Goal: Task Accomplishment & Management: Manage account settings

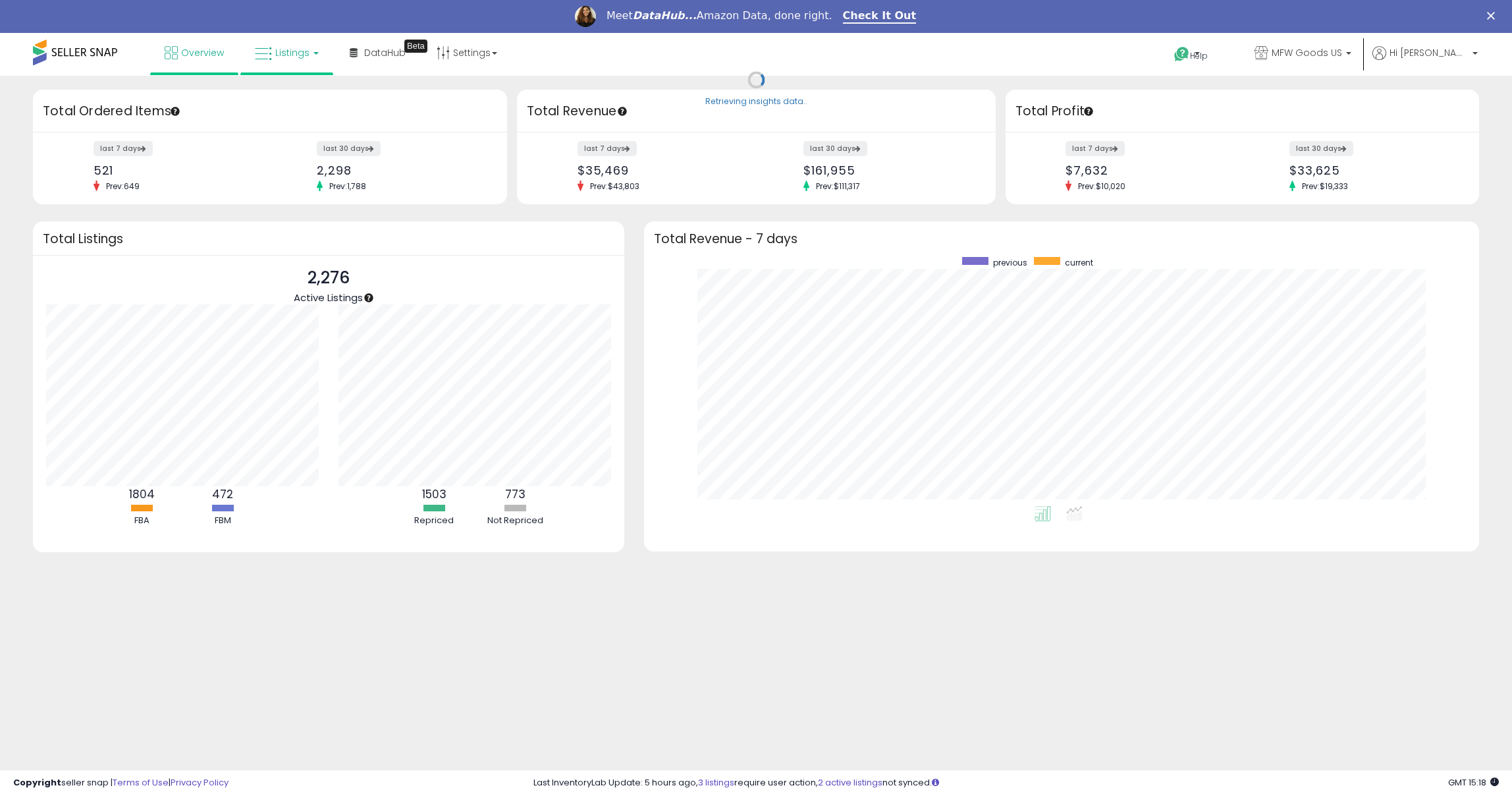
click at [262, 37] on link "Listings" at bounding box center [287, 52] width 84 height 39
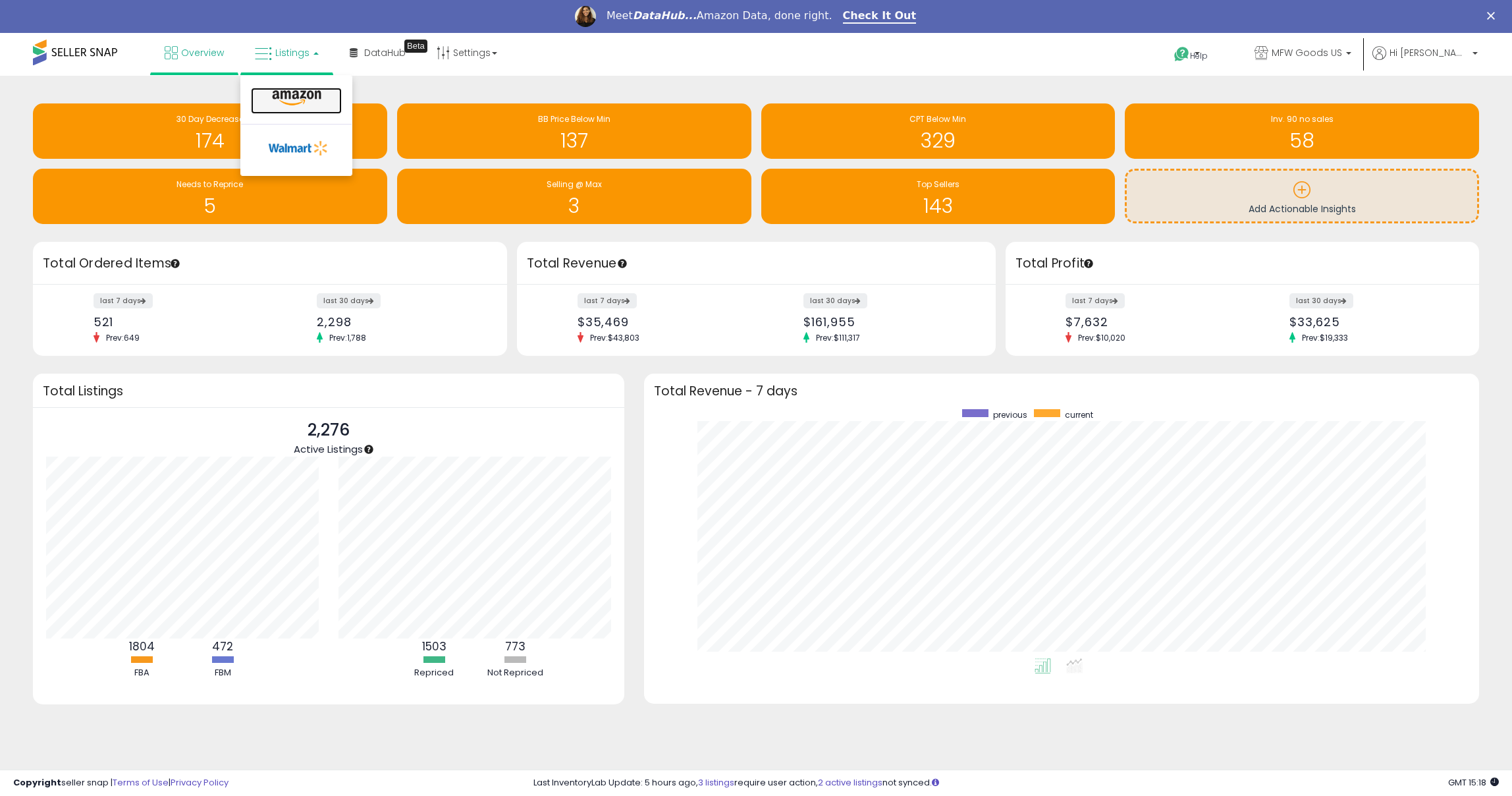
click at [309, 92] on icon at bounding box center [297, 98] width 57 height 17
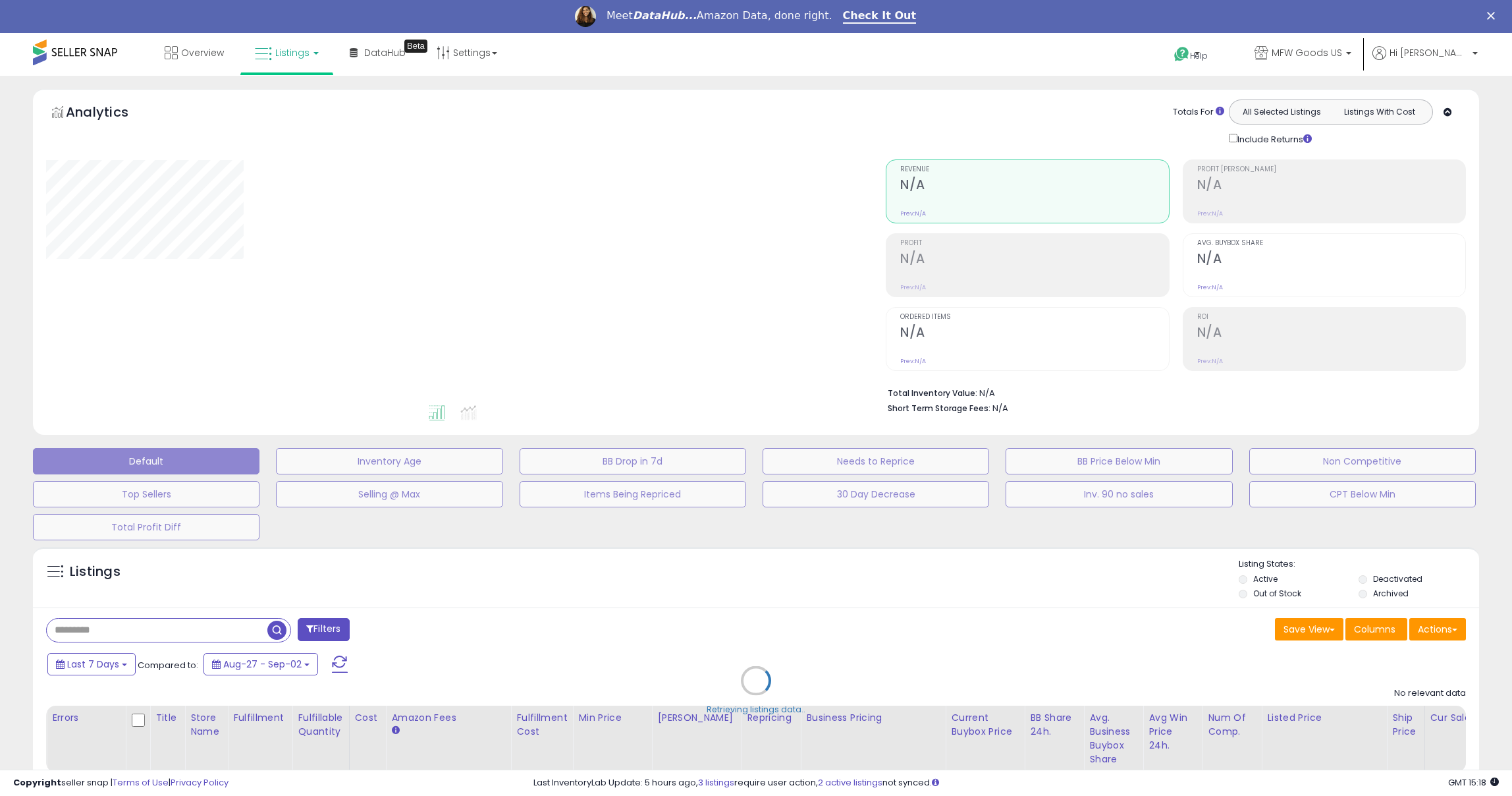
click at [162, 627] on div "Retrieving listings data.." at bounding box center [756, 690] width 1467 height 300
click at [103, 634] on div "Retrieving listings data.." at bounding box center [756, 690] width 1467 height 300
click at [95, 626] on div "Retrieving listings data.." at bounding box center [756, 690] width 1467 height 300
click at [93, 626] on div "Retrieving listings data.." at bounding box center [756, 690] width 1467 height 300
click at [93, 626] on div "Retrieving listings data.." at bounding box center [756, 690] width 1467 height 300
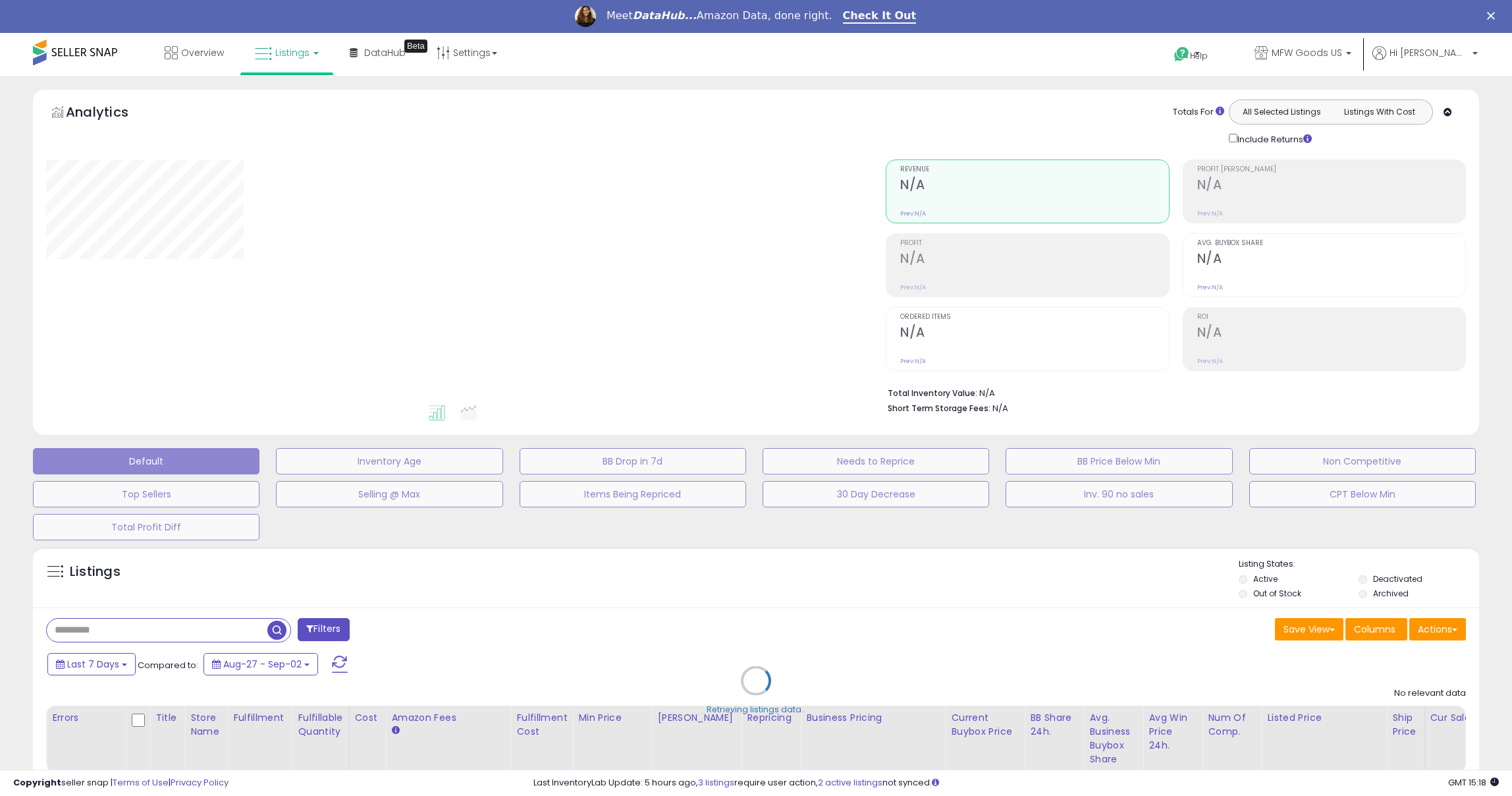
click at [93, 626] on div "Retrieving listings data.." at bounding box center [756, 690] width 1467 height 300
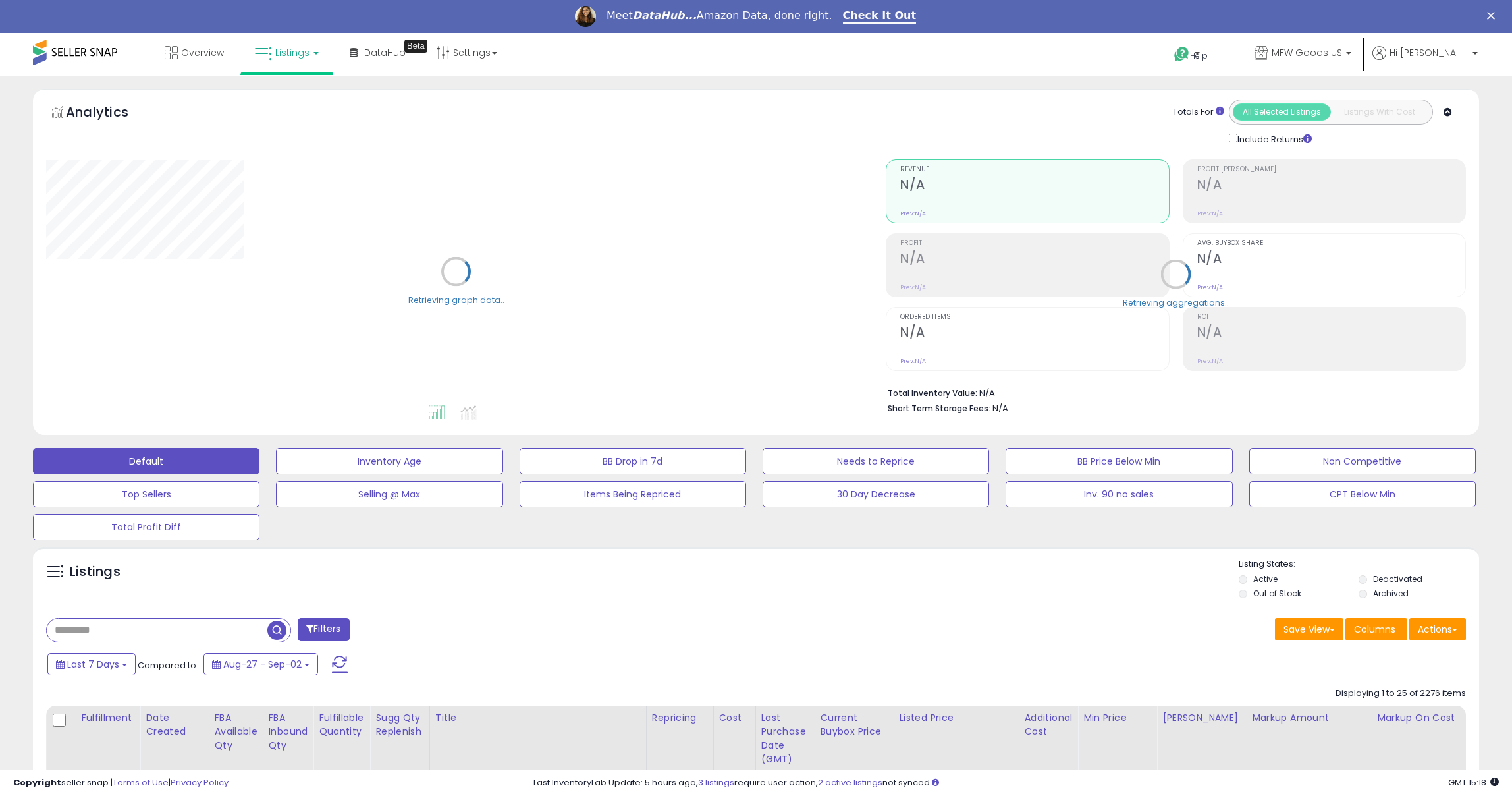
click at [175, 629] on input "text" at bounding box center [157, 630] width 220 height 23
paste input "**********"
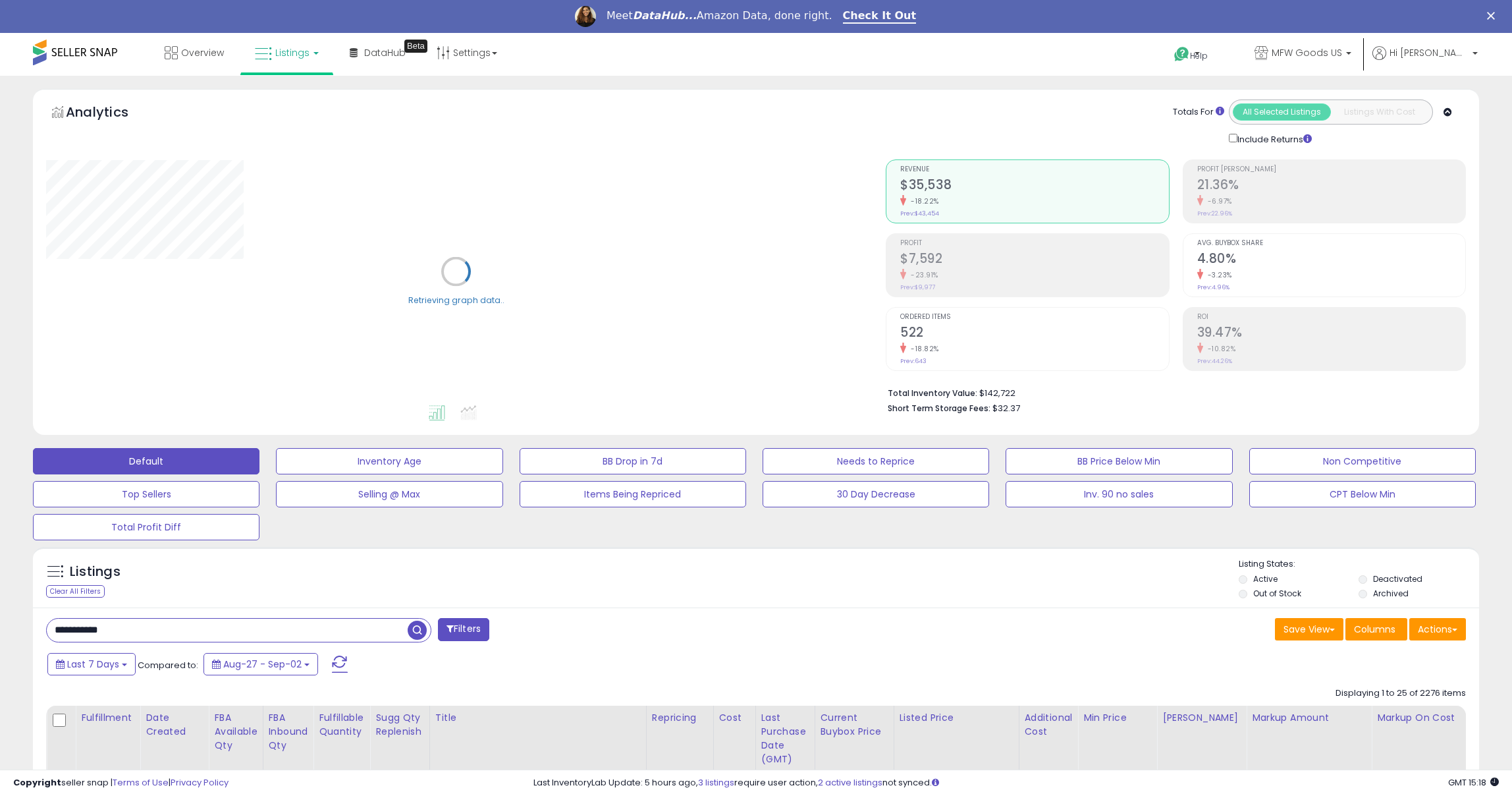
type input "**********"
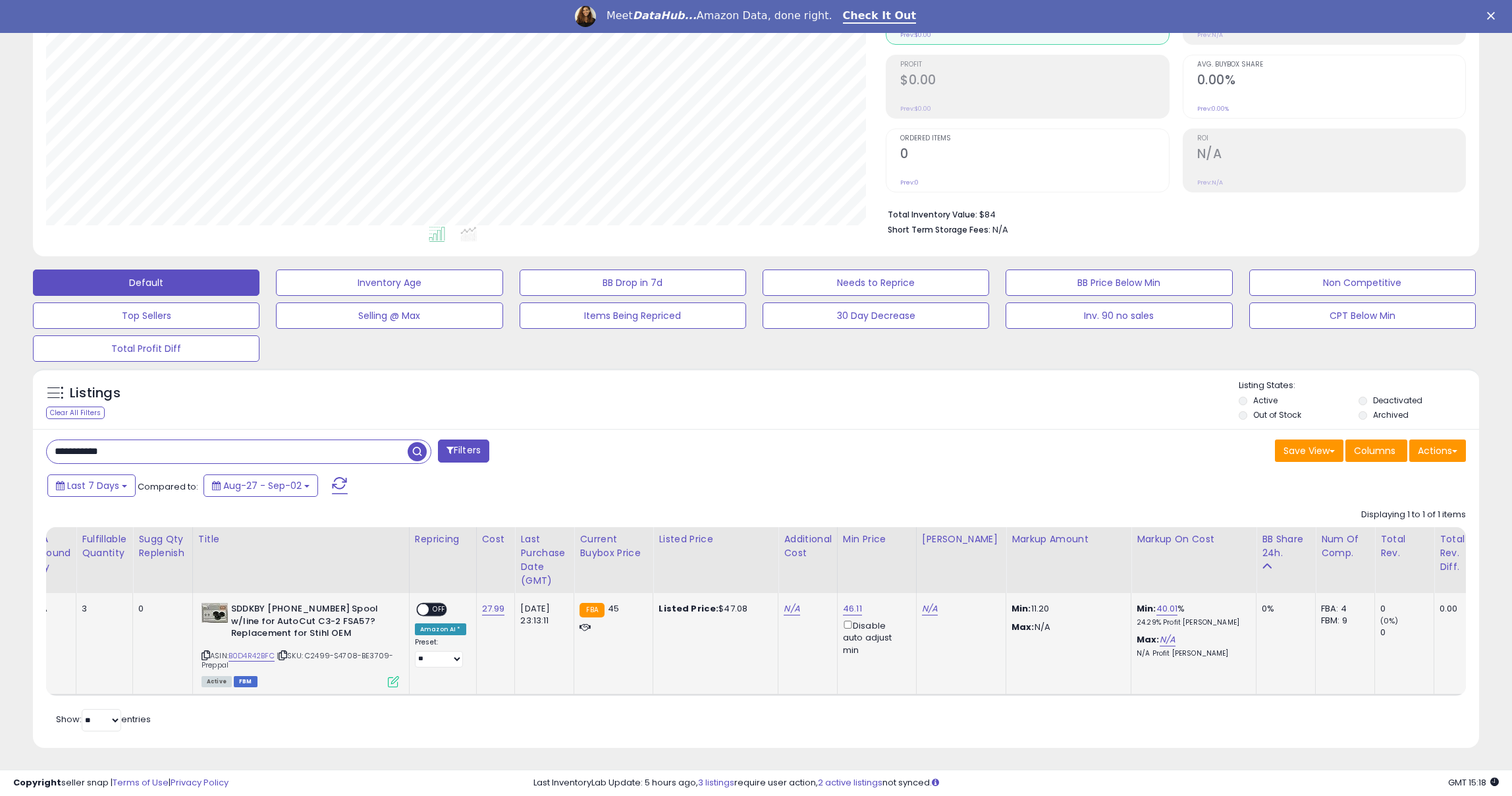
scroll to position [270, 840]
click at [794, 606] on link "N/A" at bounding box center [792, 608] width 15 height 13
click at [758, 570] on input "number" at bounding box center [758, 577] width 117 height 22
type input "*"
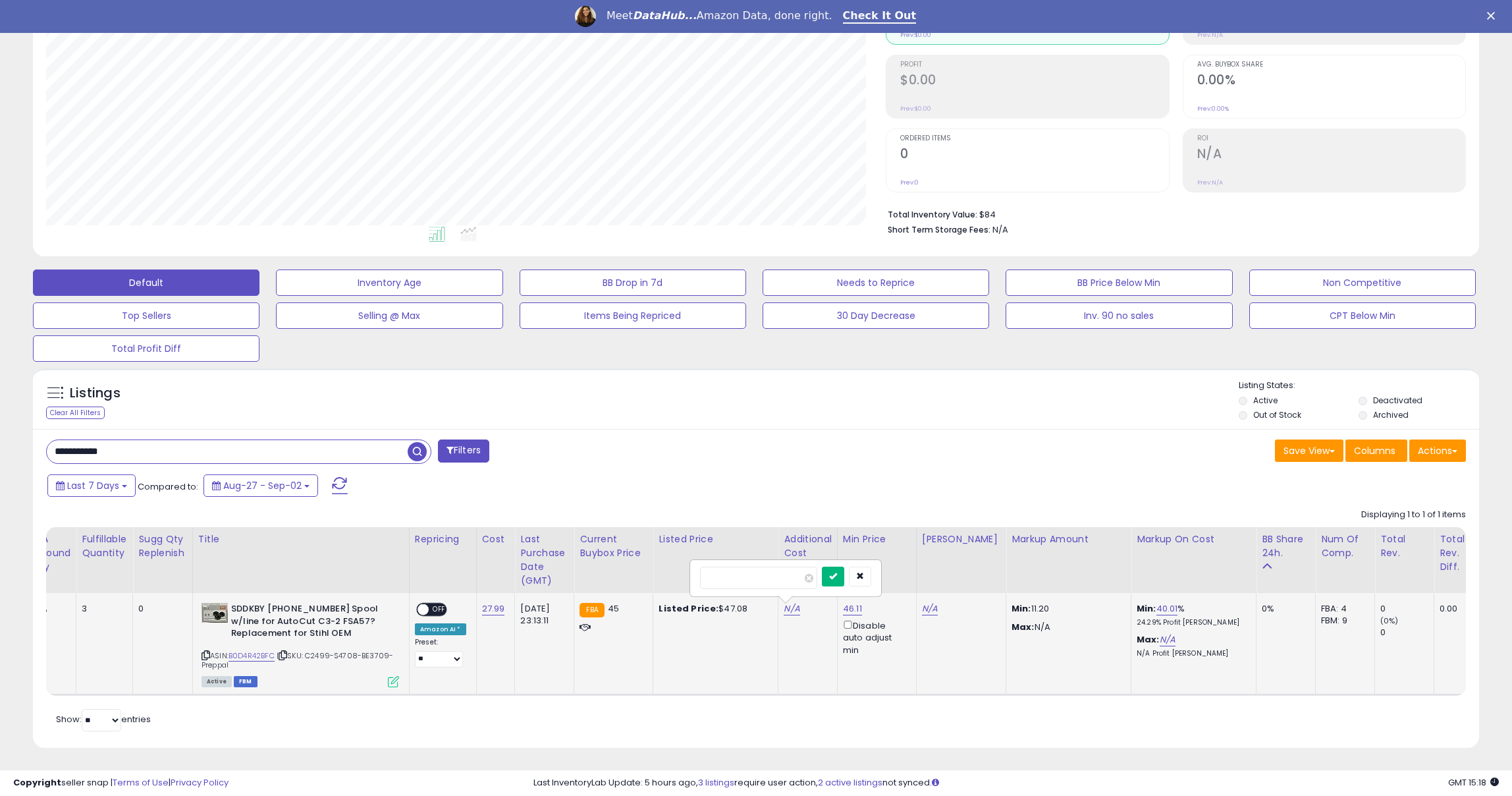
click at [837, 577] on icon "submit" at bounding box center [833, 576] width 8 height 8
click at [1157, 604] on link "40.02" at bounding box center [1169, 608] width 24 height 13
drag, startPoint x: 1125, startPoint y: 575, endPoint x: 1045, endPoint y: 552, distance: 83.2
click at [1045, 552] on table "Fulfillment Date Created FBA Available Qty Title 0" at bounding box center [958, 611] width 2299 height 169
type input "**"
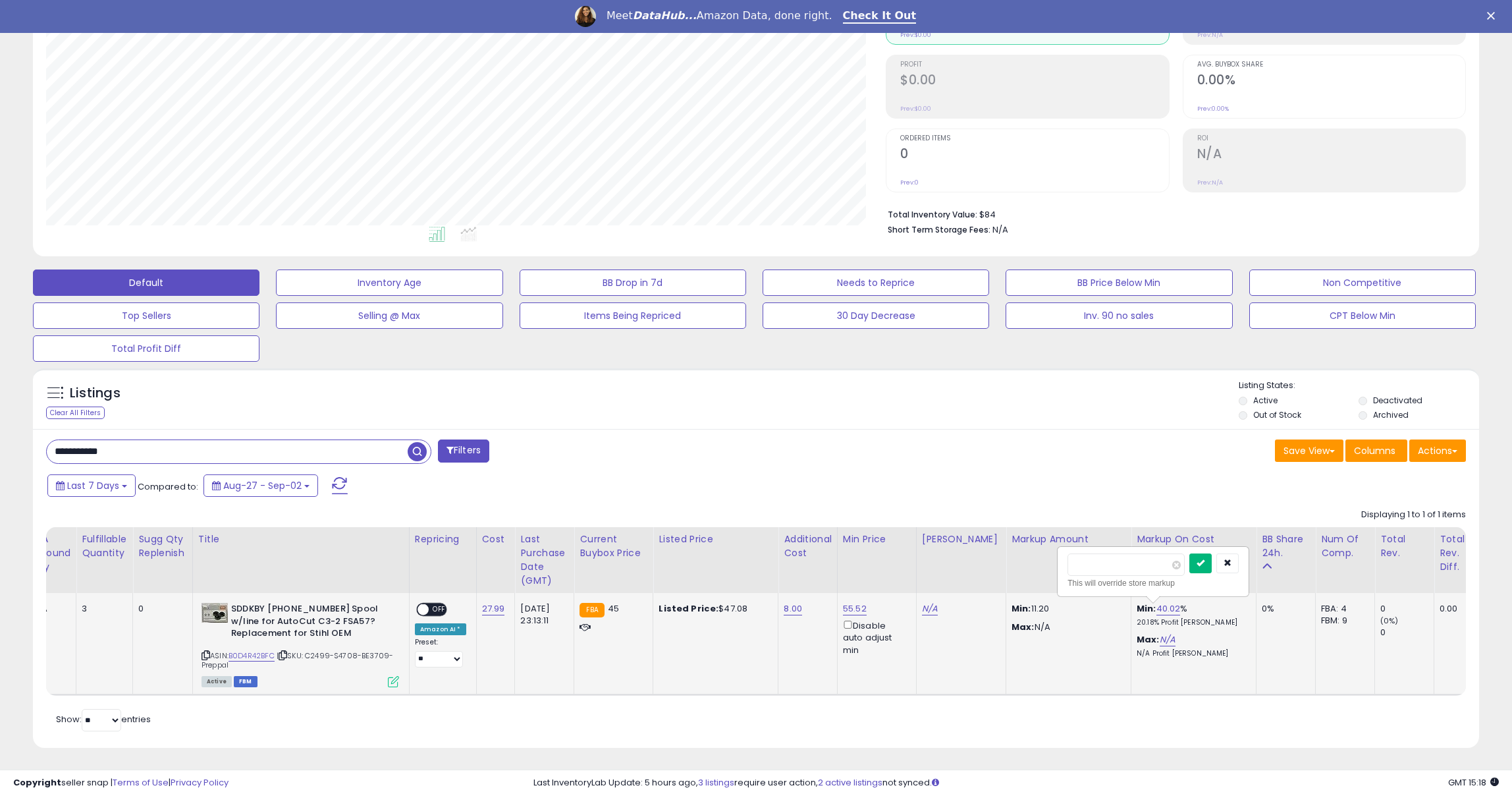
click at [1203, 558] on button "submit" at bounding box center [1201, 563] width 22 height 20
click at [795, 608] on link "8.00" at bounding box center [793, 608] width 19 height 13
drag, startPoint x: 756, startPoint y: 572, endPoint x: 682, endPoint y: 572, distance: 74.0
click at [682, 572] on table "Fulfillment Date Created FBA Available Qty Title 0" at bounding box center [958, 611] width 2299 height 169
type input "*"
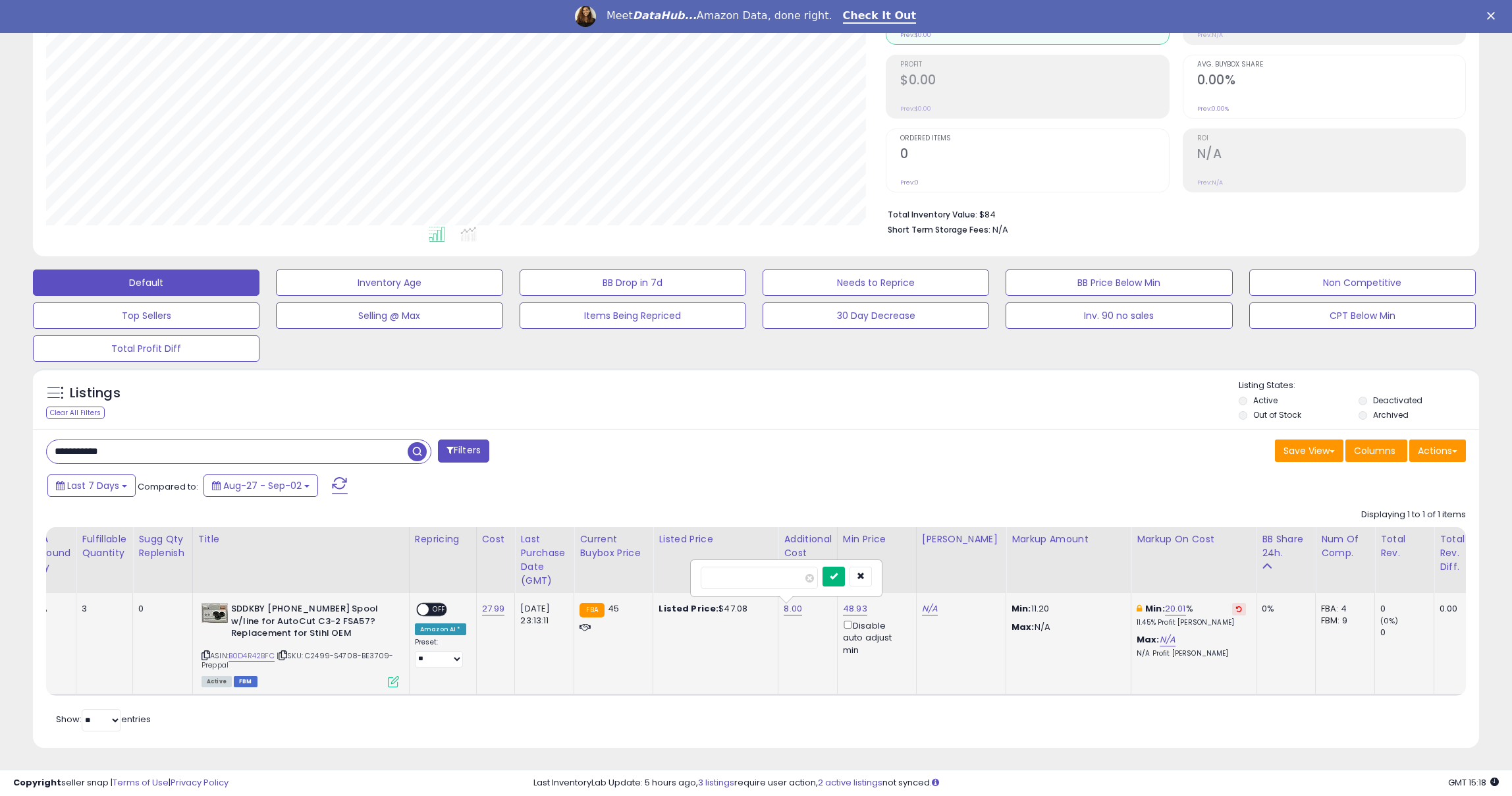
click at [838, 572] on icon "submit" at bounding box center [834, 576] width 8 height 8
click at [427, 610] on span at bounding box center [423, 609] width 11 height 11
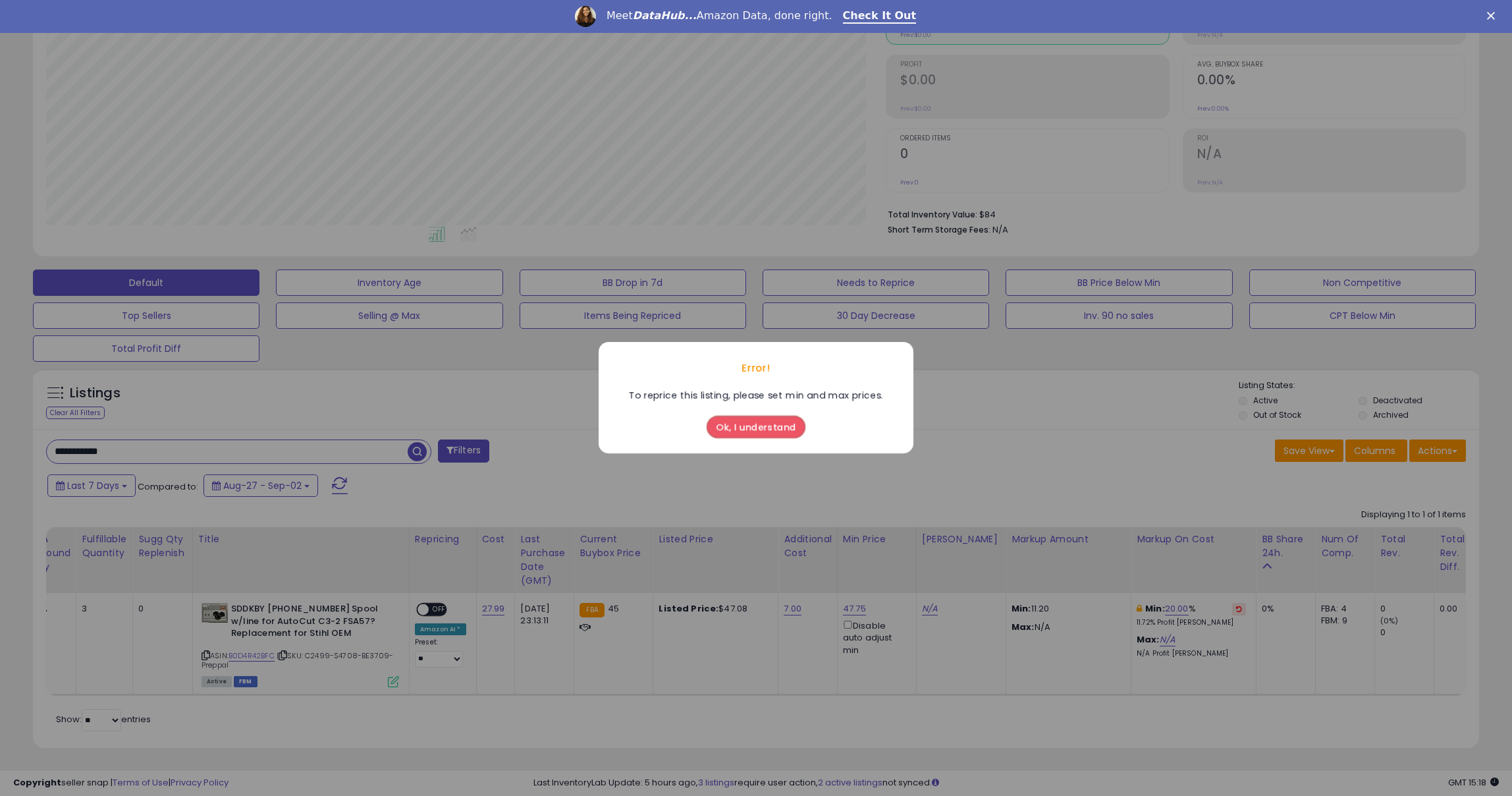
click at [753, 426] on button "Ok, I understand" at bounding box center [756, 427] width 99 height 22
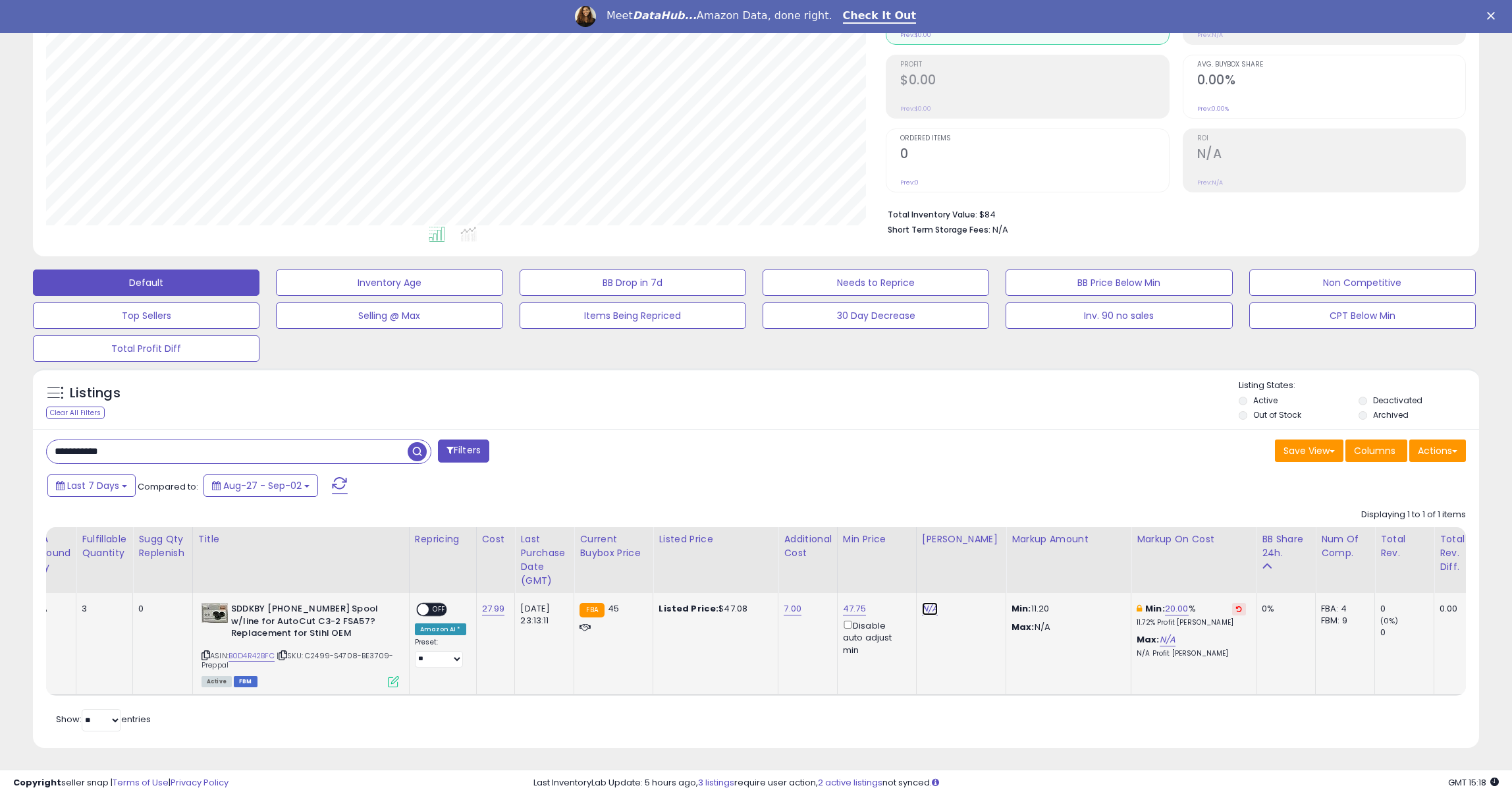
click at [928, 603] on link "N/A" at bounding box center [930, 608] width 15 height 13
type input "**"
click at [984, 558] on button "submit" at bounding box center [973, 563] width 22 height 20
click at [421, 606] on span at bounding box center [423, 609] width 11 height 11
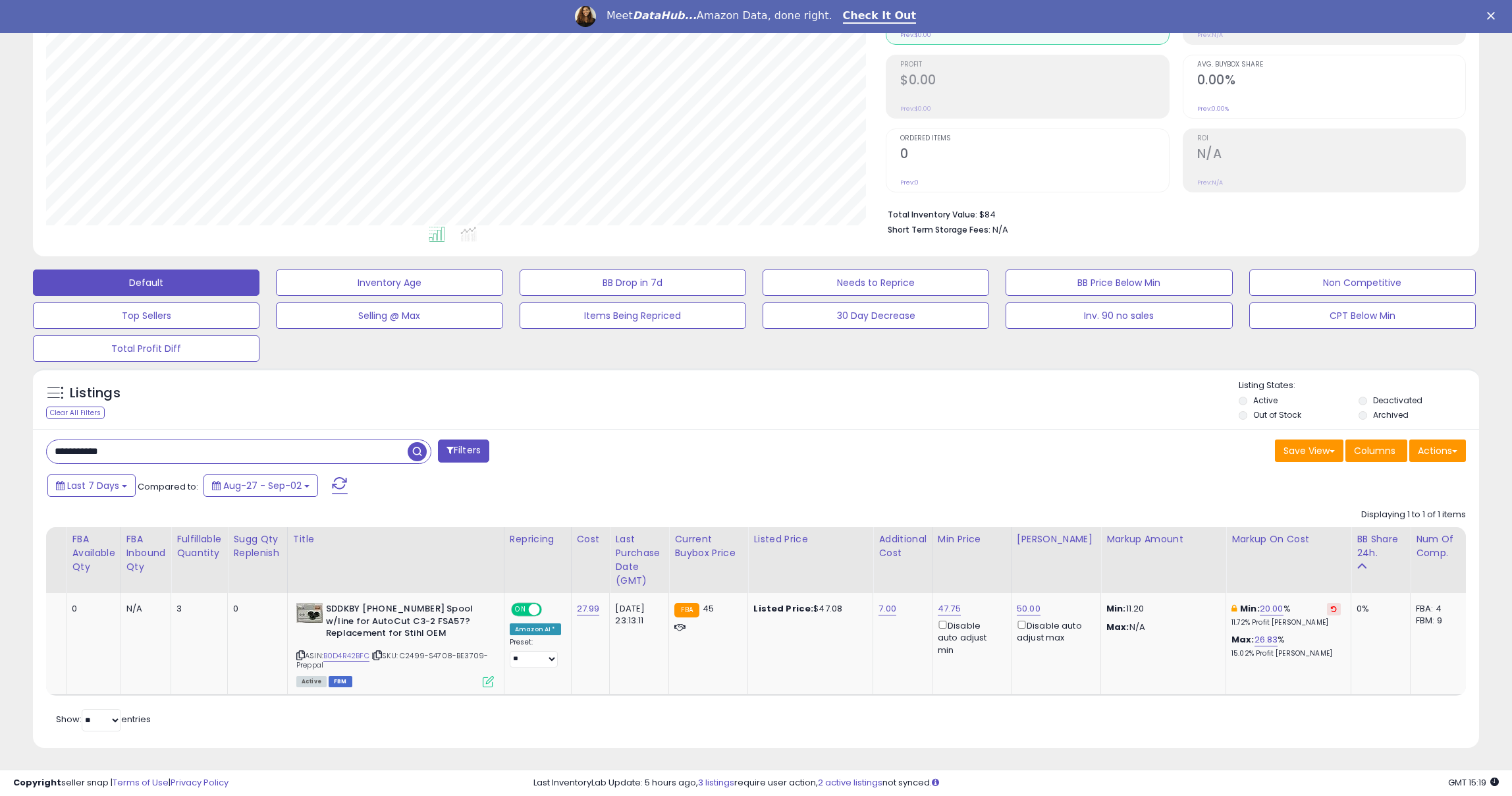
scroll to position [0, 0]
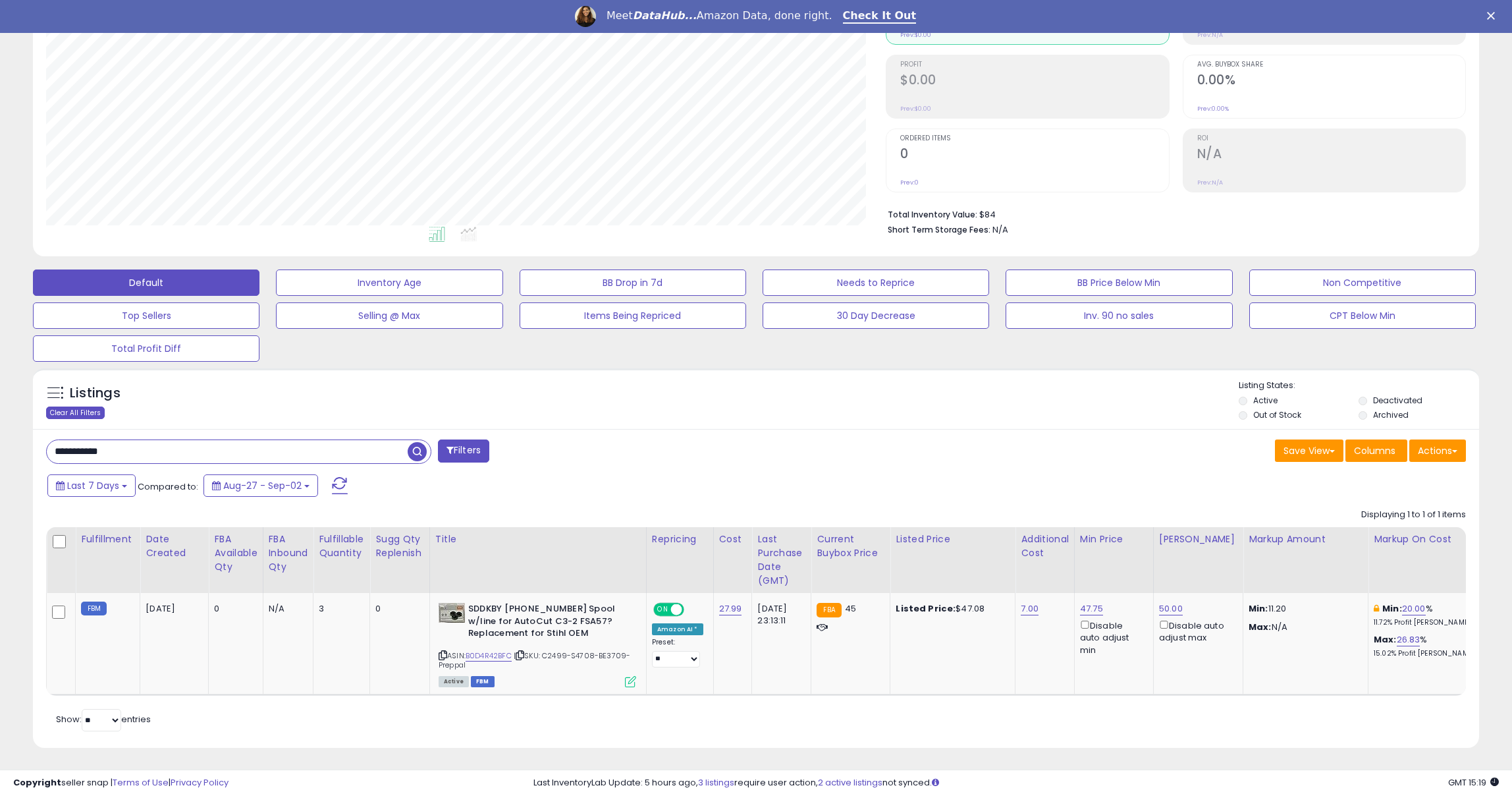
click at [79, 407] on div "Clear All Filters" at bounding box center [75, 413] width 58 height 13
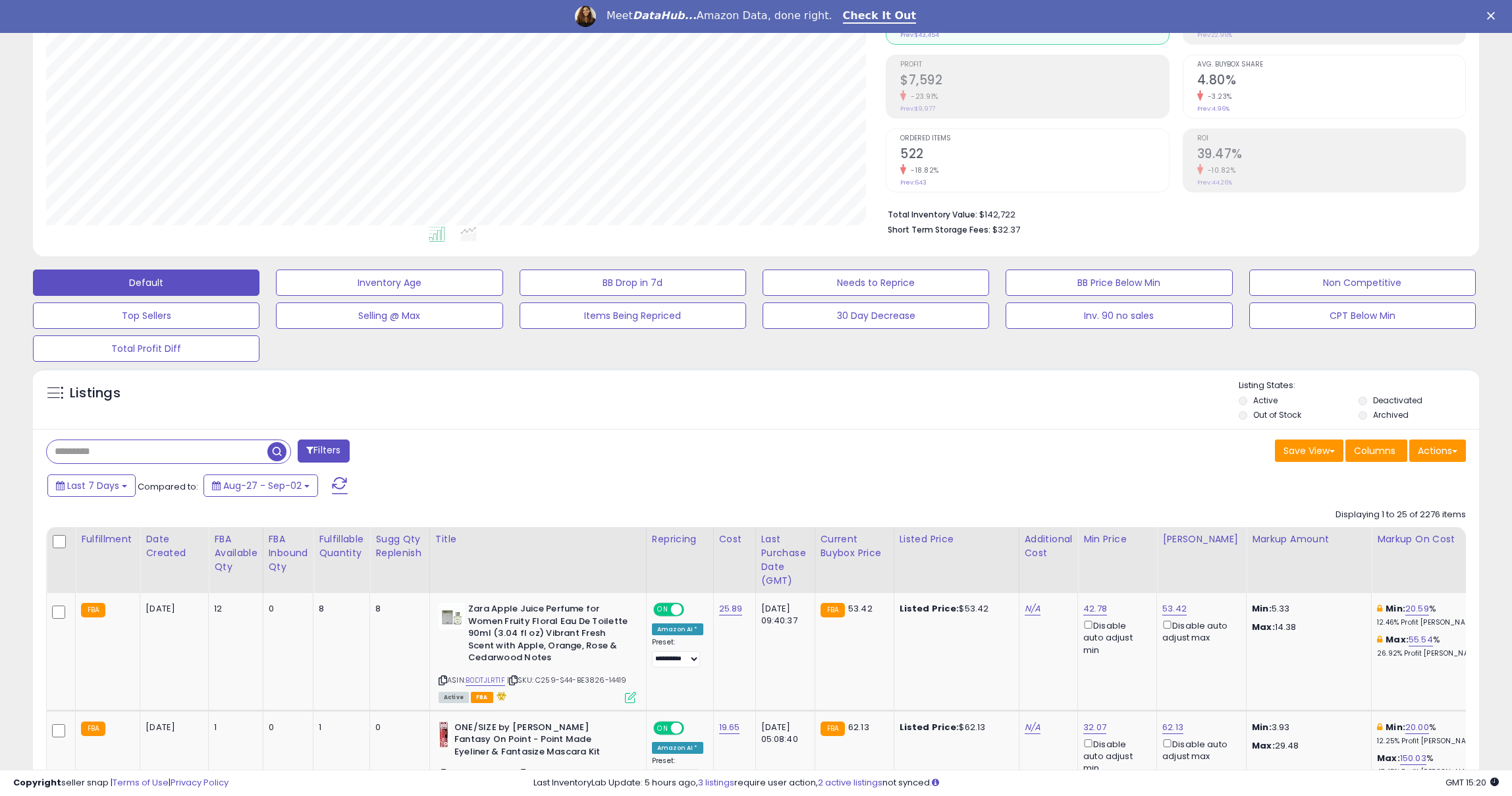
scroll to position [270, 840]
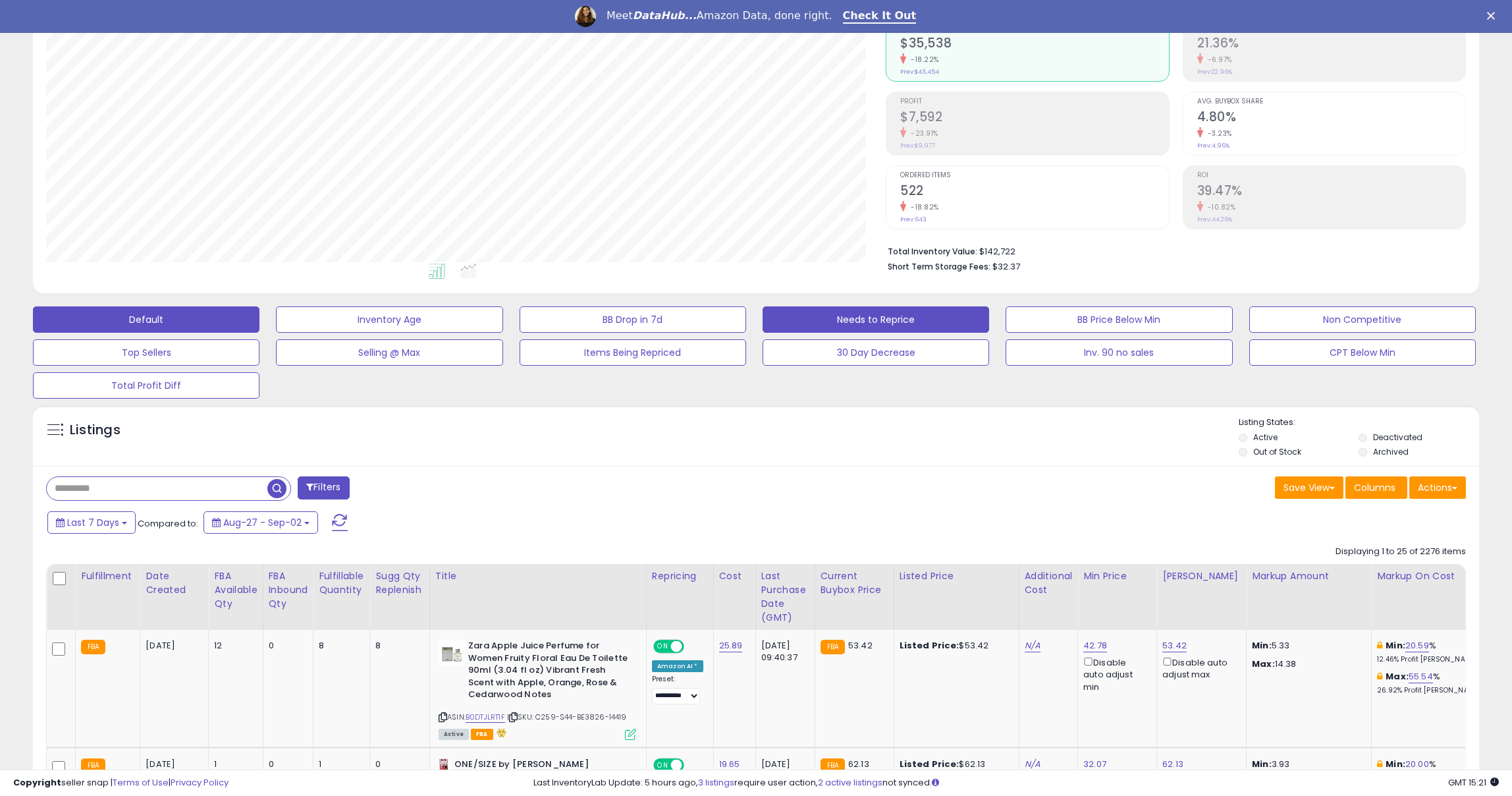
click at [847, 308] on button "Needs to Reprice" at bounding box center [876, 319] width 226 height 27
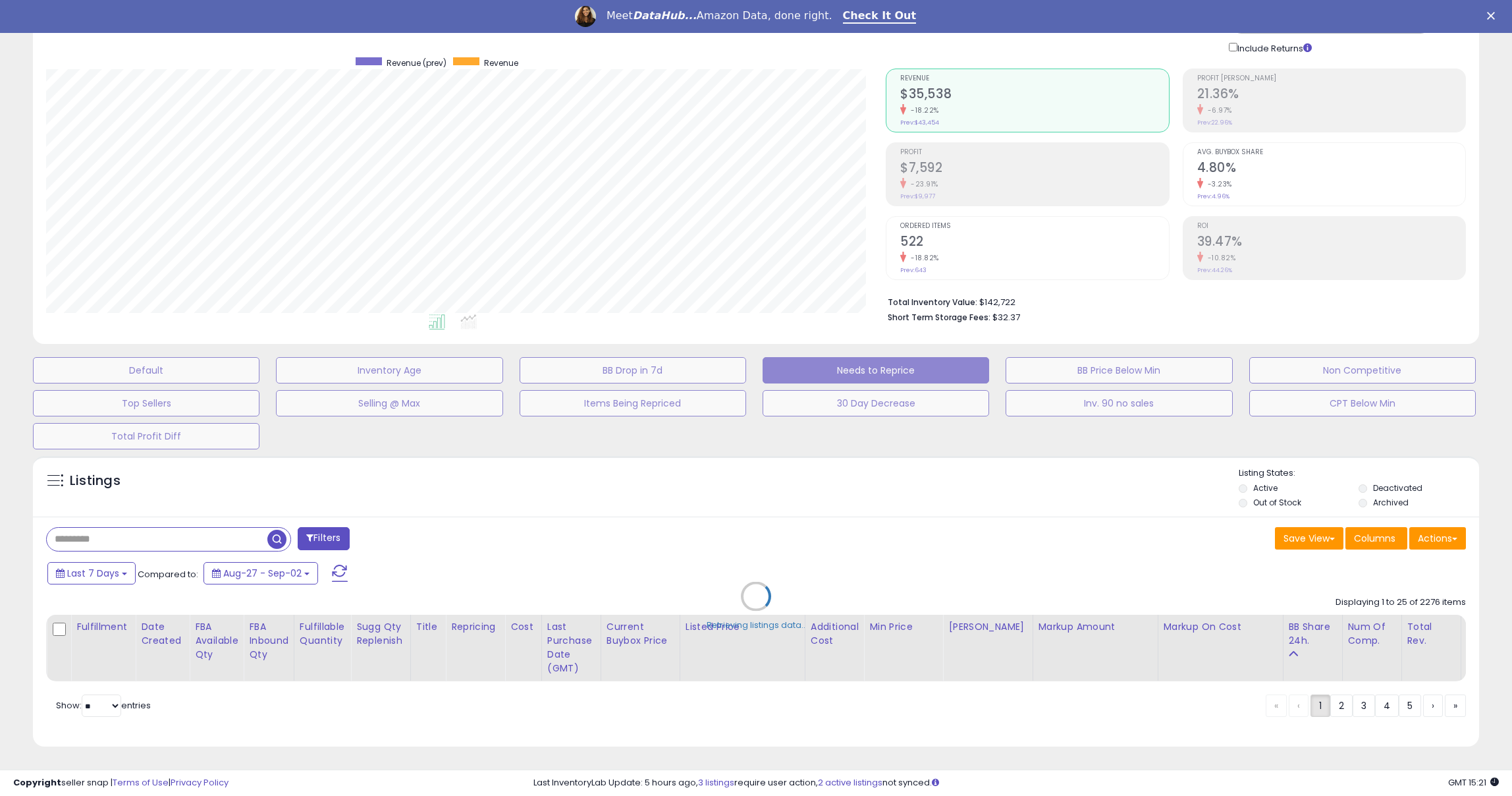
scroll to position [89, 0]
select select "**"
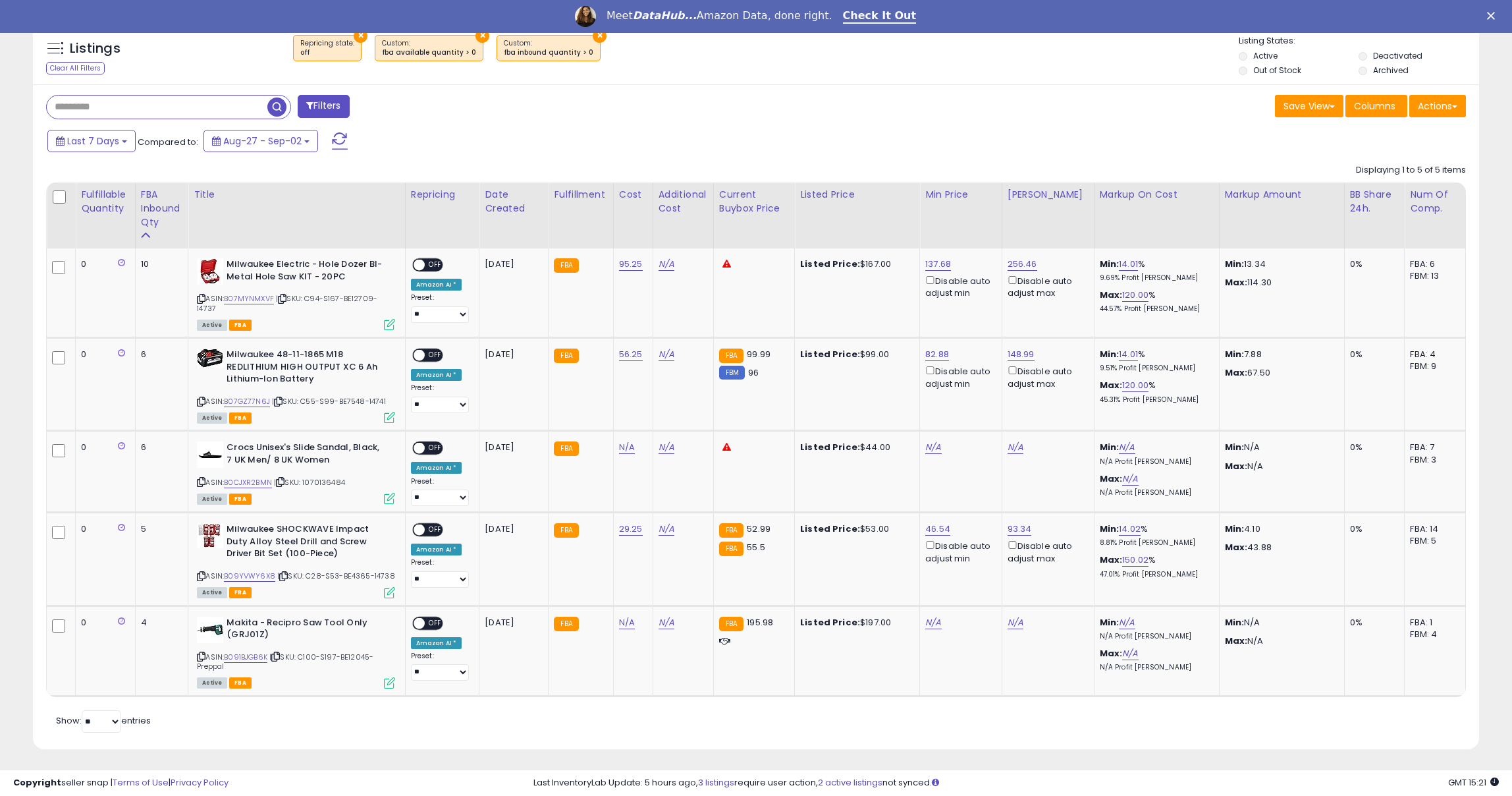
scroll to position [270, 840]
click at [1132, 267] on link "14.01" at bounding box center [1129, 263] width 19 height 13
click at [1080, 208] on input "*****" at bounding box center [1098, 220] width 117 height 22
click at [1080, 212] on input "*****" at bounding box center [1098, 220] width 117 height 22
drag, startPoint x: 1084, startPoint y: 215, endPoint x: 1008, endPoint y: 210, distance: 76.2
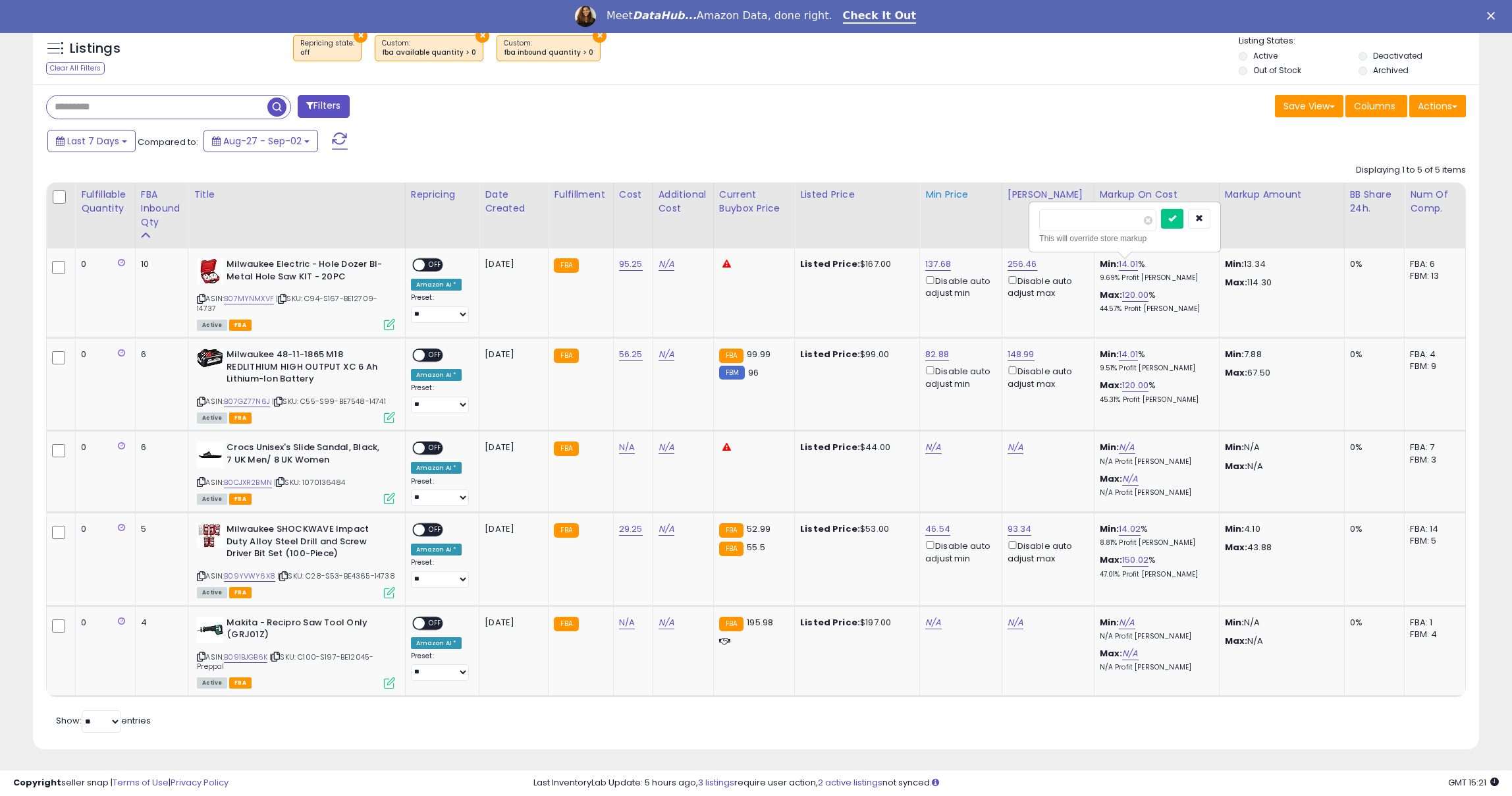
click at [1008, 210] on table "Fulfillable Quantity FBA inbound Qty Title Cost 0" at bounding box center [756, 440] width 1420 height 515
type input "**"
click at [1177, 214] on icon "submit" at bounding box center [1172, 218] width 8 height 8
click at [256, 294] on link "B07MYNMXVF" at bounding box center [249, 298] width 50 height 11
click at [947, 274] on div "Disable auto adjust min" at bounding box center [959, 286] width 67 height 26
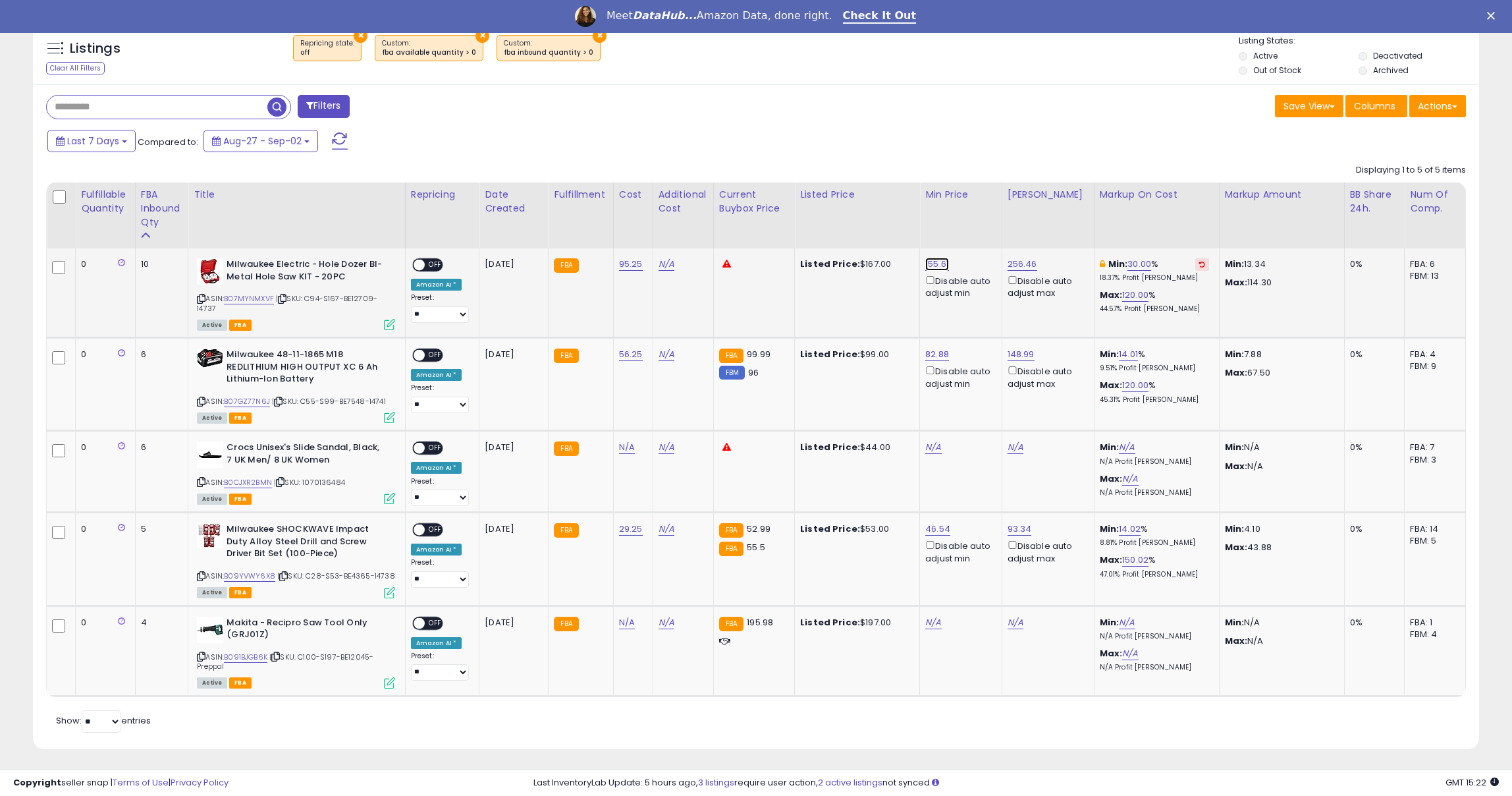
click at [946, 266] on link "155.61" at bounding box center [937, 263] width 24 height 13
drag, startPoint x: 864, startPoint y: 217, endPoint x: 990, endPoint y: 217, distance: 126.0
click at [990, 217] on div "******" at bounding box center [939, 220] width 172 height 23
type input "***"
click at [987, 216] on button "submit" at bounding box center [986, 218] width 22 height 20
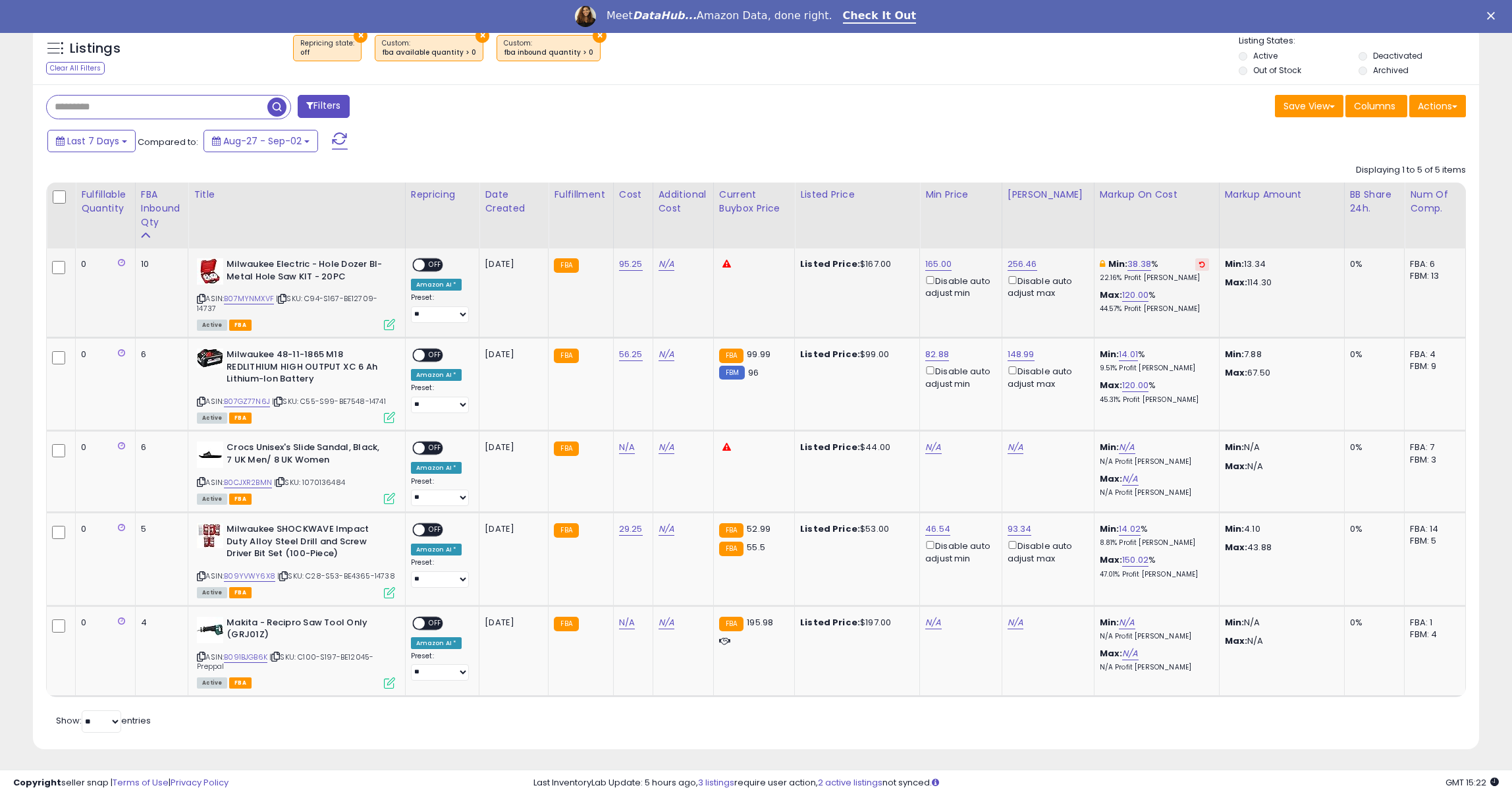
click at [425, 264] on span at bounding box center [419, 265] width 11 height 11
click at [1125, 353] on link "14.01" at bounding box center [1129, 354] width 19 height 13
drag, startPoint x: 1086, startPoint y: 311, endPoint x: 1012, endPoint y: 311, distance: 74.0
click at [1012, 311] on tbody "0 10 ASIN: B07MYNMXVF | Active FBA ON" at bounding box center [756, 472] width 1419 height 447
type input "**"
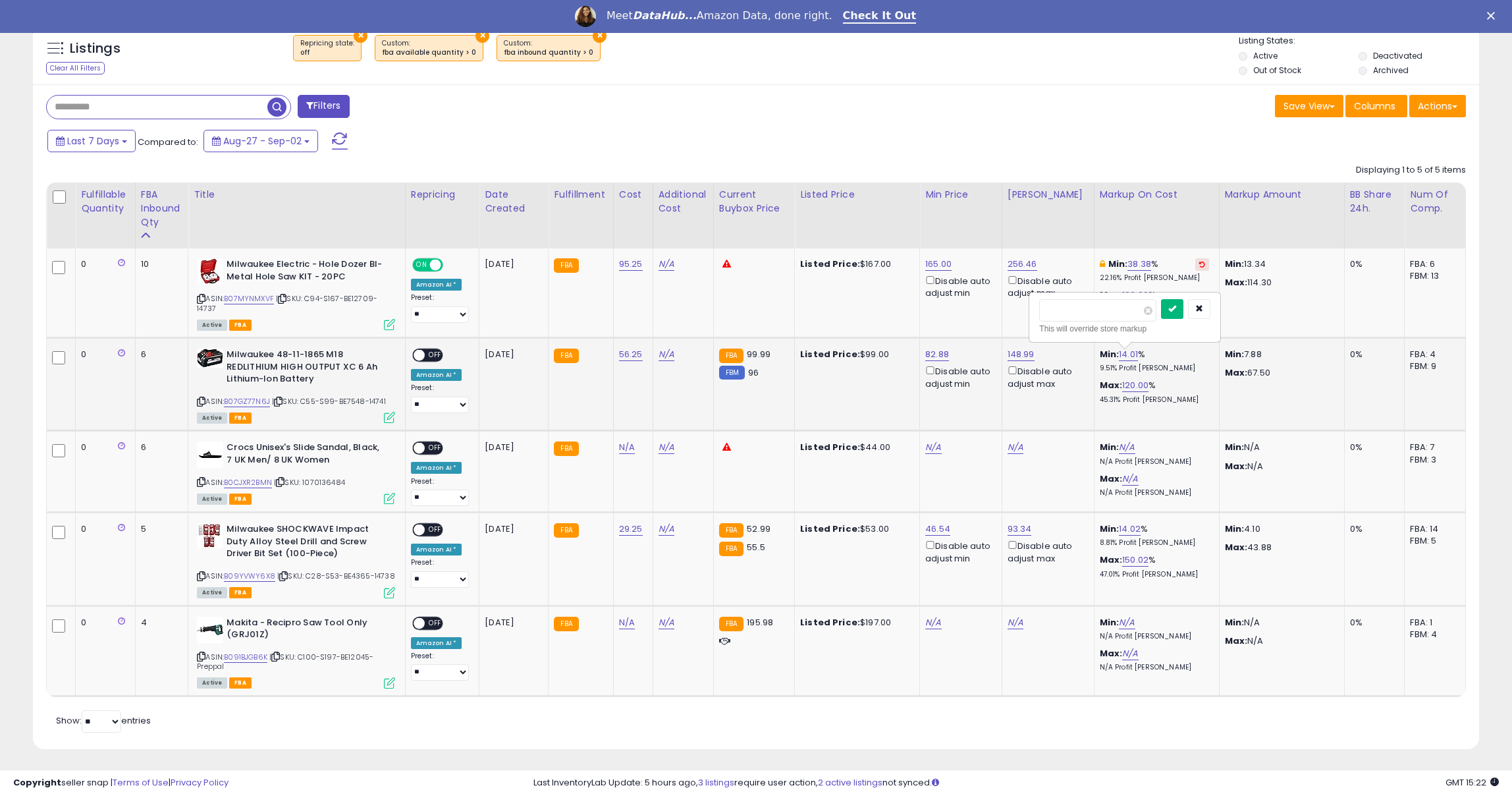
click at [1171, 309] on button "submit" at bounding box center [1172, 309] width 22 height 20
click at [943, 353] on link "90.15" at bounding box center [936, 354] width 21 height 13
drag, startPoint x: 861, startPoint y: 308, endPoint x: 979, endPoint y: 321, distance: 118.7
click at [979, 321] on div "***** This will override store markup" at bounding box center [937, 317] width 172 height 36
type input "**"
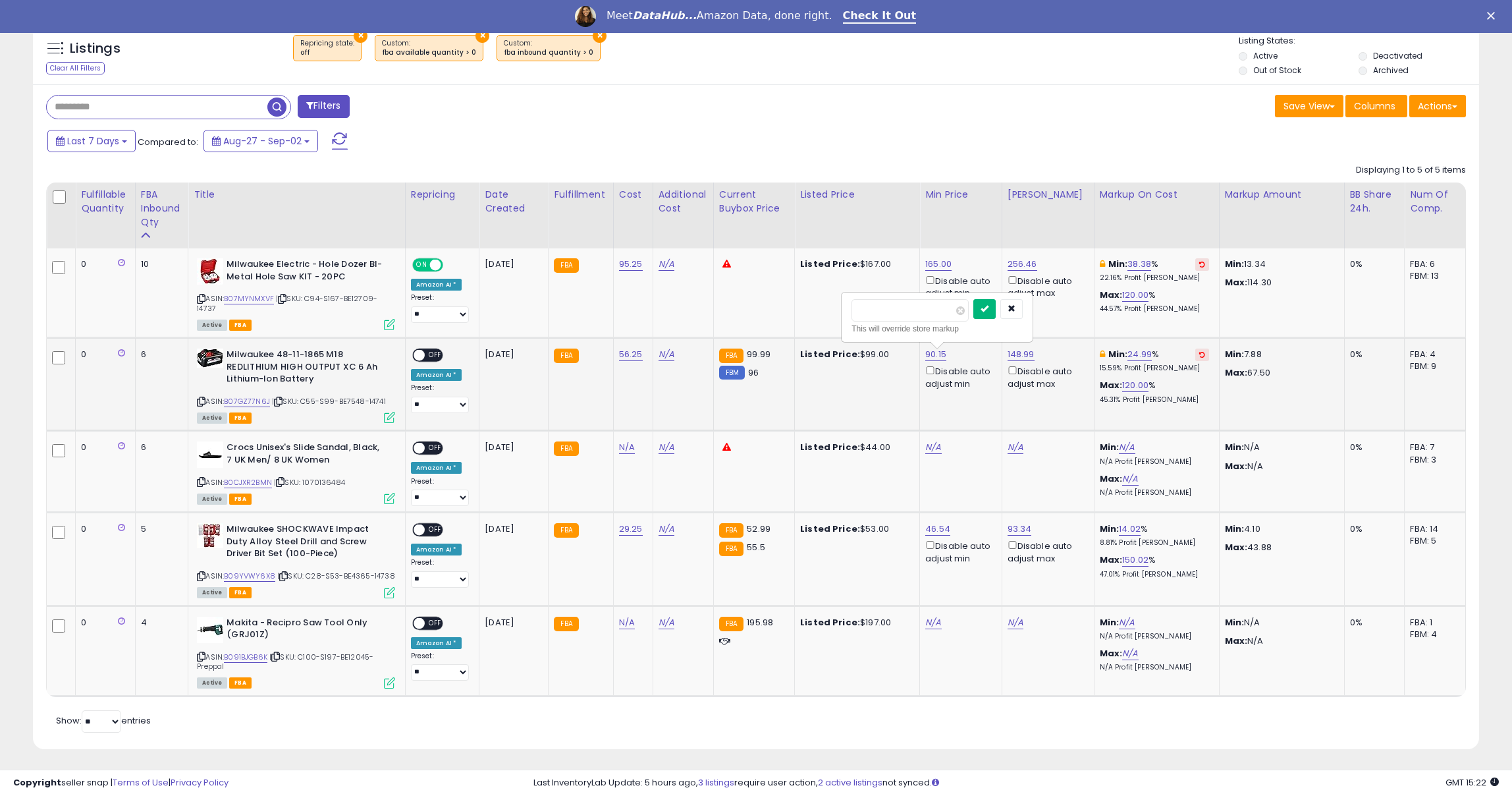
click at [989, 311] on icon "submit" at bounding box center [985, 308] width 8 height 8
click at [254, 396] on link "B07GZ77N6J" at bounding box center [247, 401] width 46 height 11
click at [943, 347] on td "97.00 Disable auto adjust min" at bounding box center [961, 384] width 82 height 93
click at [422, 354] on span at bounding box center [419, 355] width 11 height 11
click at [938, 528] on link "46.54" at bounding box center [937, 528] width 25 height 13
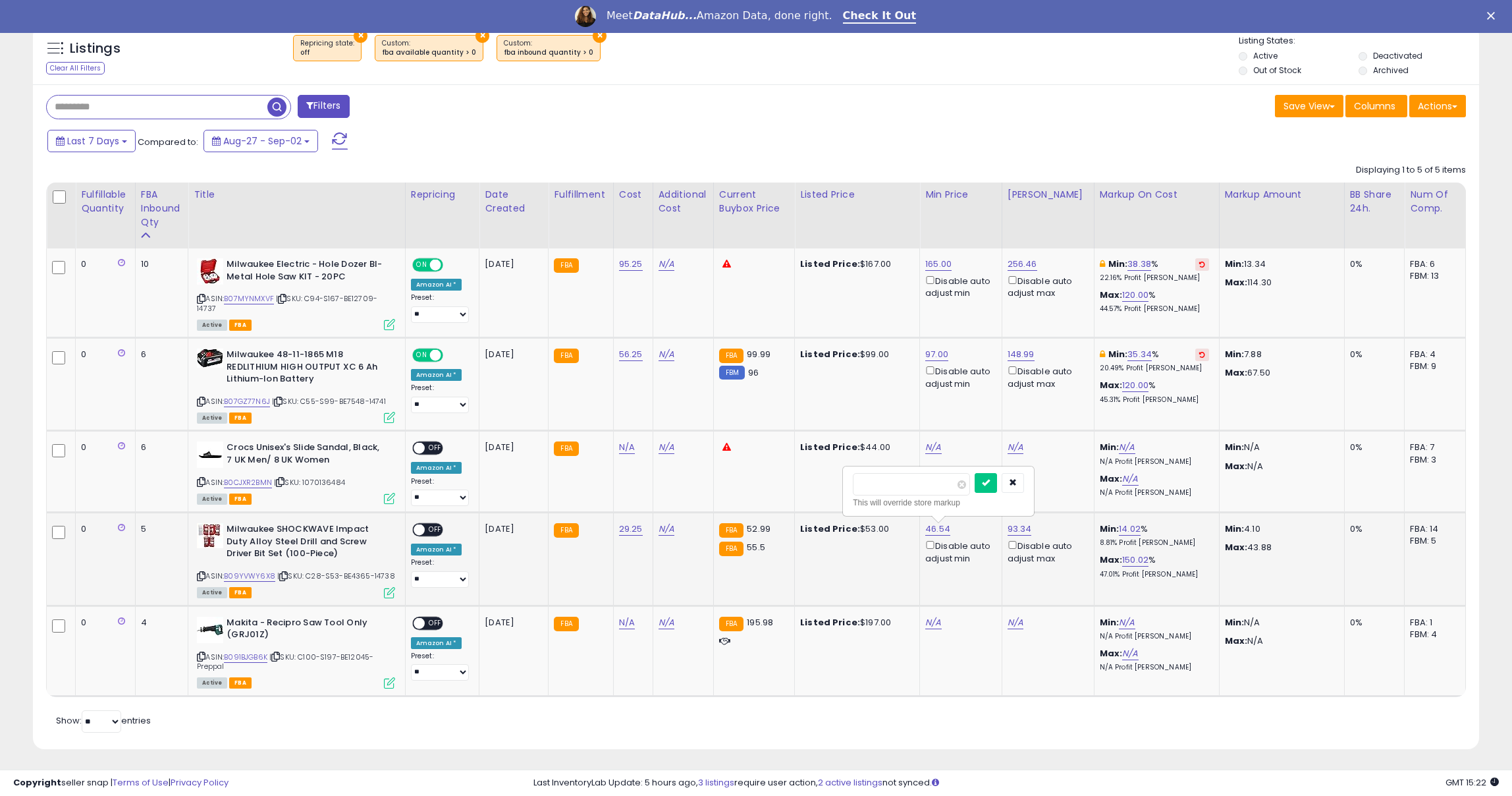
drag, startPoint x: 913, startPoint y: 484, endPoint x: 847, endPoint y: 482, distance: 66.0
click at [848, 483] on div "***** This will override store markup" at bounding box center [938, 491] width 190 height 48
type input "**"
click at [990, 479] on icon "submit" at bounding box center [985, 482] width 8 height 8
click at [943, 526] on link "52.00" at bounding box center [937, 528] width 24 height 13
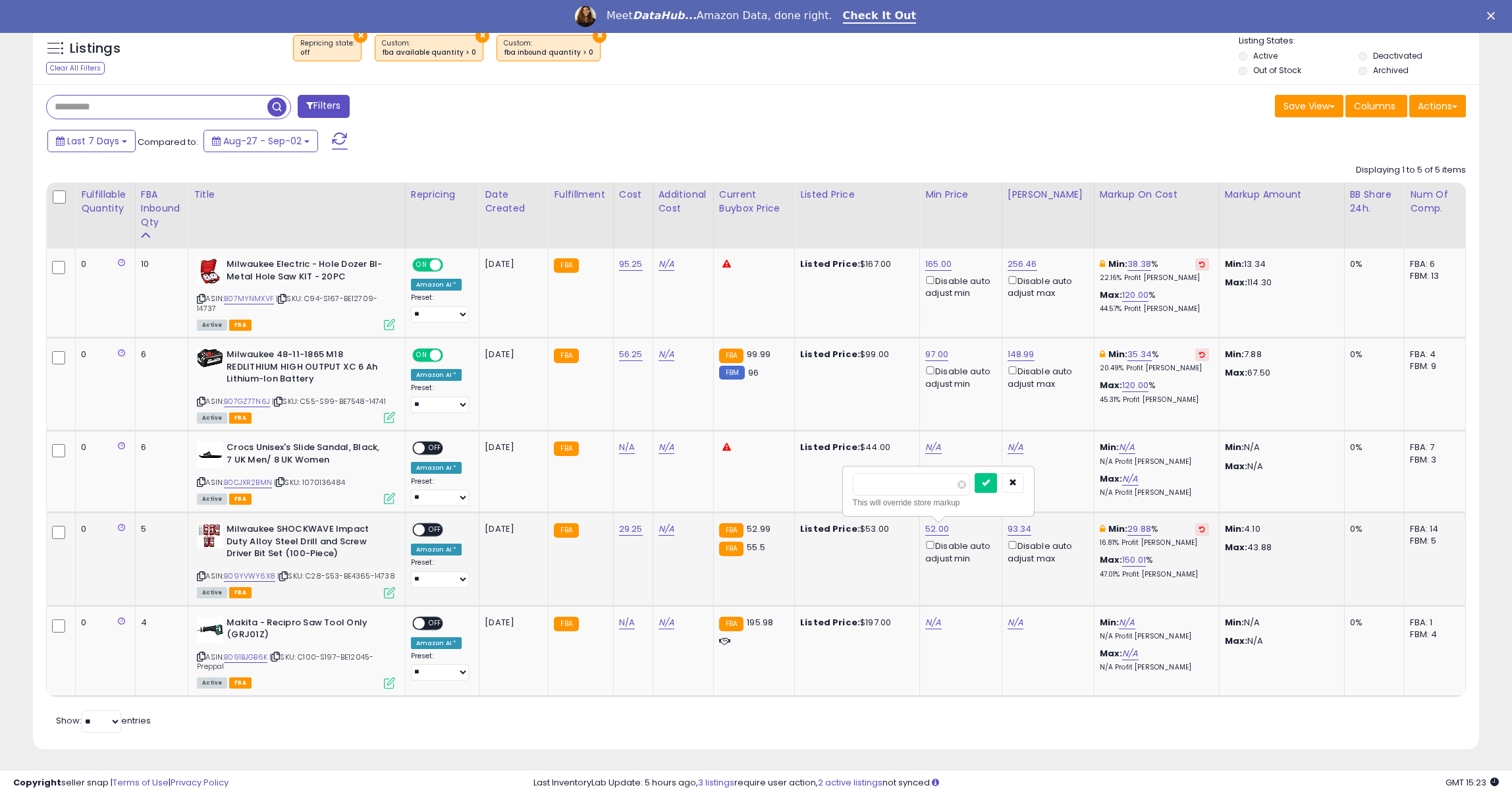
drag, startPoint x: 884, startPoint y: 482, endPoint x: 874, endPoint y: 481, distance: 10.0
click at [874, 481] on input "*****" at bounding box center [912, 484] width 117 height 22
type input "*****"
click at [997, 481] on button "submit" at bounding box center [986, 482] width 22 height 20
click at [423, 525] on span at bounding box center [419, 529] width 11 height 11
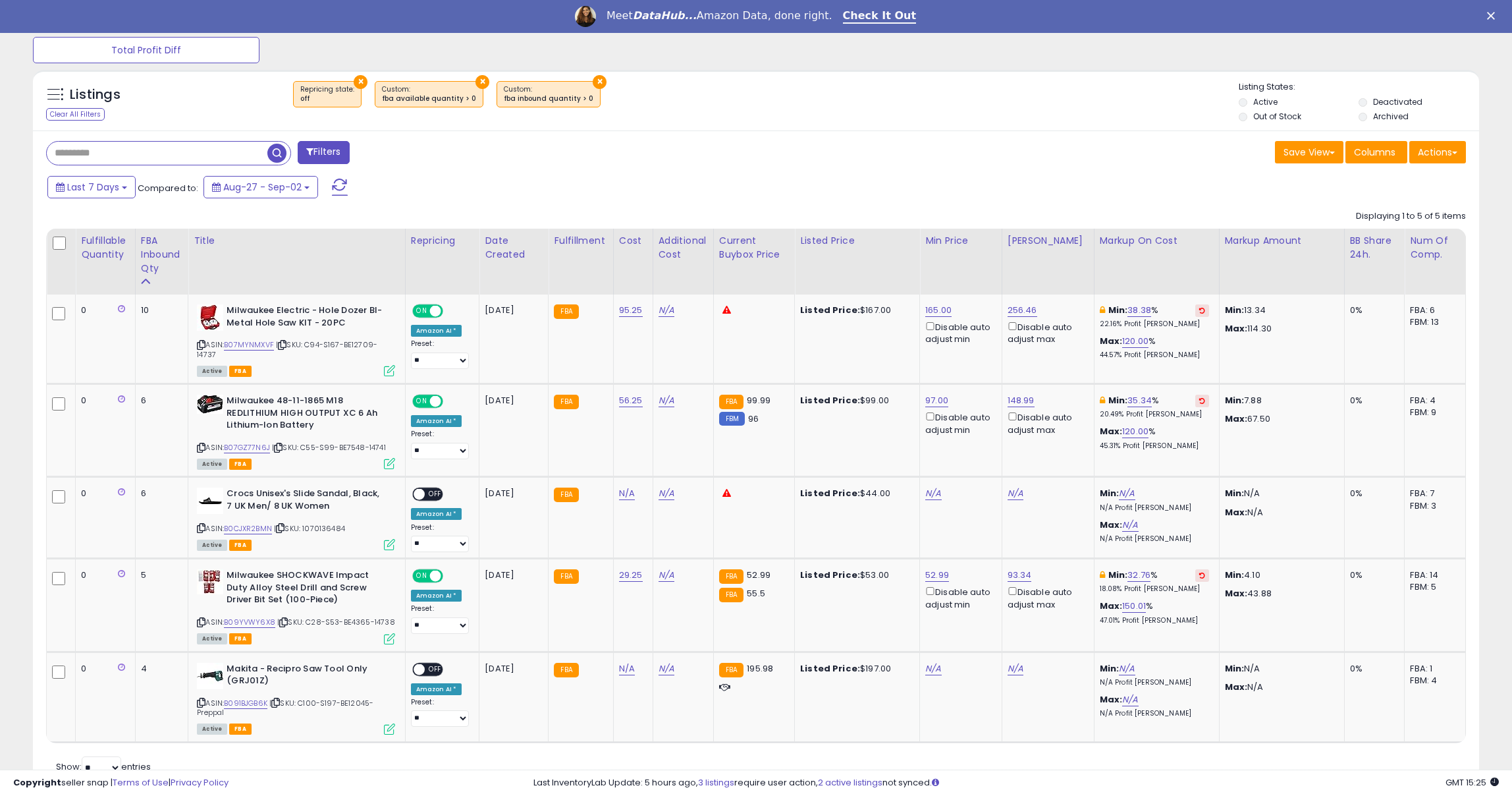
scroll to position [523, 0]
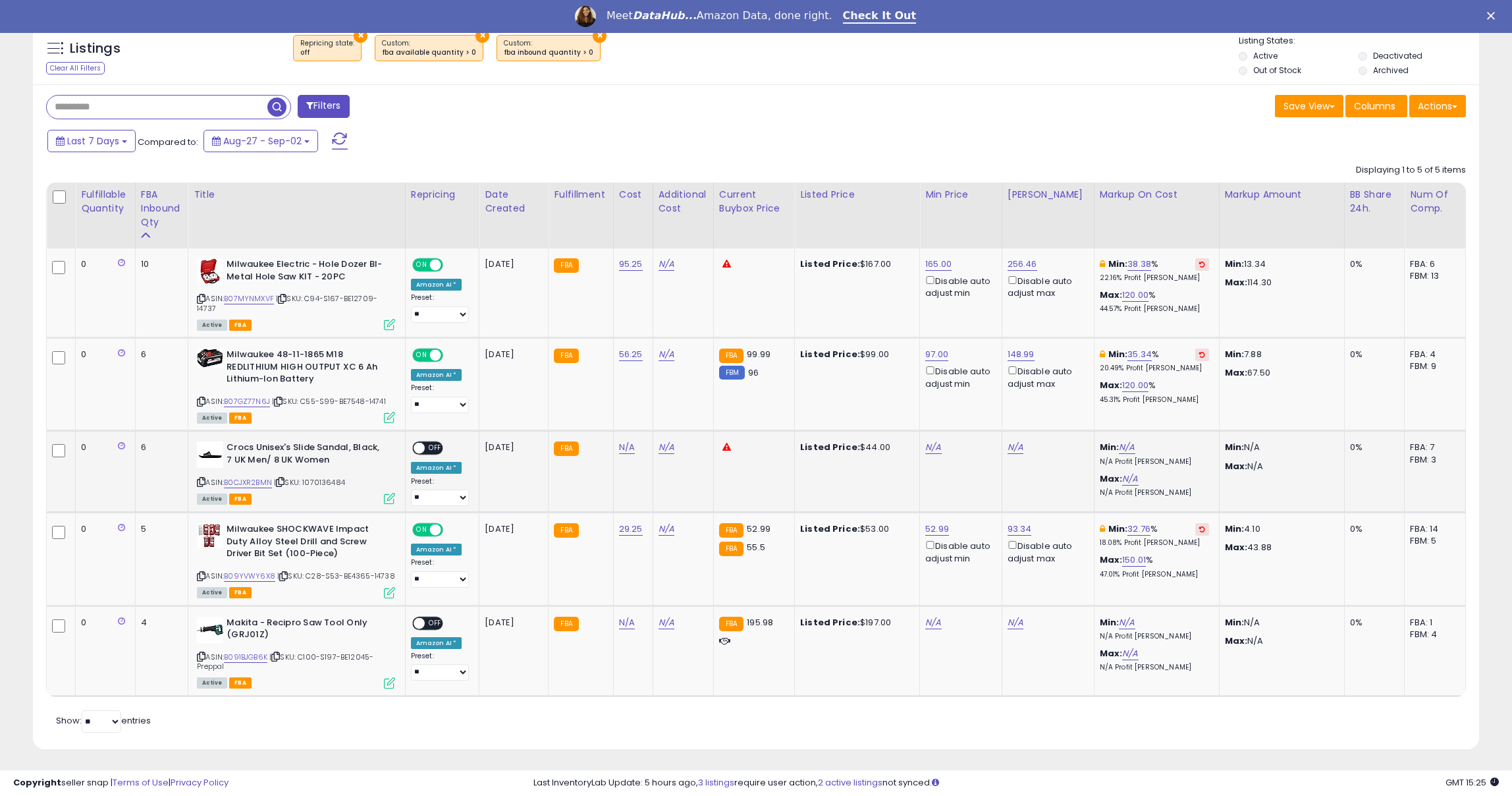
click at [203, 479] on icon at bounding box center [202, 482] width 9 height 7
click at [203, 654] on icon at bounding box center [202, 656] width 9 height 7
click at [201, 654] on icon at bounding box center [202, 656] width 9 height 7
click at [201, 653] on icon at bounding box center [202, 656] width 9 height 7
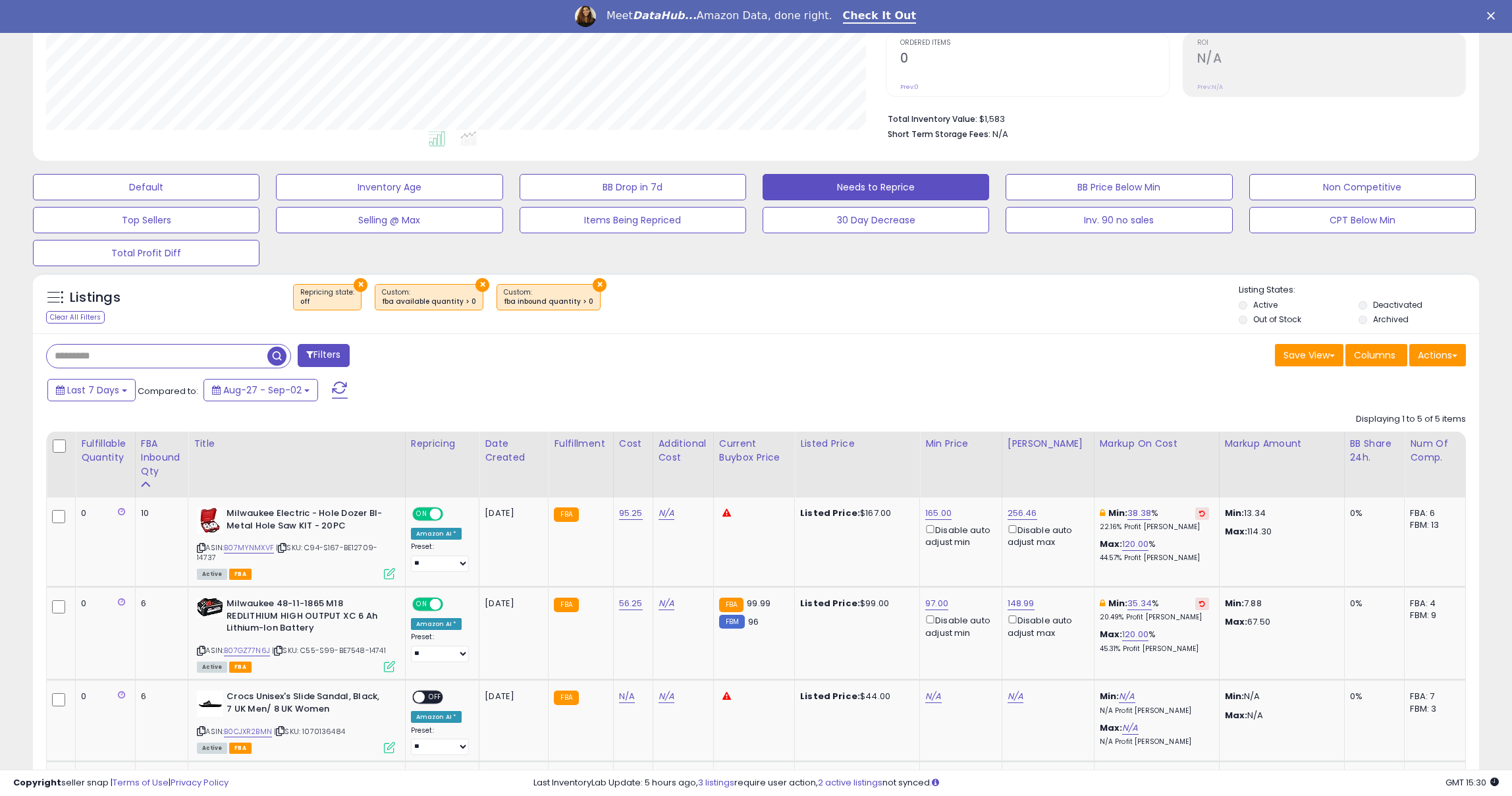
scroll to position [197, 0]
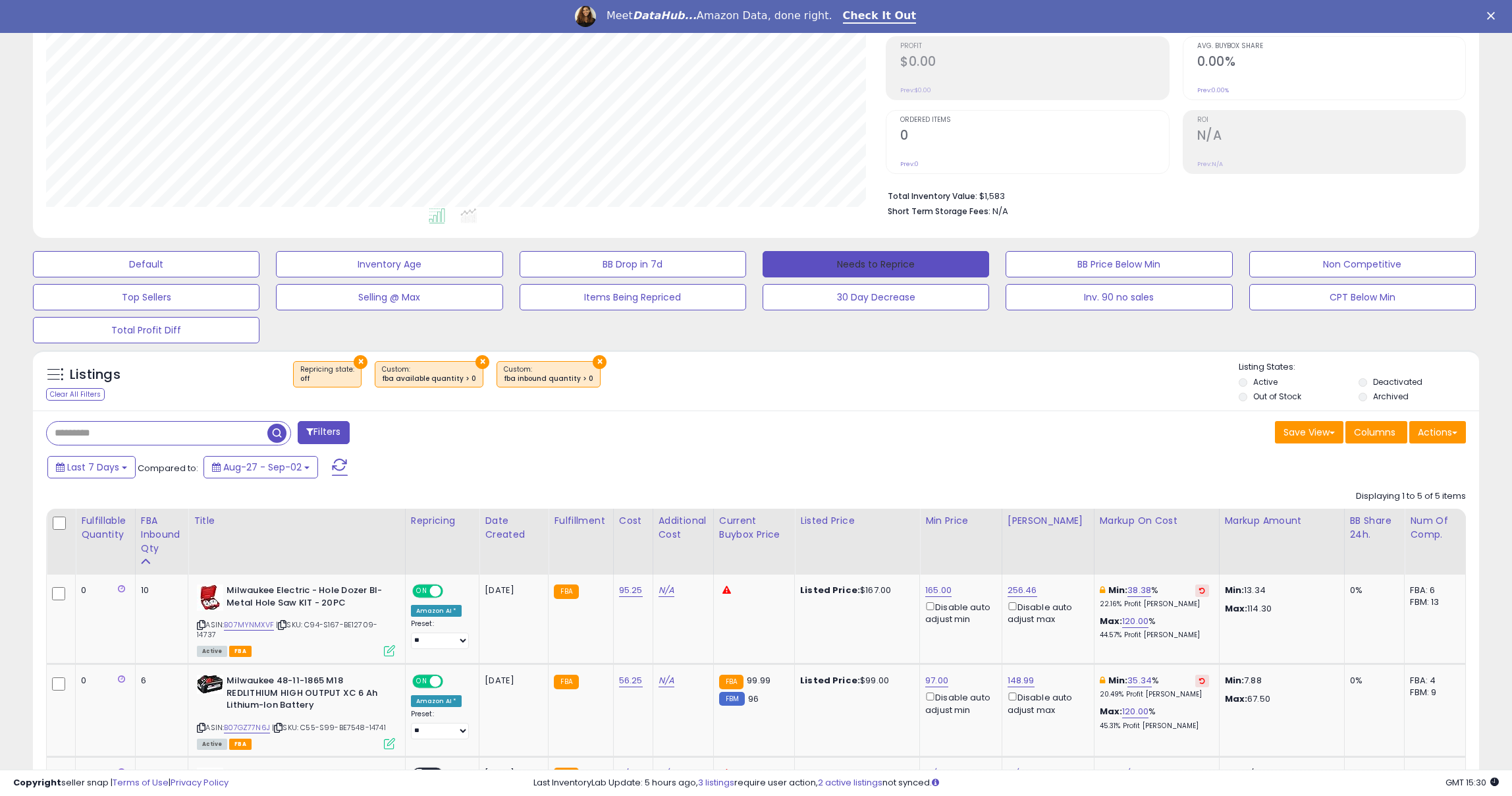
click at [873, 262] on button "Needs to Reprice" at bounding box center [876, 264] width 226 height 27
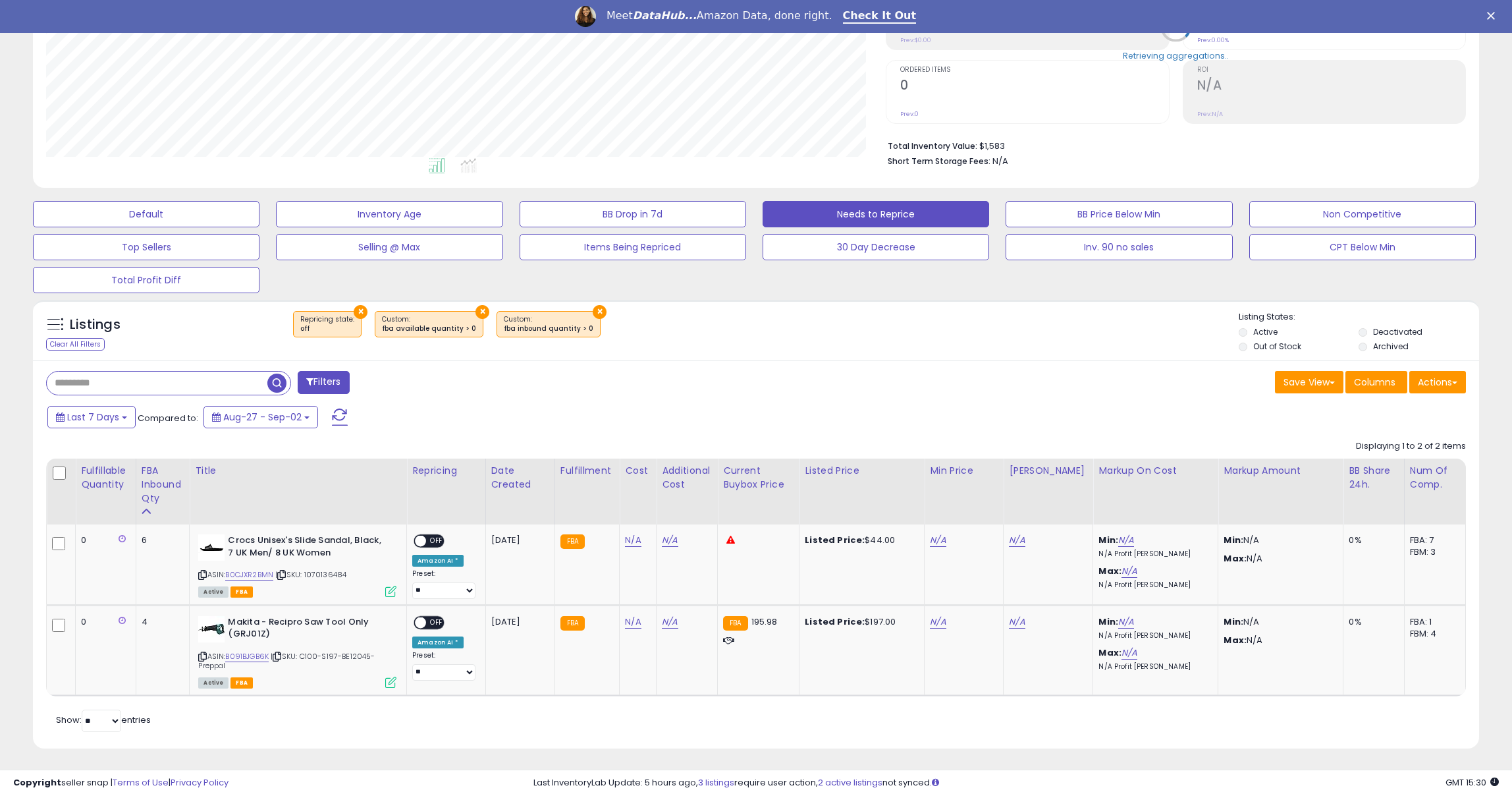
scroll to position [270, 840]
click at [142, 216] on button "Default" at bounding box center [146, 214] width 226 height 27
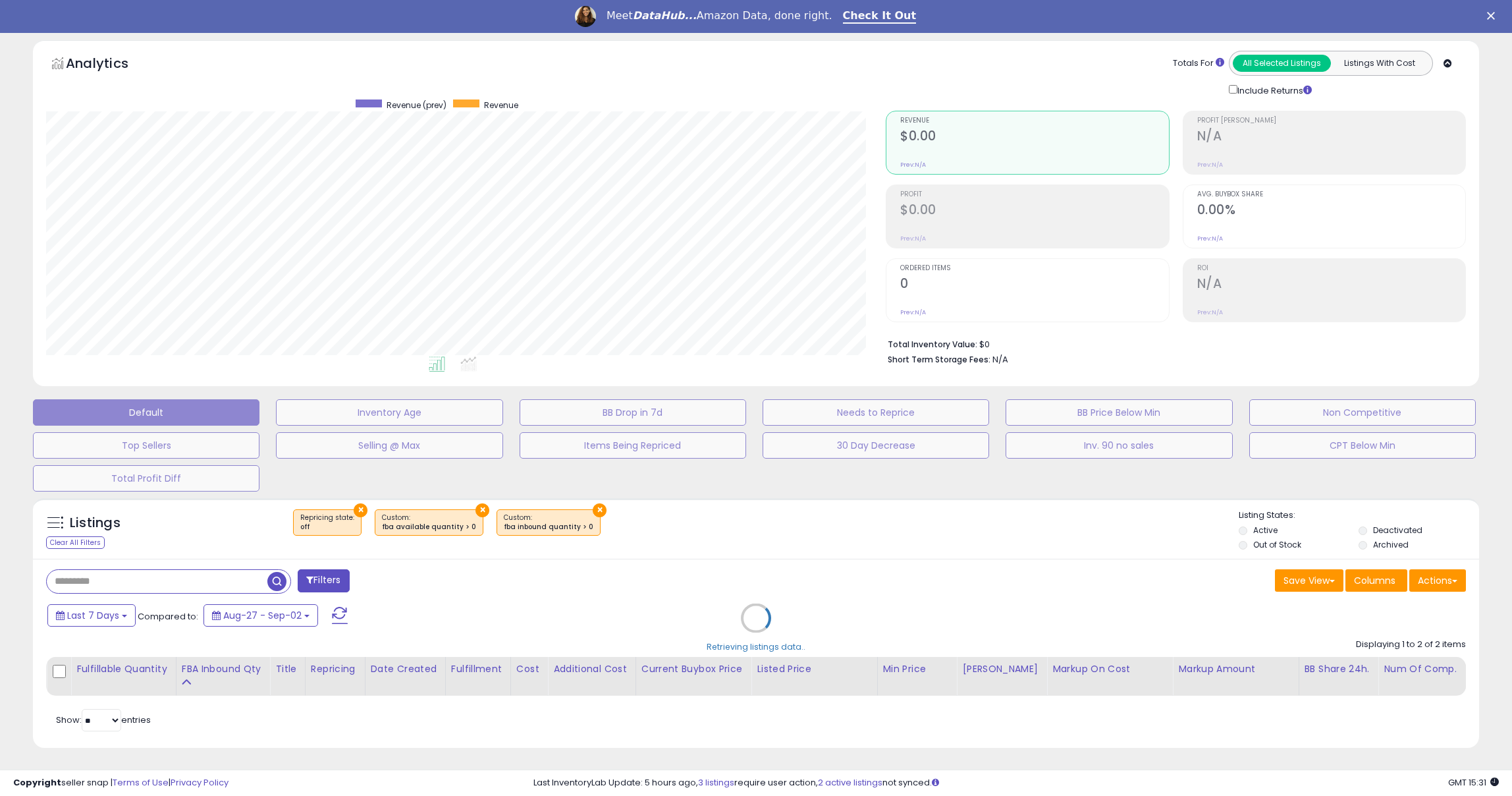
click at [322, 580] on div "Retrieving listings data.." at bounding box center [756, 628] width 1467 height 273
click at [342, 582] on div "Retrieving listings data.." at bounding box center [756, 628] width 1467 height 273
select select "***"
select select "**"
select select "*"
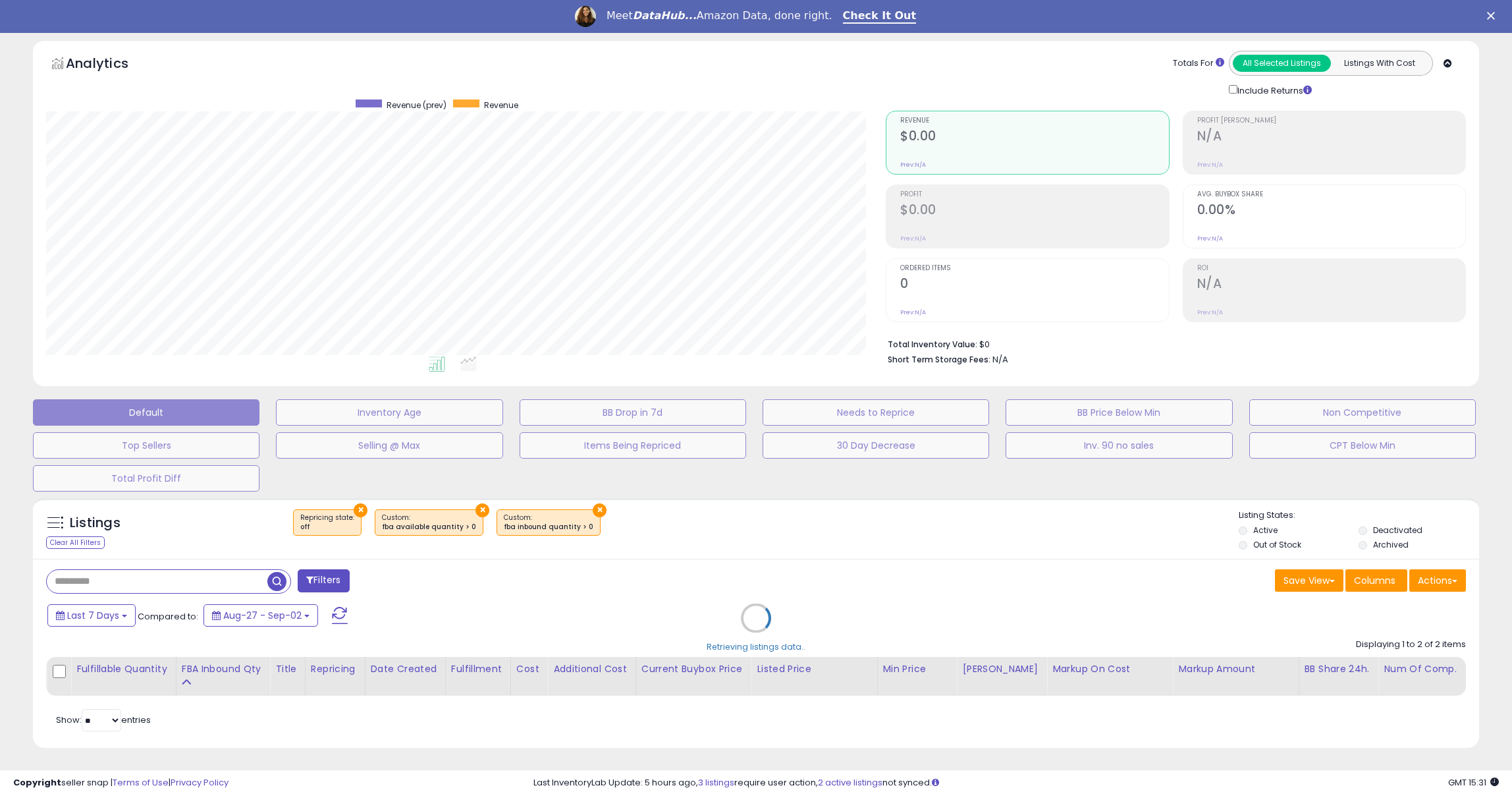
select select "*"
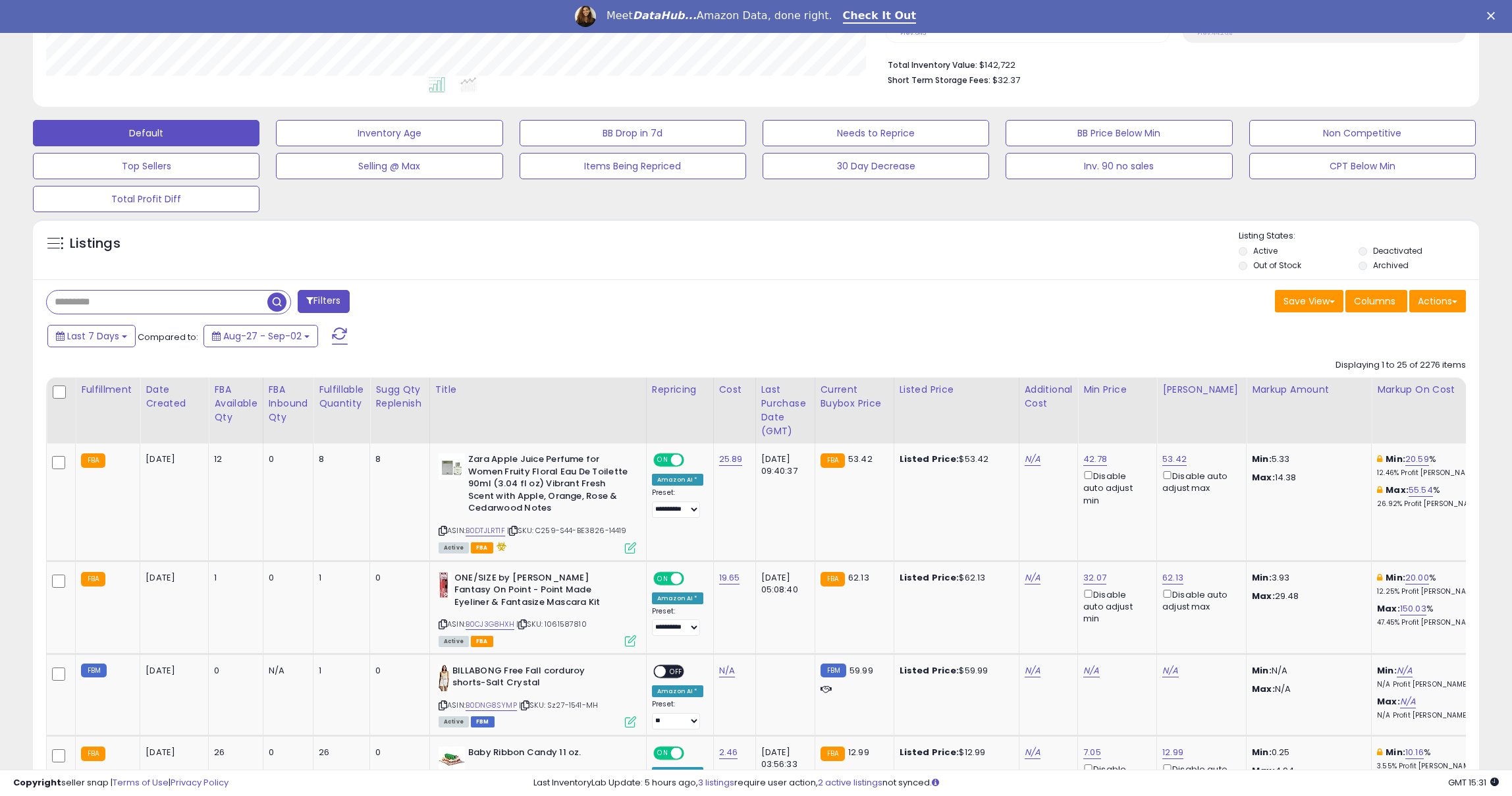
scroll to position [332, 0]
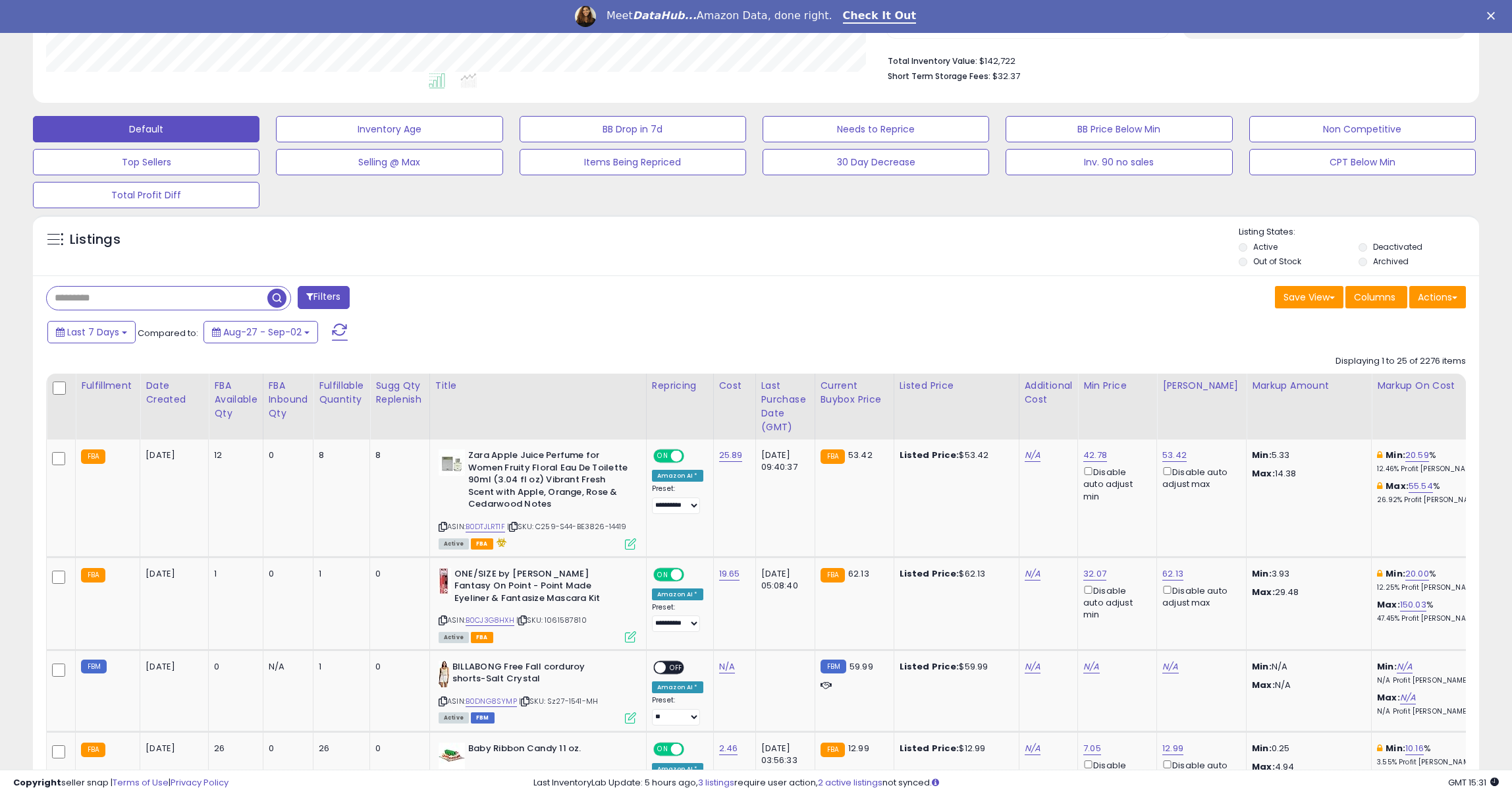
click at [332, 297] on button "Filters" at bounding box center [323, 297] width 51 height 23
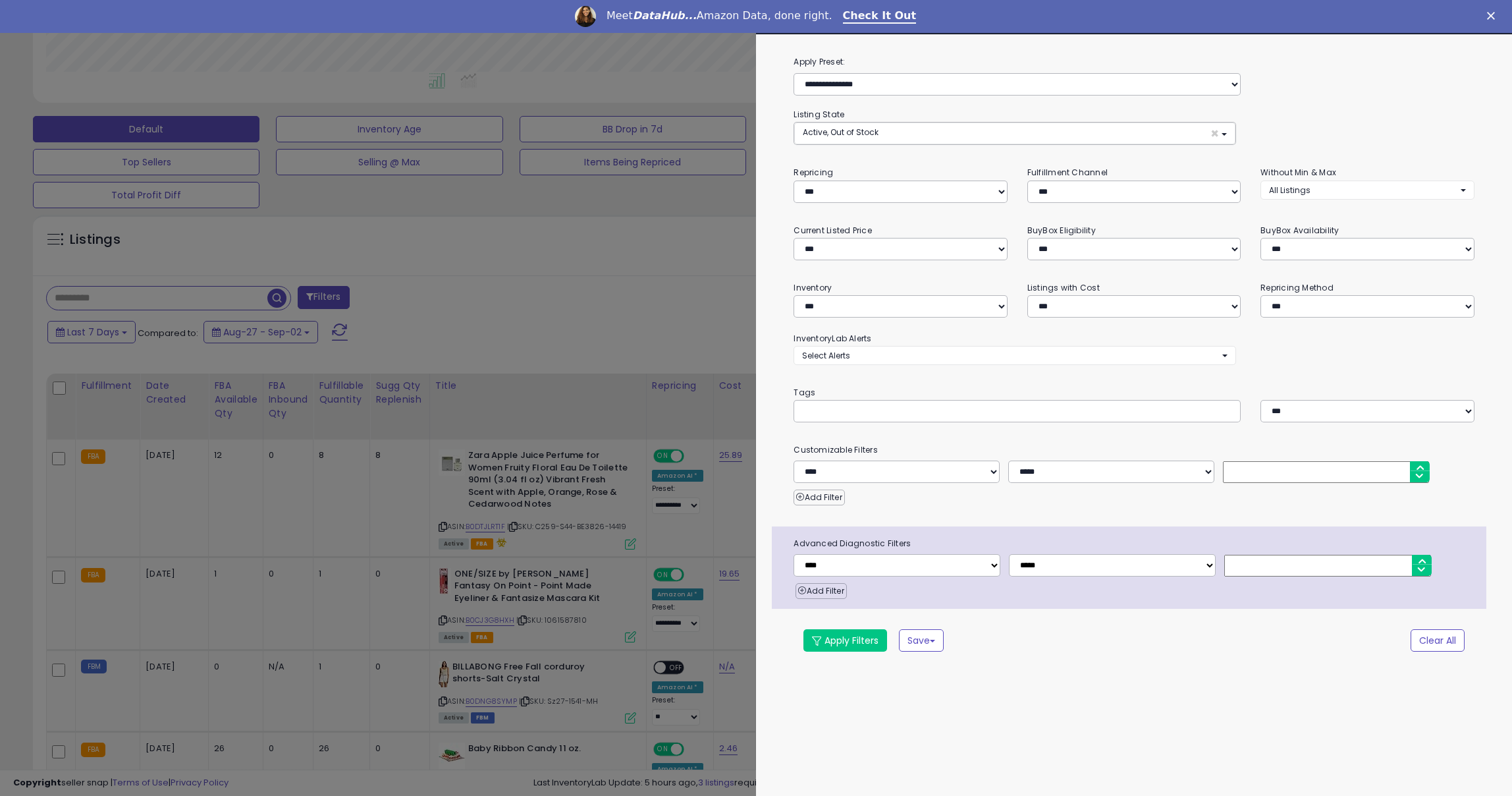
scroll to position [270, 840]
click at [1163, 309] on select "**********" at bounding box center [1134, 306] width 214 height 22
select select "**********"
click at [1027, 295] on select "**********" at bounding box center [1134, 306] width 214 height 22
click at [855, 128] on span "Active, Out of Stock" at bounding box center [840, 131] width 75 height 11
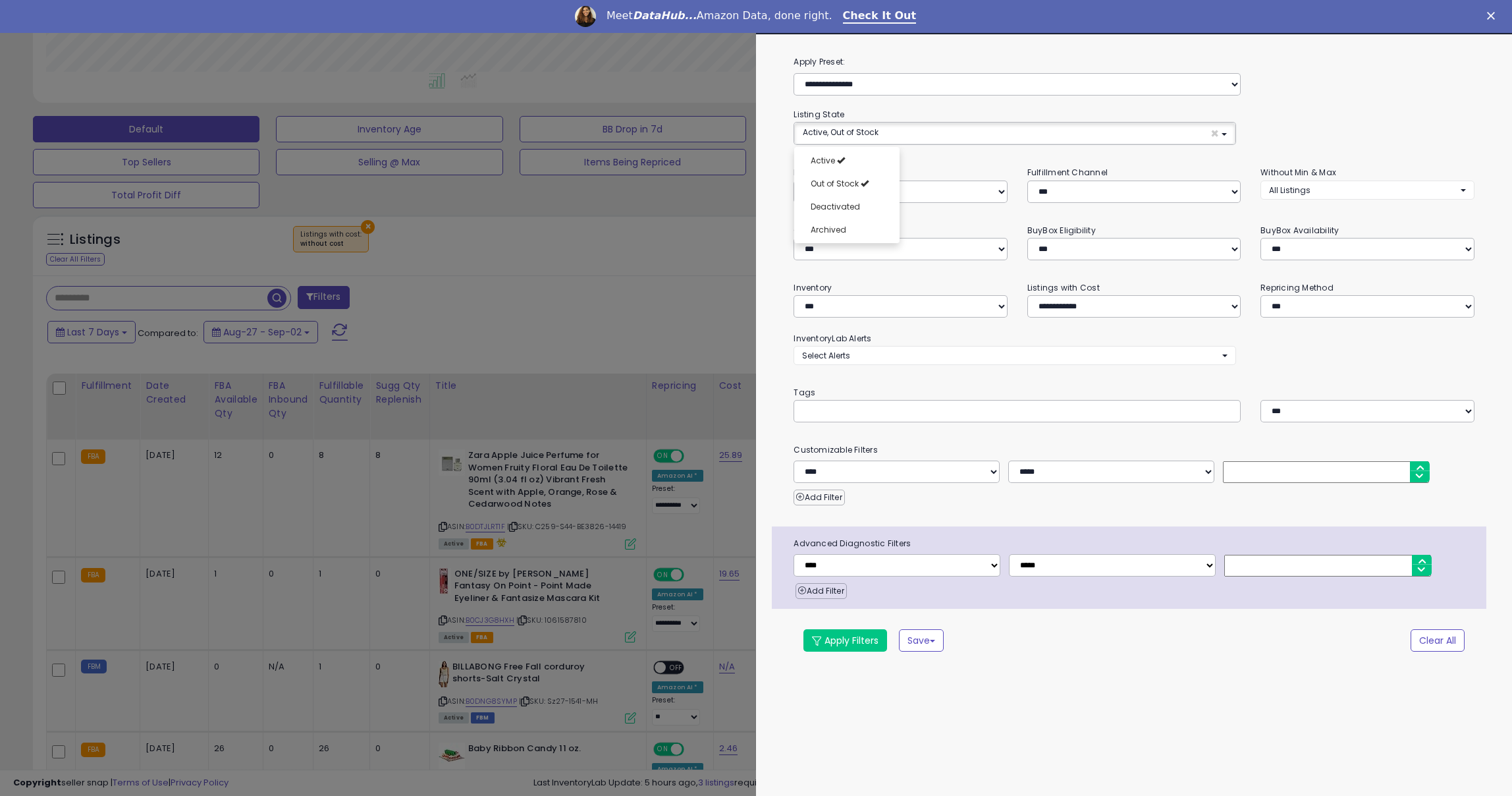
click at [983, 152] on div "**********" at bounding box center [1135, 363] width 756 height 617
click at [845, 633] on button "Apply Filters" at bounding box center [846, 640] width 84 height 22
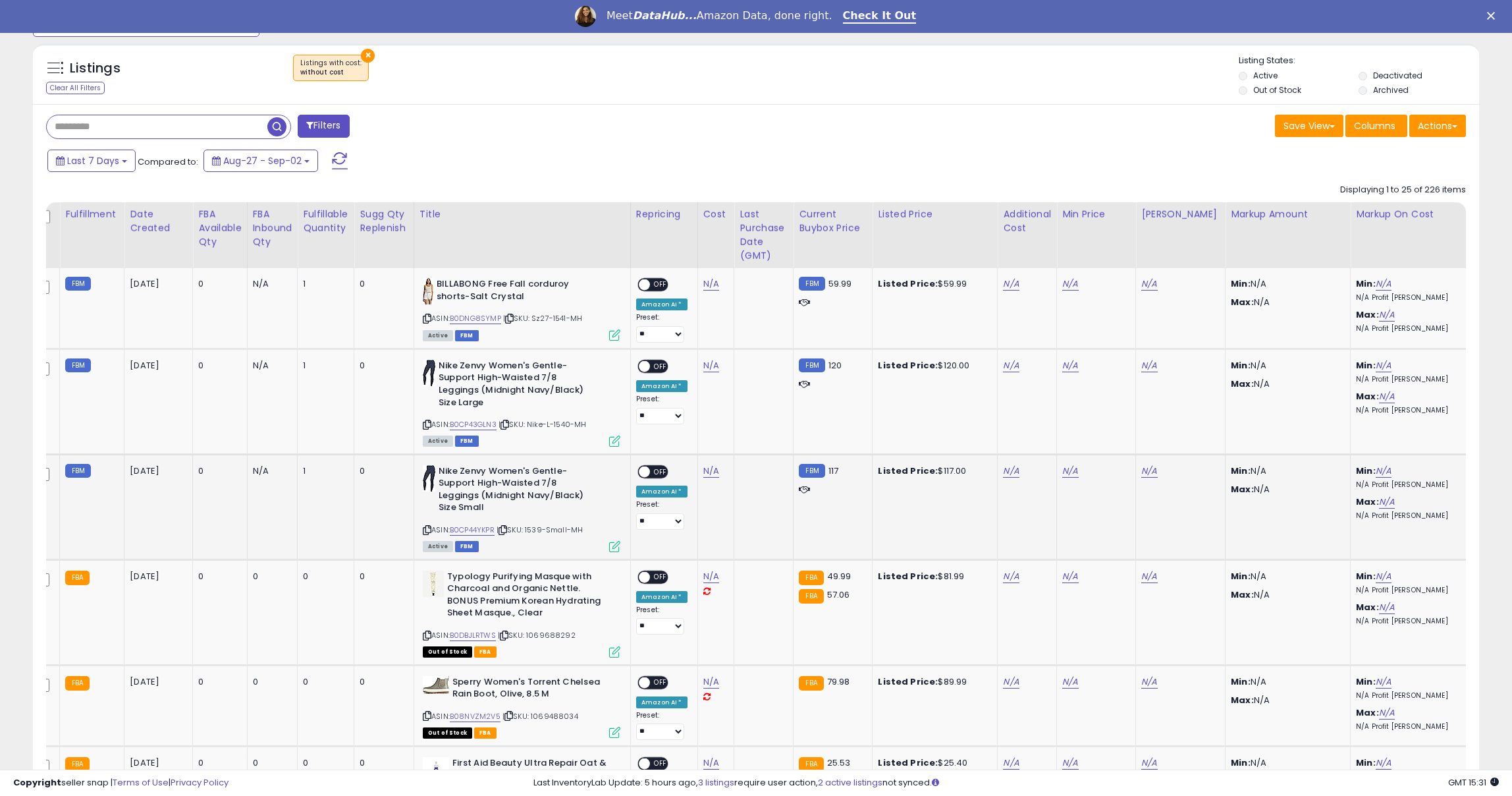
scroll to position [0, 17]
click at [711, 280] on link "N/A" at bounding box center [710, 283] width 15 height 13
type input "****"
click at [756, 250] on icon "submit" at bounding box center [751, 250] width 8 height 8
click at [704, 365] on link "N/A" at bounding box center [710, 365] width 15 height 13
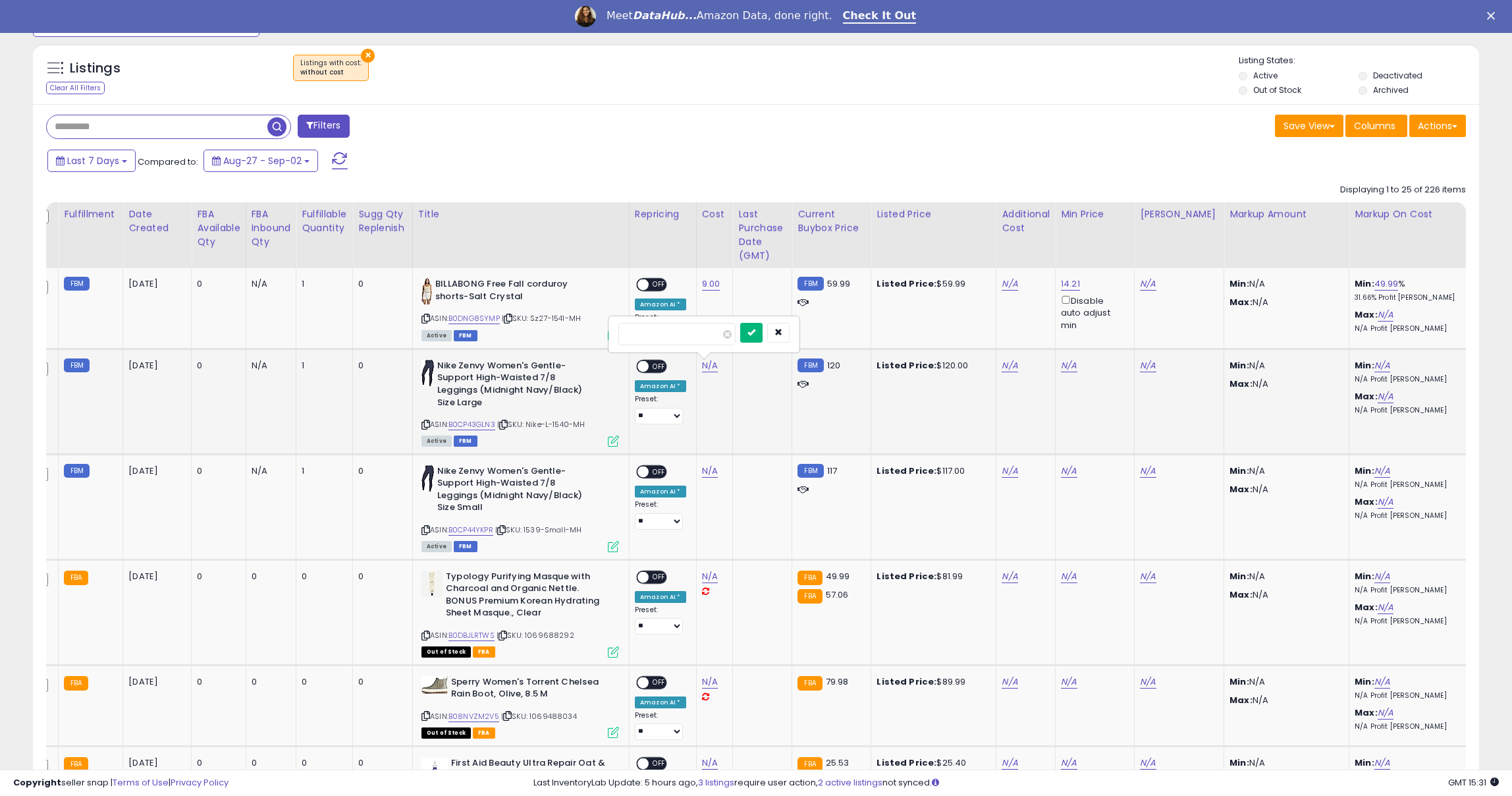
type input "****"
click at [756, 328] on icon "submit" at bounding box center [751, 331] width 8 height 8
click at [702, 464] on link "N/A" at bounding box center [710, 470] width 15 height 13
type input "****"
click at [756, 425] on icon "submit" at bounding box center [751, 425] width 8 height 8
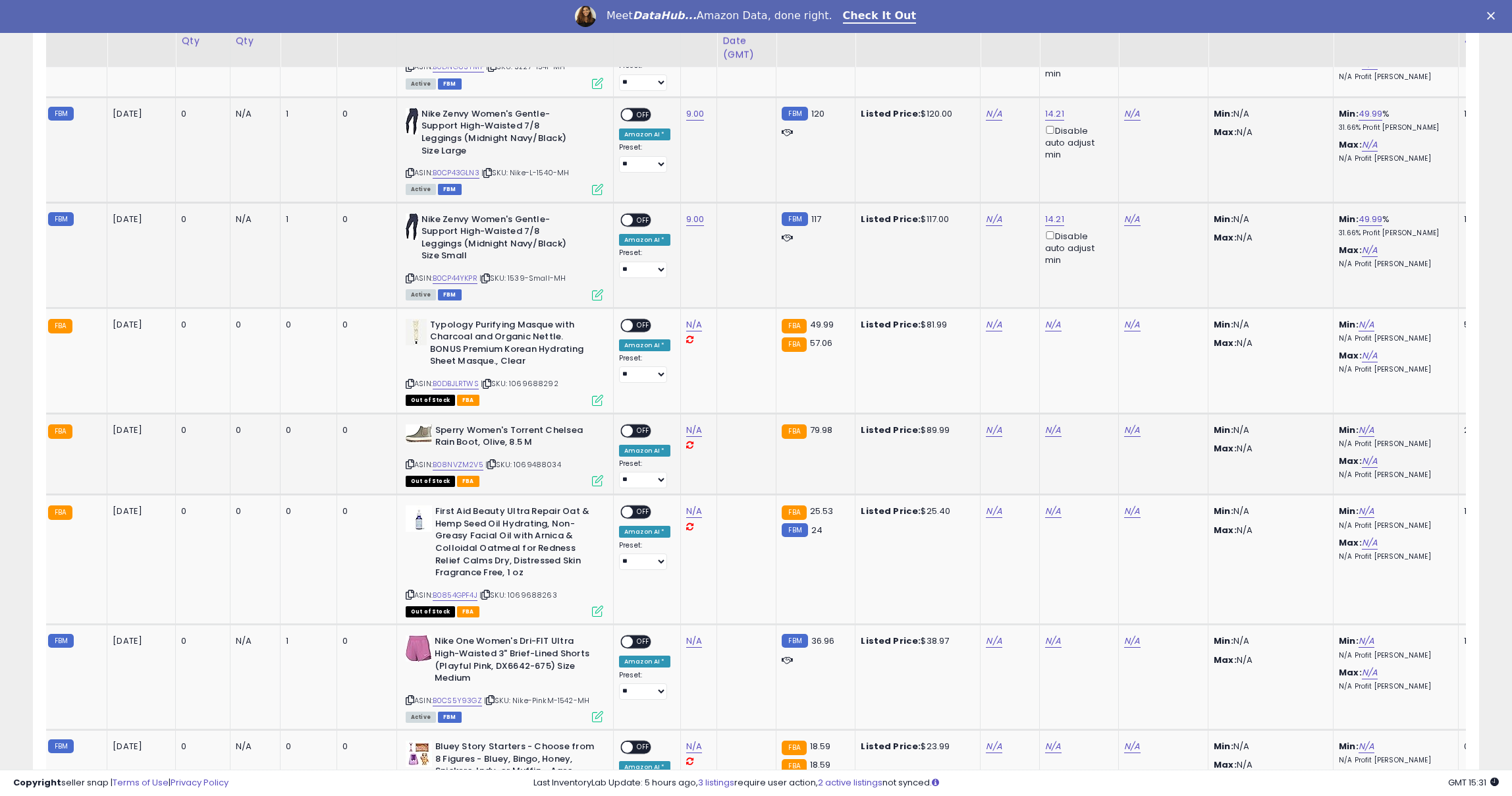
scroll to position [0, 0]
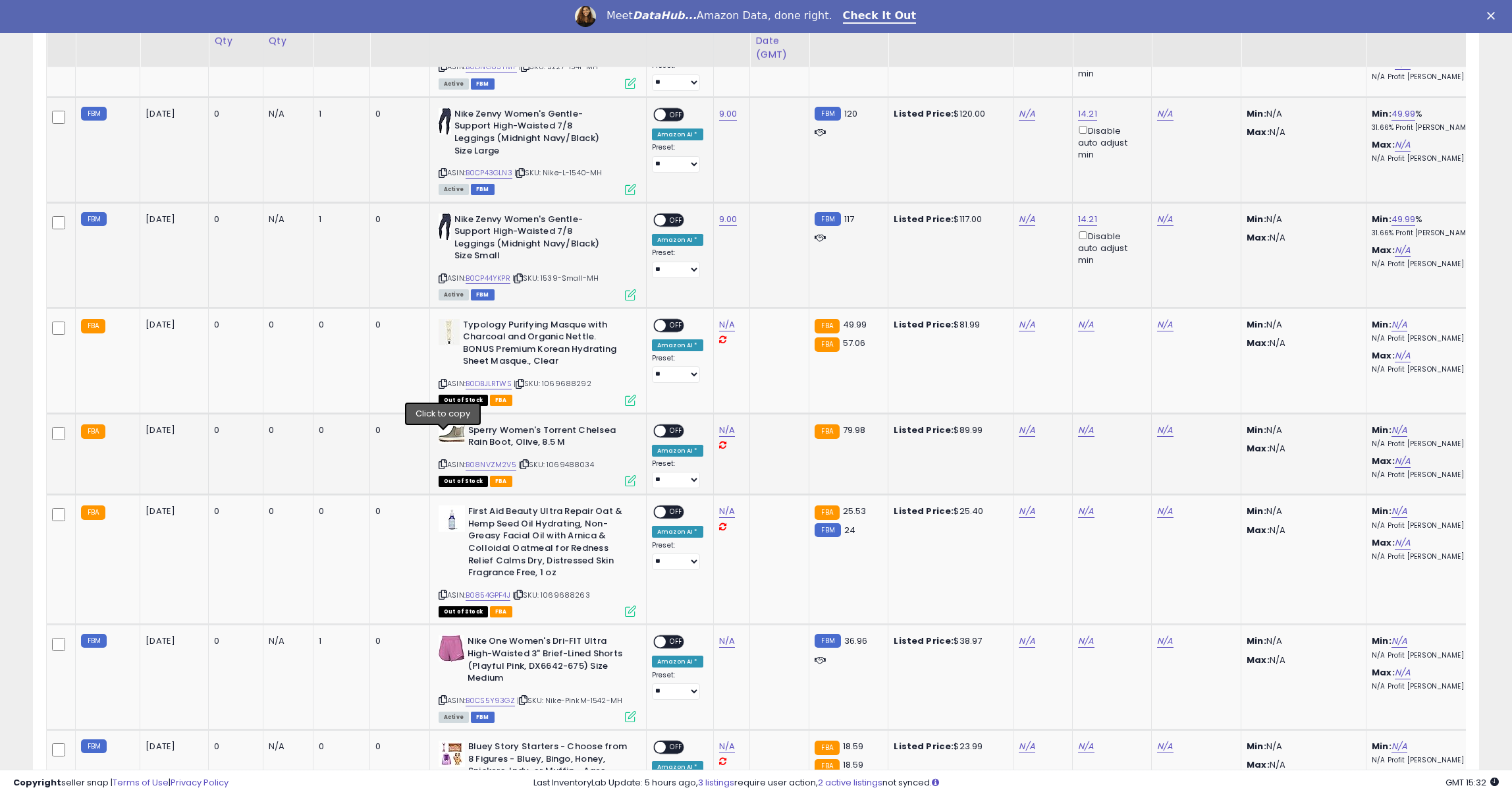
click at [443, 461] on icon at bounding box center [443, 464] width 9 height 7
click at [439, 380] on icon at bounding box center [443, 383] width 9 height 7
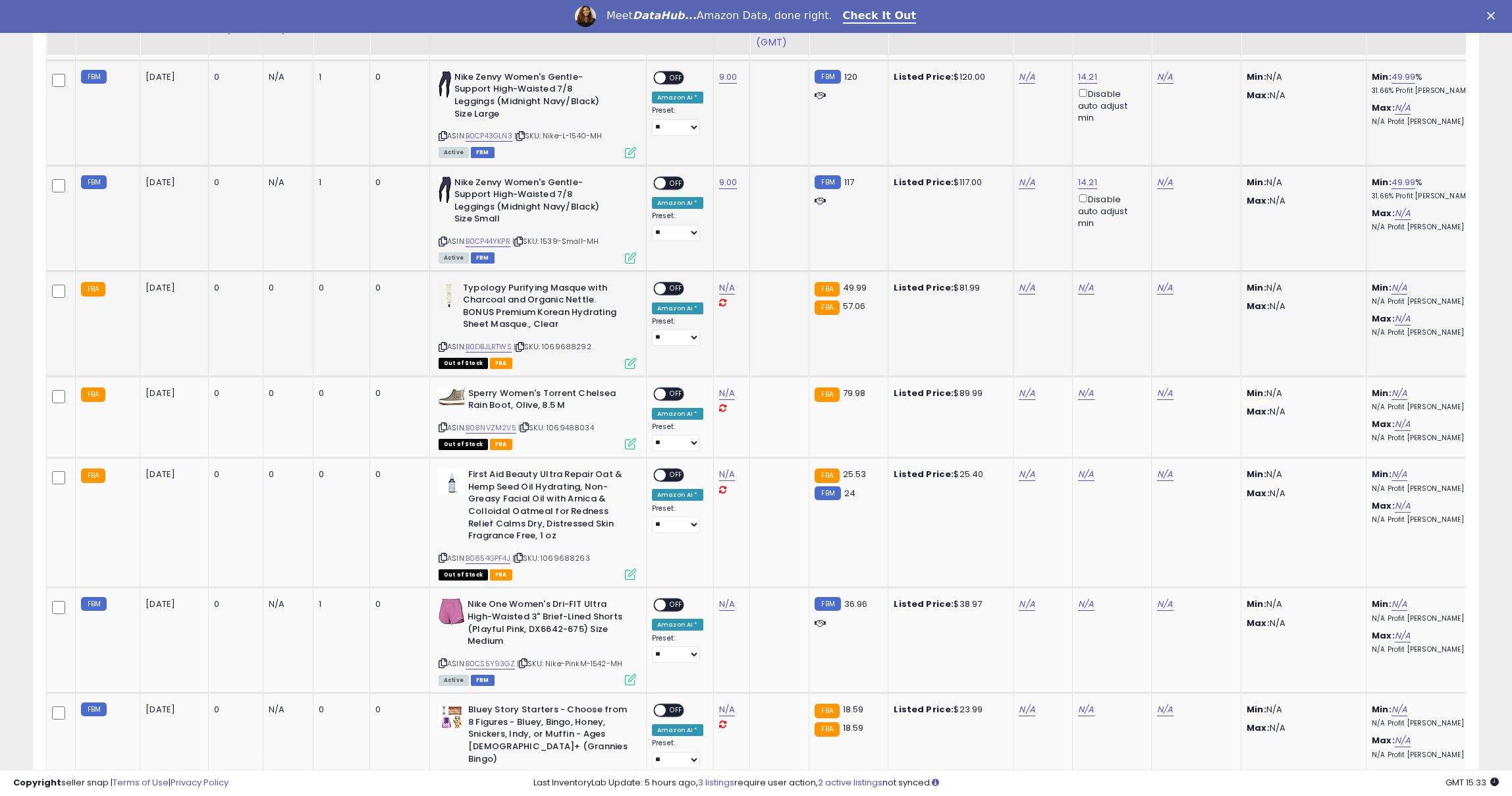
scroll to position [823, 0]
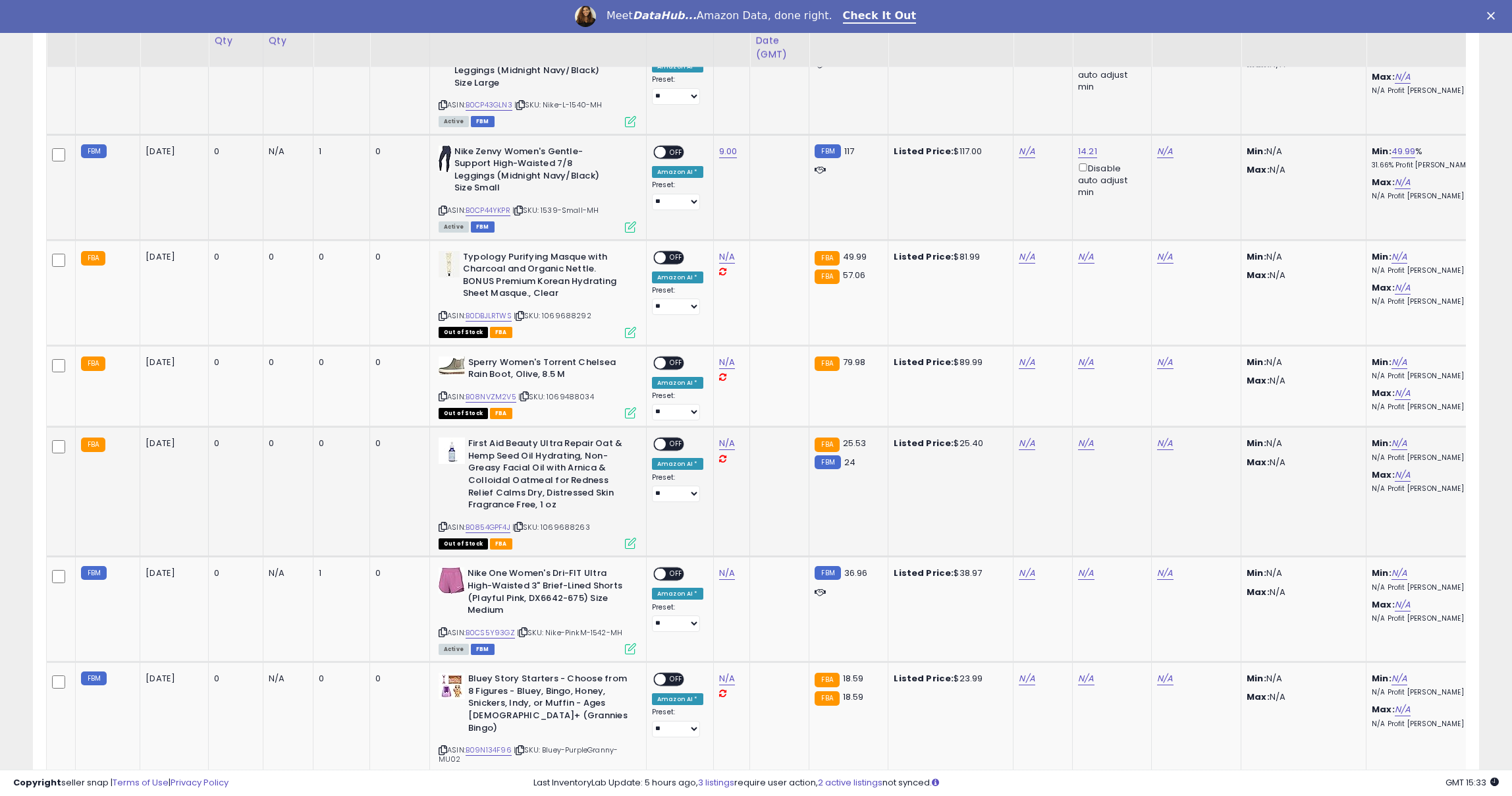
click at [439, 523] on icon at bounding box center [443, 527] width 9 height 7
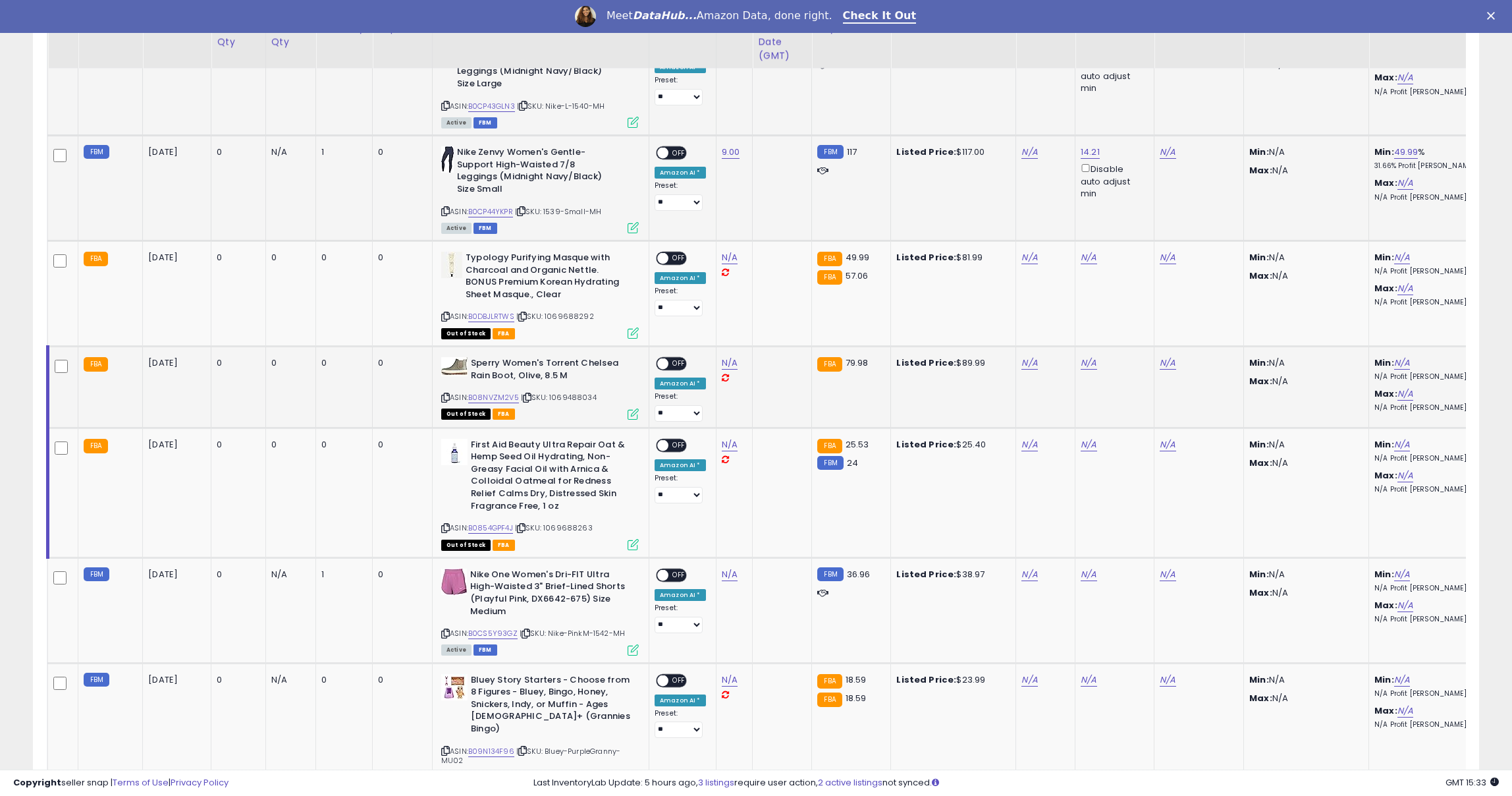
click at [60, 347] on td at bounding box center [63, 387] width 30 height 81
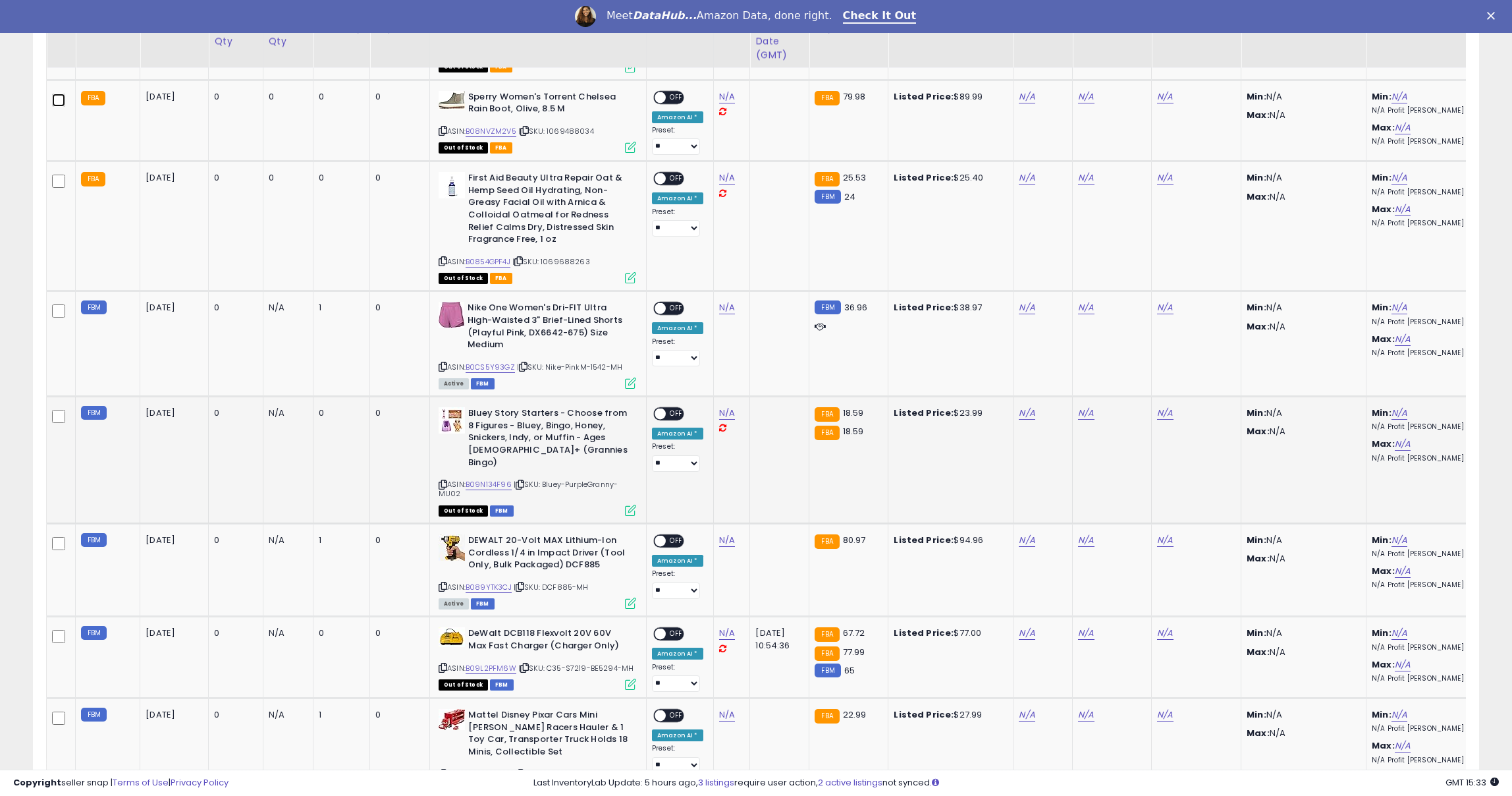
scroll to position [1089, 0]
click at [720, 299] on link "N/A" at bounding box center [727, 305] width 15 height 13
type input "****"
click at [773, 249] on icon "submit" at bounding box center [768, 246] width 8 height 8
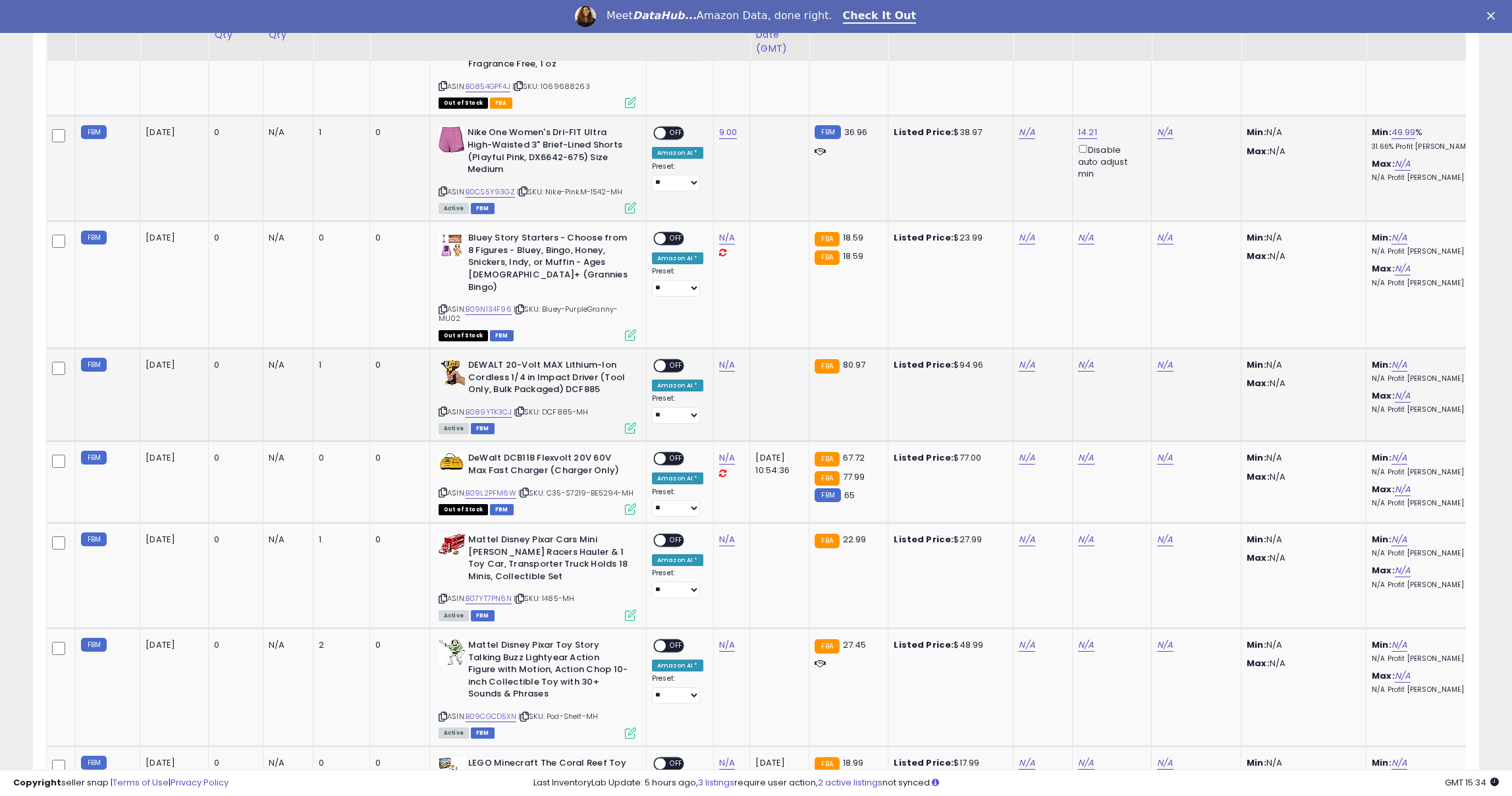
scroll to position [1251, 0]
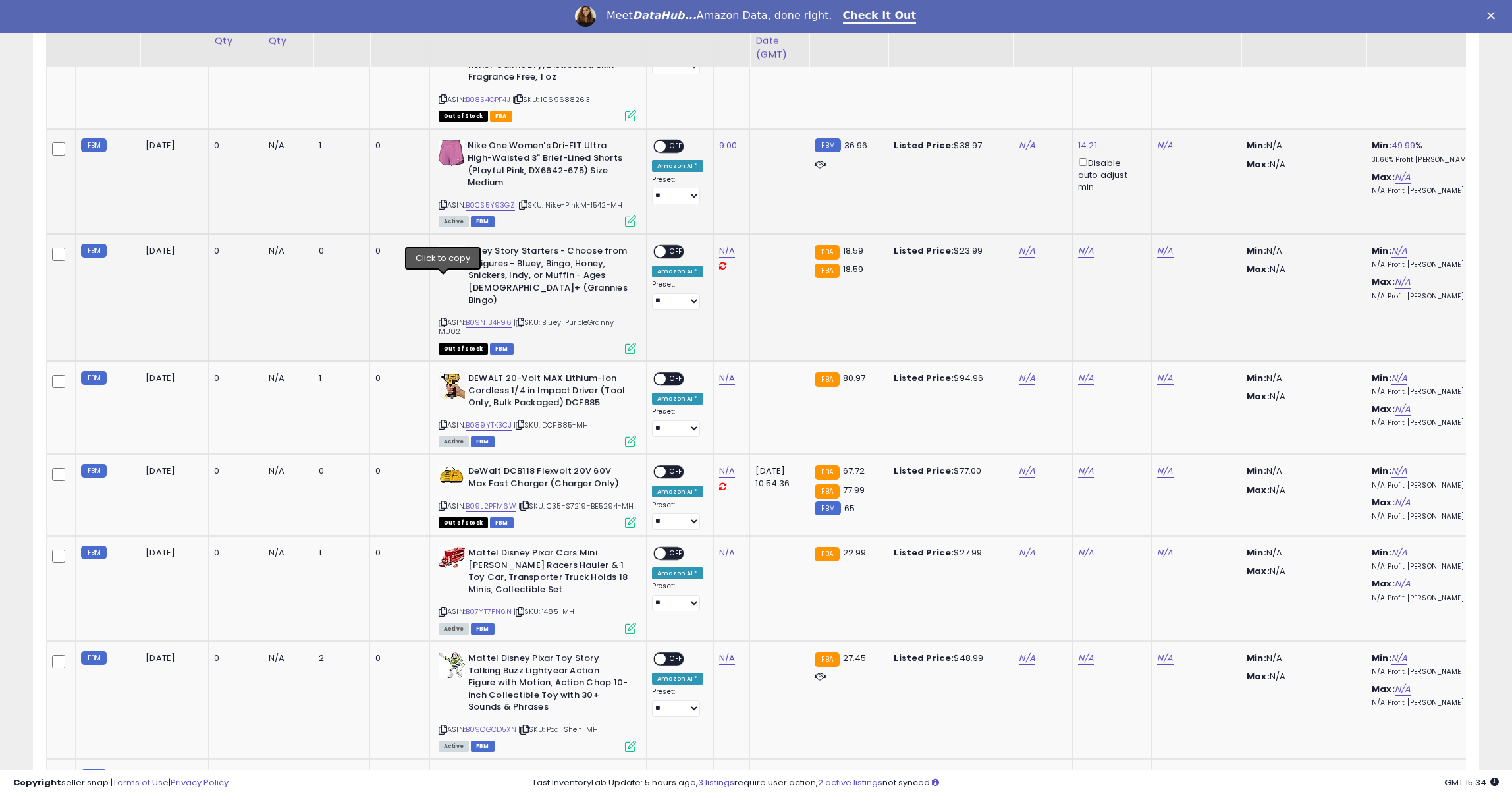
click at [443, 319] on icon at bounding box center [443, 323] width 9 height 7
click at [436, 280] on div "Bluey Story Starters - Choose from 8 Figures - Bluey, Bingo, Honey, Snickers, I…" at bounding box center [536, 298] width 201 height 107
click at [440, 319] on icon at bounding box center [443, 323] width 9 height 7
click at [720, 244] on link "N/A" at bounding box center [727, 250] width 15 height 13
type input "****"
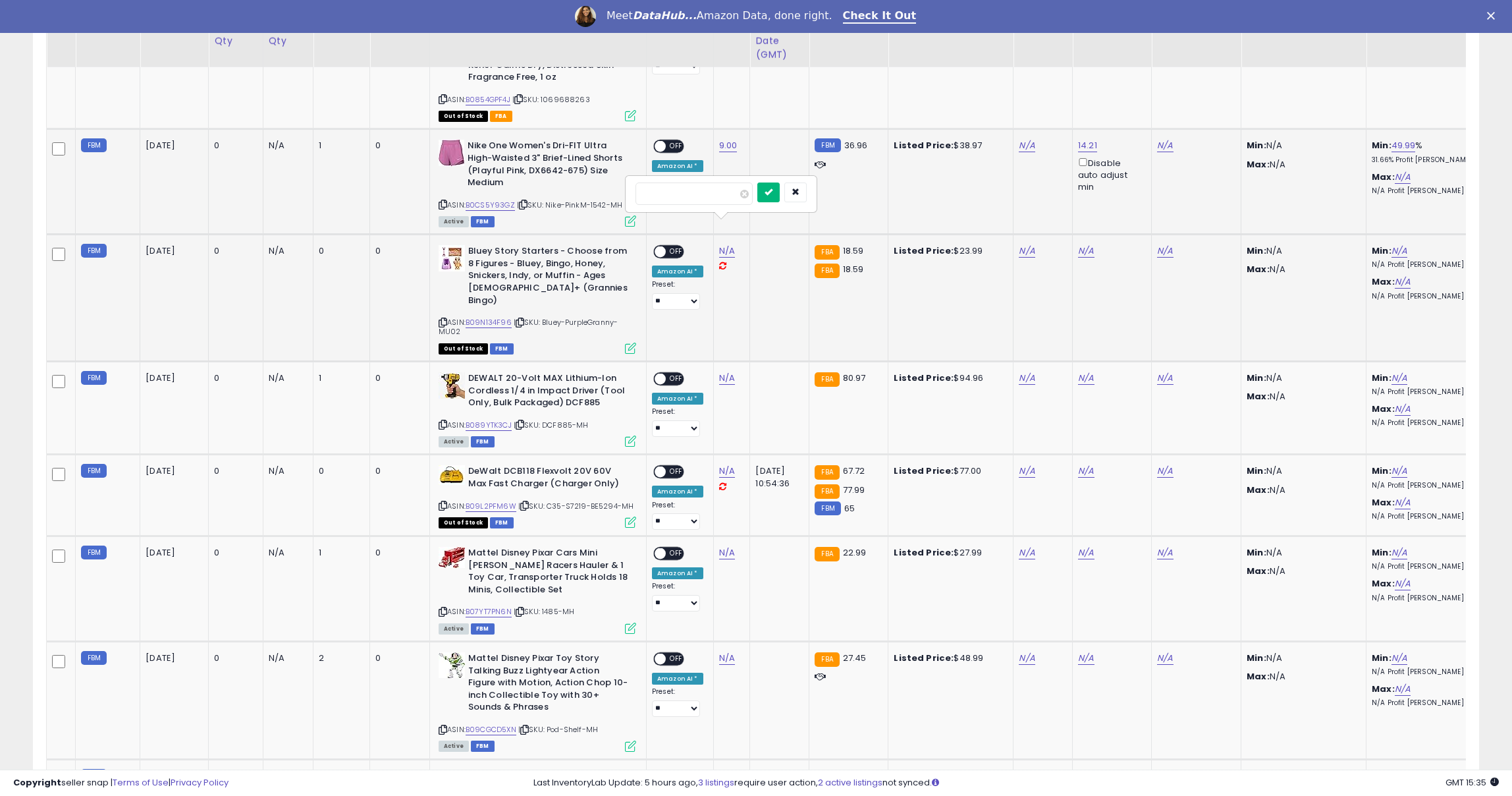
click at [773, 191] on icon "submit" at bounding box center [768, 191] width 8 height 8
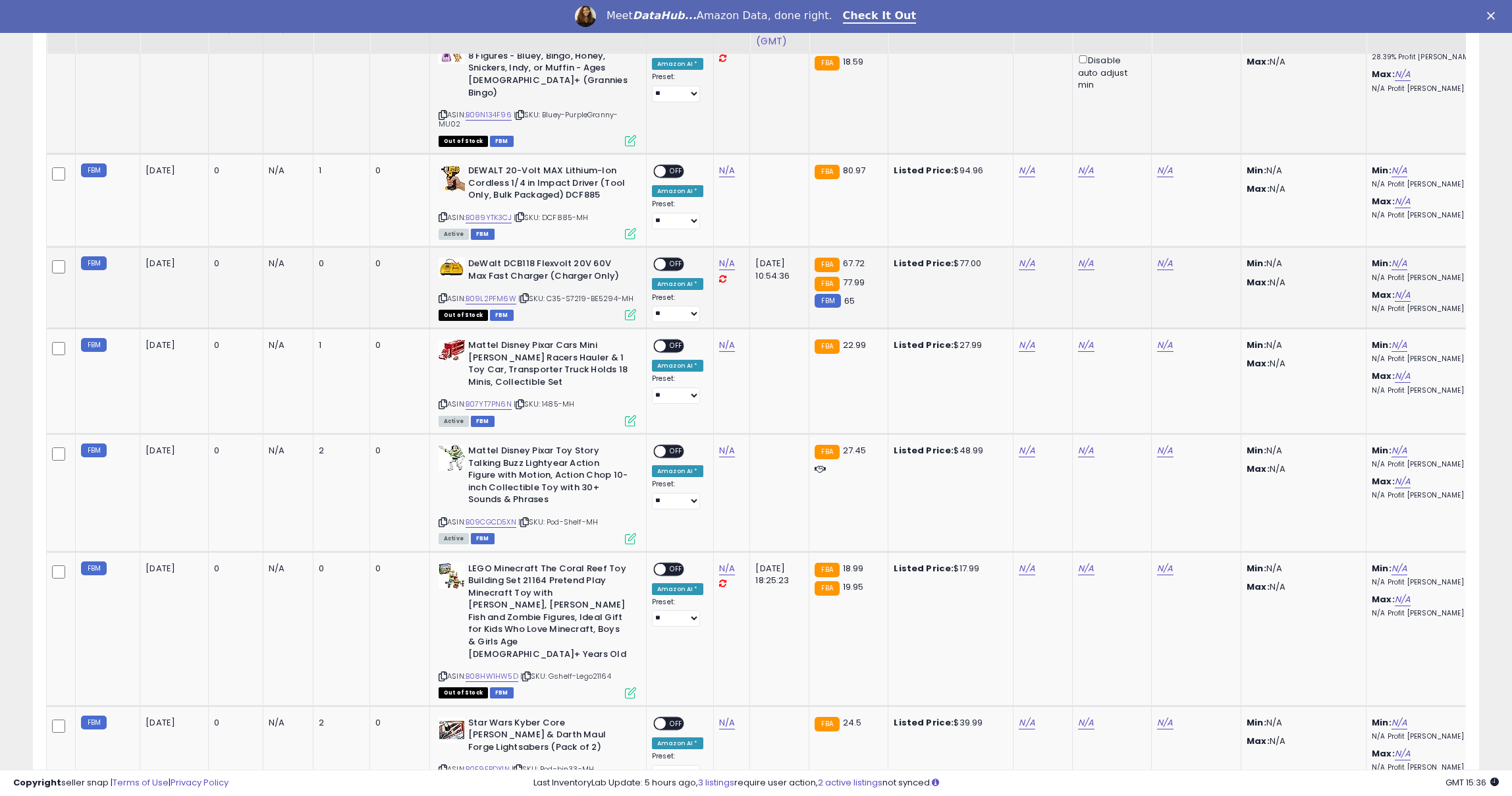
scroll to position [1460, 0]
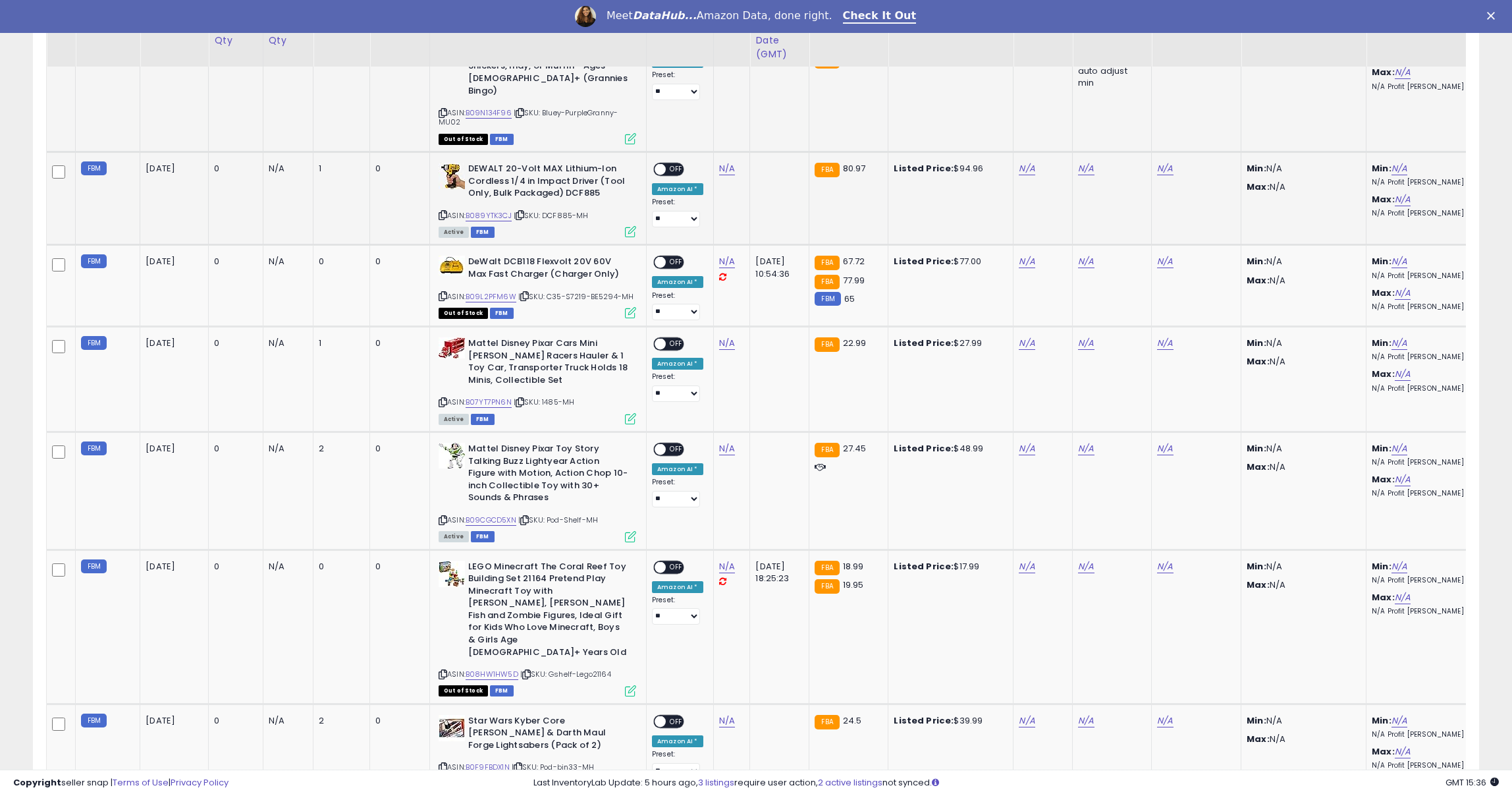
click at [443, 212] on icon at bounding box center [443, 215] width 9 height 7
click at [447, 172] on div "ASIN: B089YTK3CJ | SKU: DCF885-MH Active FBM" at bounding box center [538, 199] width 197 height 73
click at [443, 212] on icon at bounding box center [443, 215] width 9 height 7
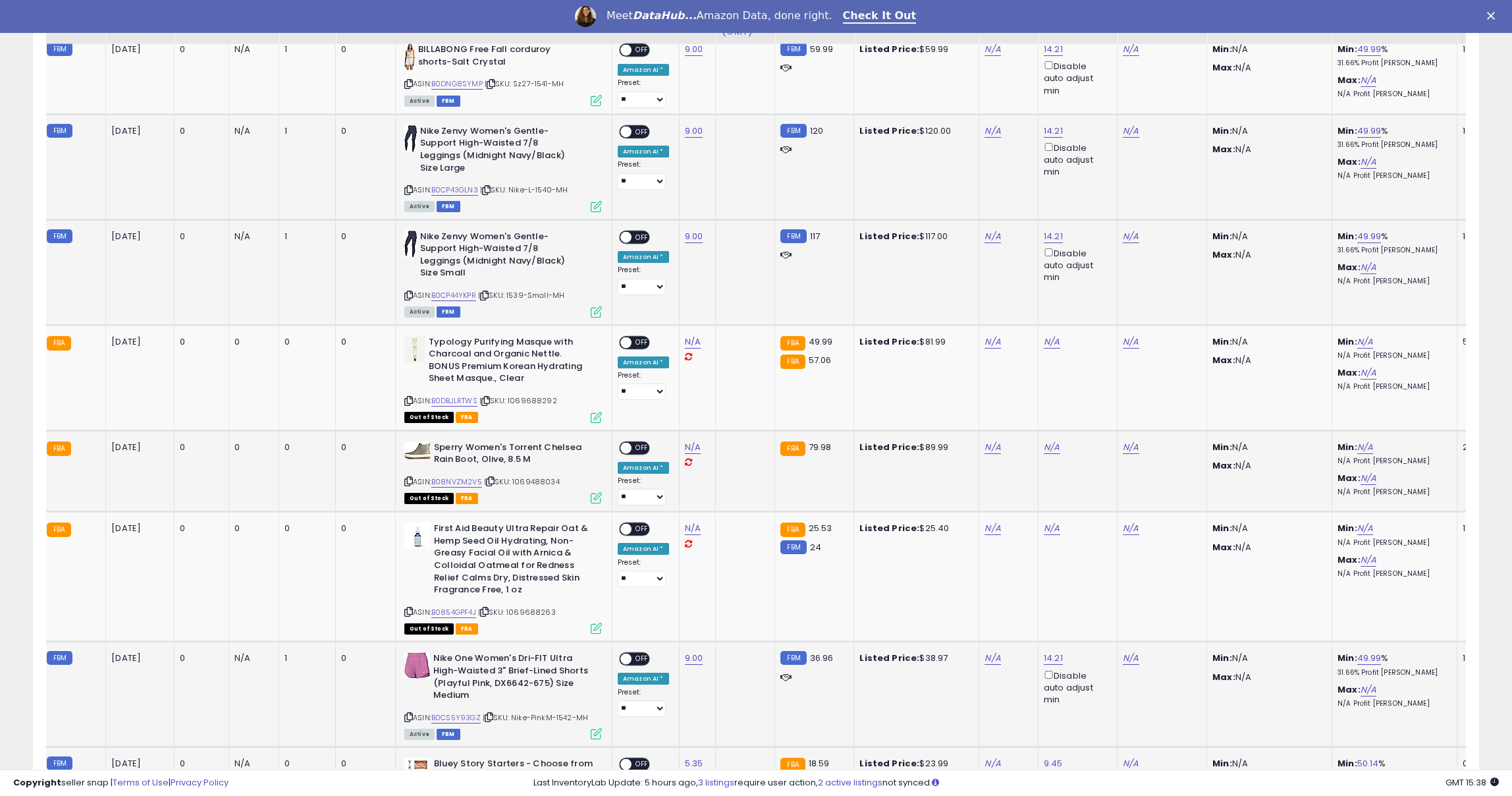
scroll to position [689, 0]
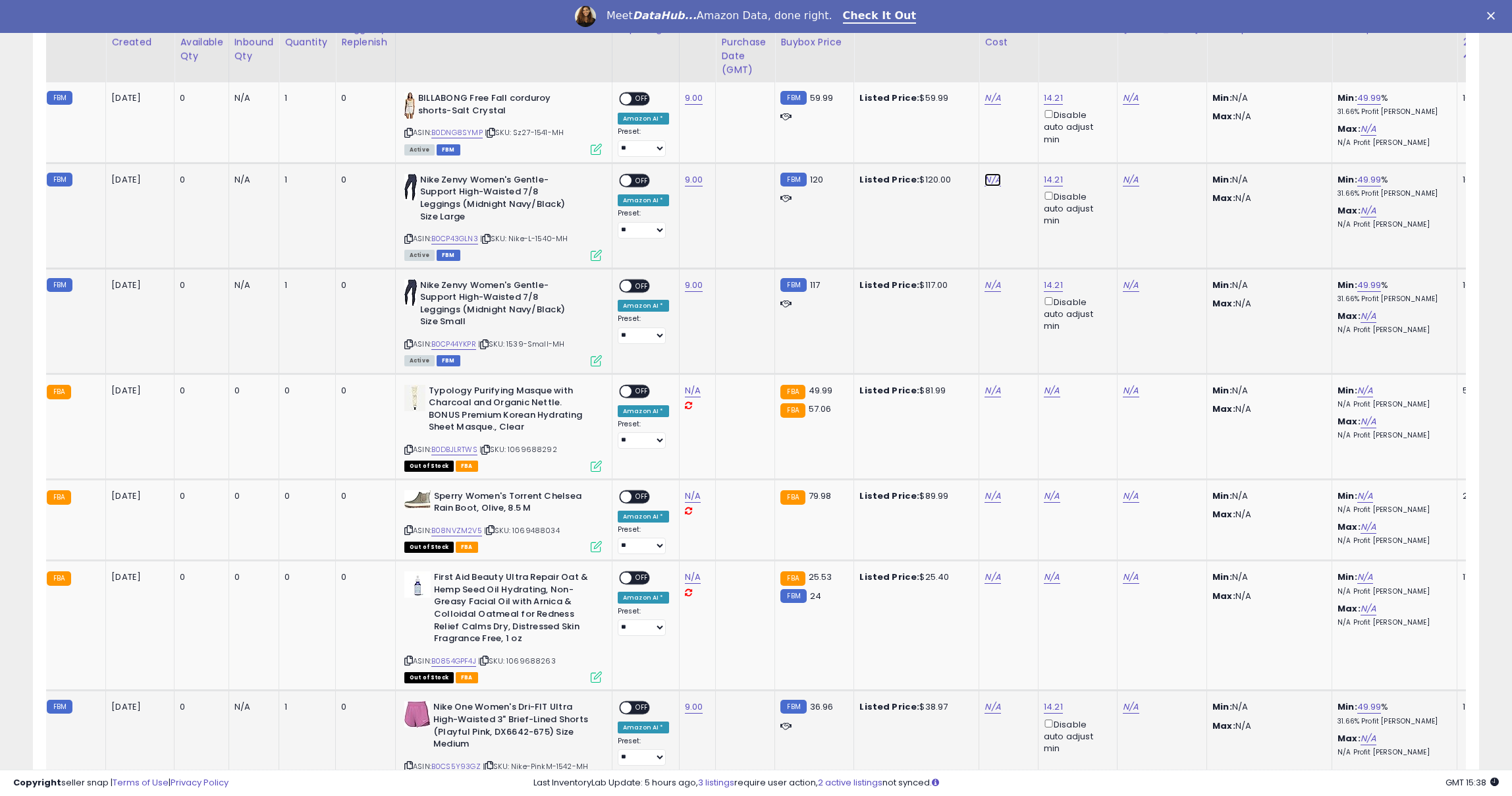
click at [995, 177] on link "N/A" at bounding box center [992, 179] width 15 height 13
type input "*"
click at [1038, 142] on icon "submit" at bounding box center [1033, 146] width 8 height 8
click at [987, 96] on link "N/A" at bounding box center [992, 98] width 15 height 13
type input "*"
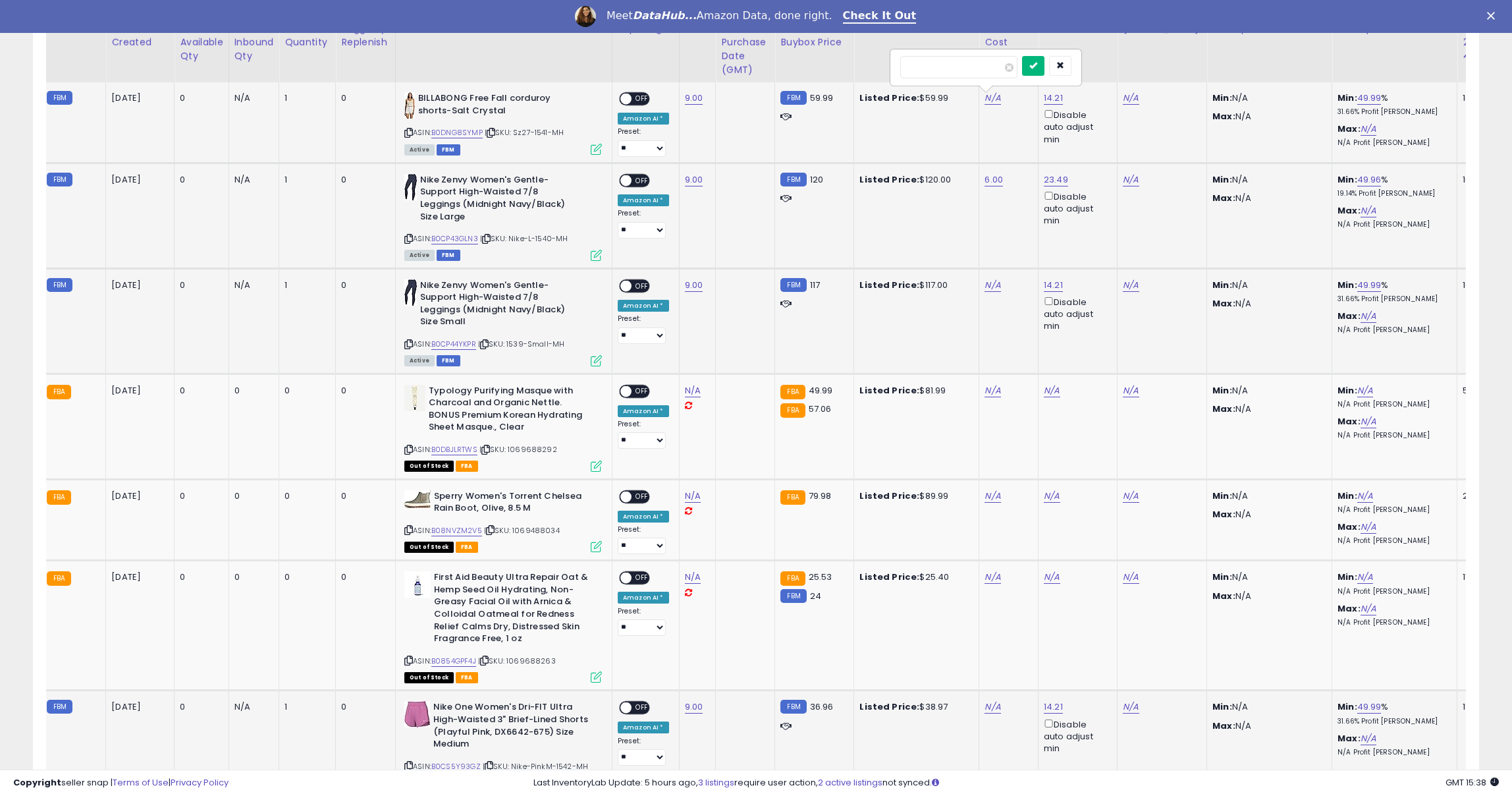
click at [1037, 57] on button "submit" at bounding box center [1033, 65] width 22 height 20
click at [988, 279] on link "N/A" at bounding box center [992, 285] width 15 height 13
type input "*"
click at [1038, 237] on icon "submit" at bounding box center [1033, 238] width 8 height 8
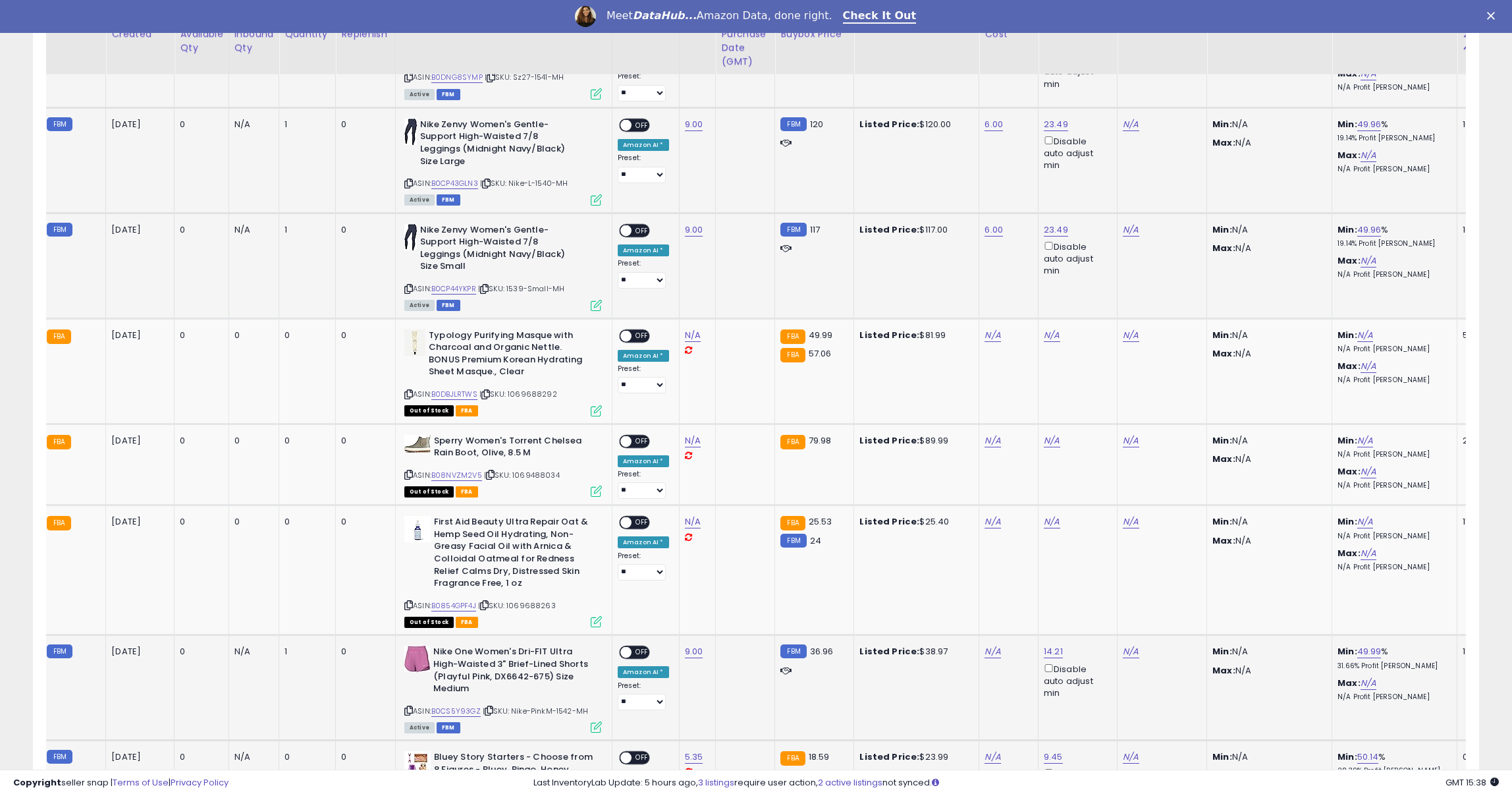
scroll to position [757, 0]
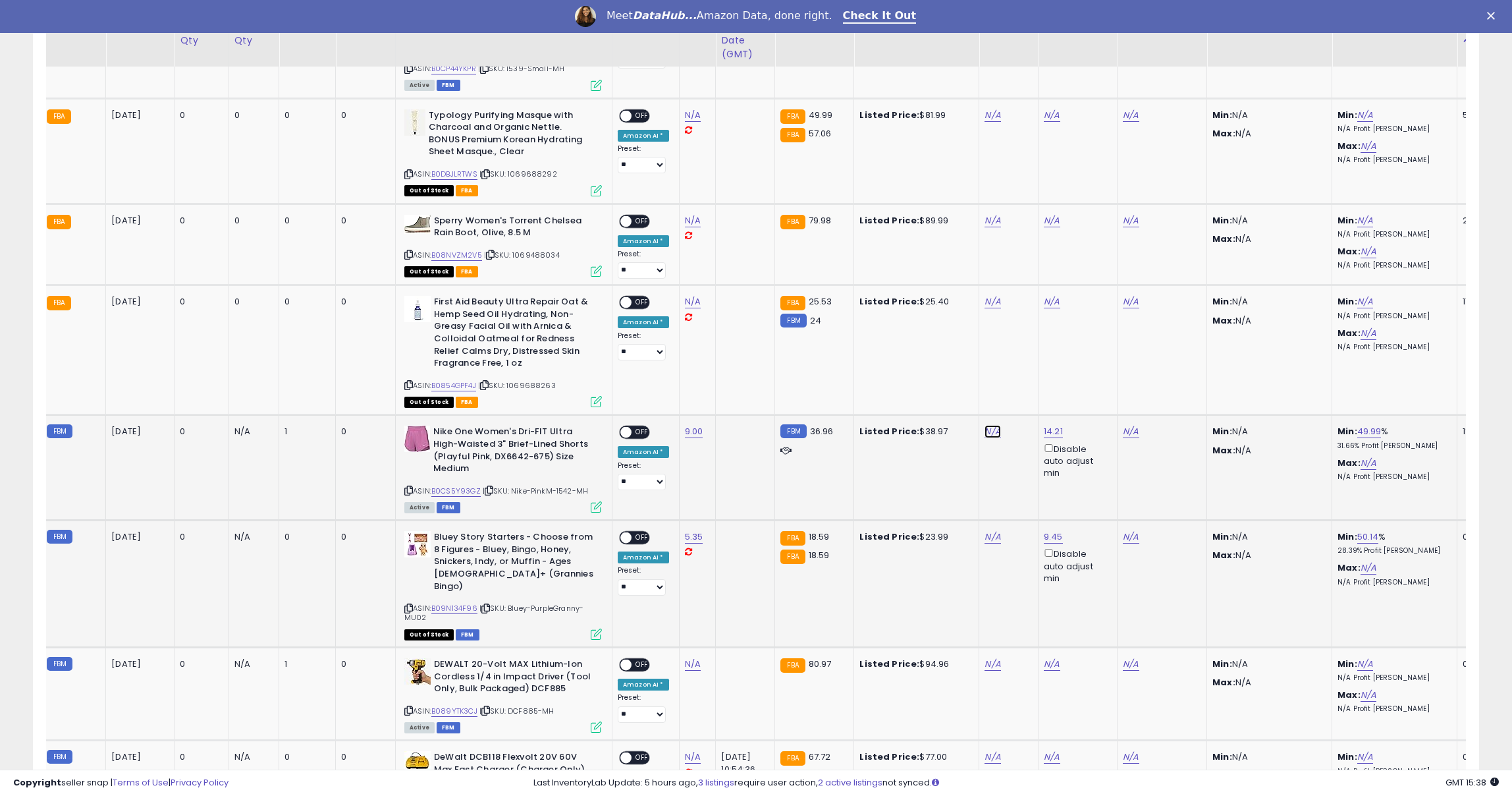
click at [986, 425] on link "N/A" at bounding box center [992, 431] width 15 height 13
type input "*"
click at [1037, 365] on button "submit" at bounding box center [1033, 372] width 22 height 20
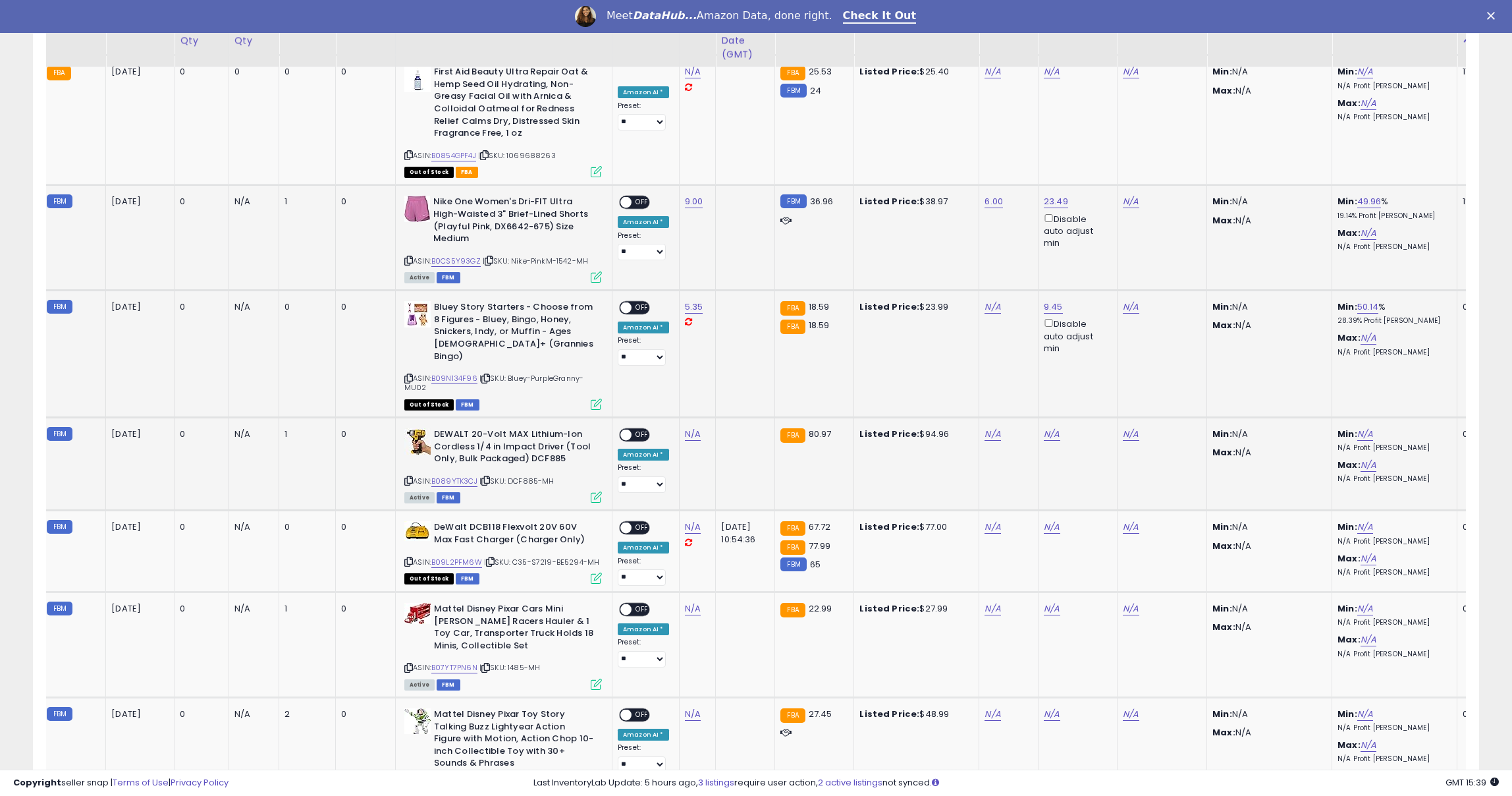
click at [989, 418] on td "N/A" at bounding box center [1009, 464] width 59 height 93
click at [989, 427] on link "N/A" at bounding box center [992, 433] width 15 height 13
type input "*"
click at [1038, 361] on icon "submit" at bounding box center [1033, 361] width 8 height 8
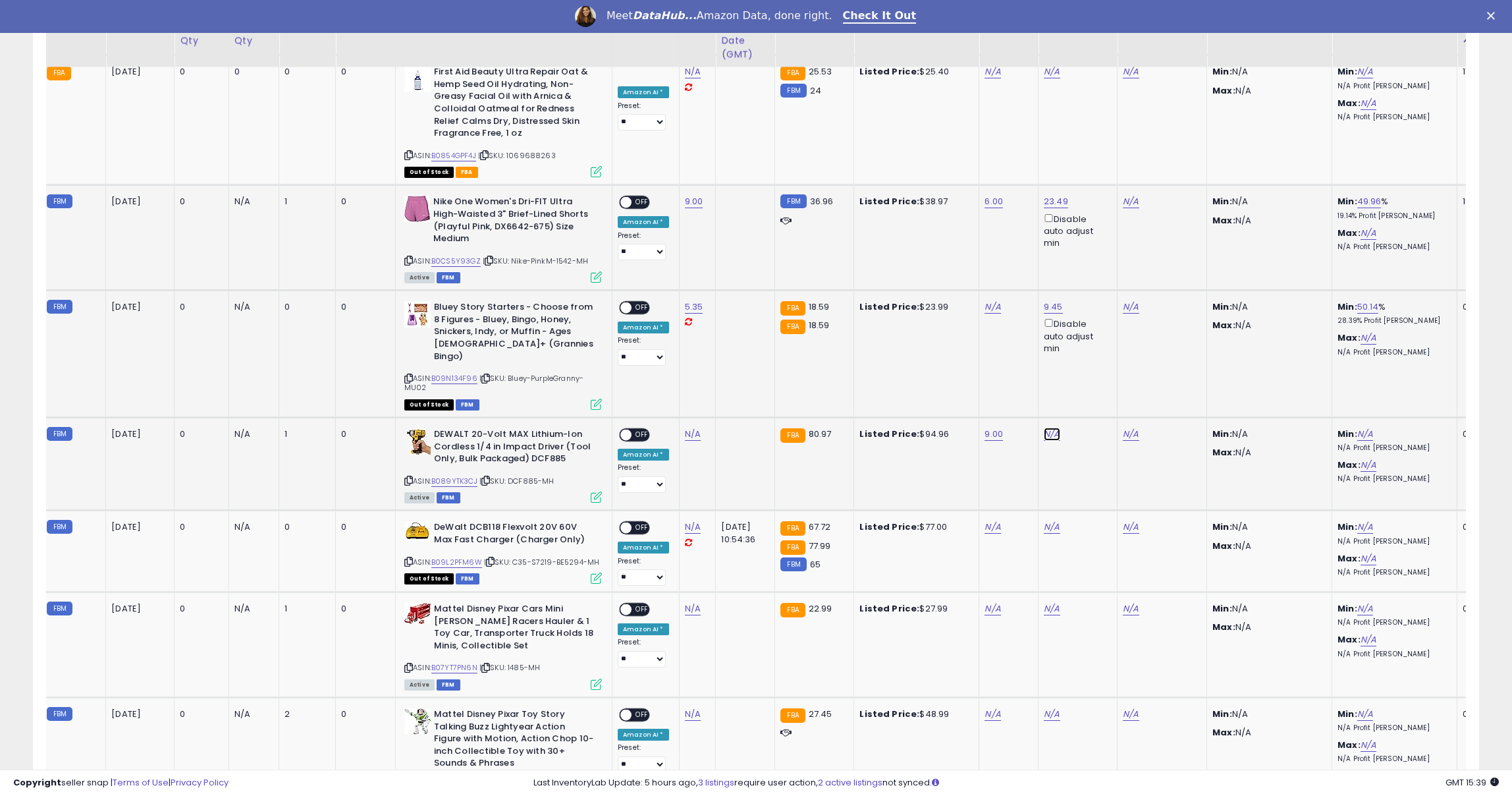
click at [1051, 427] on link "N/A" at bounding box center [1051, 433] width 15 height 13
type input "*"
click at [1105, 337] on div "* This will override store markup" at bounding box center [1045, 358] width 190 height 48
click at [1104, 337] on div "* This will override store markup" at bounding box center [1045, 358] width 190 height 48
click at [1098, 346] on icon "submit" at bounding box center [1093, 348] width 8 height 8
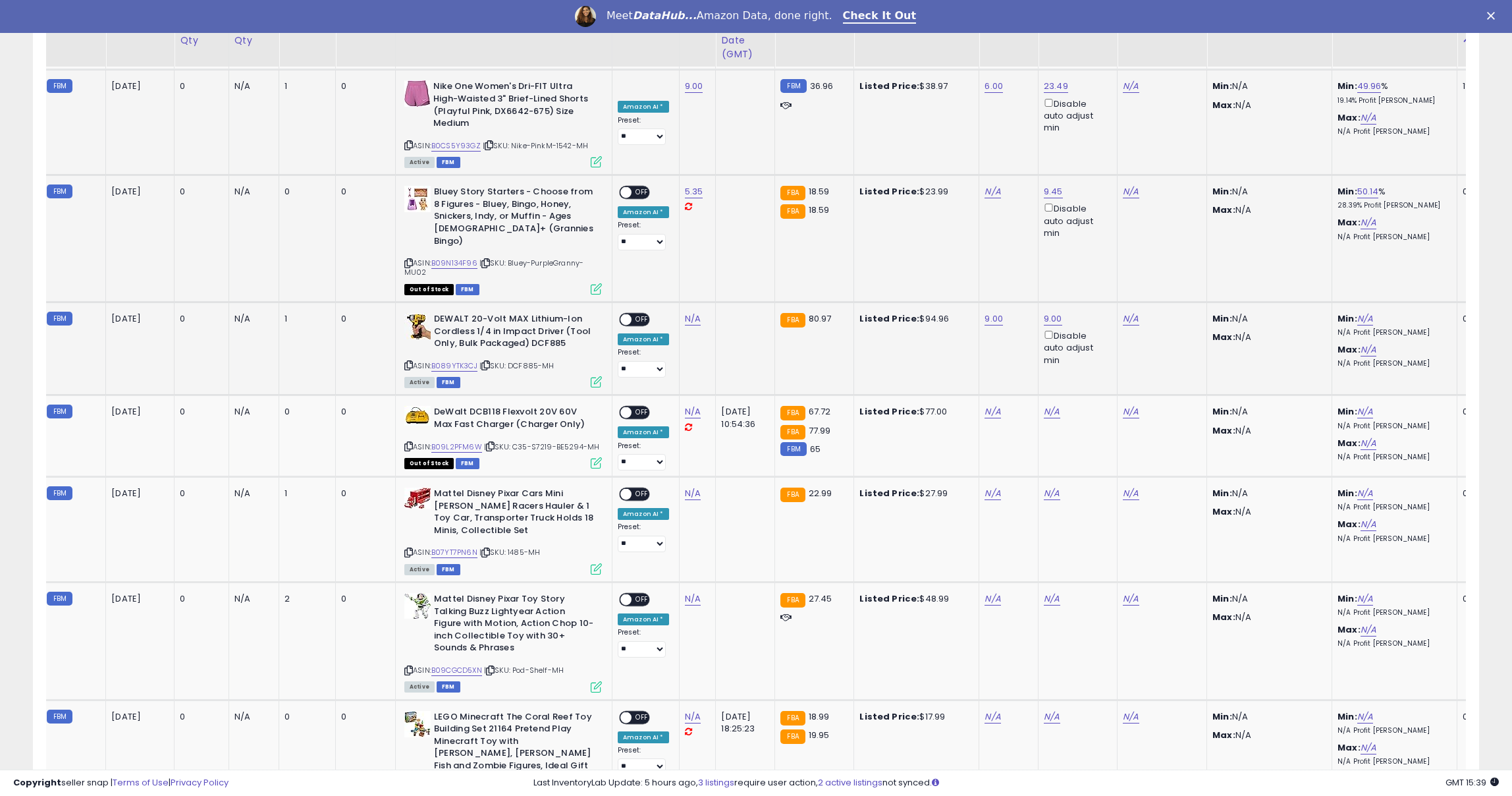
scroll to position [1315, 0]
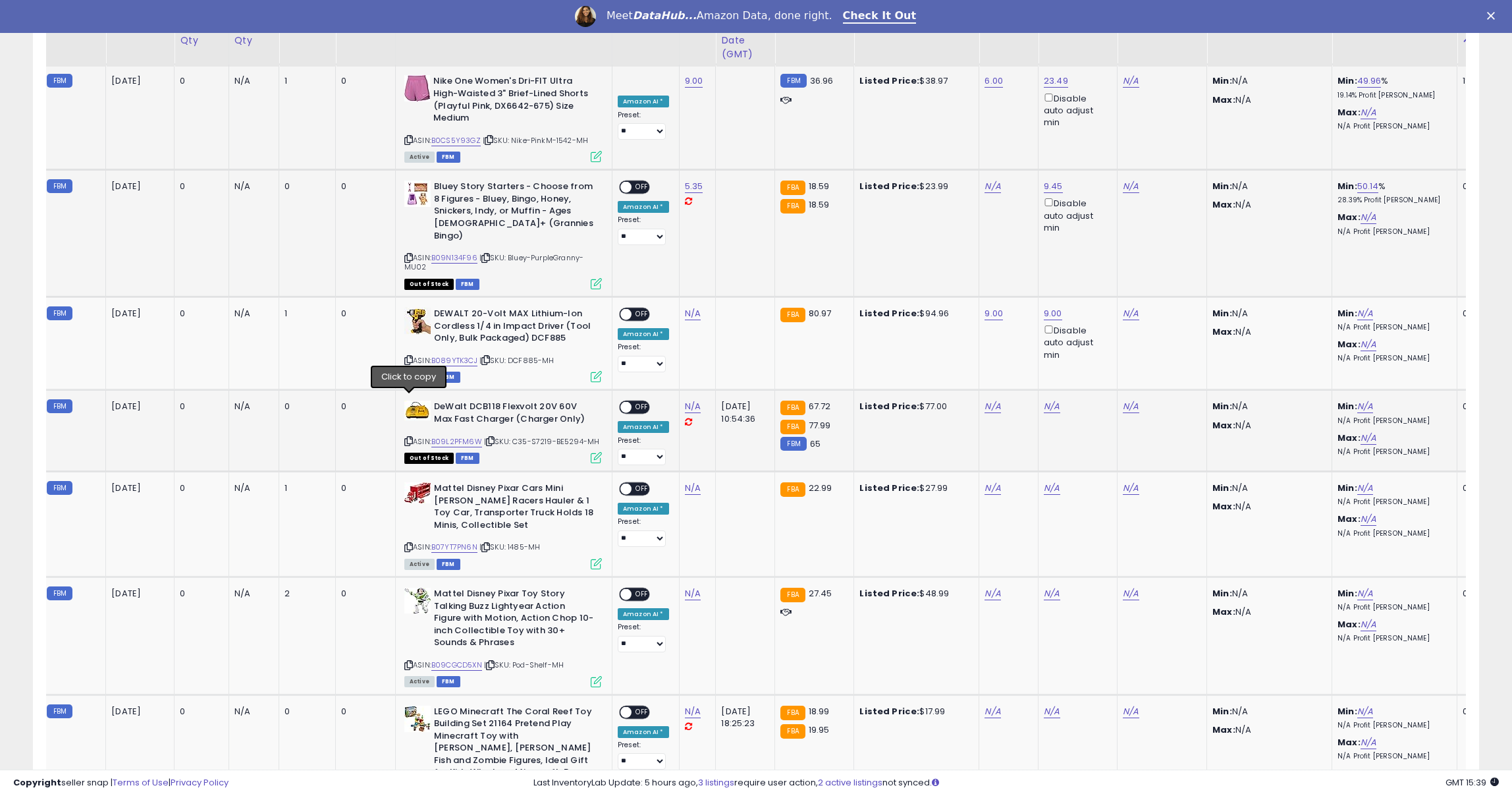
click at [410, 437] on icon at bounding box center [409, 441] width 9 height 7
click at [691, 400] on link "N/A" at bounding box center [693, 406] width 15 height 13
type input "*****"
click at [738, 335] on icon "submit" at bounding box center [734, 334] width 8 height 8
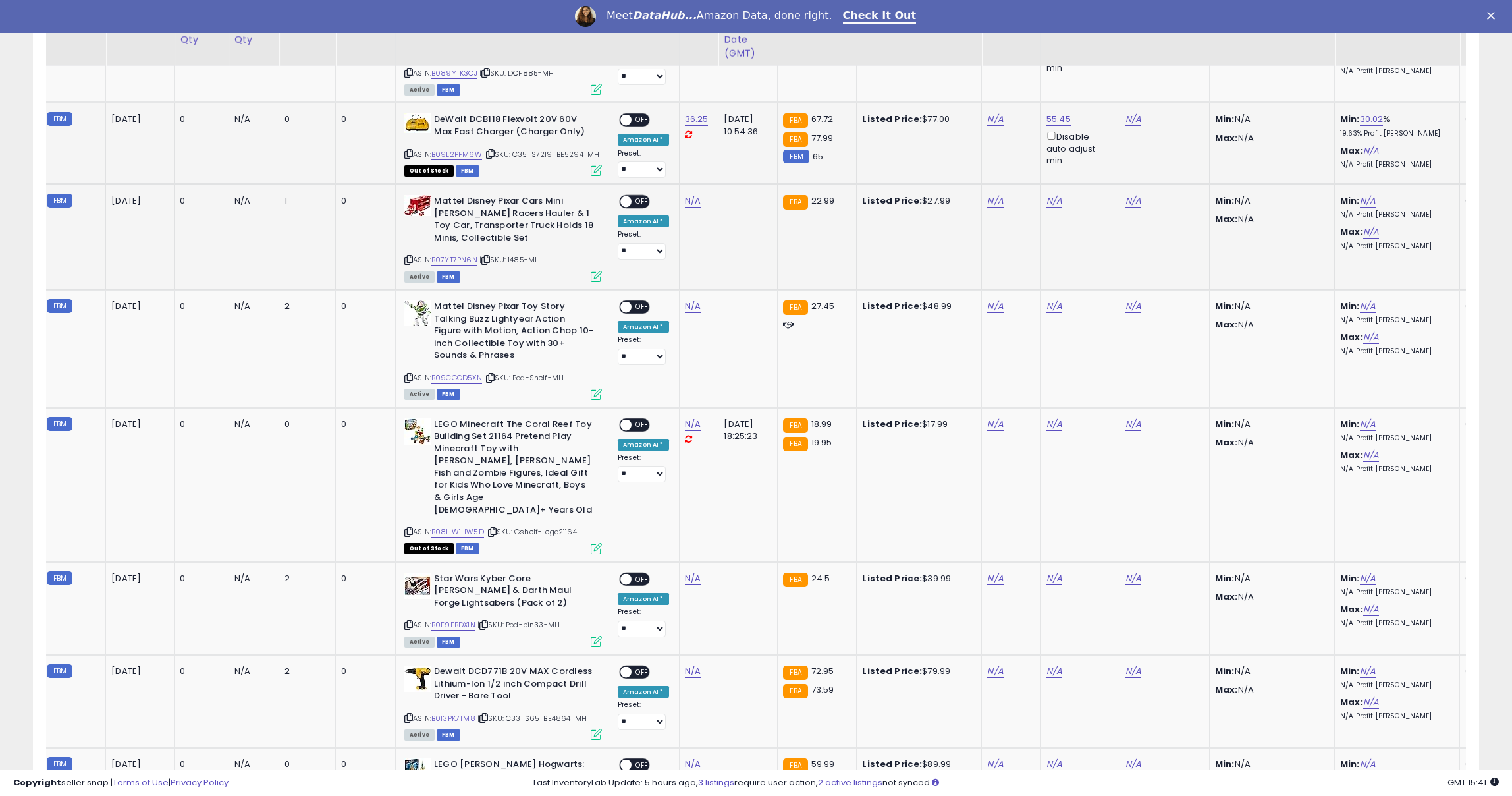
scroll to position [1601, 0]
click at [407, 257] on icon at bounding box center [409, 261] width 9 height 7
click at [686, 196] on link "N/A" at bounding box center [693, 202] width 15 height 13
type input "*****"
click at [738, 125] on icon "submit" at bounding box center [734, 129] width 8 height 8
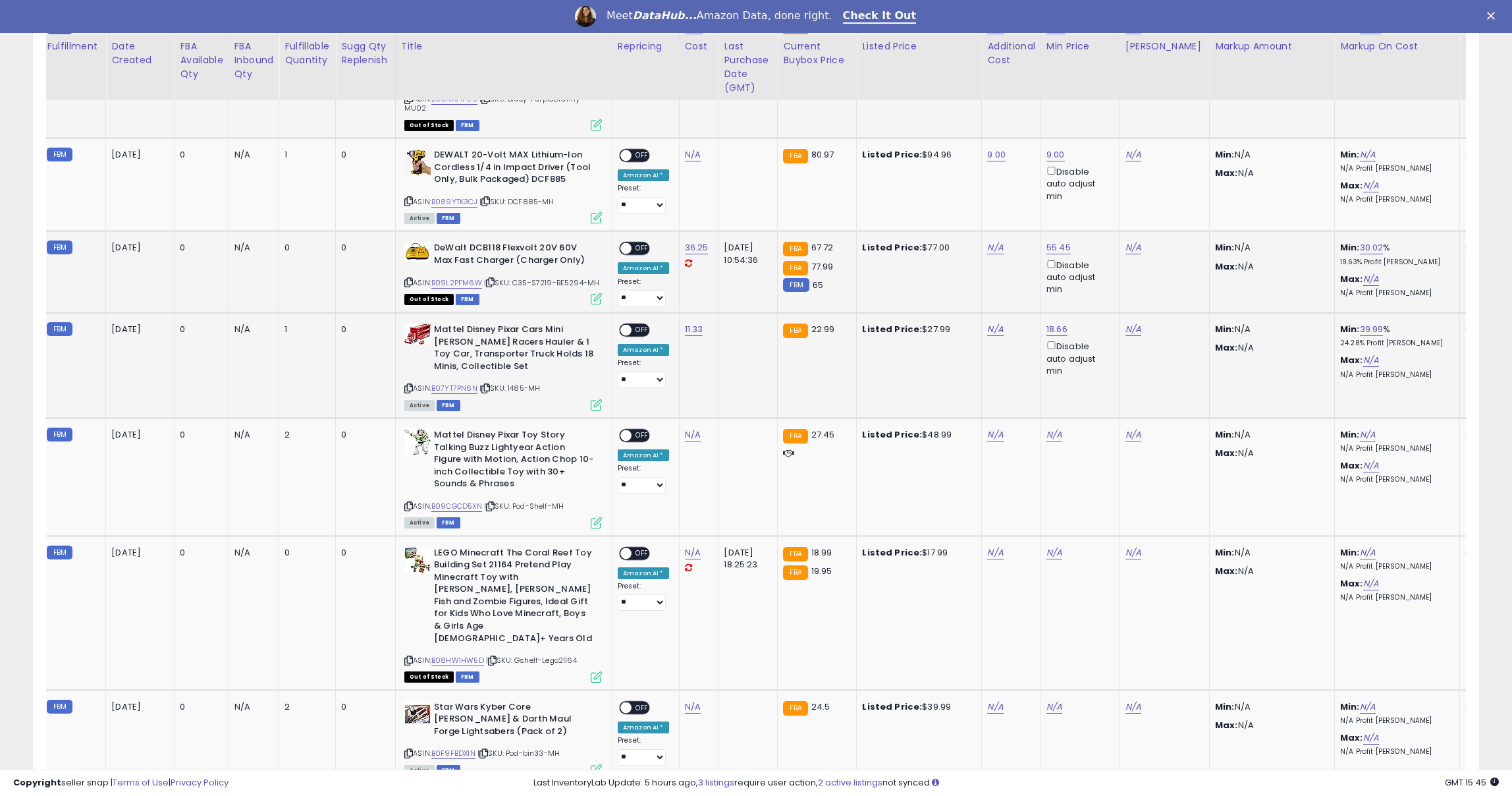
scroll to position [1541, 0]
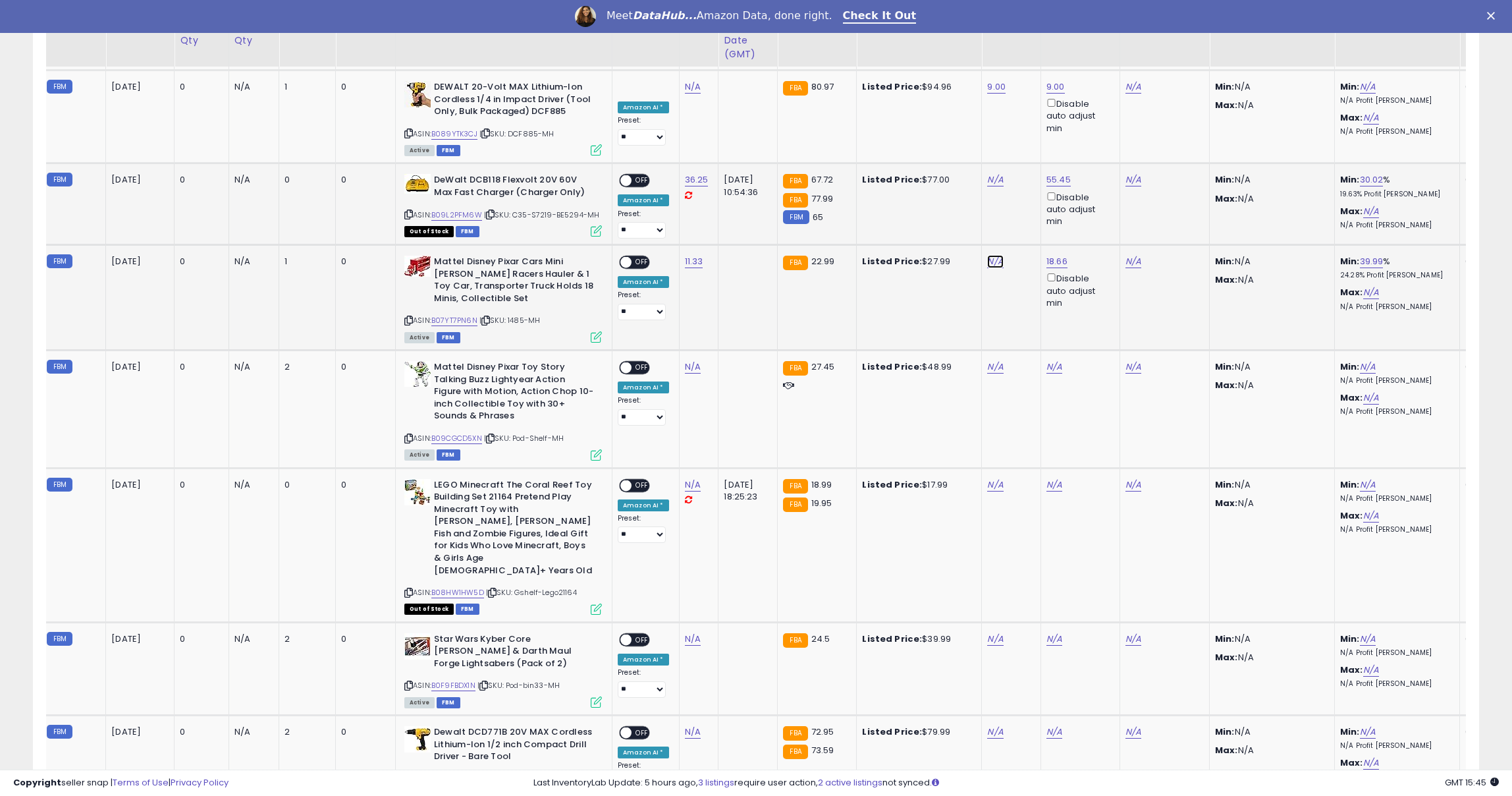
click at [990, 255] on link "N/A" at bounding box center [995, 261] width 15 height 13
type input "*"
type input "****"
click at [1040, 186] on icon "submit" at bounding box center [1035, 188] width 8 height 8
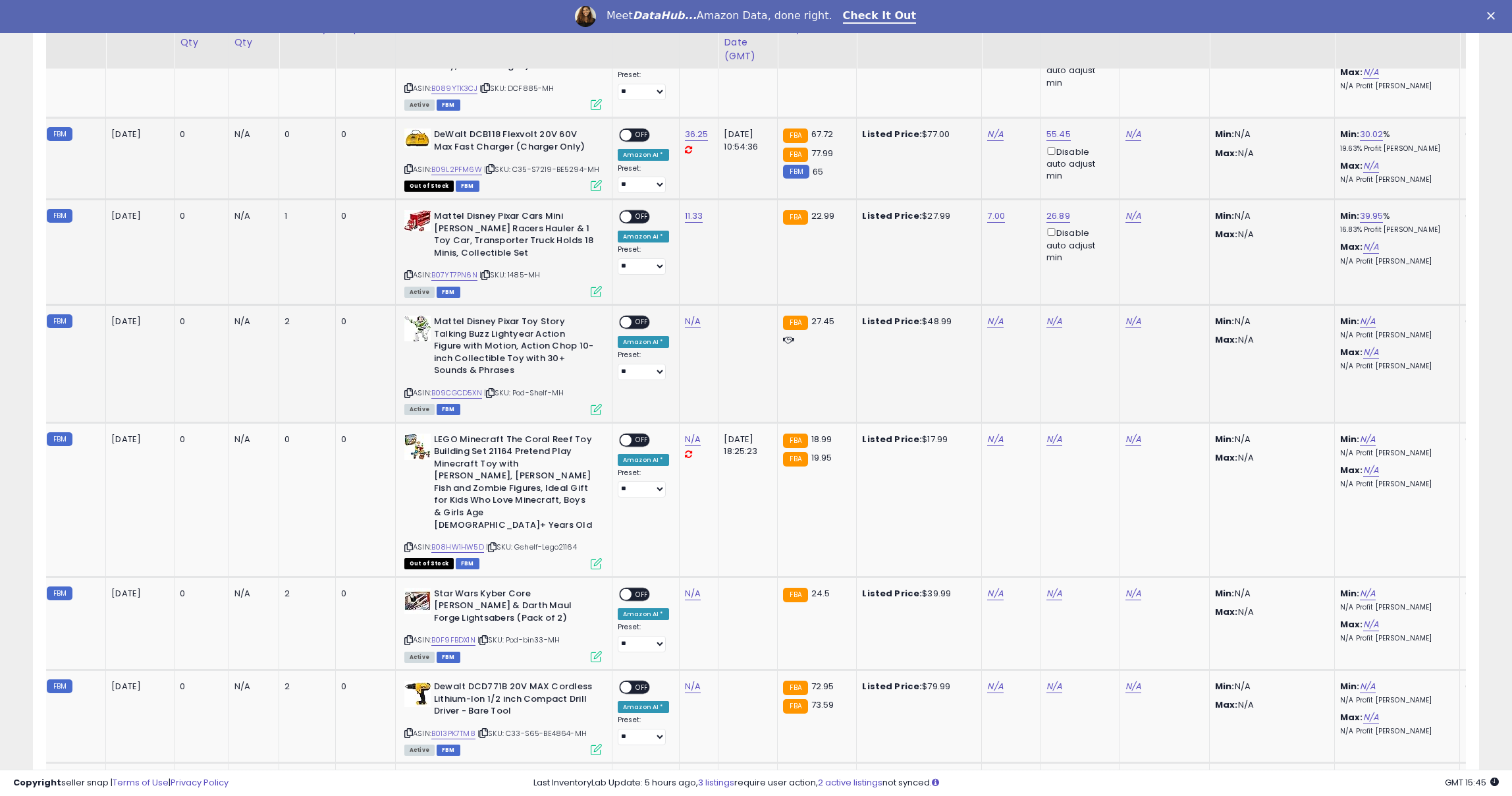
scroll to position [1592, 0]
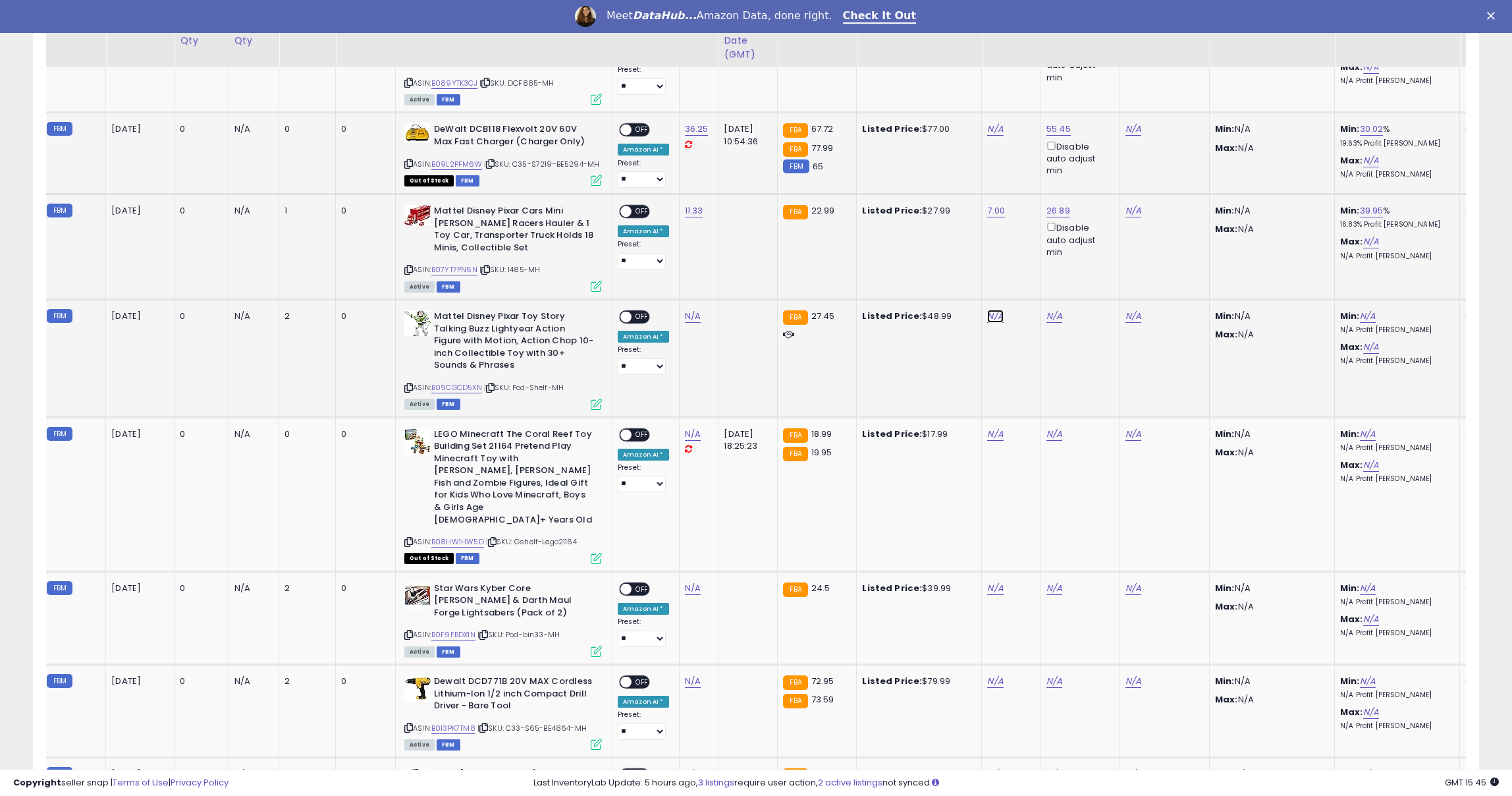
click at [990, 310] on link "N/A" at bounding box center [995, 316] width 15 height 13
type input "**"
click at [1045, 249] on button "submit" at bounding box center [1036, 244] width 22 height 20
click at [407, 384] on icon at bounding box center [409, 388] width 9 height 7
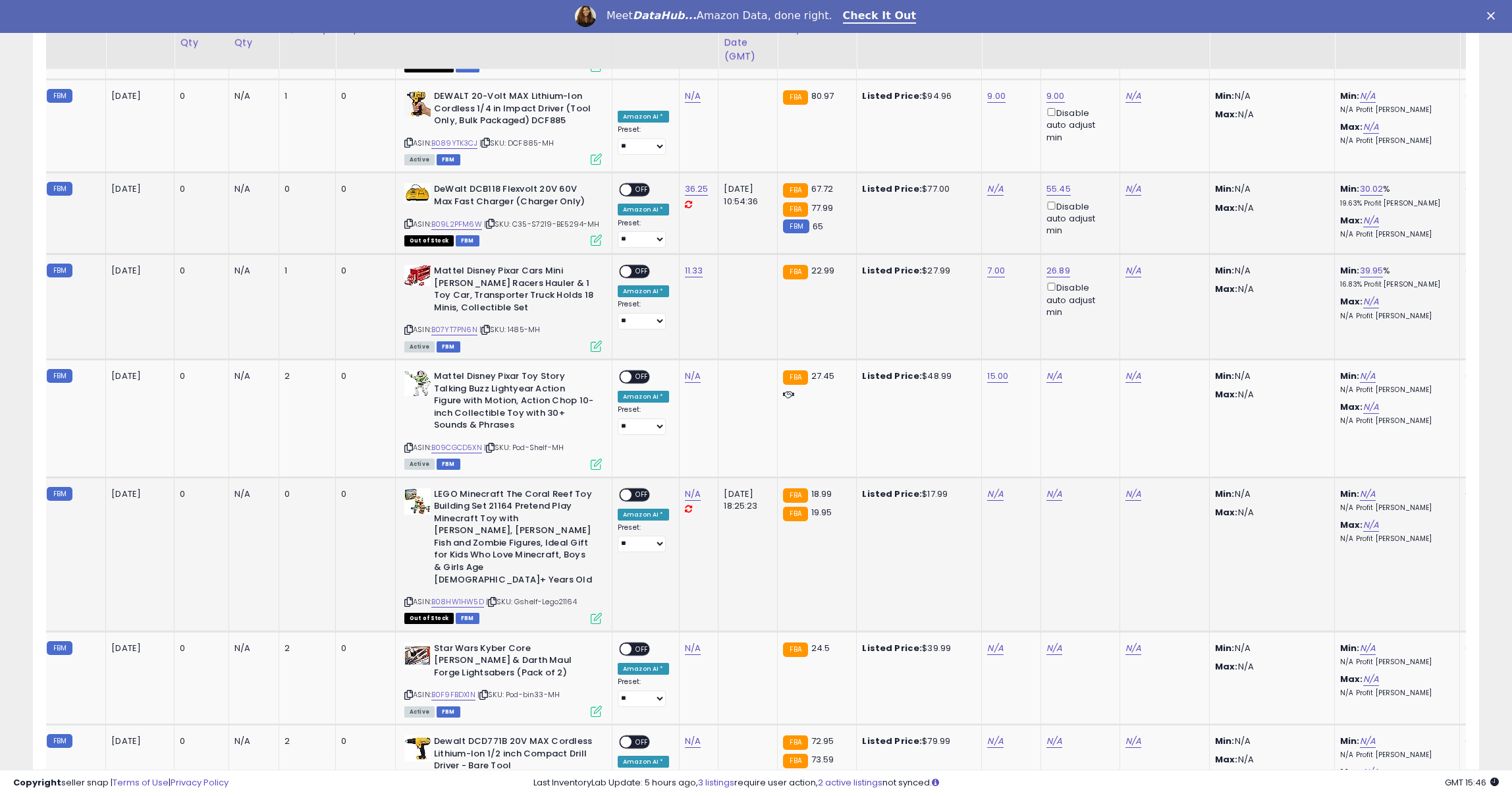
scroll to position [1536, 0]
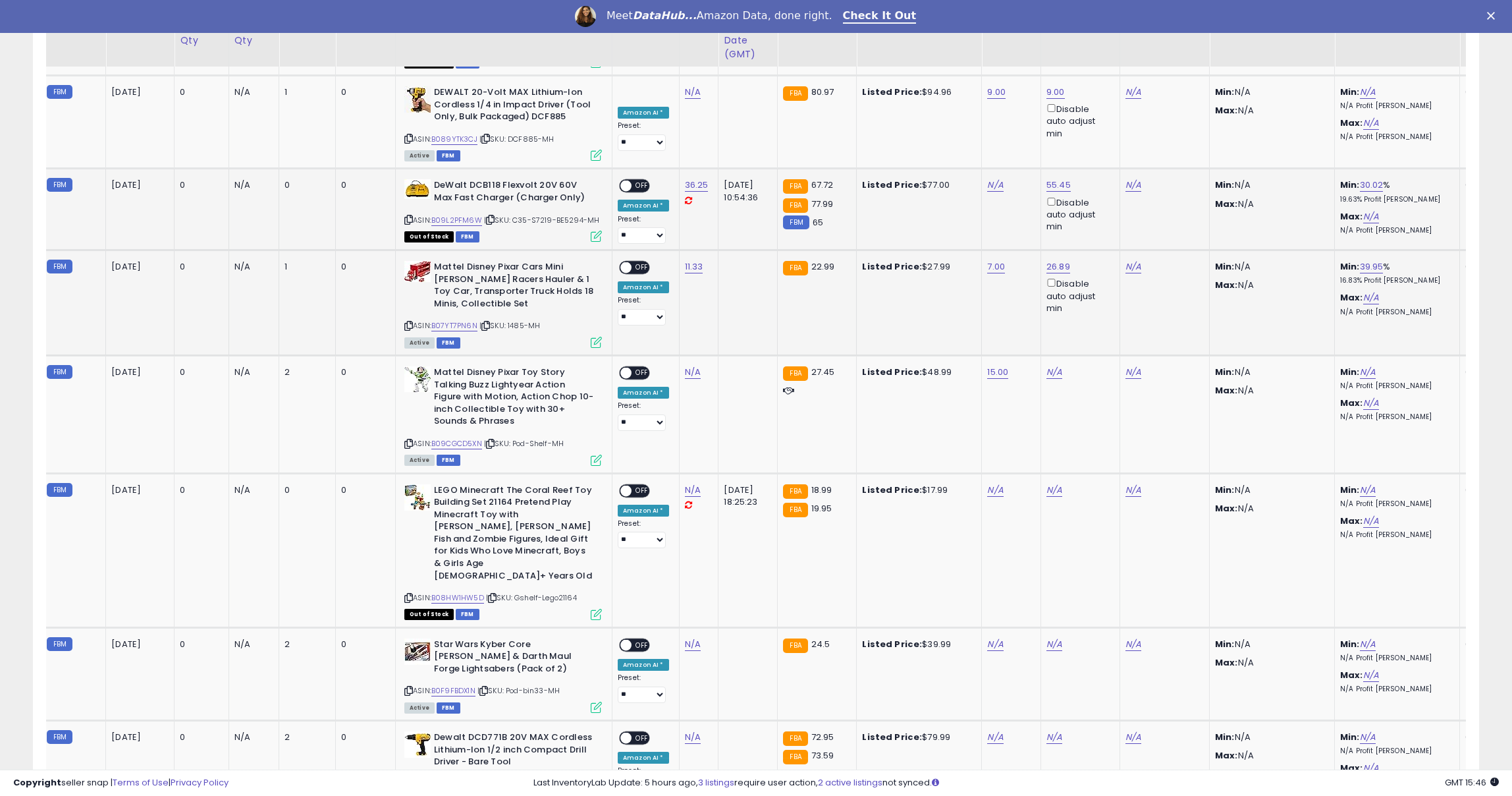
click at [689, 196] on icon at bounding box center [689, 201] width 7 height 9
click at [686, 196] on icon at bounding box center [689, 201] width 7 height 9
click at [685, 196] on icon at bounding box center [689, 201] width 7 height 9
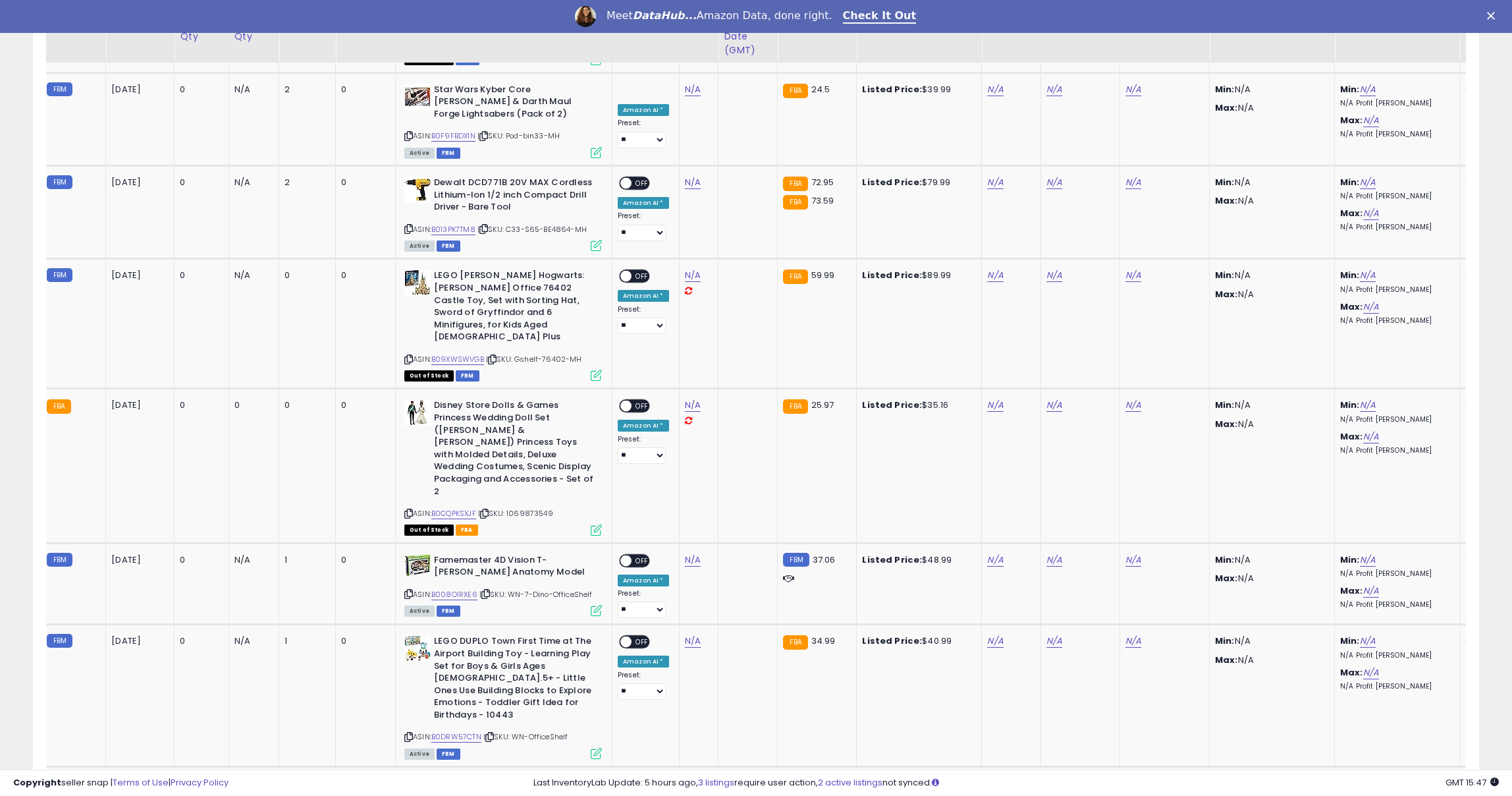
scroll to position [2112, 0]
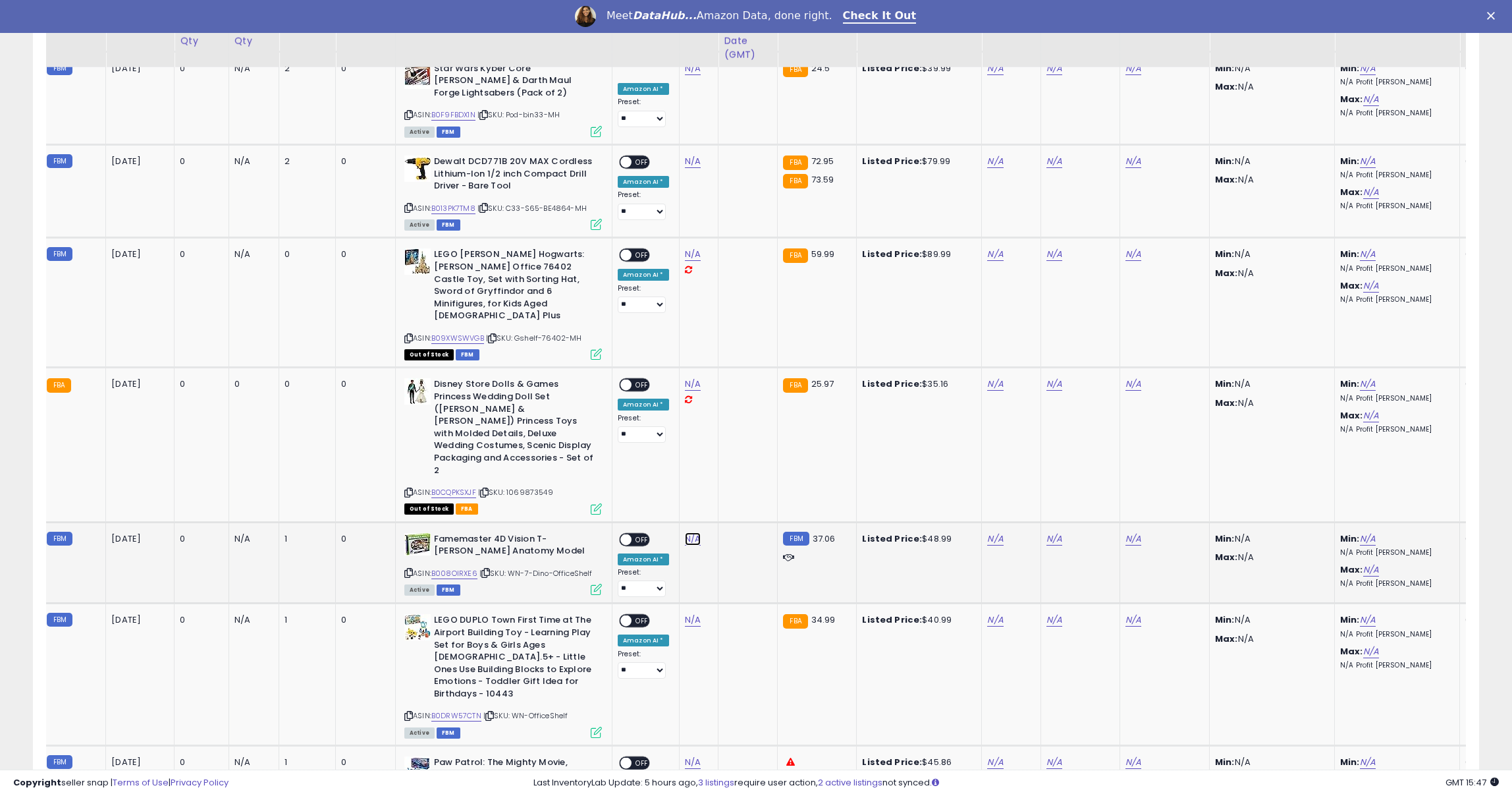
click at [690, 533] on link "N/A" at bounding box center [693, 539] width 15 height 13
type input "****"
click at [738, 411] on icon "submit" at bounding box center [734, 414] width 8 height 8
click at [410, 570] on icon at bounding box center [409, 573] width 9 height 7
click at [407, 570] on icon at bounding box center [409, 573] width 9 height 7
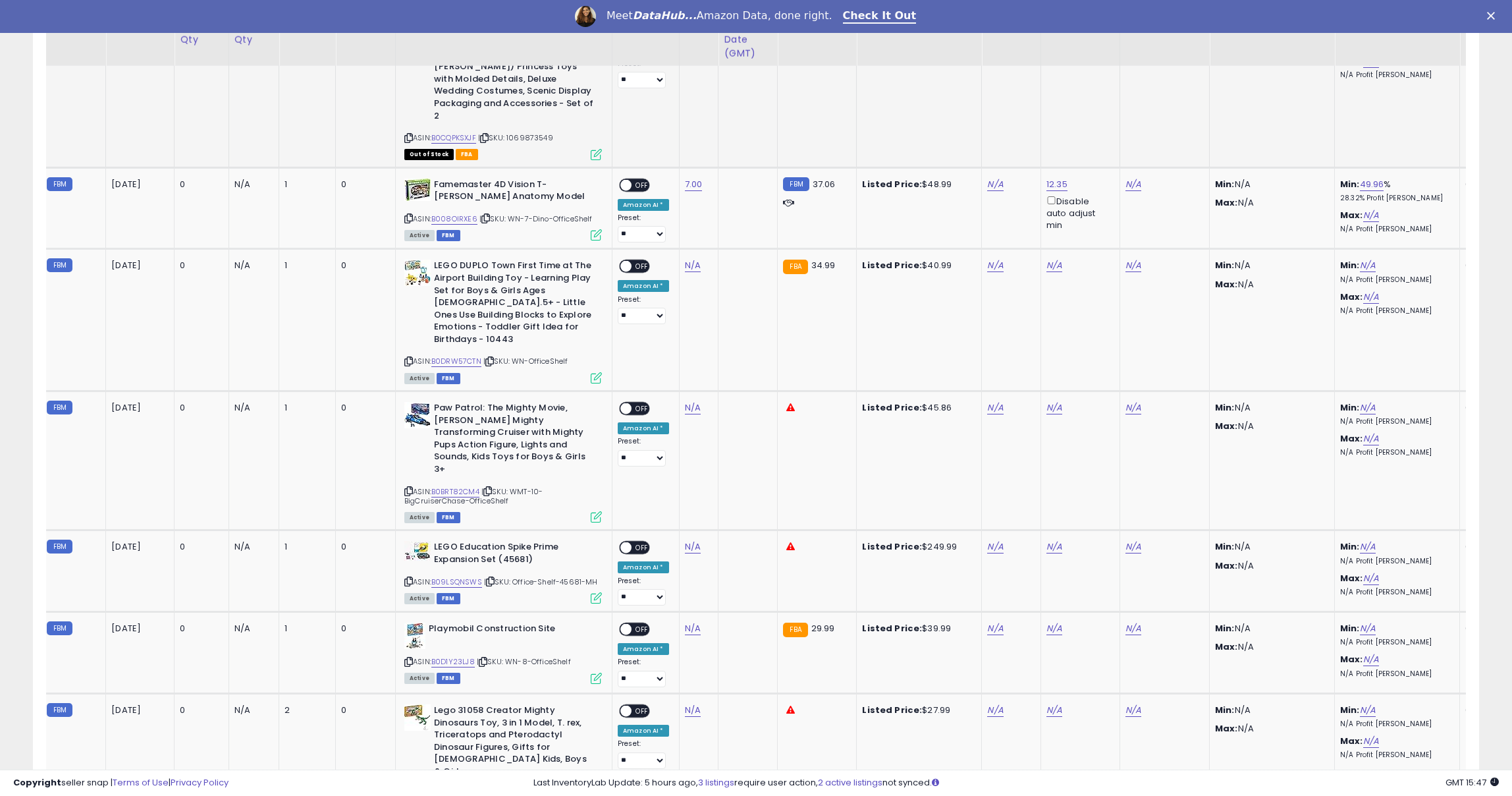
scroll to position [2467, 0]
click at [693, 401] on link "N/A" at bounding box center [693, 407] width 15 height 13
type input "**"
click at [738, 267] on icon "submit" at bounding box center [734, 270] width 8 height 8
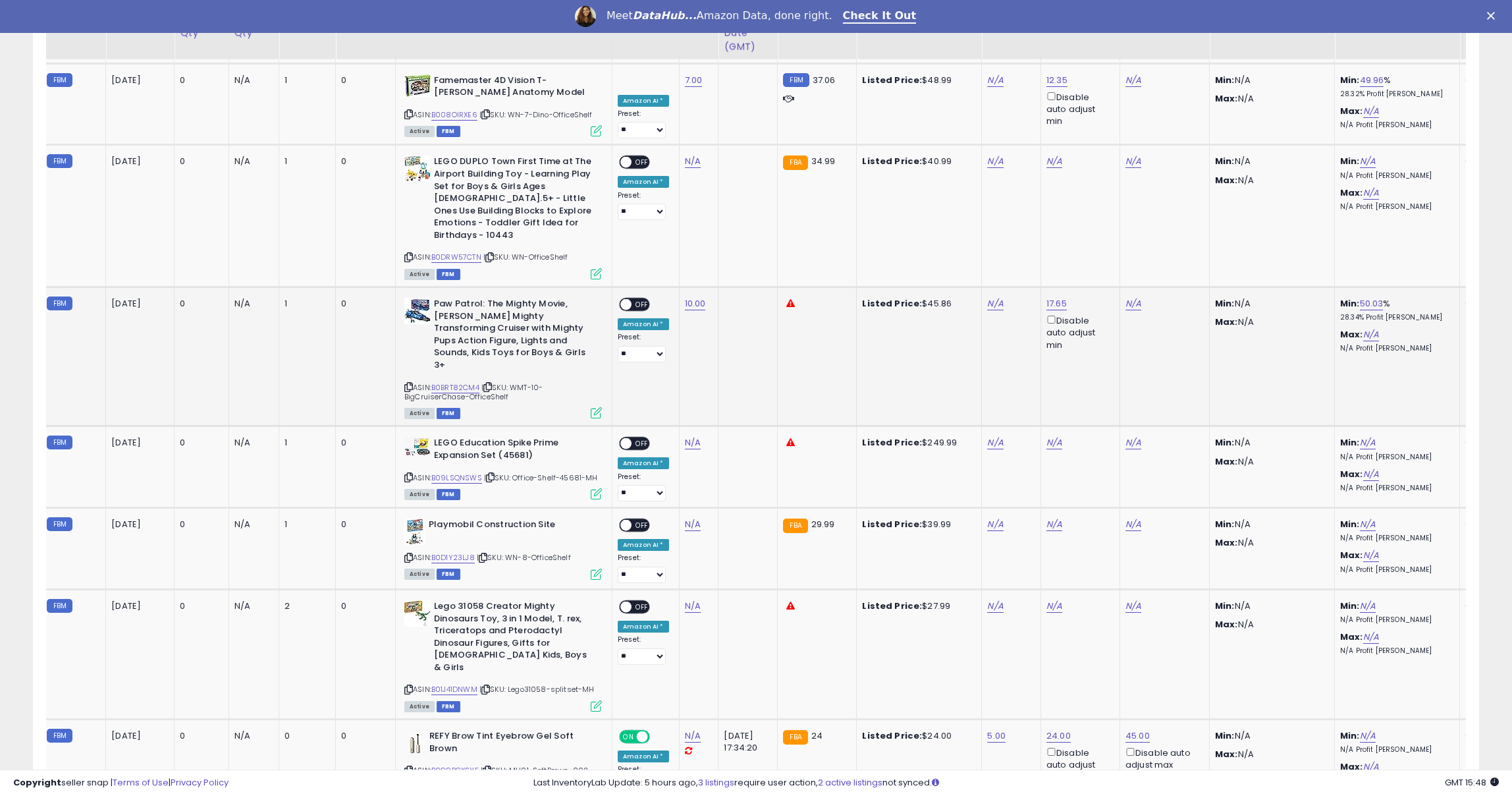
scroll to position [2572, 0]
click at [410, 473] on icon at bounding box center [409, 476] width 9 height 7
click at [685, 435] on link "N/A" at bounding box center [693, 441] width 15 height 13
type input "******"
click at [994, 435] on link "N/A" at bounding box center [995, 441] width 15 height 13
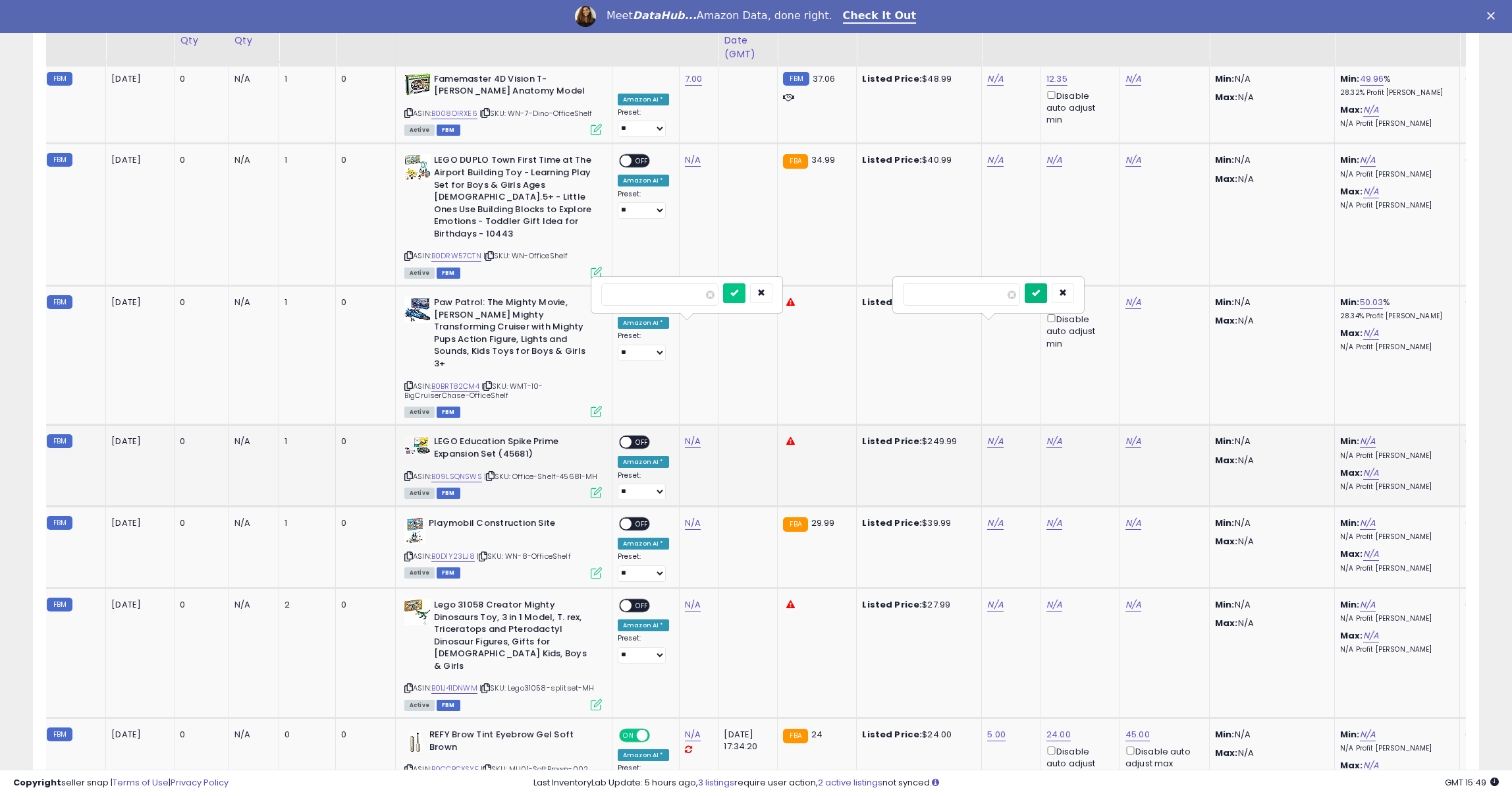
type input "**"
click at [1047, 287] on button "submit" at bounding box center [1036, 292] width 22 height 20
click at [743, 285] on button "submit" at bounding box center [734, 292] width 22 height 20
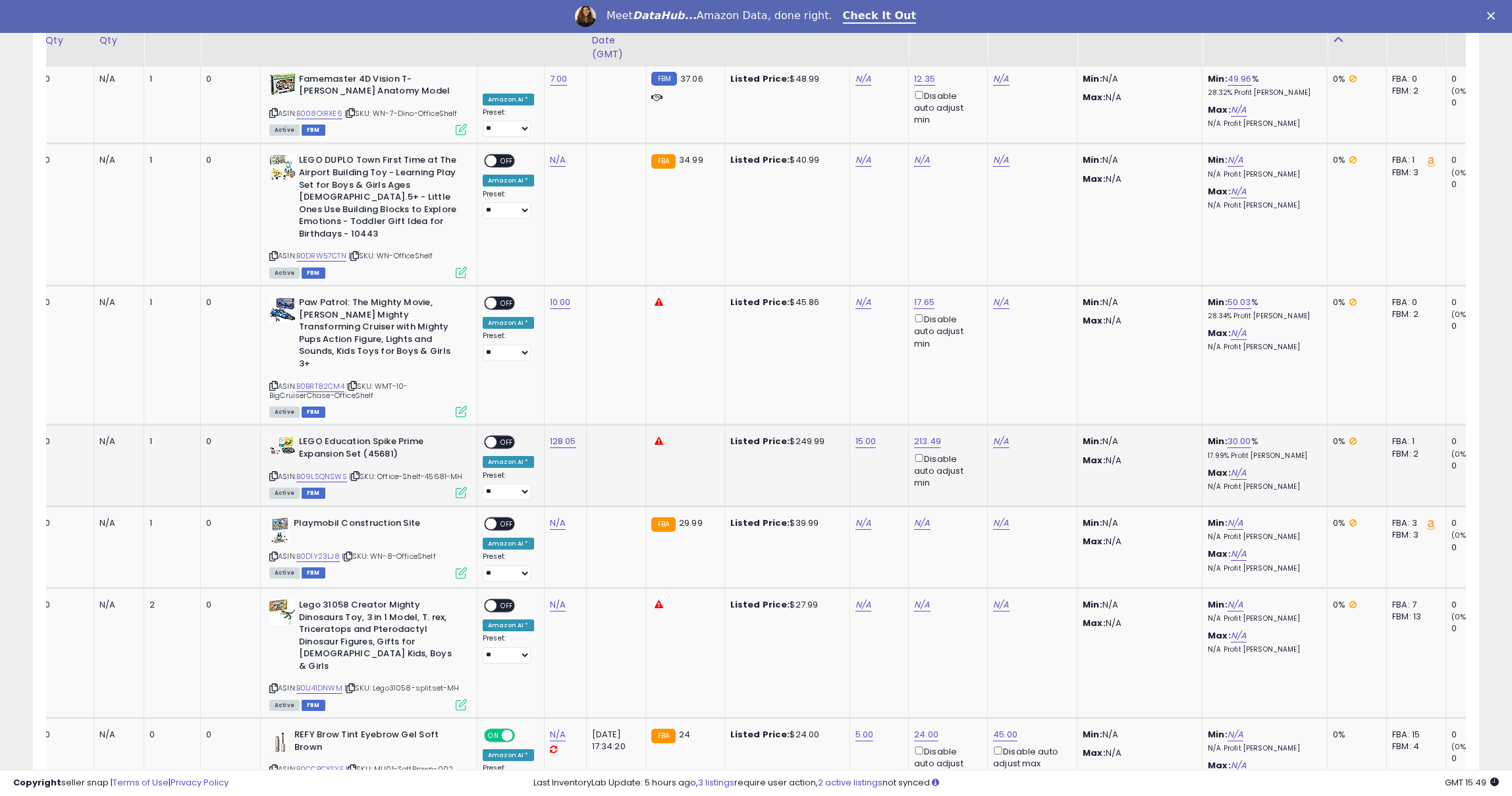
scroll to position [0, 172]
click at [312, 471] on link "B09LSQNSWS" at bounding box center [319, 476] width 51 height 11
click at [921, 435] on link "213.49" at bounding box center [925, 441] width 27 height 13
drag, startPoint x: 847, startPoint y: 280, endPoint x: 909, endPoint y: 280, distance: 62.0
click at [909, 280] on input "******" at bounding box center [892, 281] width 117 height 22
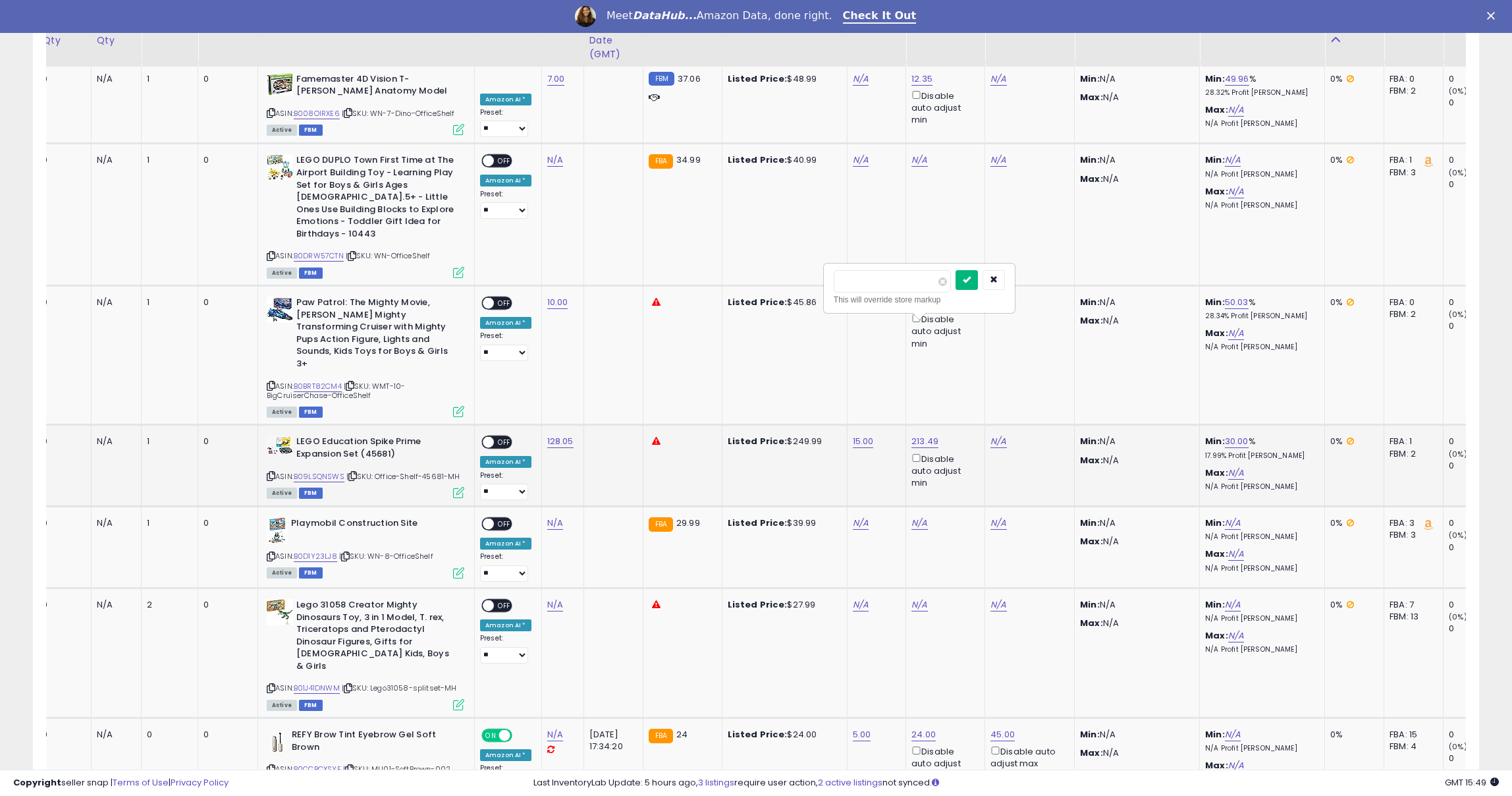
type input "***"
click at [971, 279] on icon "submit" at bounding box center [967, 279] width 8 height 8
click at [999, 435] on link "N/A" at bounding box center [998, 441] width 15 height 13
type input "*"
type input "******"
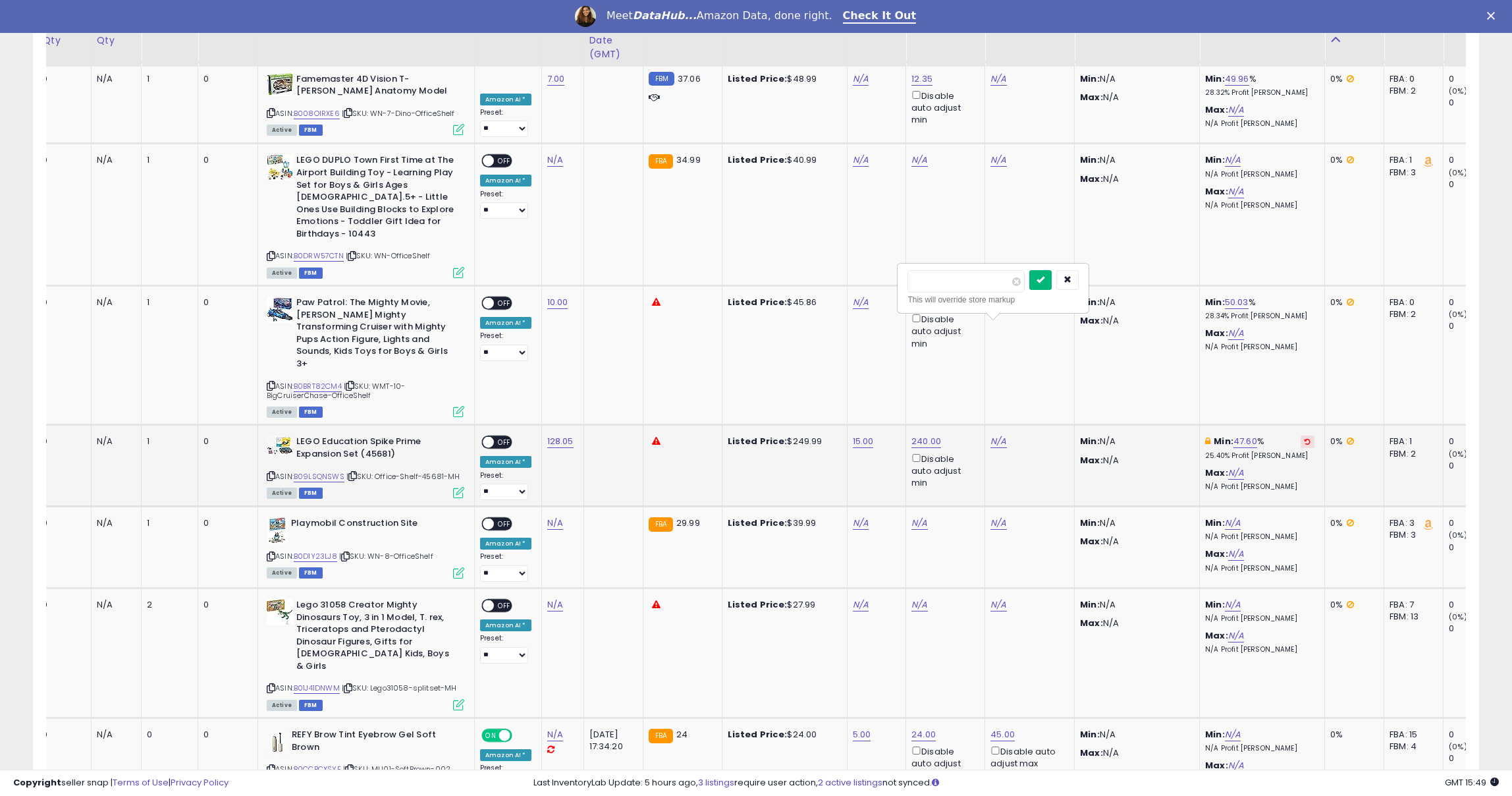
click at [1043, 276] on button "submit" at bounding box center [1040, 280] width 22 height 20
click at [488, 437] on span at bounding box center [488, 442] width 11 height 11
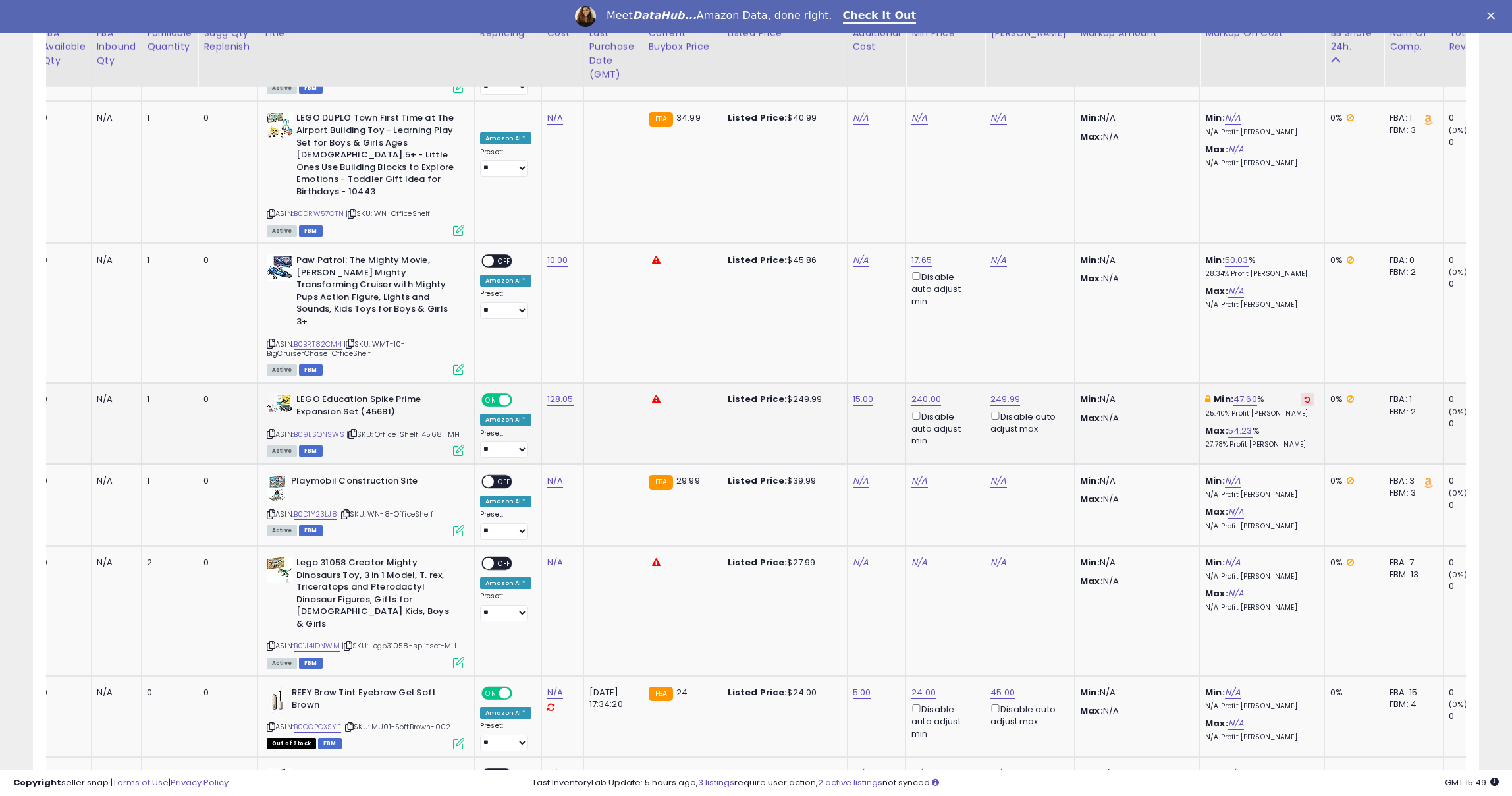
scroll to position [2639, 0]
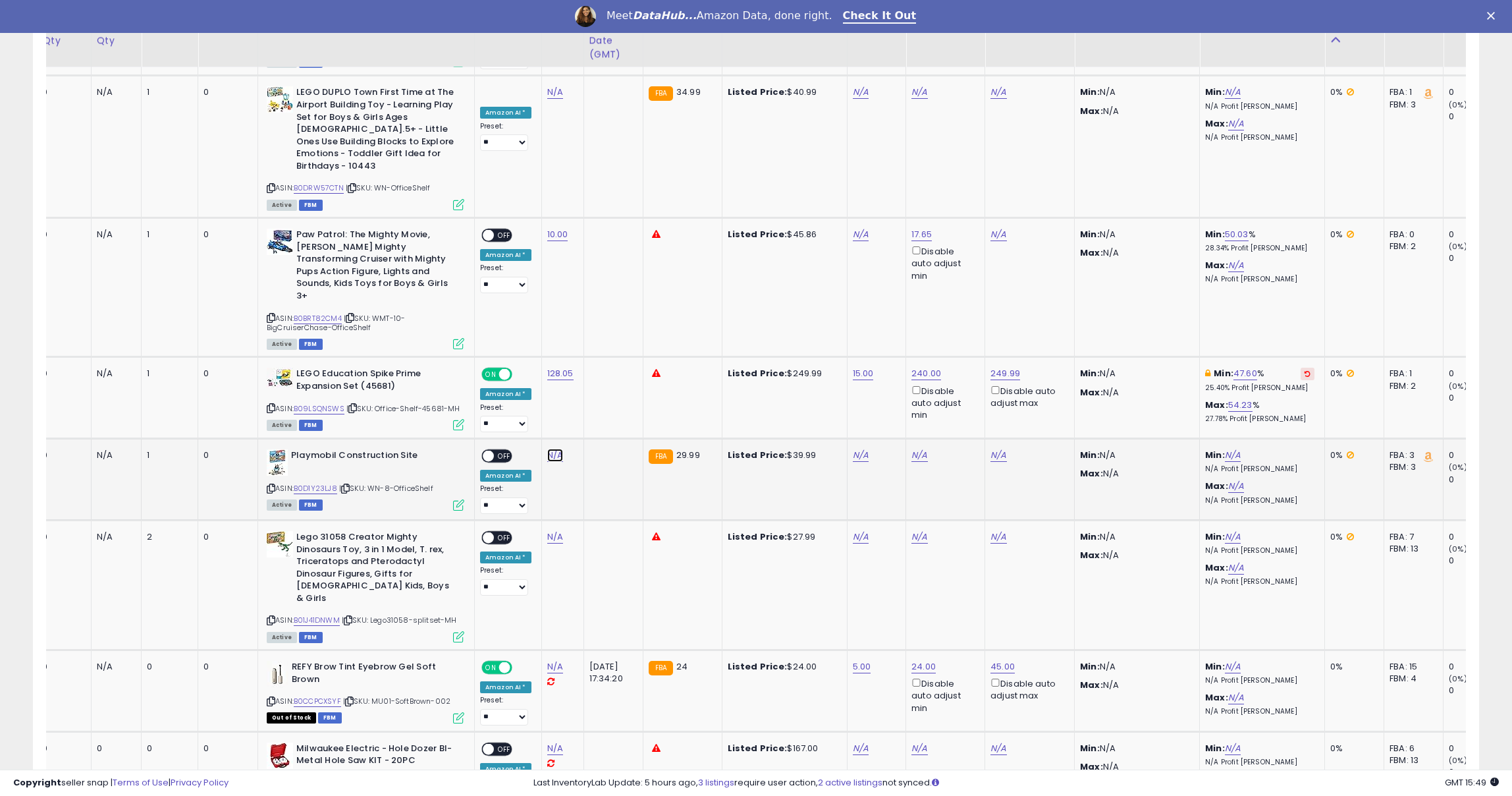
click at [550, 449] on link "N/A" at bounding box center [555, 455] width 15 height 13
type input "****"
click at [600, 303] on icon "submit" at bounding box center [596, 305] width 8 height 8
click at [853, 449] on link "N/A" at bounding box center [861, 455] width 15 height 13
type input "**"
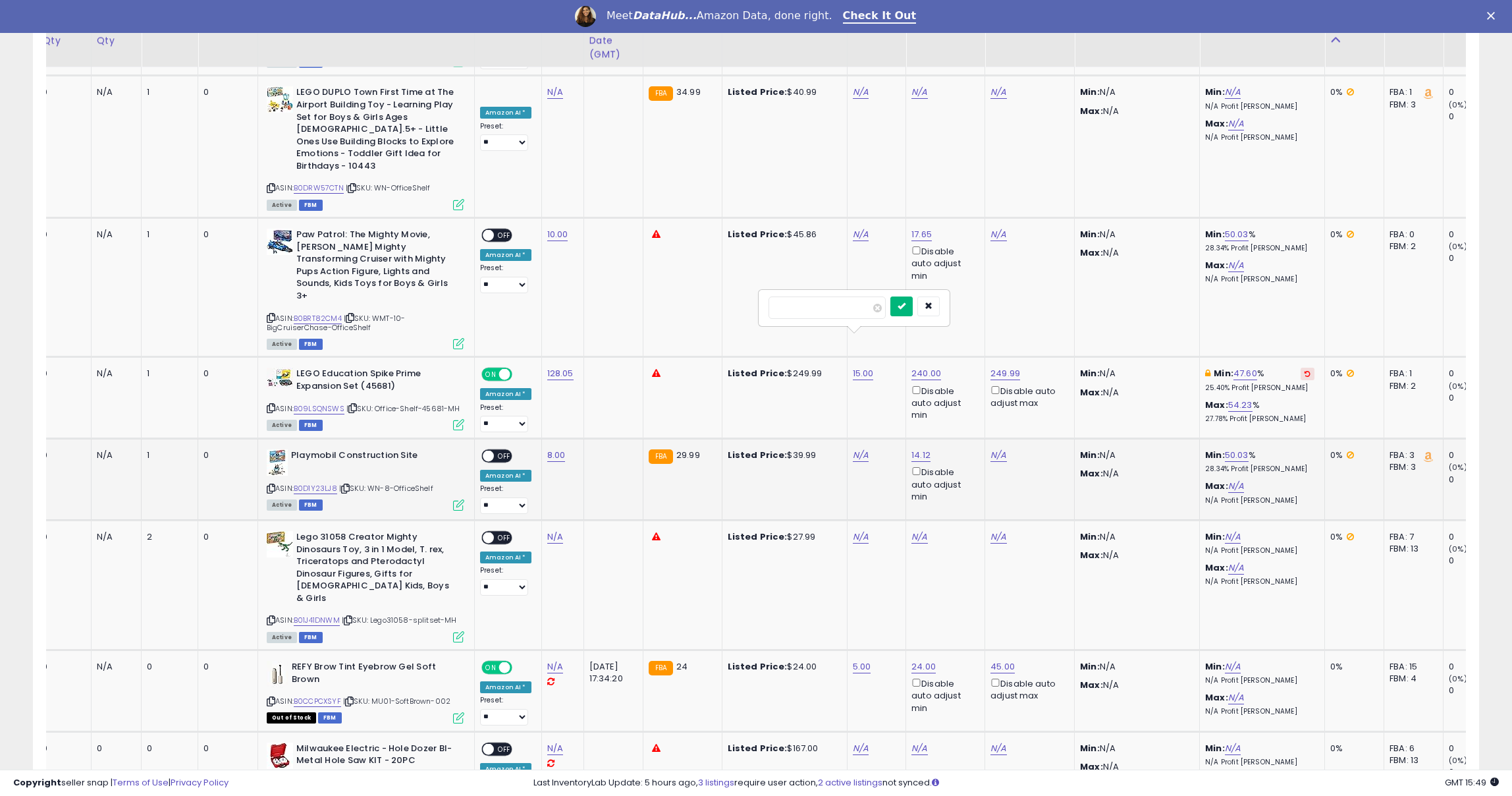
click at [906, 303] on icon "submit" at bounding box center [901, 305] width 8 height 8
click at [274, 485] on icon at bounding box center [271, 488] width 9 height 7
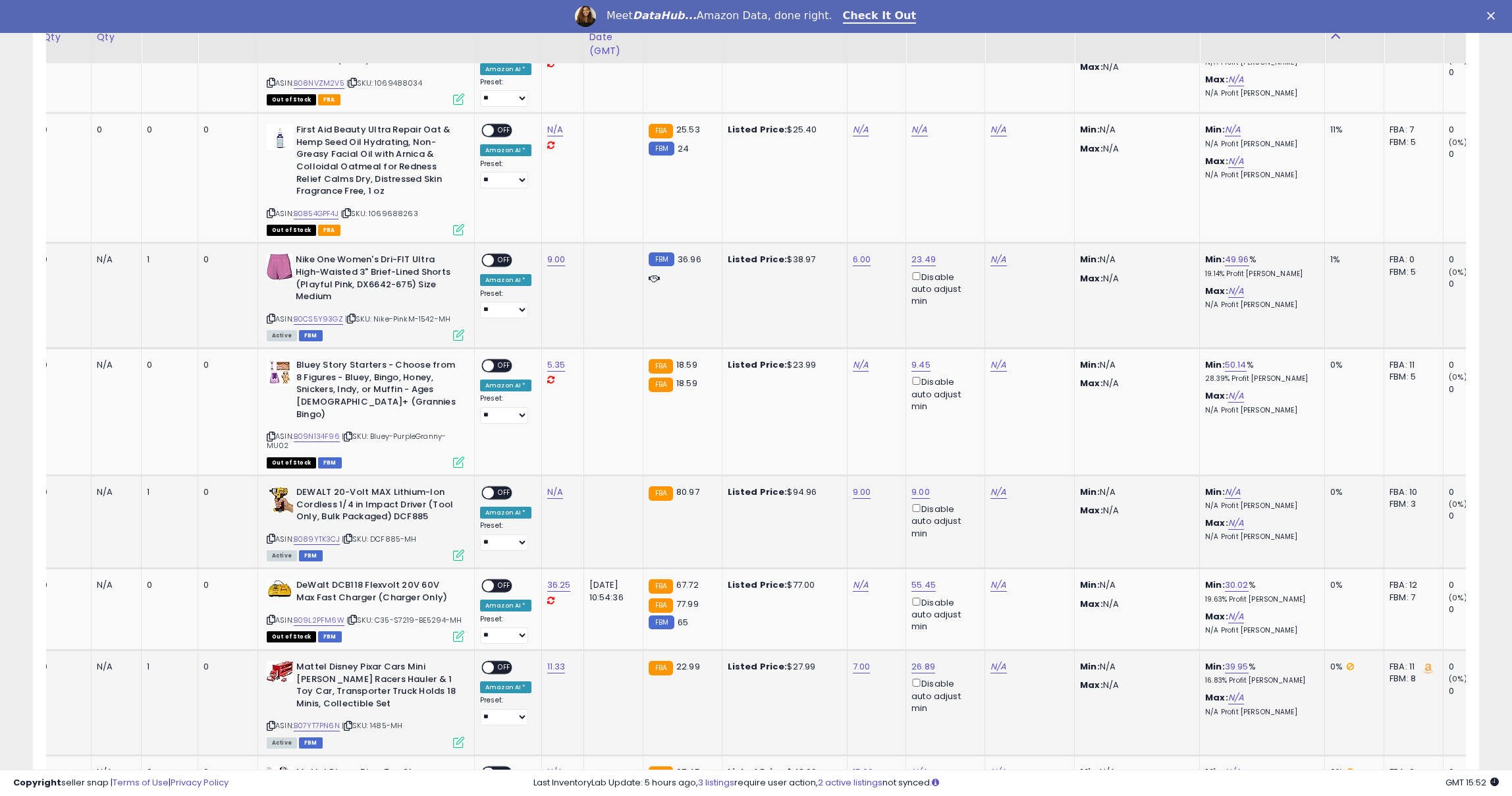
scroll to position [1148, 0]
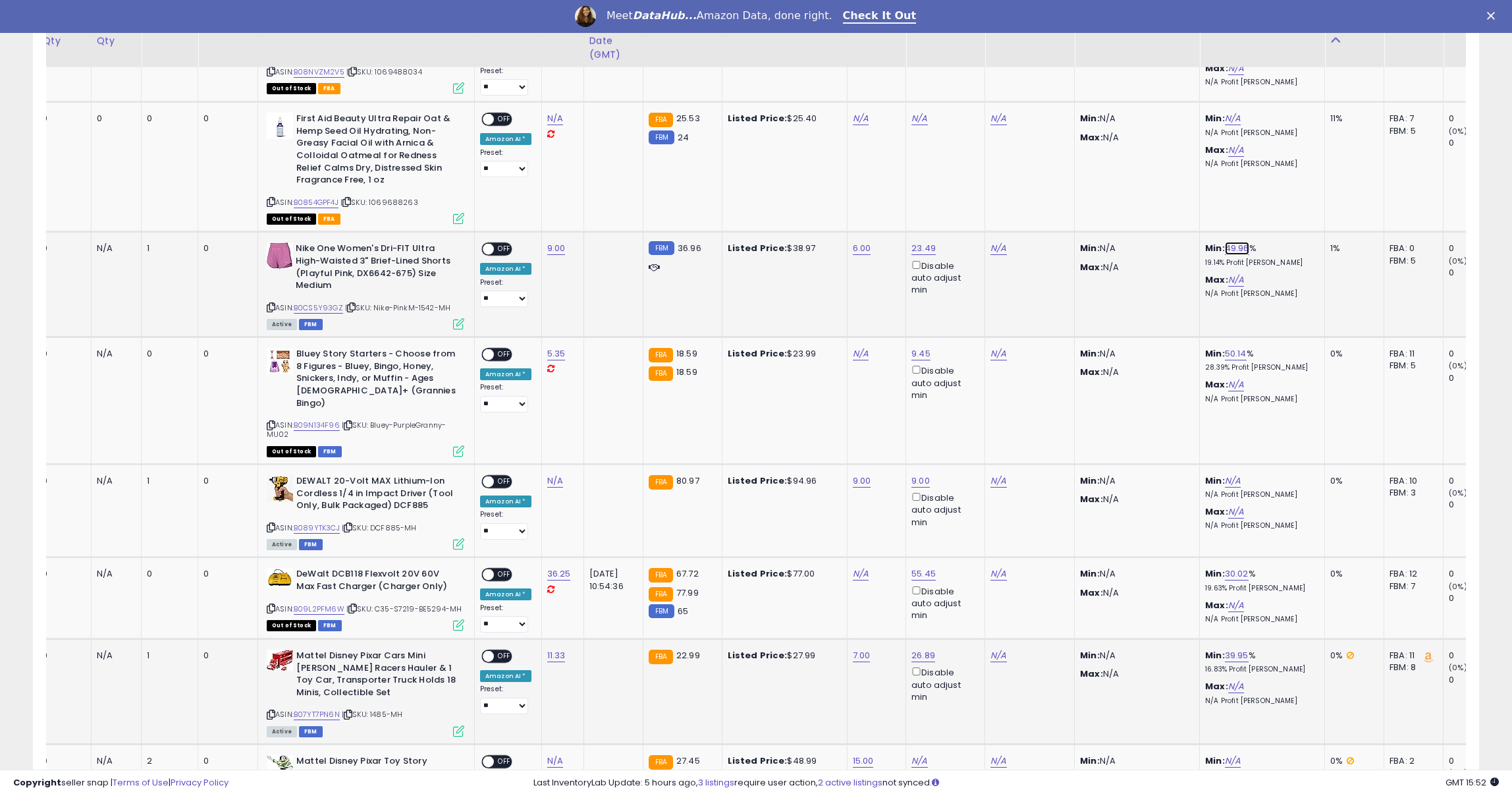
click at [1227, 242] on link "49.96" at bounding box center [1238, 248] width 24 height 13
drag, startPoint x: 1191, startPoint y: 175, endPoint x: 1124, endPoint y: 168, distance: 67.4
type input "**"
click at [1274, 172] on icon "submit" at bounding box center [1269, 175] width 8 height 8
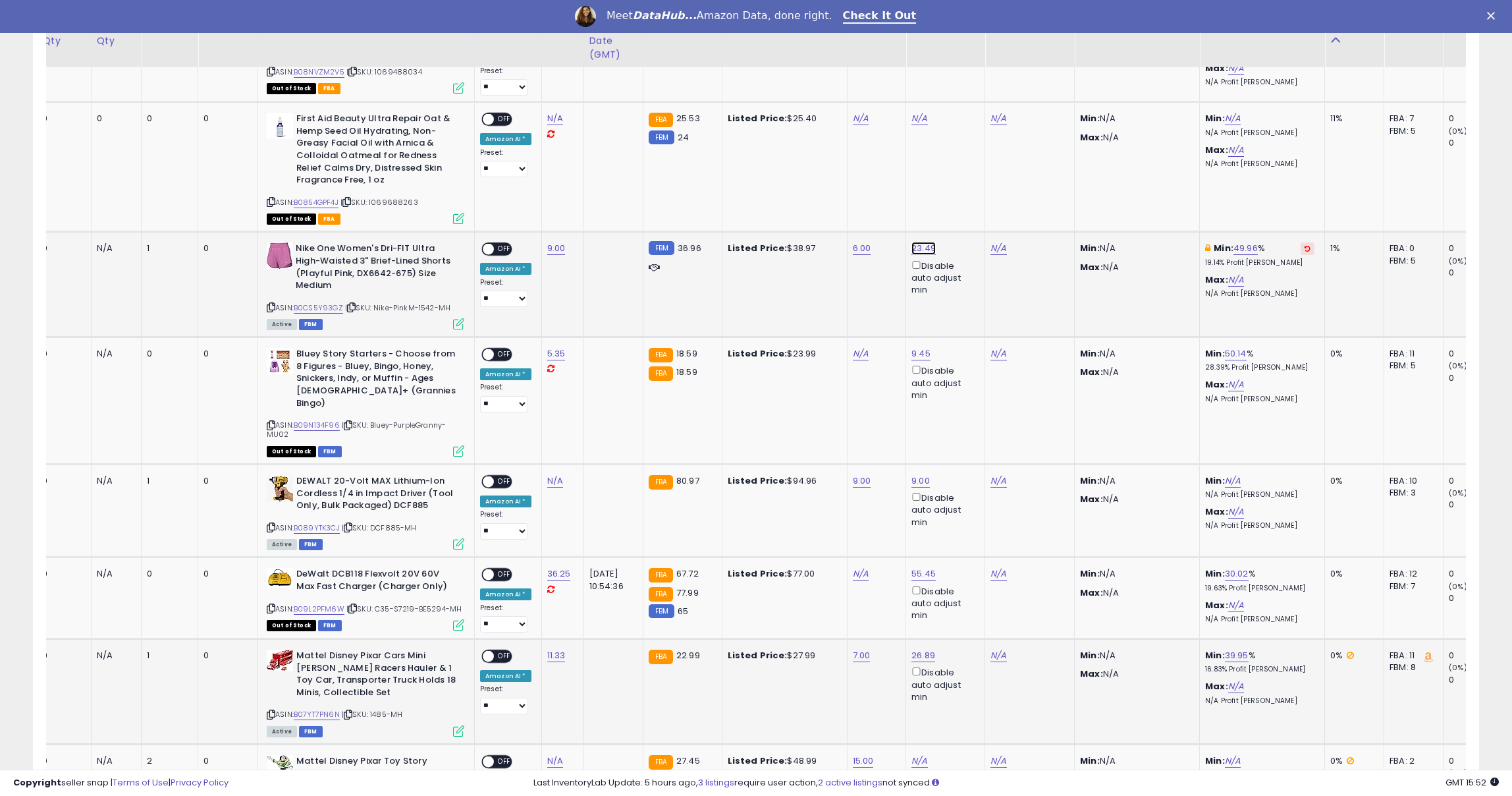
click at [916, 242] on link "23.49" at bounding box center [924, 248] width 24 height 13
drag, startPoint x: 869, startPoint y: 178, endPoint x: 810, endPoint y: 175, distance: 59.1
type input "*****"
click at [961, 170] on button "submit" at bounding box center [966, 176] width 22 height 20
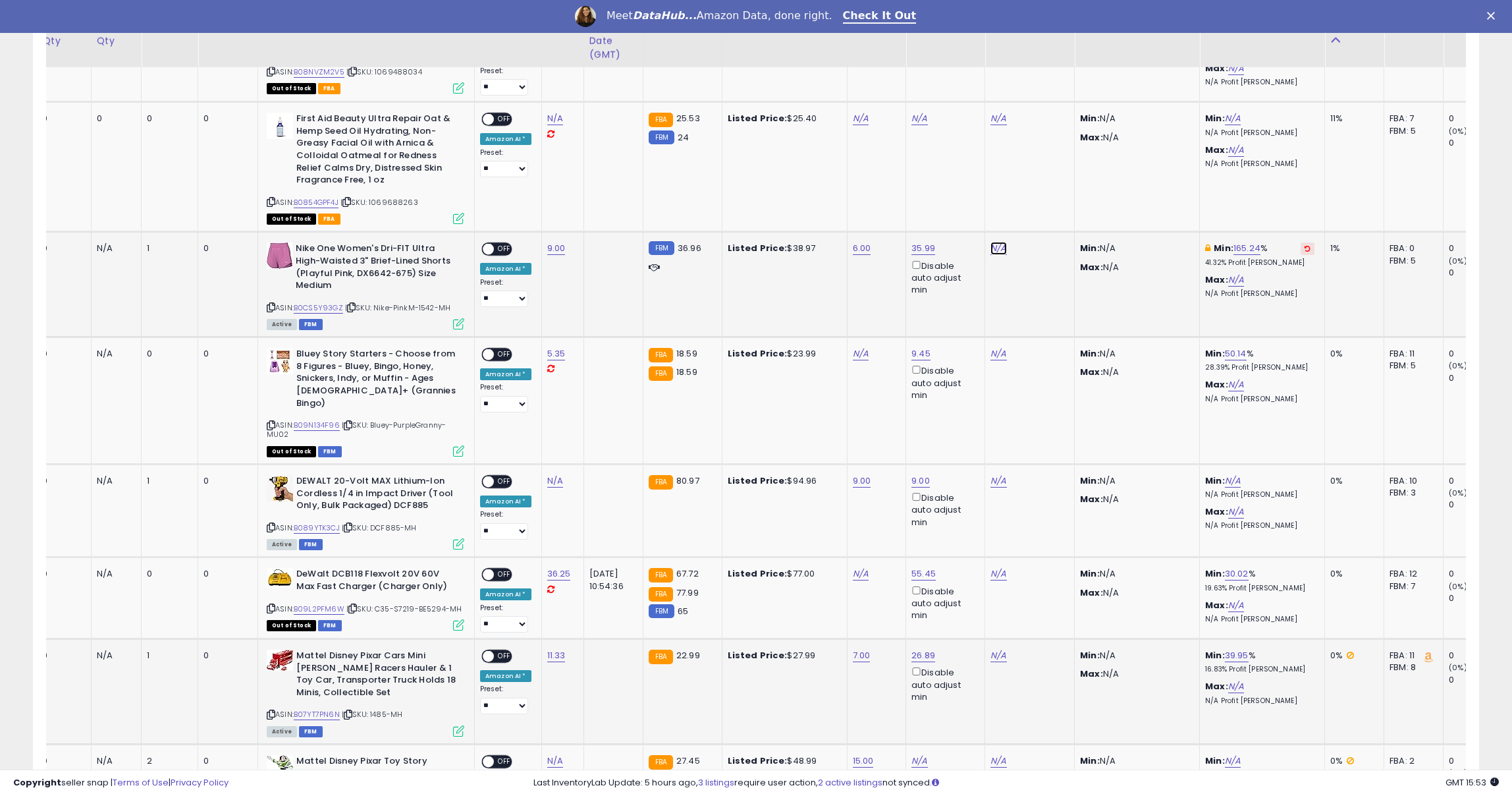
click at [998, 242] on link "N/A" at bounding box center [998, 248] width 15 height 13
click at [1072, 174] on icon "button" at bounding box center [1067, 175] width 8 height 8
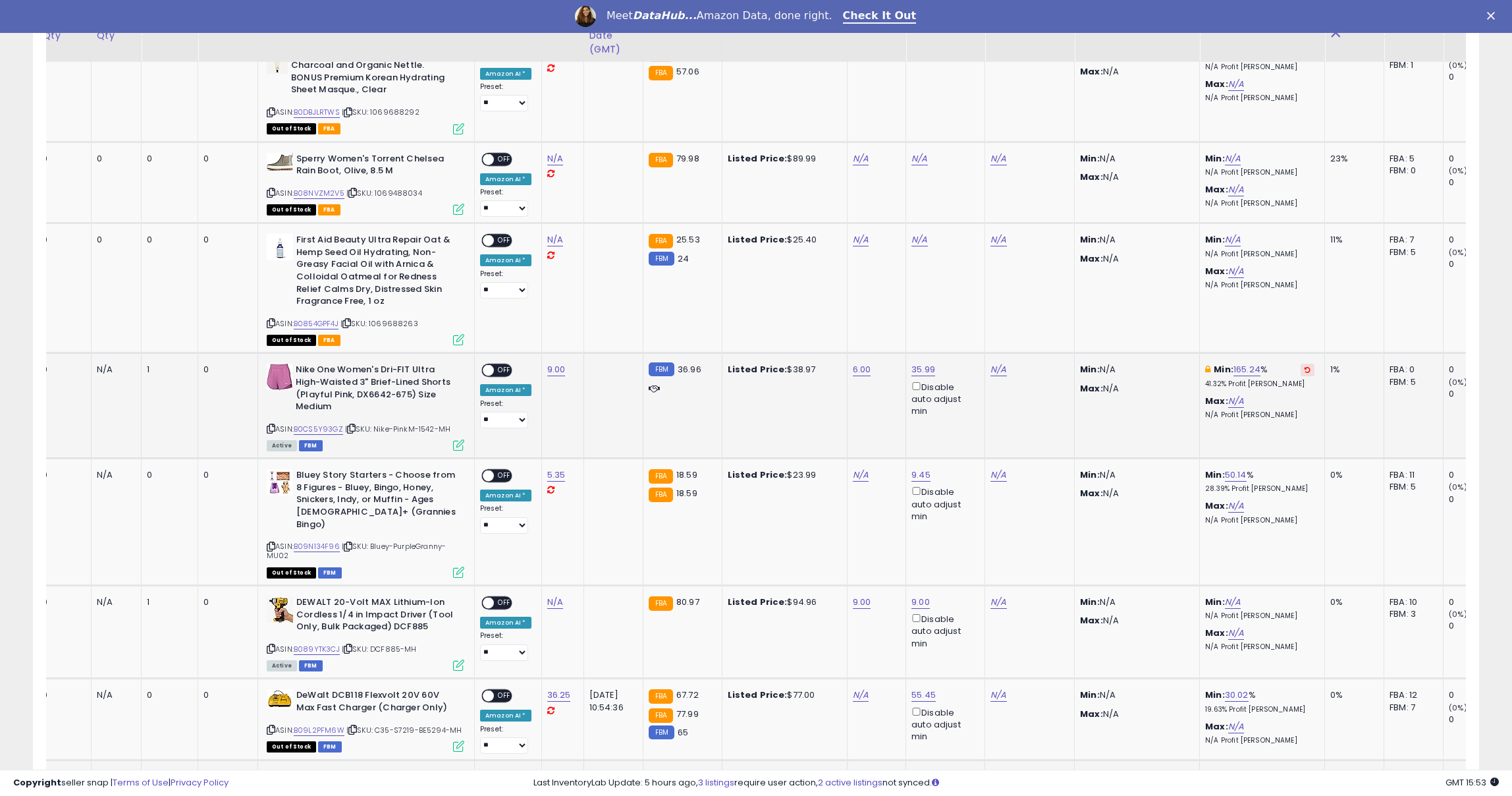
scroll to position [1028, 0]
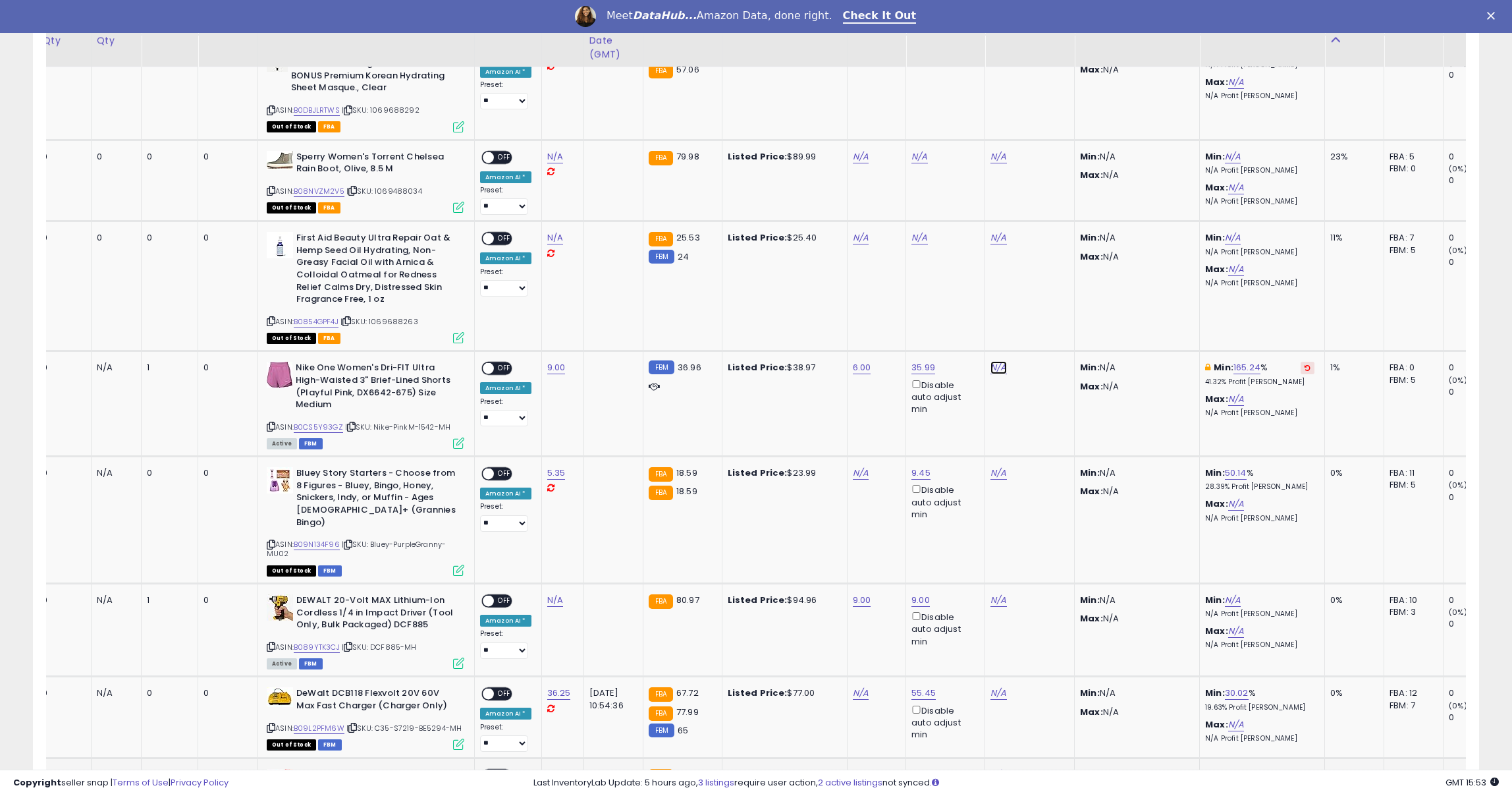
click at [994, 361] on link "N/A" at bounding box center [998, 367] width 15 height 13
click at [951, 296] on input "number" at bounding box center [966, 297] width 117 height 22
type input "*"
type input "**"
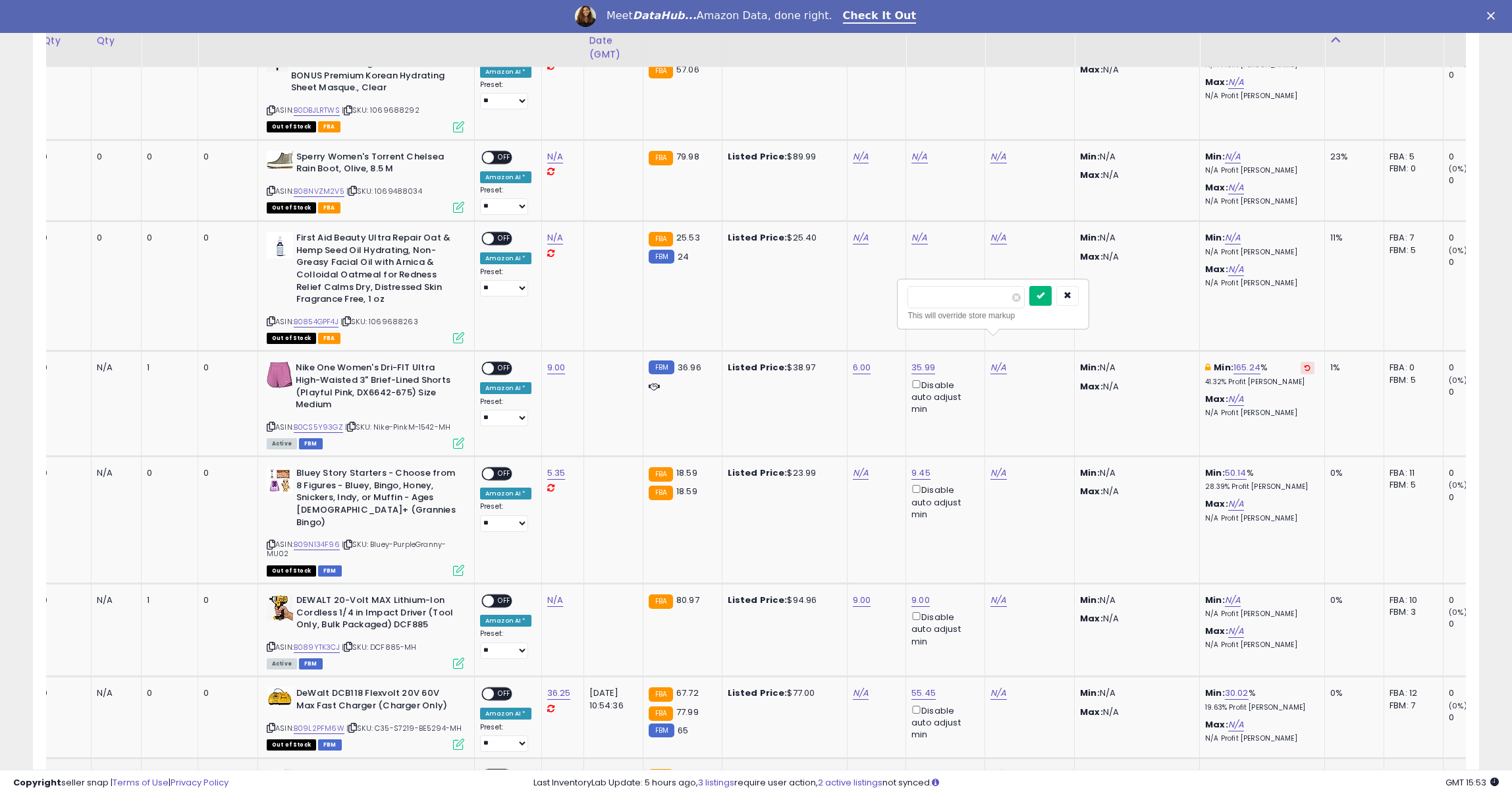
click at [1045, 291] on icon "submit" at bounding box center [1040, 294] width 8 height 8
click at [490, 363] on span at bounding box center [488, 368] width 11 height 11
click at [491, 363] on span at bounding box center [488, 368] width 11 height 11
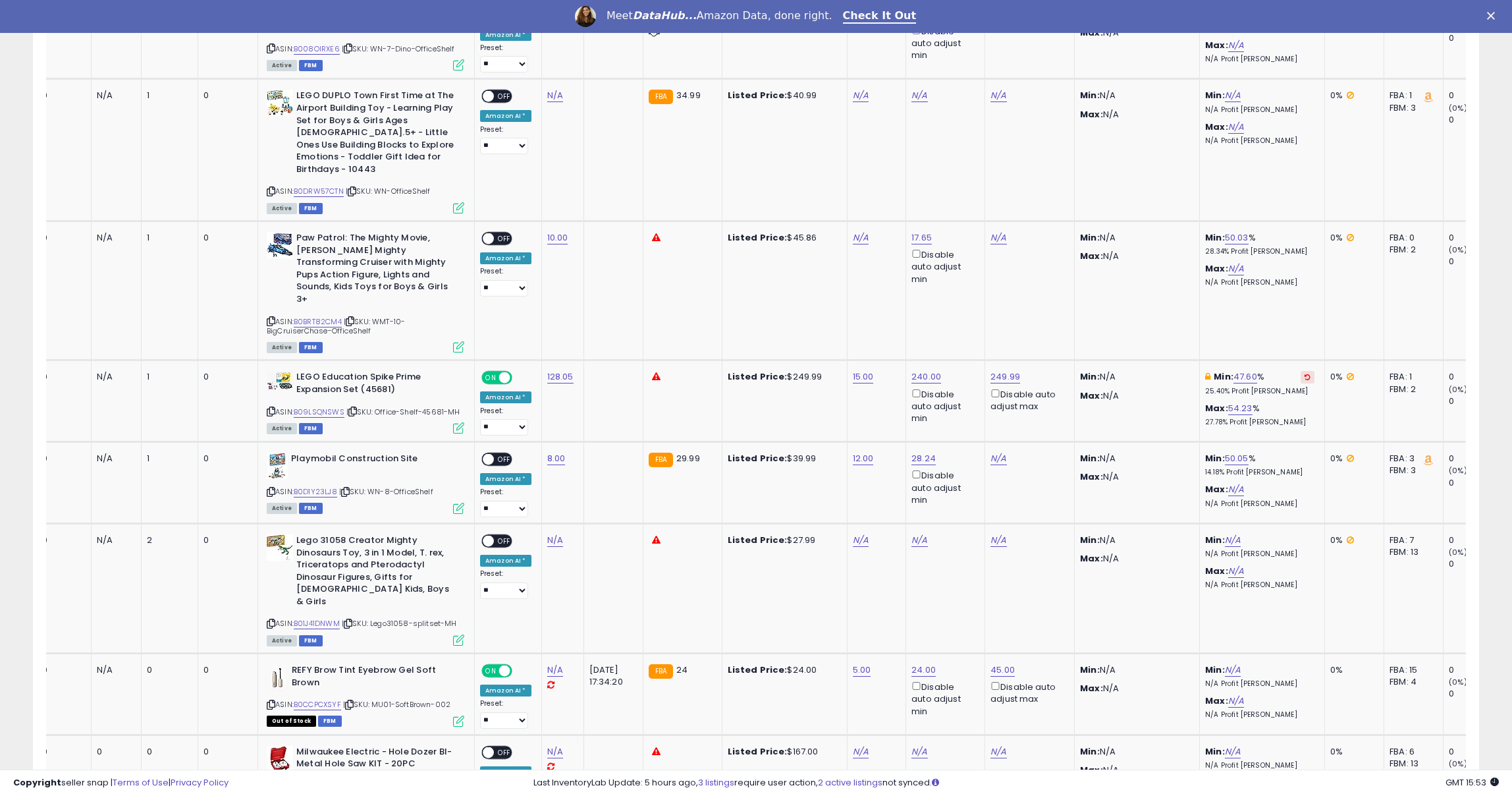
scroll to position [2639, 0]
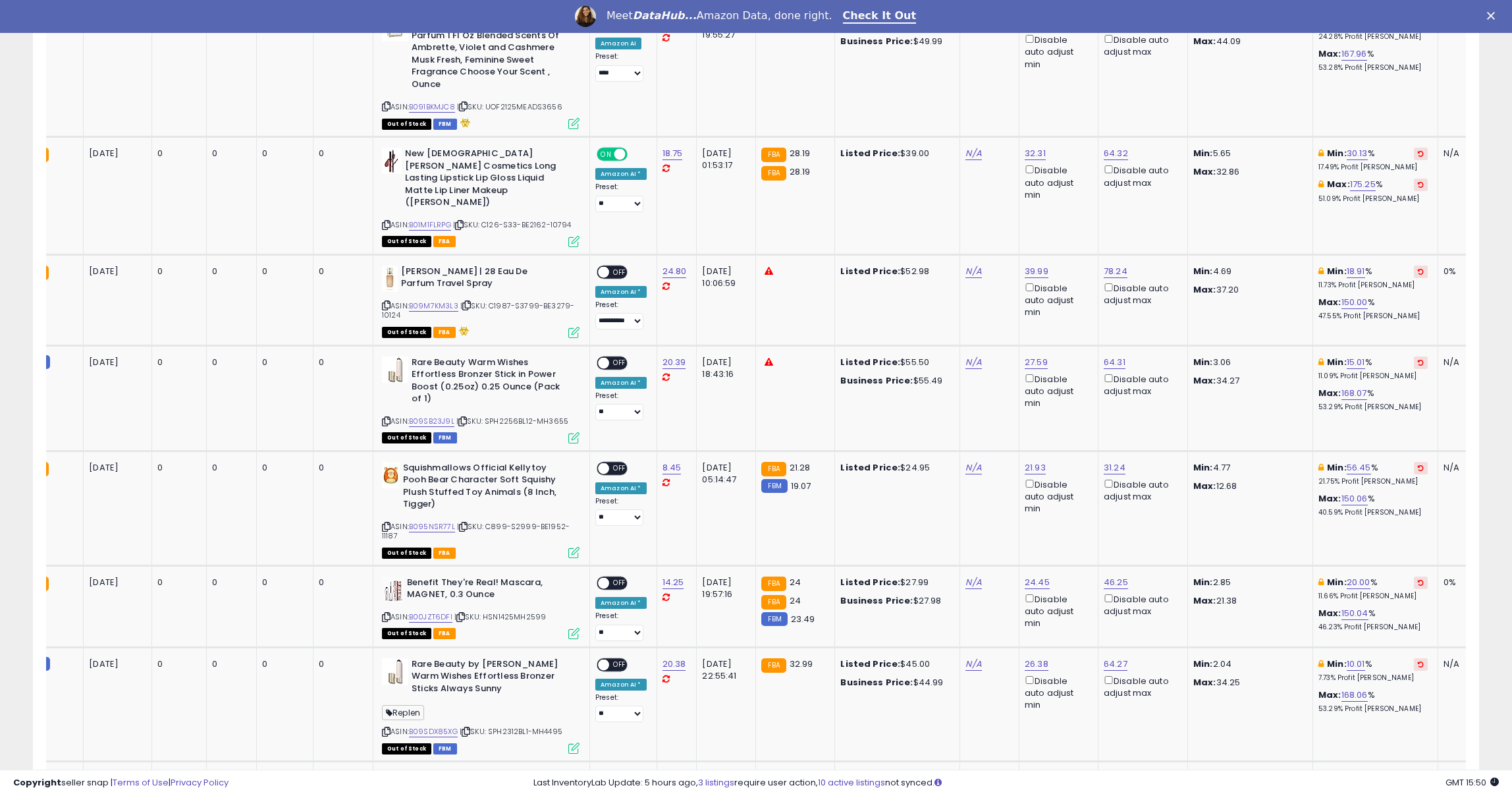
scroll to position [564, 0]
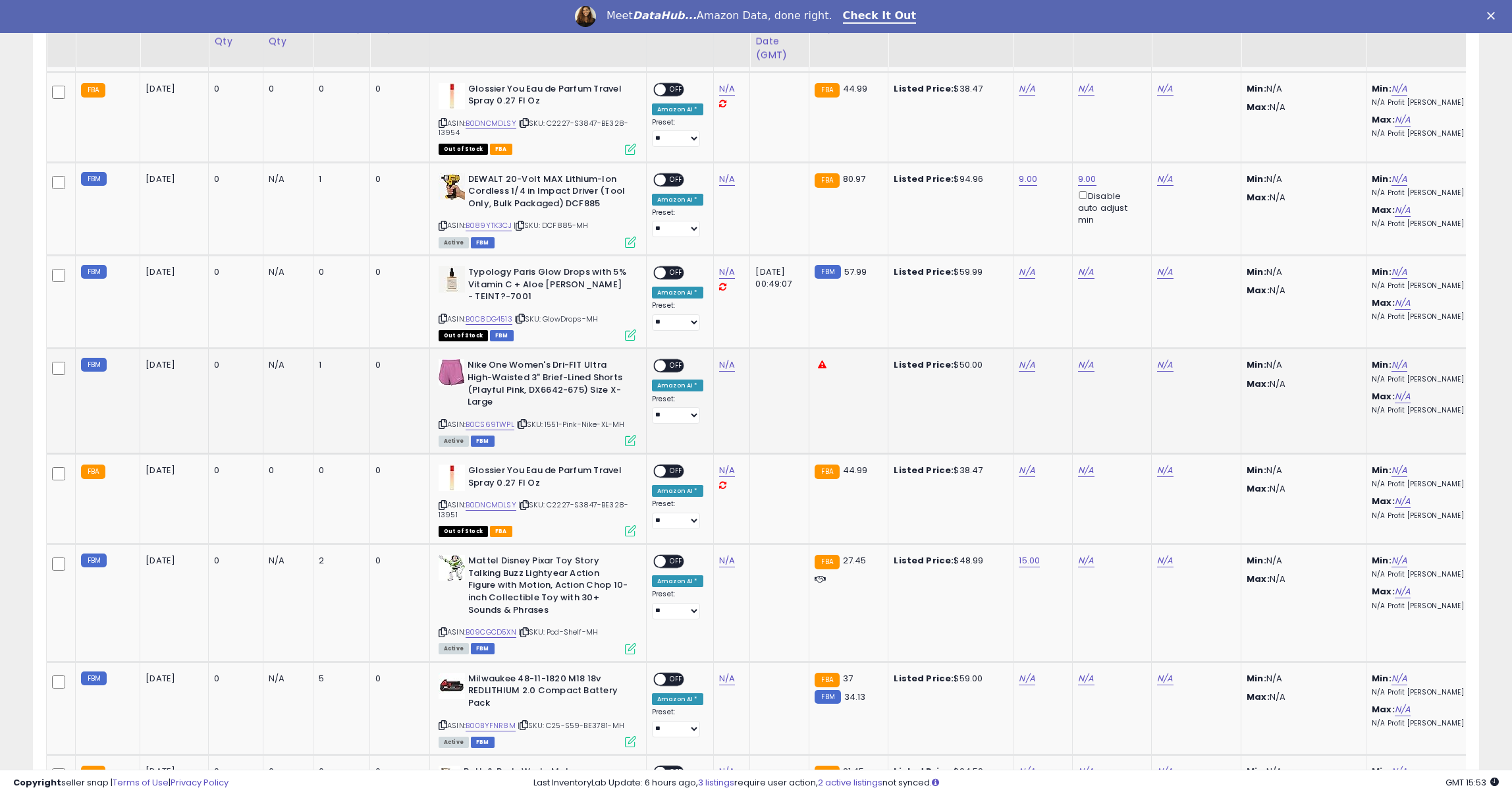
scroll to position [270, 840]
click at [722, 359] on link "N/A" at bounding box center [727, 365] width 15 height 13
type input "****"
click at [780, 319] on button "submit" at bounding box center [768, 317] width 22 height 20
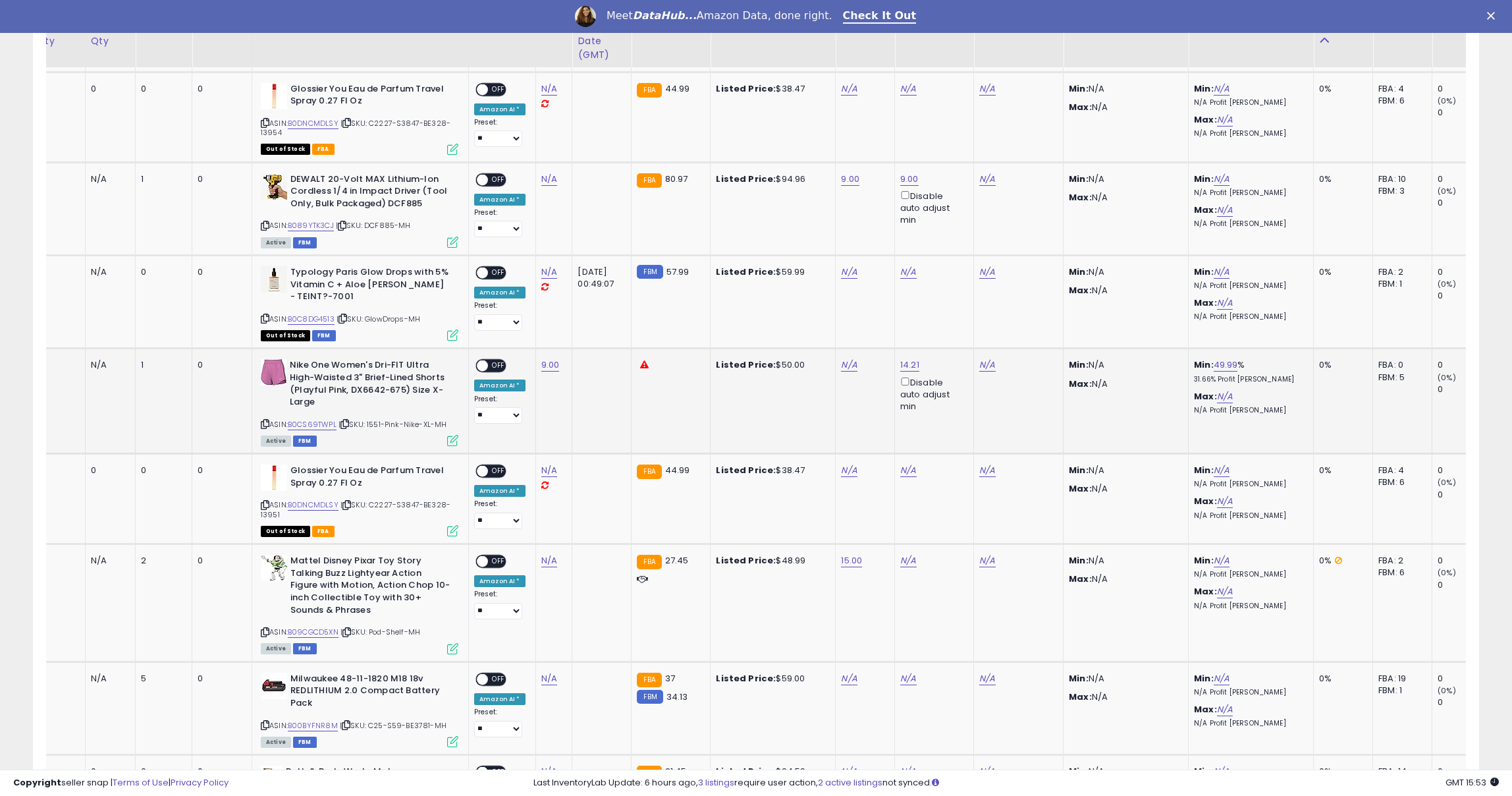
scroll to position [0, 180]
click at [1212, 359] on link "49.99" at bounding box center [1224, 365] width 24 height 13
click at [899, 359] on link "14.21" at bounding box center [908, 365] width 19 height 13
drag, startPoint x: 882, startPoint y: 305, endPoint x: 791, endPoint y: 304, distance: 91.0
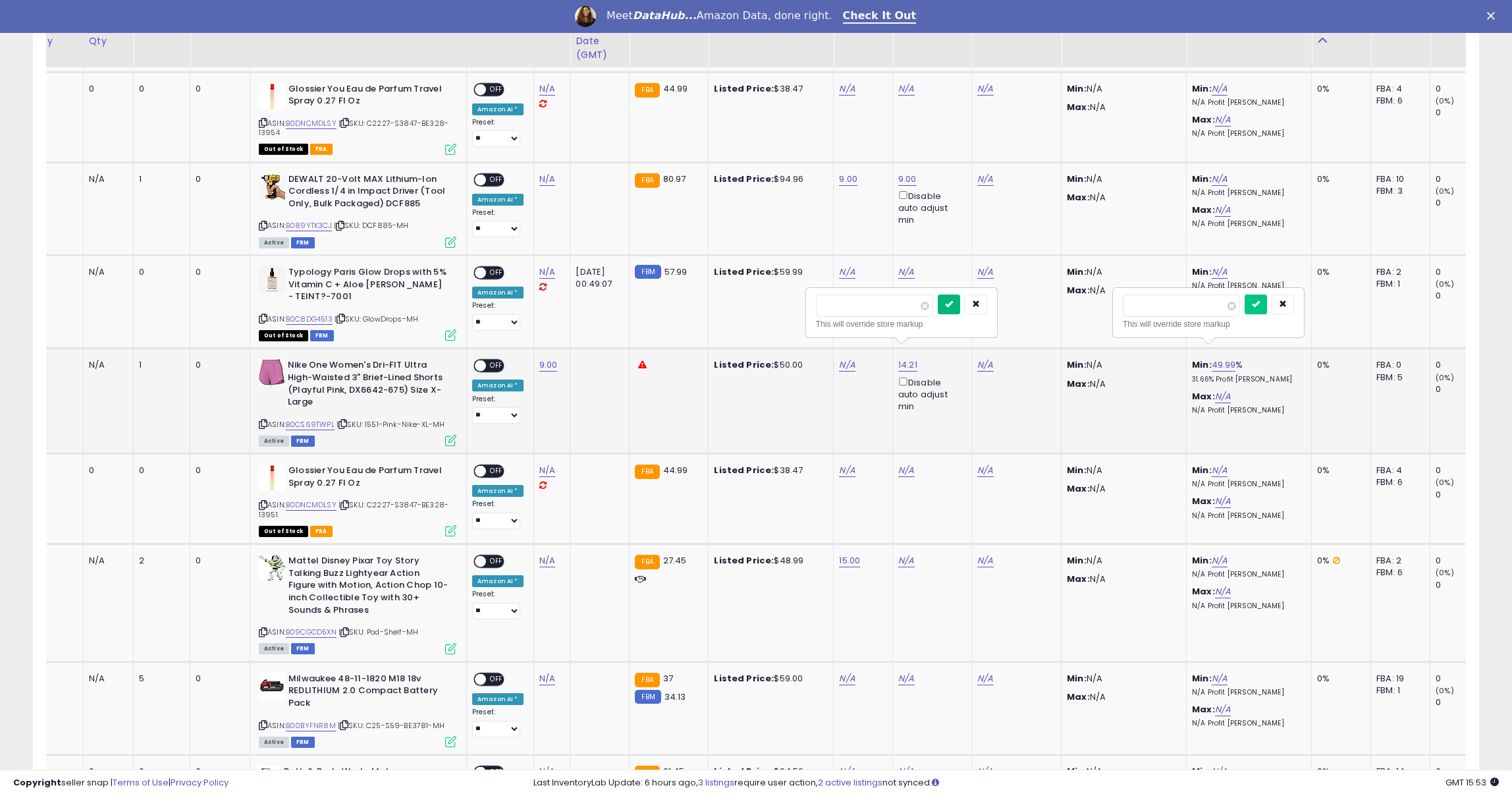
type input "*****"
click at [949, 294] on button "submit" at bounding box center [949, 304] width 22 height 20
click at [839, 359] on link "N/A" at bounding box center [846, 365] width 15 height 13
type input "*"
click at [892, 315] on icon "submit" at bounding box center [888, 317] width 8 height 8
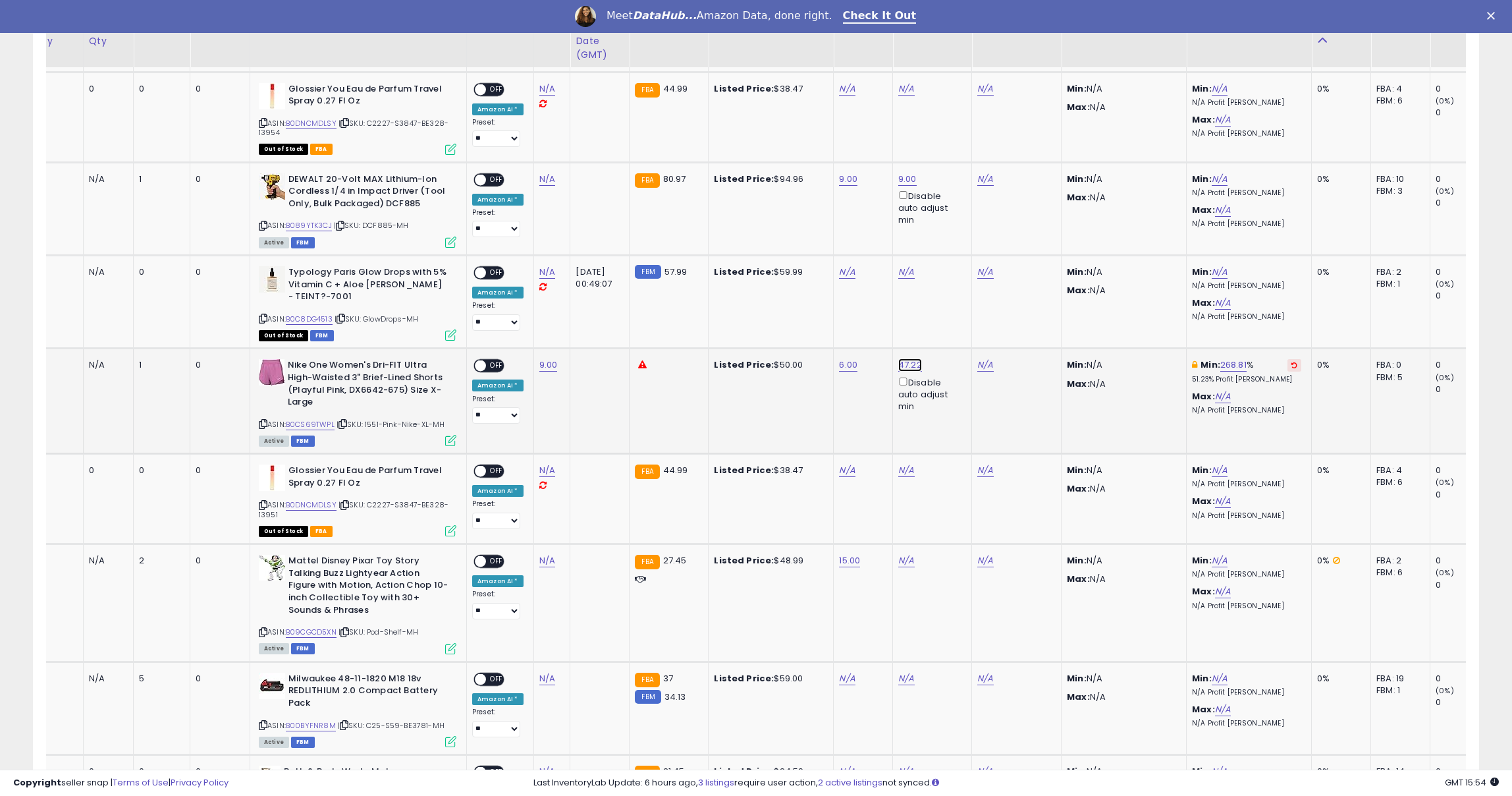
click at [900, 359] on link "47.22" at bounding box center [911, 365] width 24 height 13
drag, startPoint x: 867, startPoint y: 303, endPoint x: 810, endPoint y: 301, distance: 57.0
click at [810, 302] on div "***** This will override store markup" at bounding box center [903, 312] width 190 height 48
type input "*****"
click at [962, 306] on button "submit" at bounding box center [951, 304] width 22 height 20
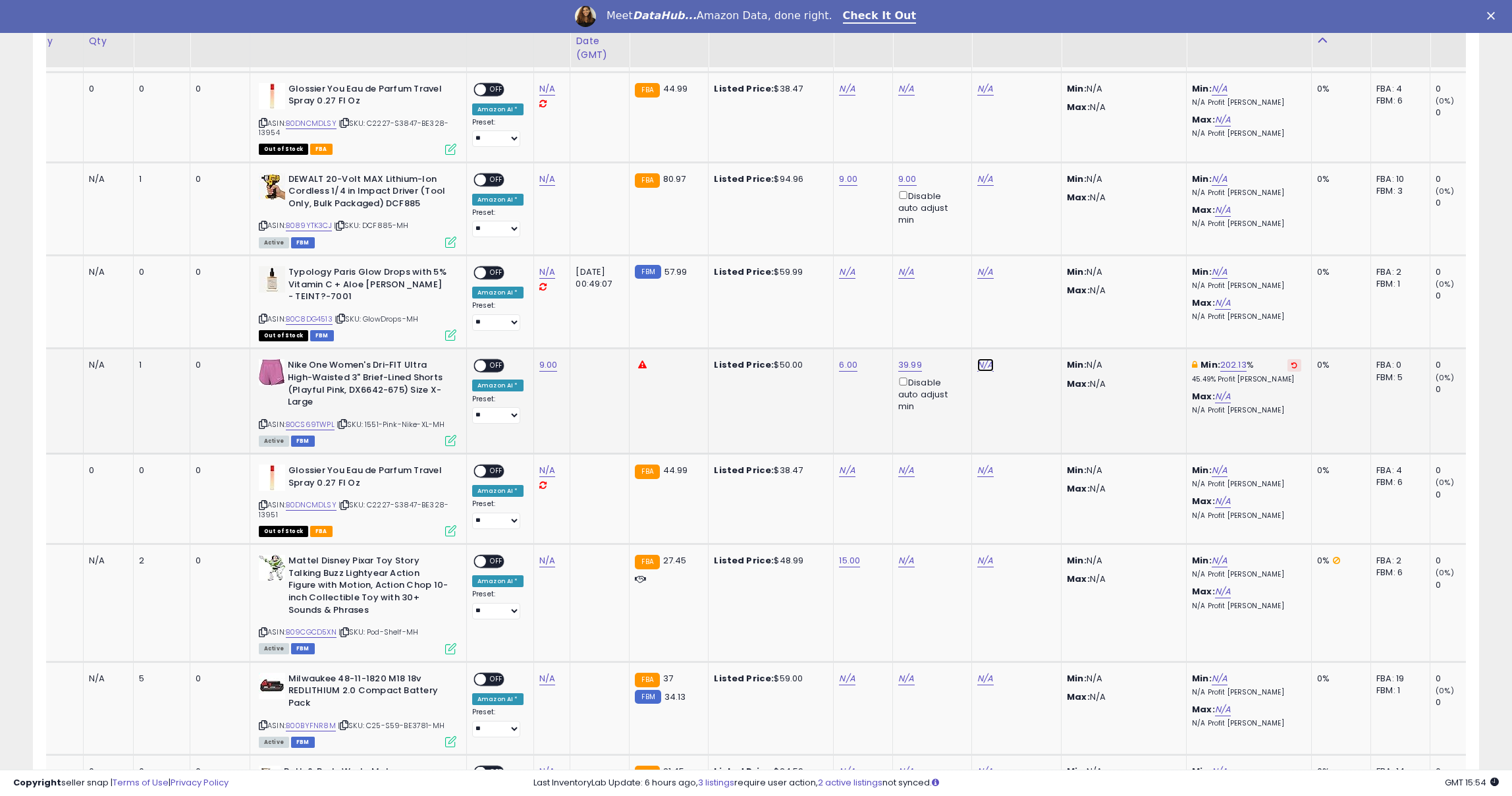
click at [985, 359] on link "N/A" at bounding box center [985, 365] width 15 height 13
type input "**"
click at [1031, 303] on icon "submit" at bounding box center [1027, 303] width 8 height 8
click at [479, 360] on span at bounding box center [480, 365] width 11 height 11
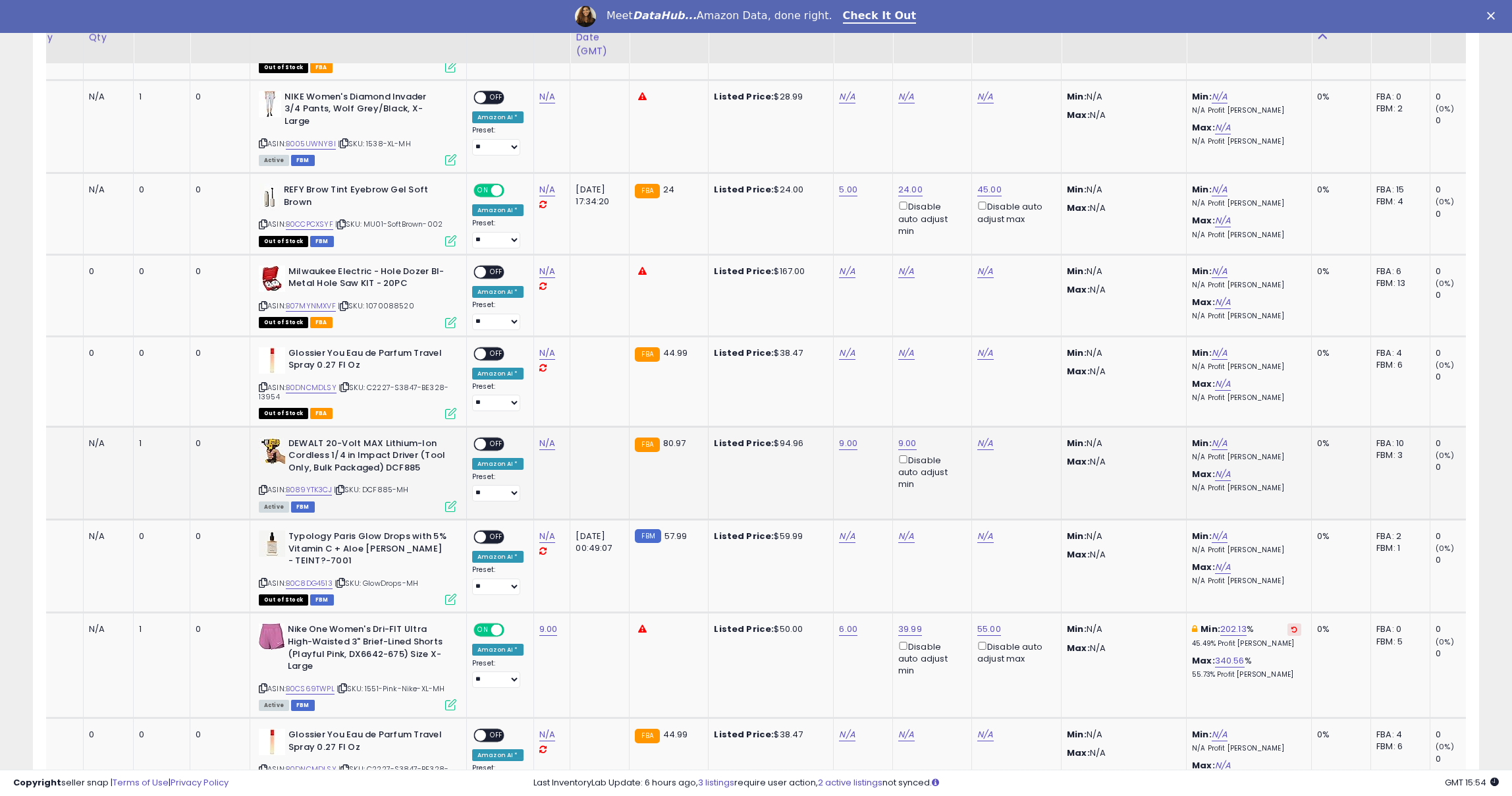
scroll to position [994, 0]
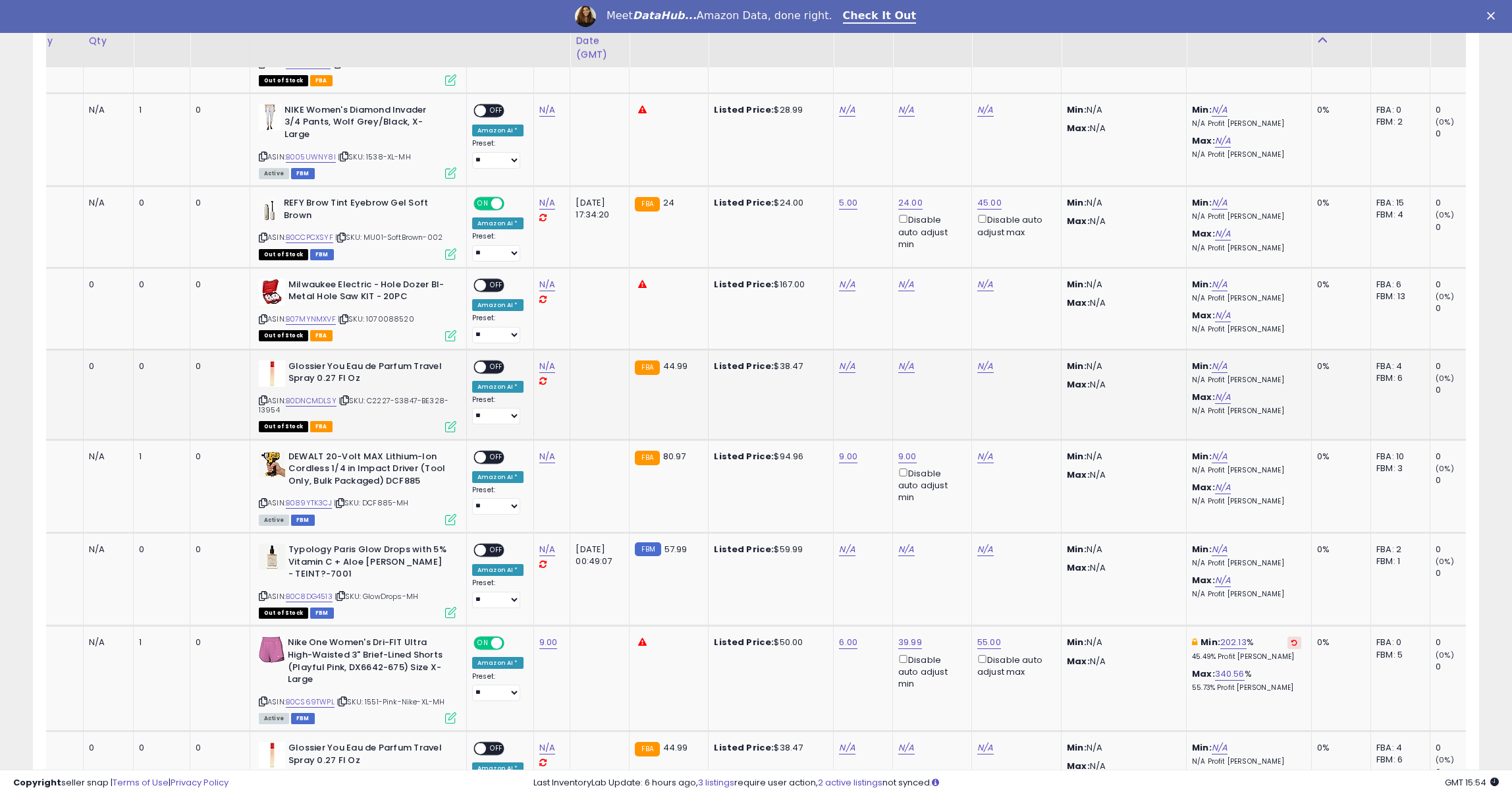
click at [541, 377] on icon at bounding box center [543, 381] width 7 height 9
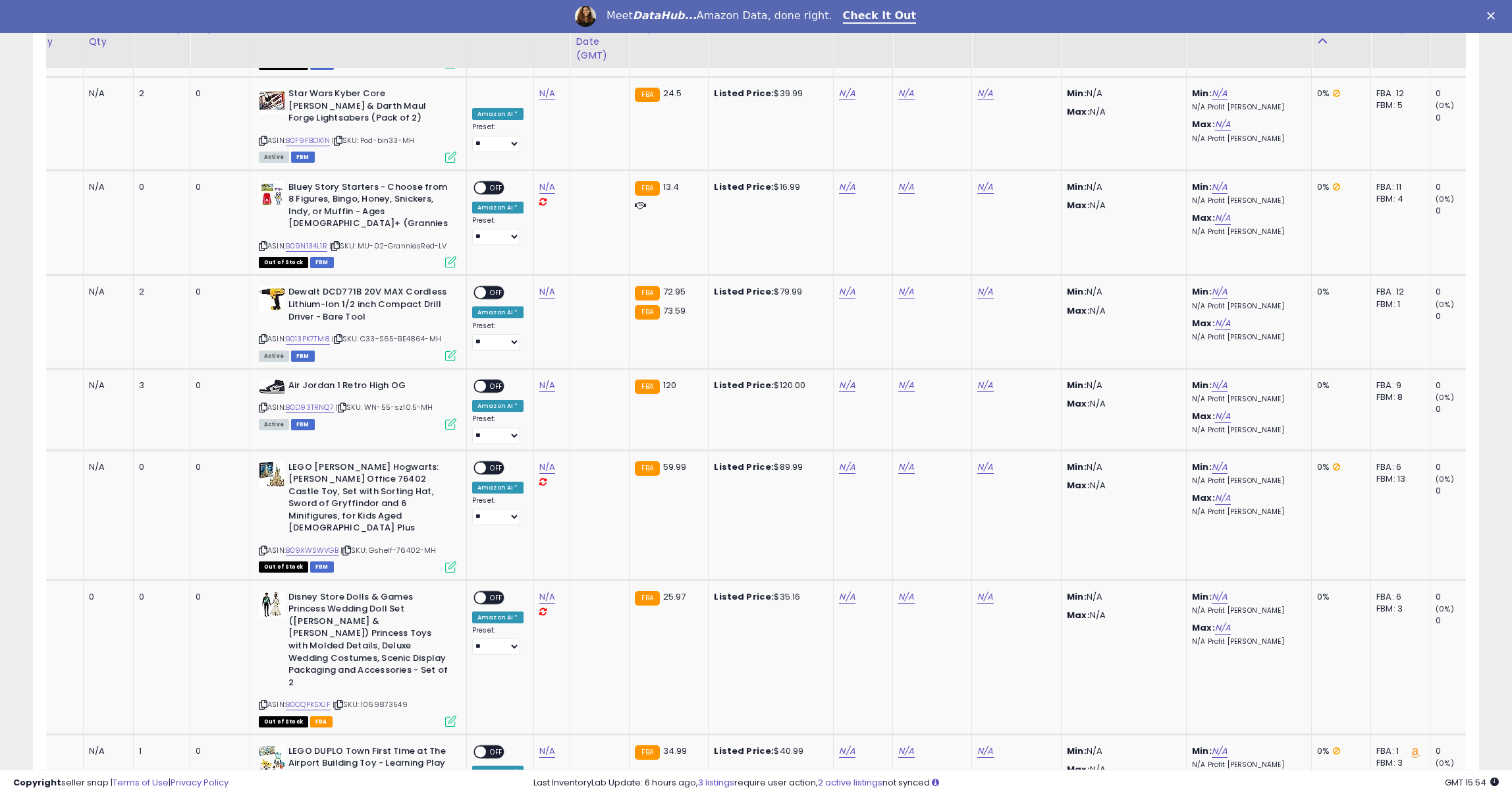
scroll to position [2211, 0]
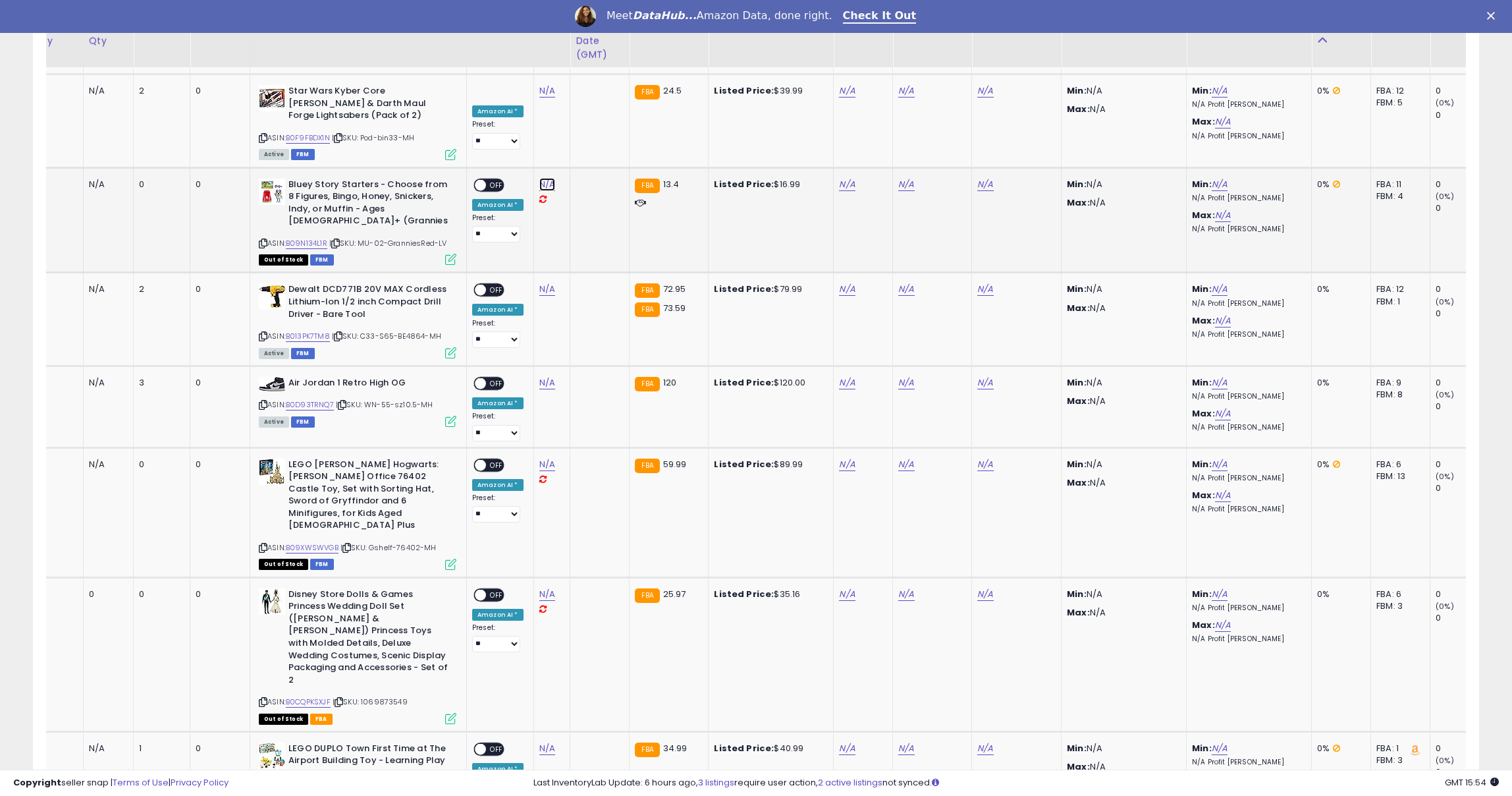
click at [545, 178] on link "N/A" at bounding box center [547, 184] width 15 height 13
type input "****"
click at [593, 101] on button "submit" at bounding box center [589, 111] width 22 height 20
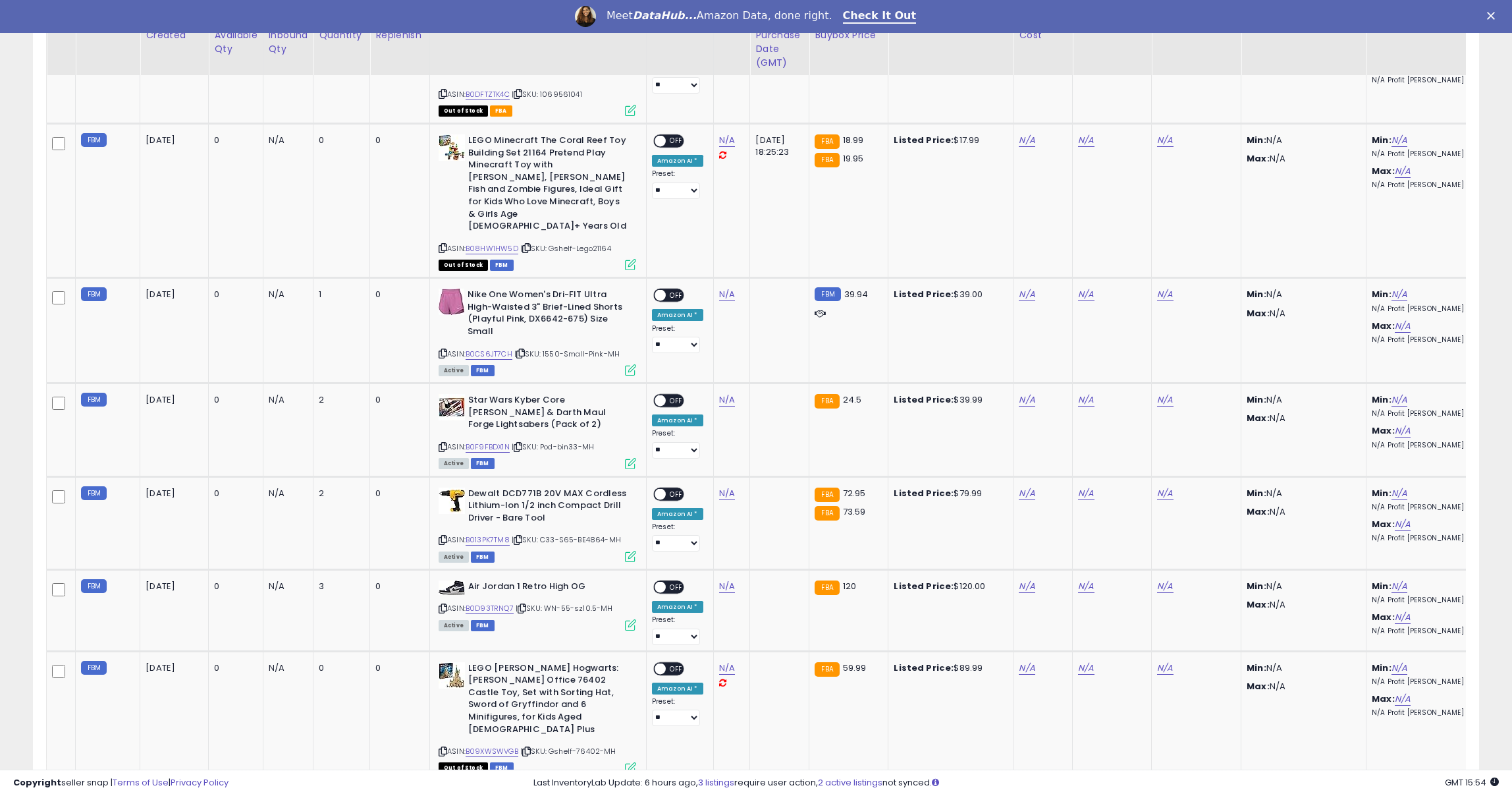
scroll to position [1889, 0]
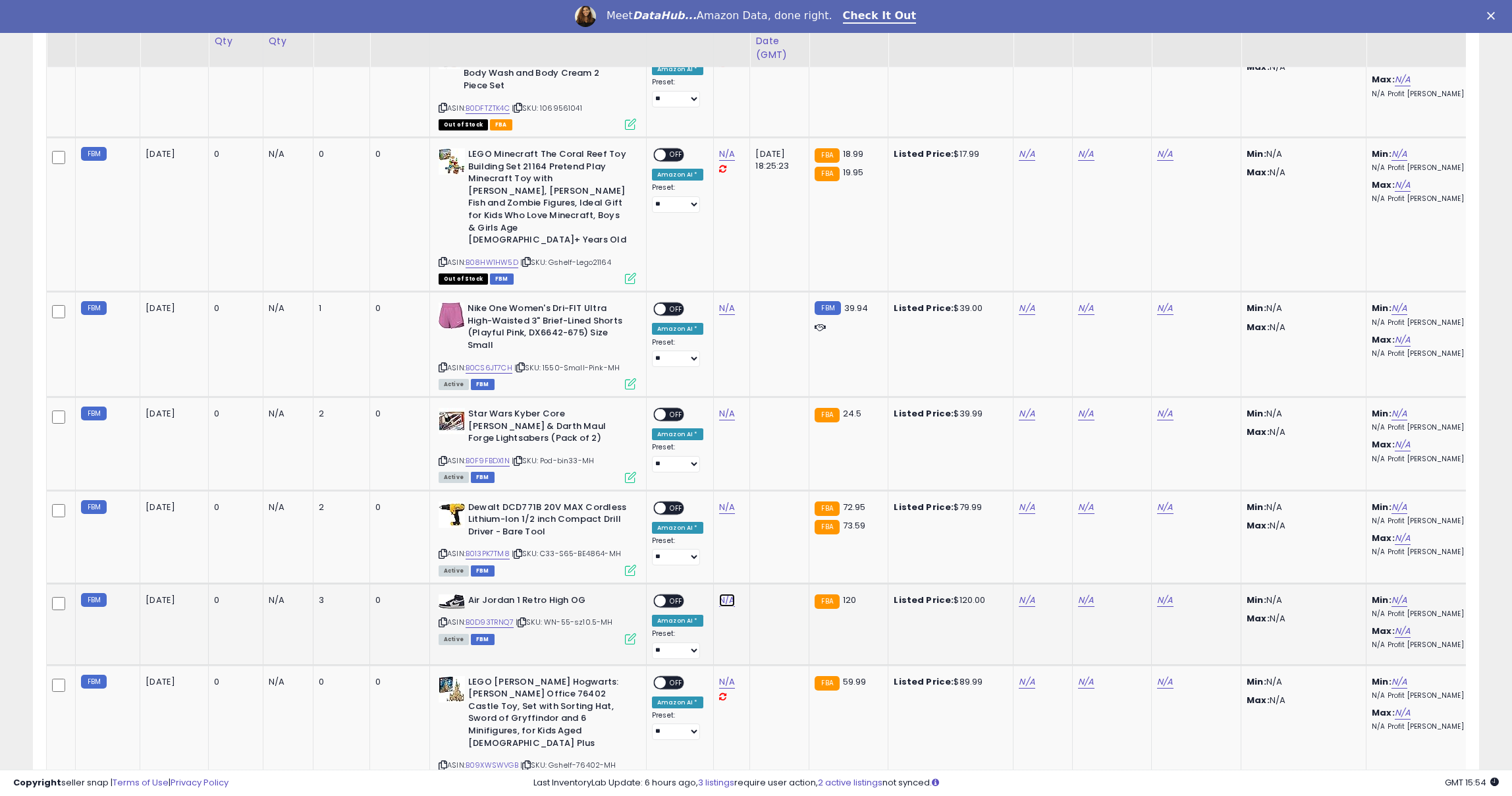
click at [720, 594] on link "N/A" at bounding box center [727, 600] width 15 height 13
type input "**"
click at [783, 583] on td at bounding box center [780, 624] width 59 height 81
click at [773, 527] on icon "submit" at bounding box center [768, 525] width 8 height 8
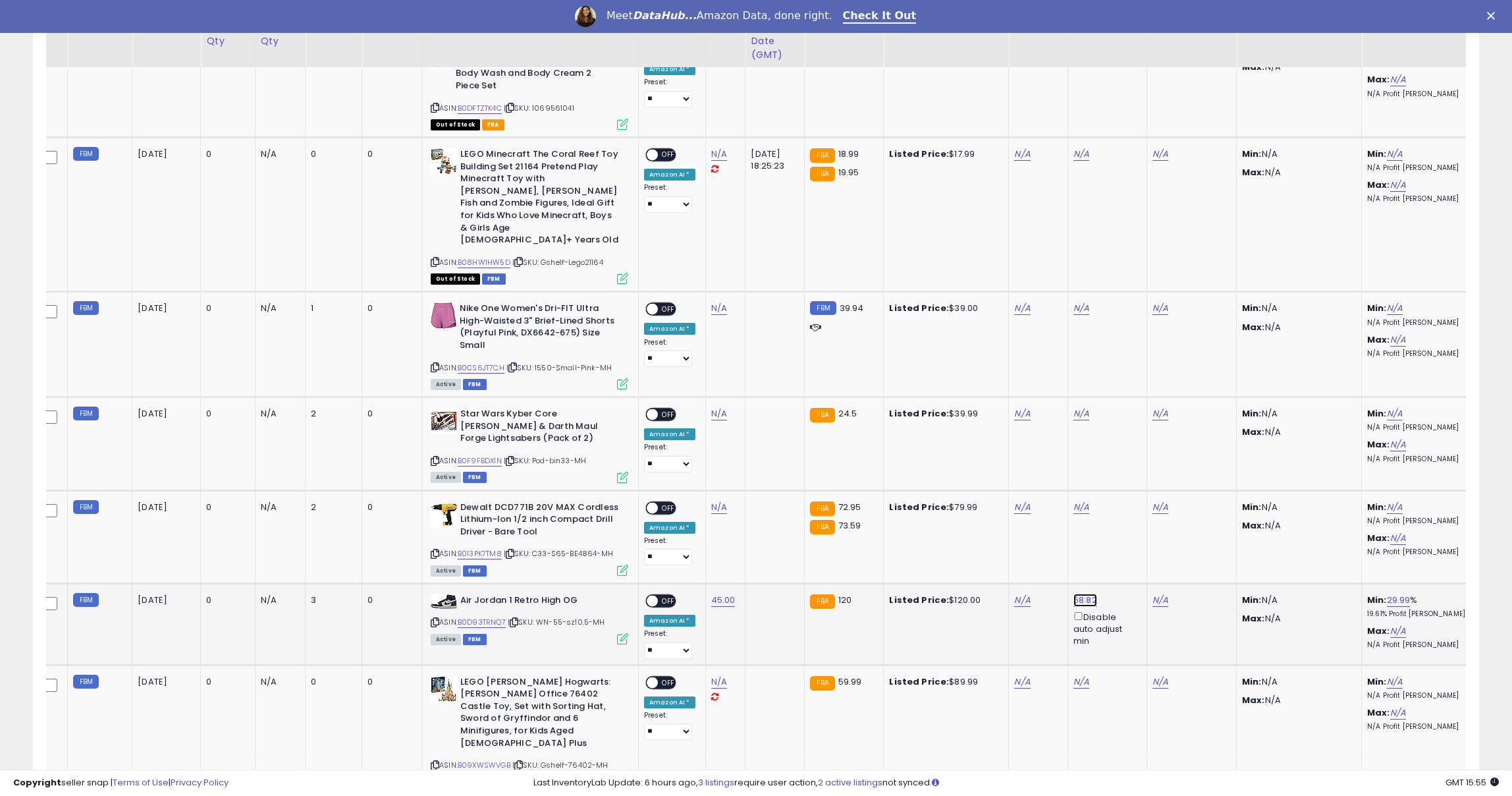
click at [1084, 594] on link "68.82" at bounding box center [1086, 600] width 24 height 13
drag, startPoint x: 1039, startPoint y: 510, endPoint x: 986, endPoint y: 510, distance: 53.0
click at [986, 510] on div "***** This will override store markup" at bounding box center [1079, 522] width 190 height 48
type input "***"
click at [1138, 514] on button "submit" at bounding box center [1127, 513] width 22 height 20
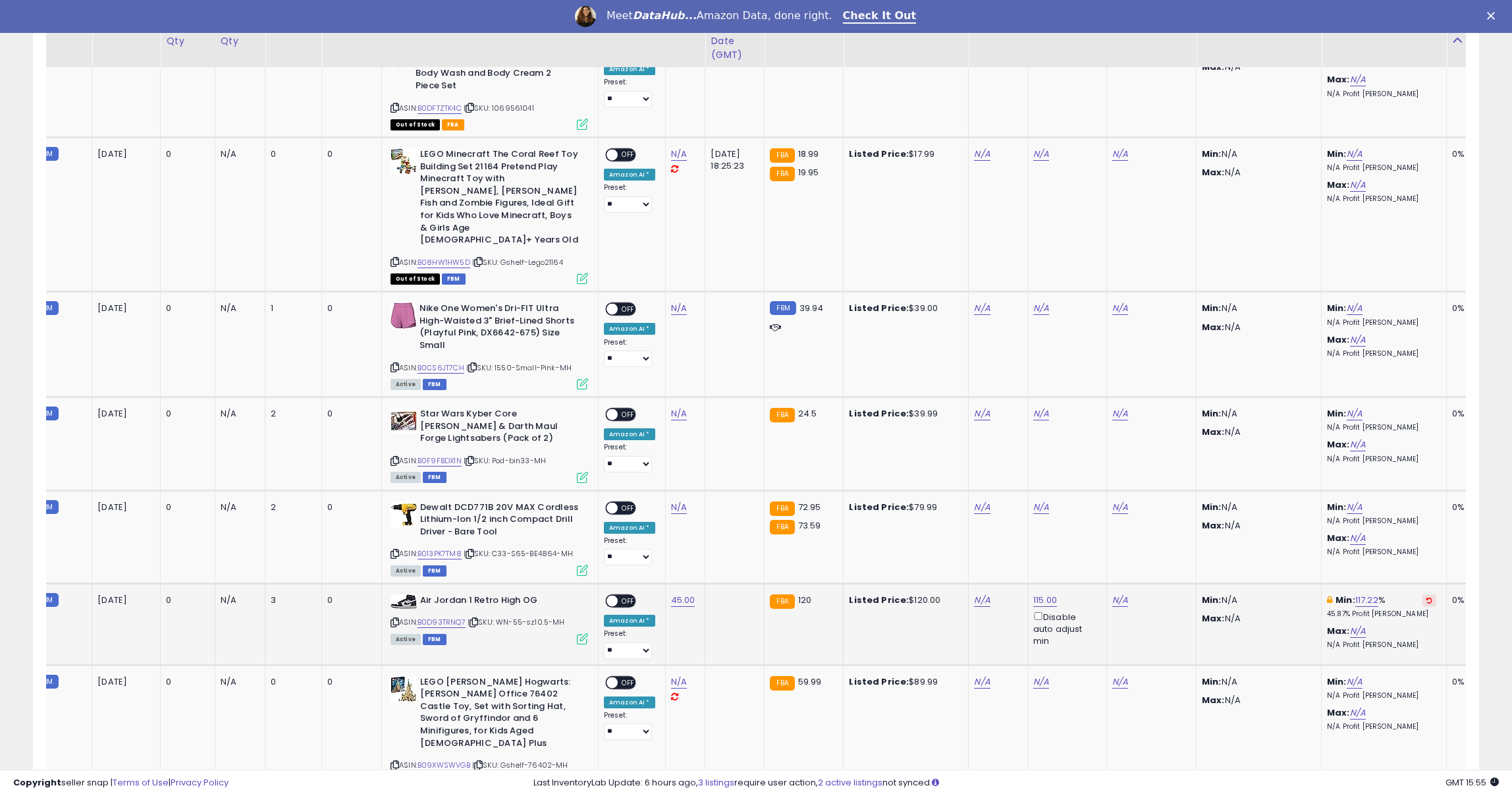
scroll to position [0, 50]
click at [974, 594] on link "N/A" at bounding box center [980, 600] width 15 height 13
type input "**"
click at [1029, 516] on button "submit" at bounding box center [1021, 526] width 22 height 20
click at [1039, 594] on link "132.65" at bounding box center [1045, 600] width 27 height 13
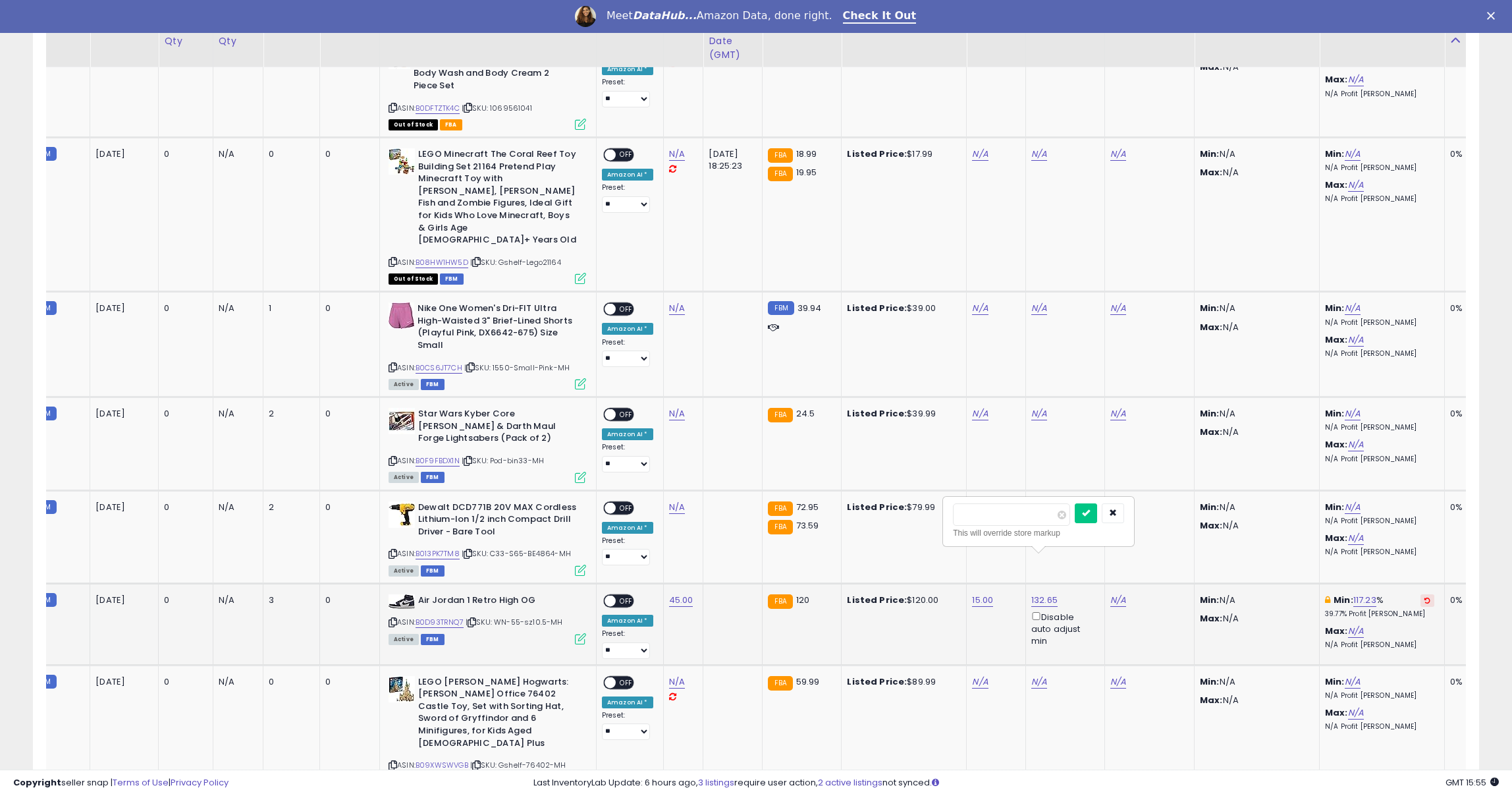
drag, startPoint x: 994, startPoint y: 519, endPoint x: 957, endPoint y: 516, distance: 37.1
click at [958, 516] on input "******" at bounding box center [1011, 515] width 117 height 22
type input "***"
click at [1098, 516] on button "submit" at bounding box center [1086, 513] width 22 height 20
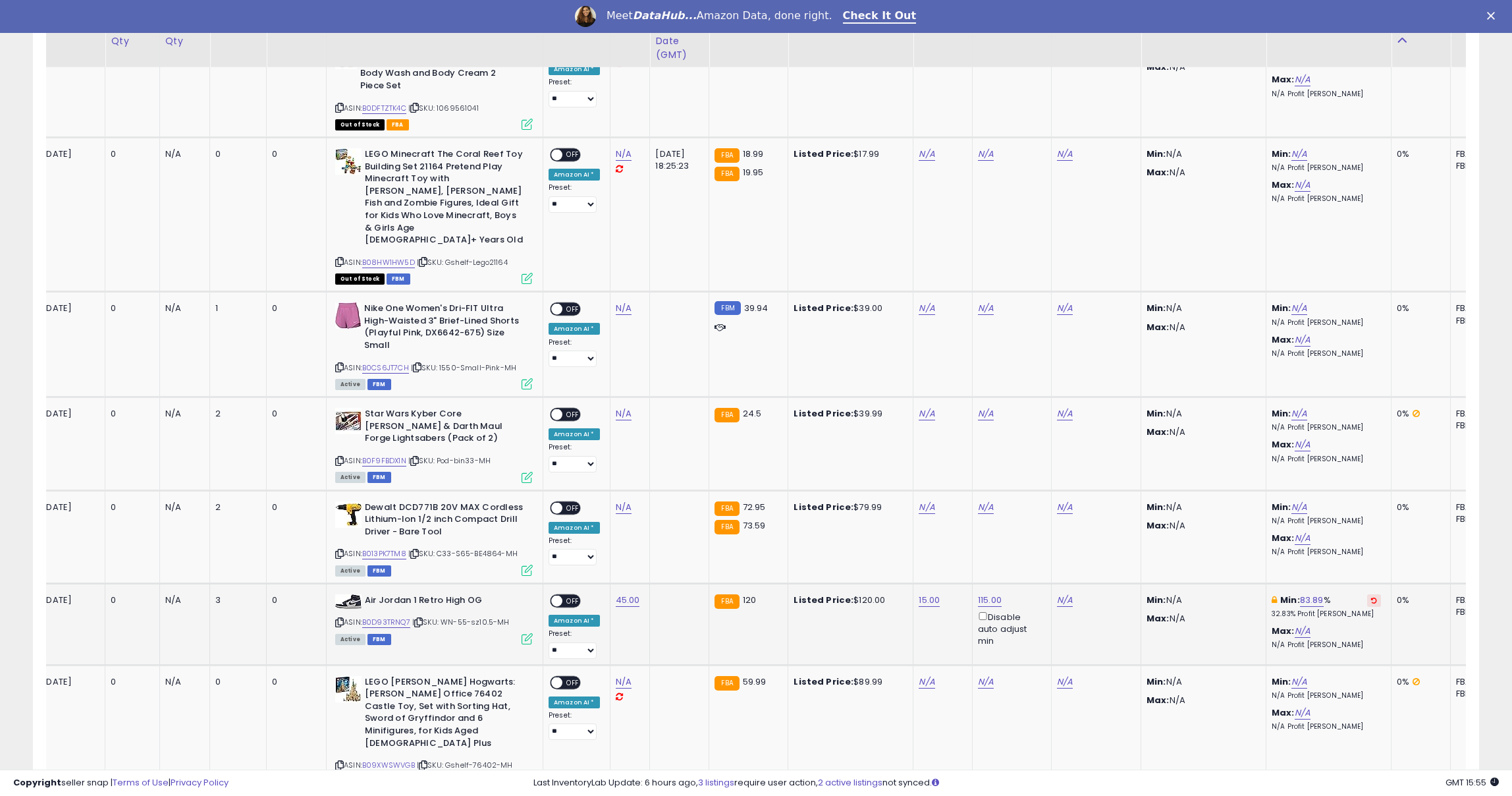
scroll to position [0, 108]
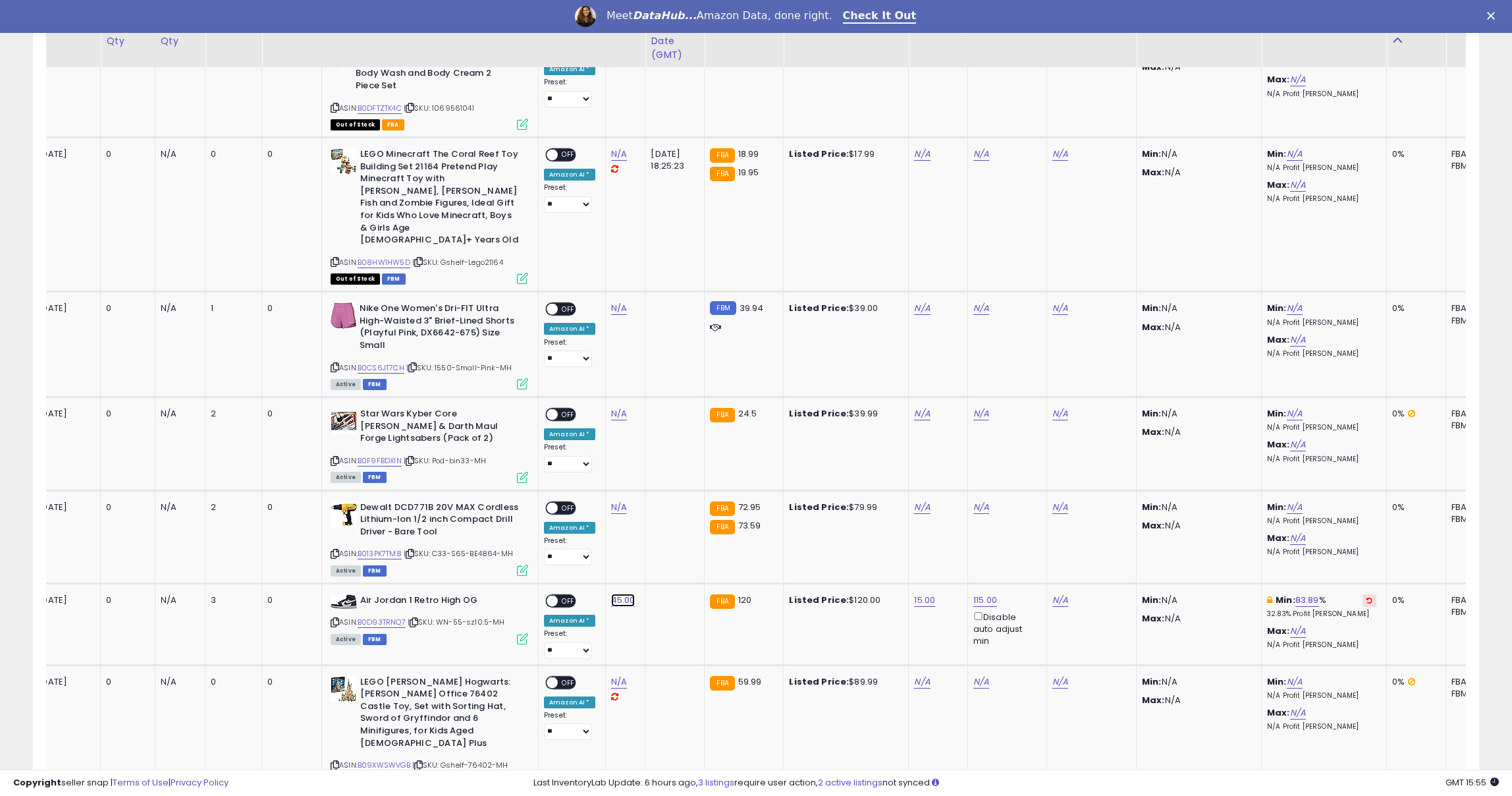
click at [623, 594] on link "45.00" at bounding box center [623, 600] width 24 height 13
click at [546, 527] on input "*****" at bounding box center [589, 528] width 117 height 22
type input "*****"
click at [675, 524] on button "submit" at bounding box center [664, 526] width 22 height 20
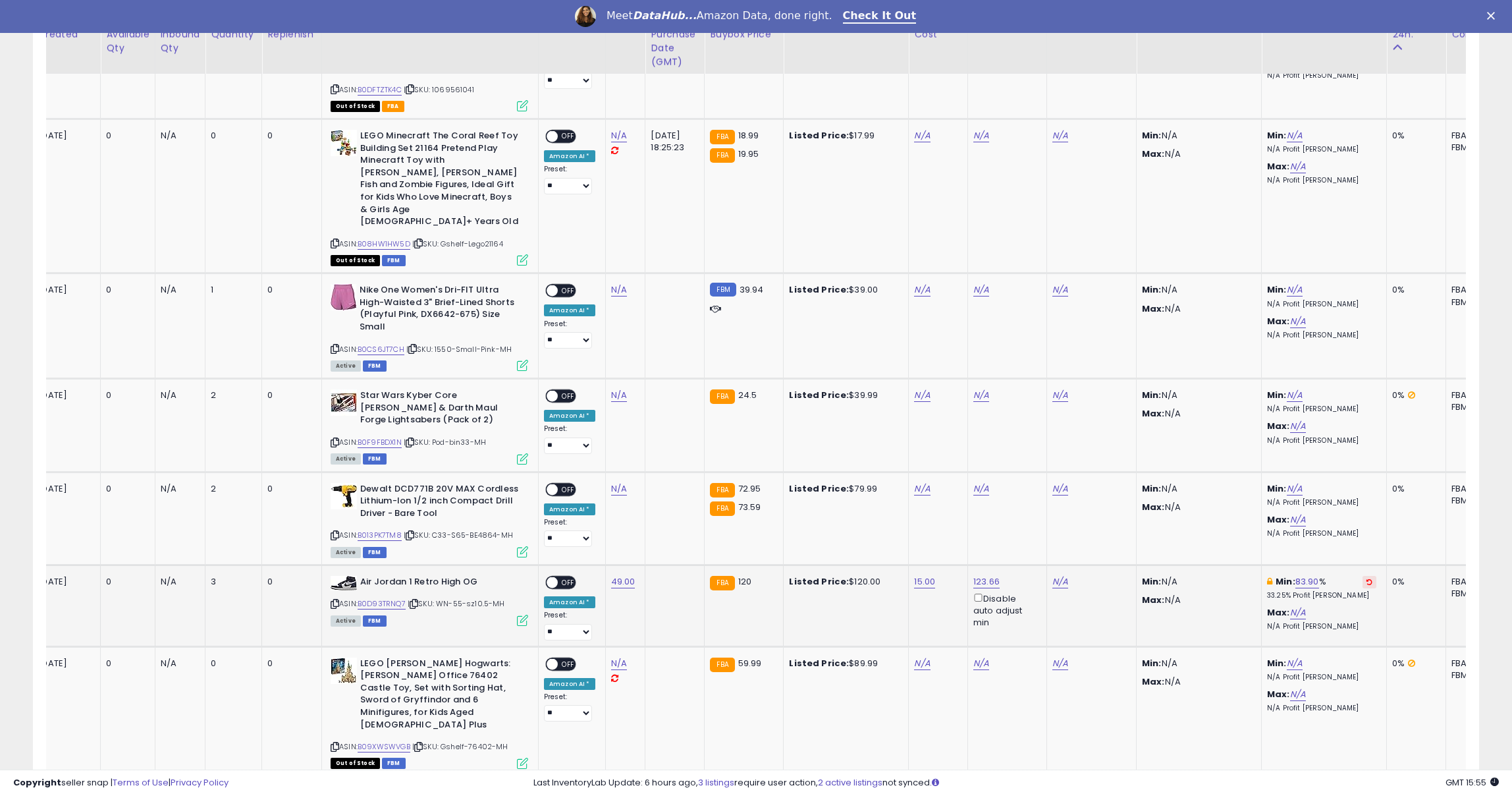
scroll to position [1915, 0]
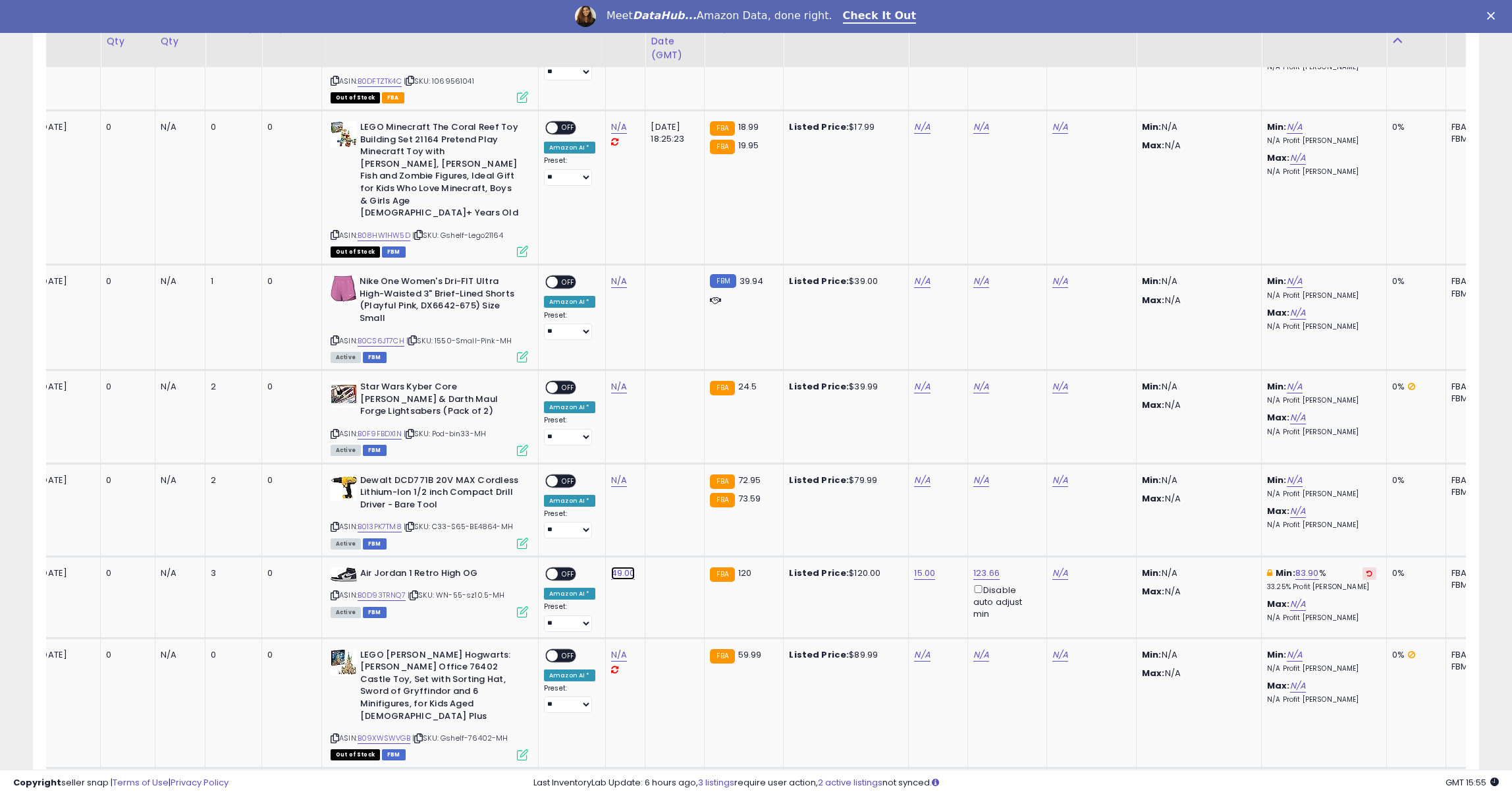
click at [614, 566] on link "49.00" at bounding box center [623, 572] width 24 height 13
drag, startPoint x: 593, startPoint y: 500, endPoint x: 524, endPoint y: 497, distance: 69.1
click at [524, 497] on div "*****" at bounding box center [616, 501] width 190 height 35
click at [673, 561] on td at bounding box center [675, 596] width 59 height 81
click at [669, 502] on button "submit" at bounding box center [664, 499] width 22 height 20
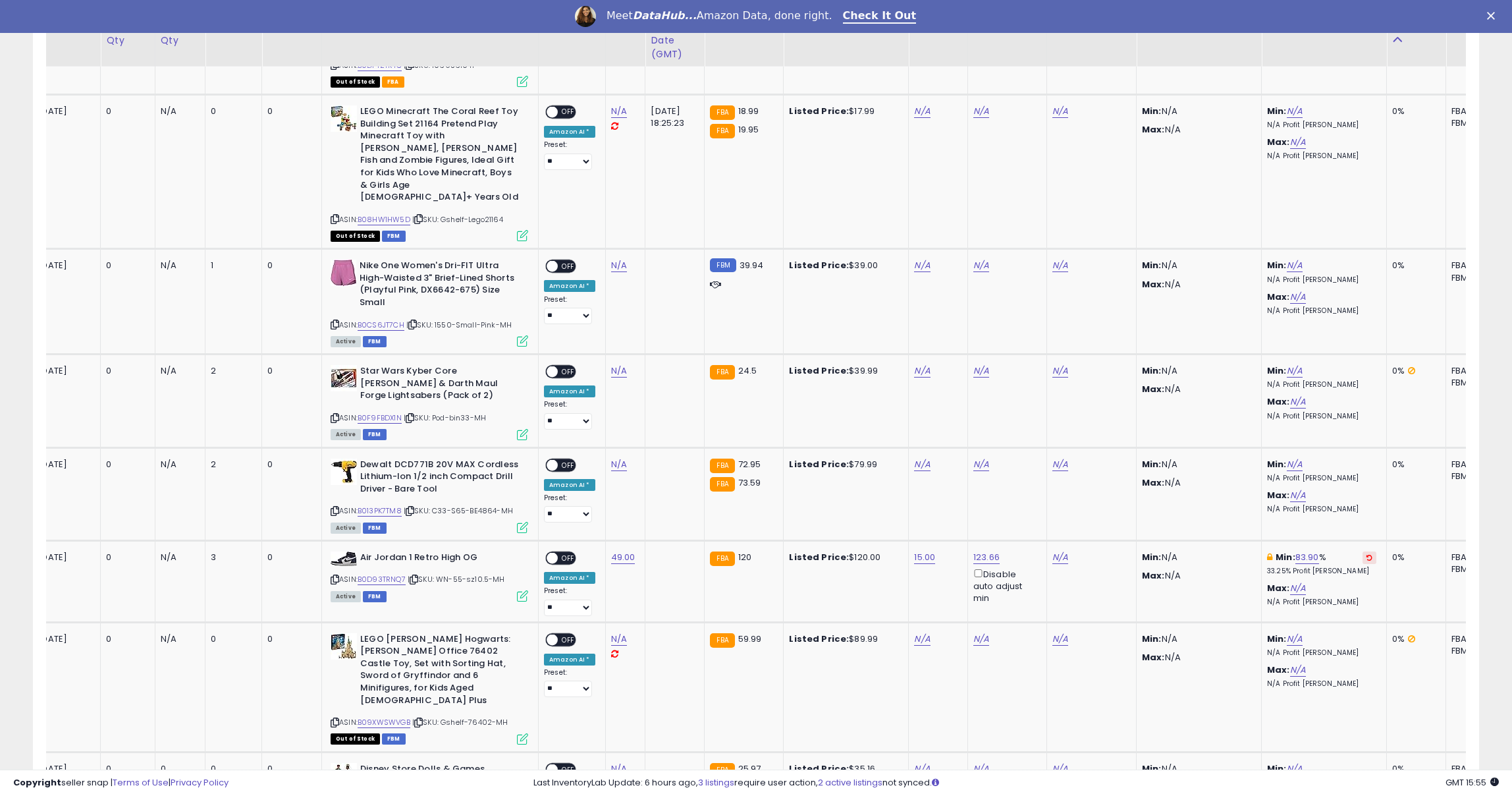
scroll to position [1935, 0]
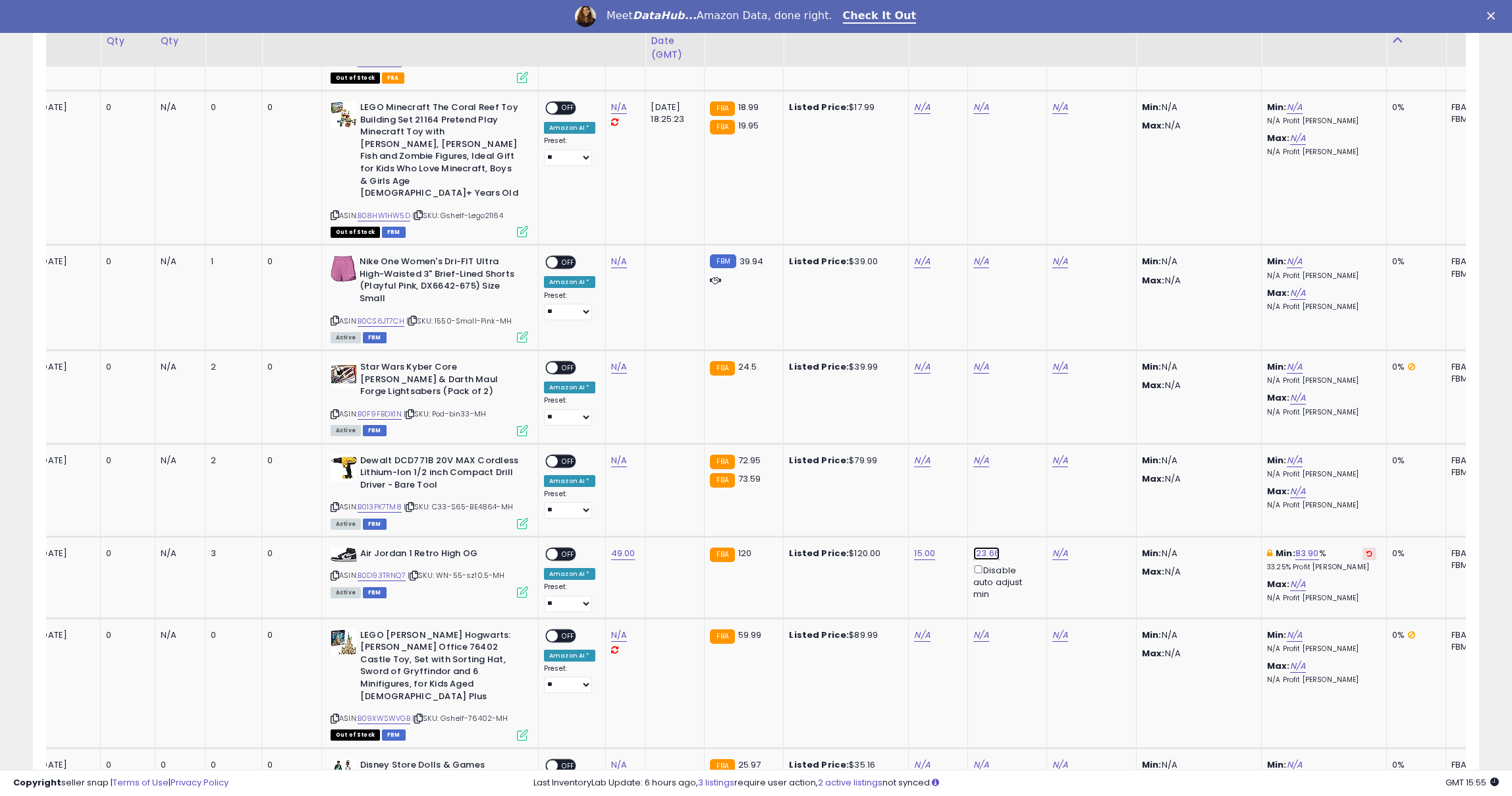
click at [985, 546] on link "123.66" at bounding box center [986, 552] width 27 height 13
drag, startPoint x: 947, startPoint y: 466, endPoint x: 852, endPoint y: 461, distance: 95.1
click at [852, 461] on tbody "FBA [DATE] 0 0 0 0 ASIN: B0DBJLRTWS ON" at bounding box center [1089, 185] width 2300 height 2699
type input "***"
click at [1032, 462] on icon "submit" at bounding box center [1027, 465] width 8 height 8
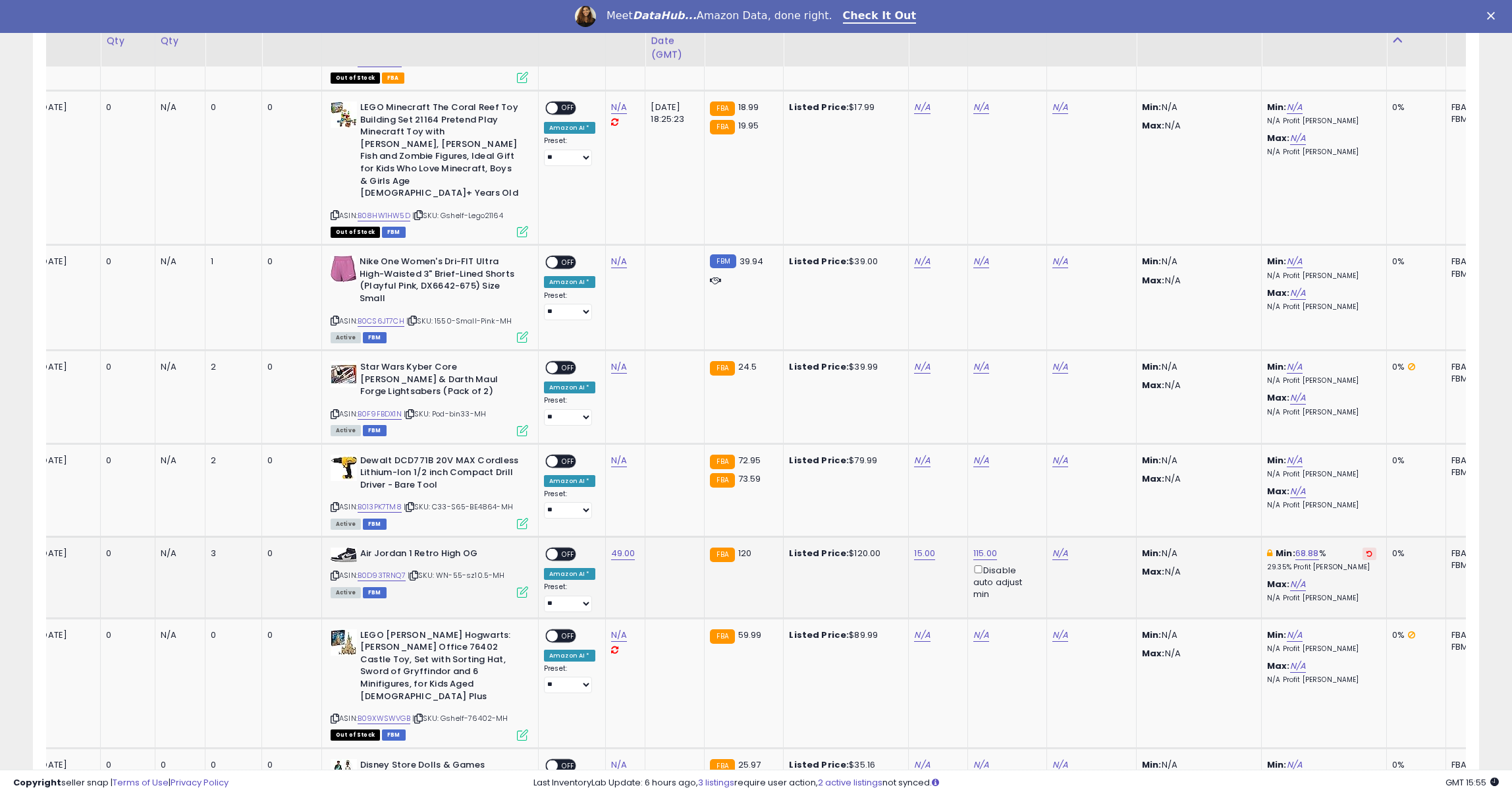
click at [556, 548] on span at bounding box center [551, 553] width 11 height 11
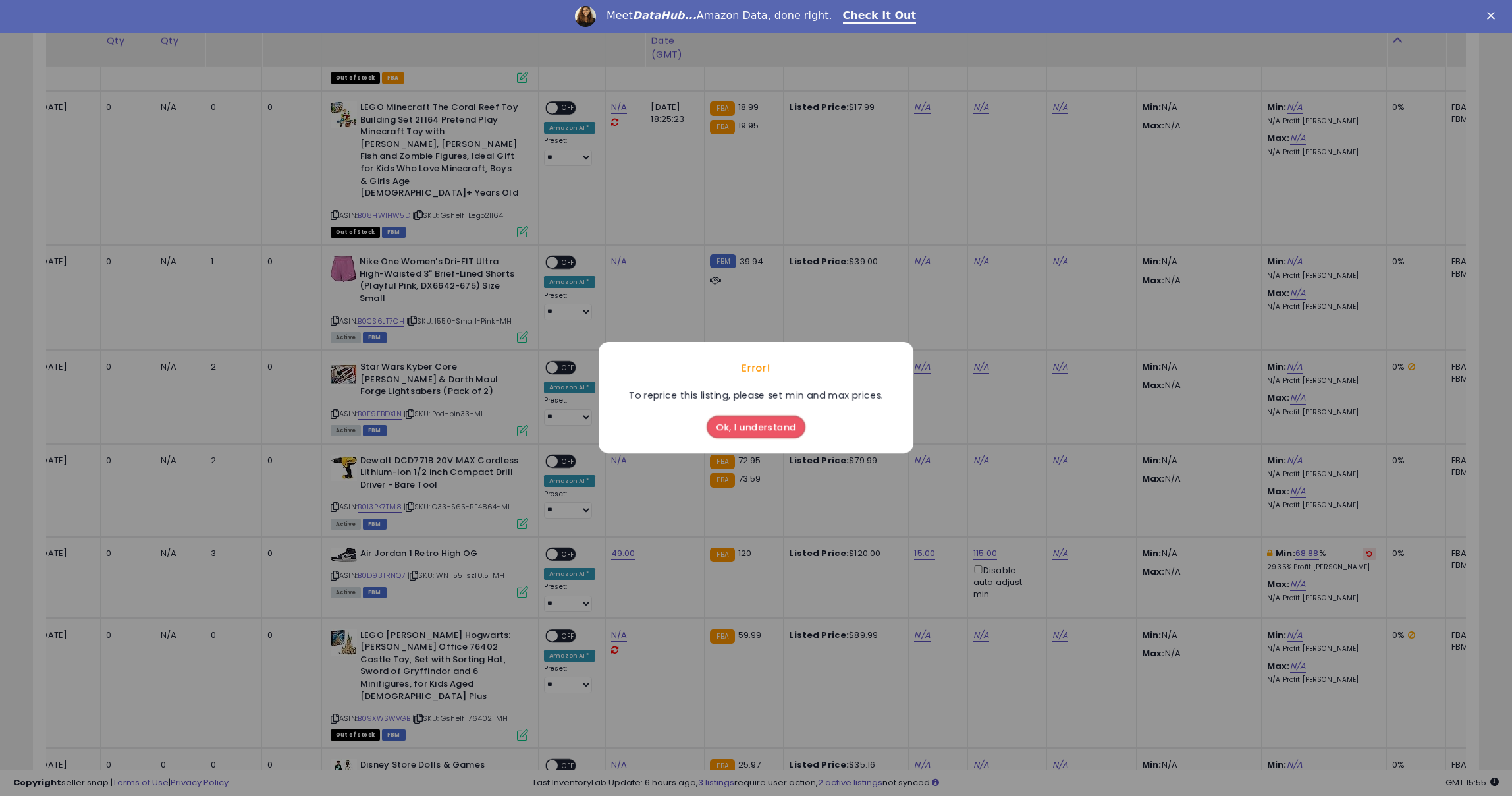
click at [771, 433] on button "Ok, I understand" at bounding box center [756, 427] width 99 height 22
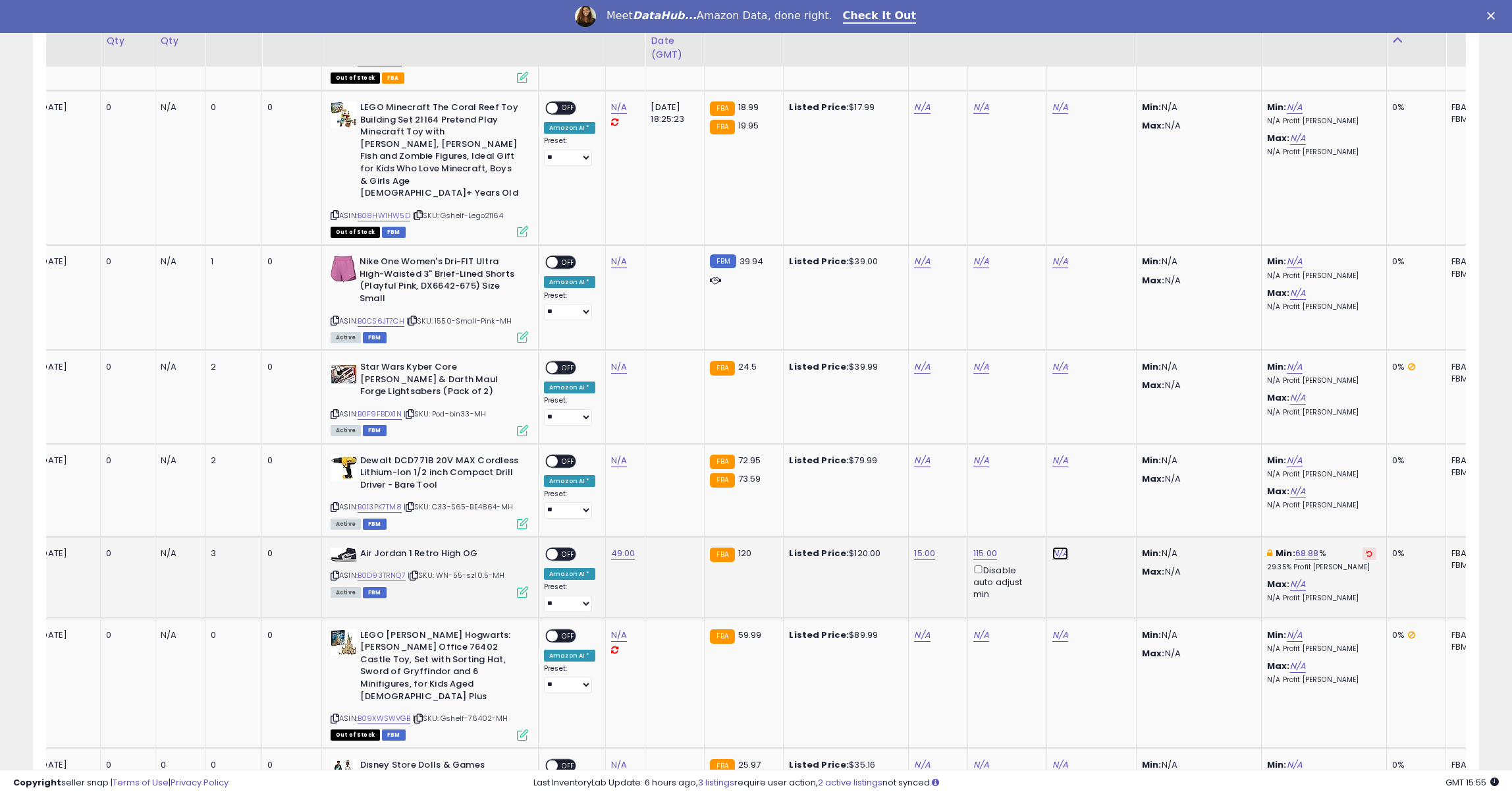
click at [1061, 546] on link "N/A" at bounding box center [1060, 552] width 15 height 13
type input "***"
click at [1102, 467] on button "submit" at bounding box center [1103, 466] width 22 height 20
click at [557, 548] on span at bounding box center [551, 553] width 11 height 11
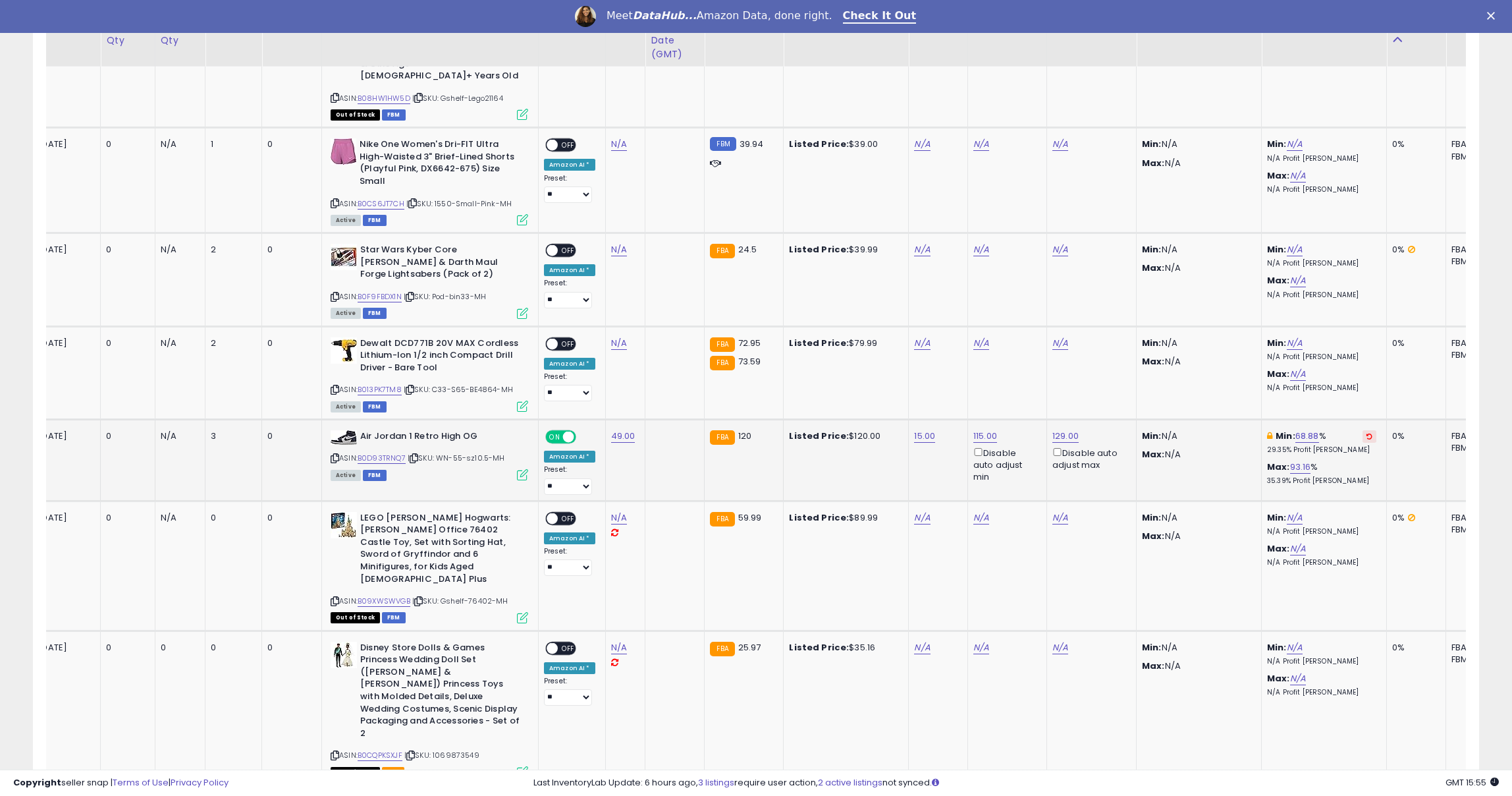
scroll to position [2054, 0]
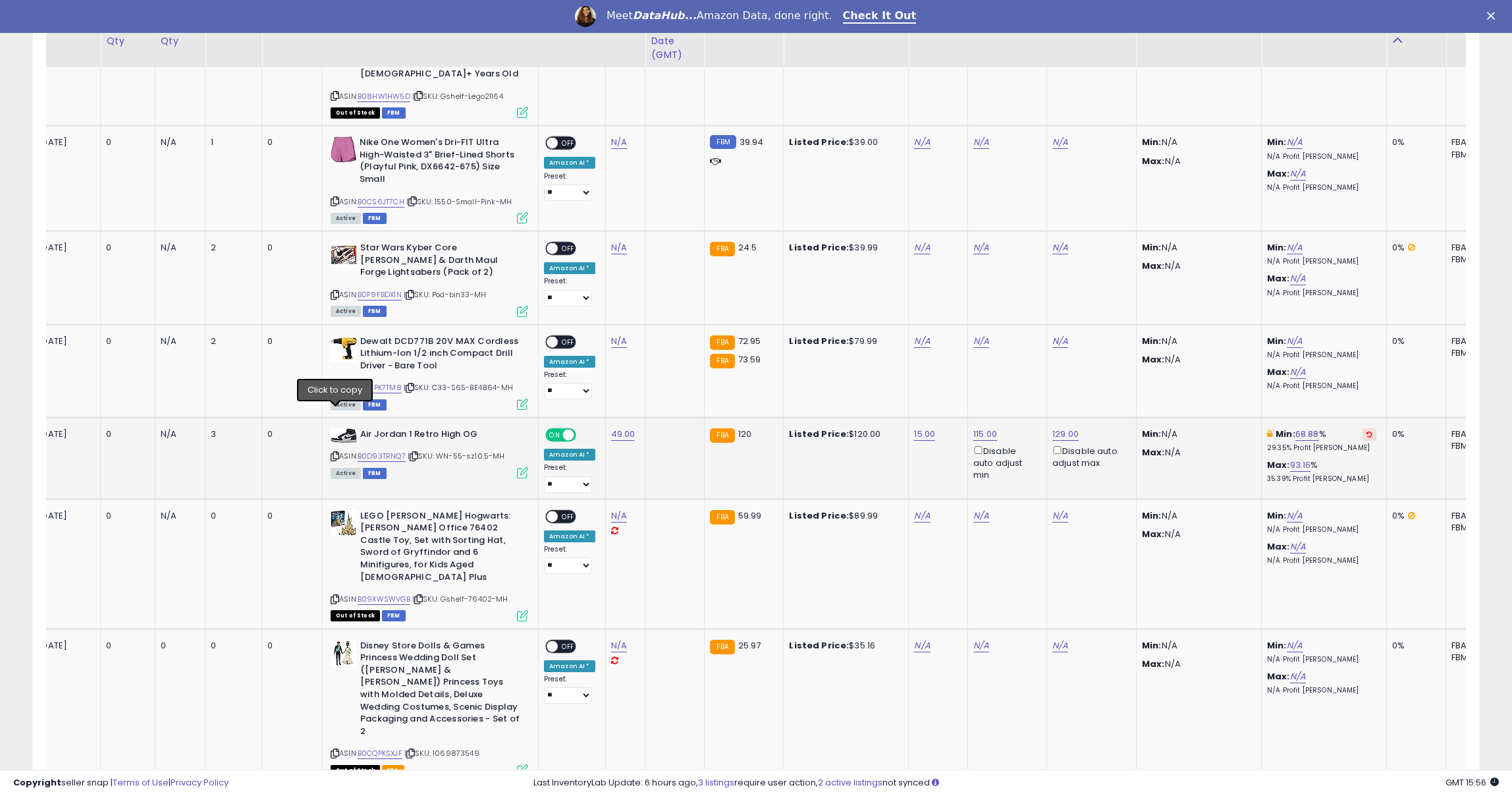
click at [336, 453] on icon at bounding box center [335, 456] width 9 height 7
click at [613, 427] on link "49.00" at bounding box center [623, 433] width 24 height 13
drag, startPoint x: 581, startPoint y: 359, endPoint x: 437, endPoint y: 359, distance: 144.0
click at [440, 359] on tbody "FBA [DATE] 0 0 0 0 ASIN: B0DBJLRTWS ON" at bounding box center [1089, 66] width 2300 height 2699
type input "**"
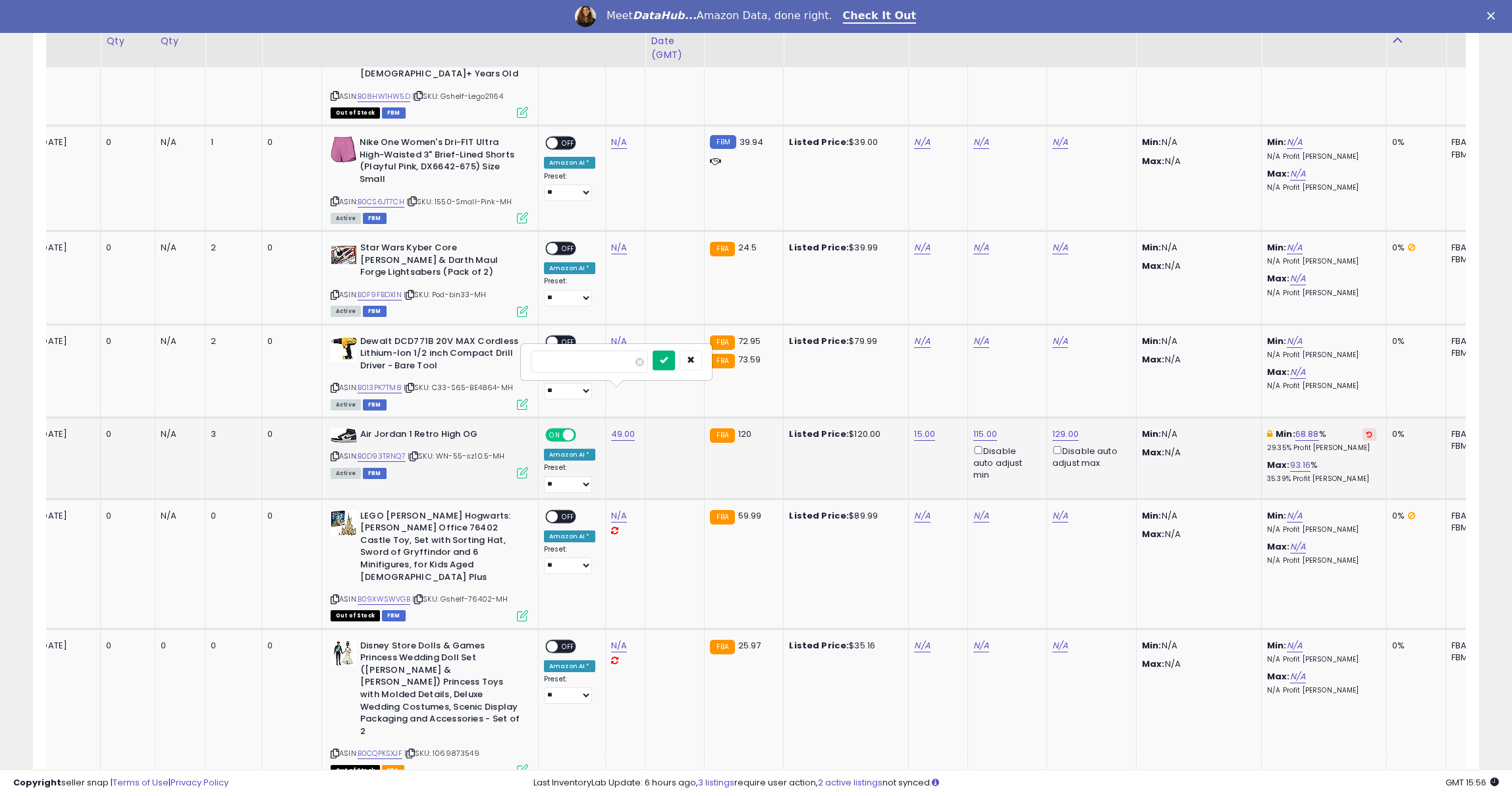
click at [666, 354] on button "submit" at bounding box center [664, 360] width 22 height 20
click at [983, 427] on link "126.92" at bounding box center [985, 433] width 27 height 13
drag, startPoint x: 949, startPoint y: 353, endPoint x: 907, endPoint y: 348, distance: 42.3
click at [907, 348] on input "******" at bounding box center [954, 348] width 117 height 22
type input "***"
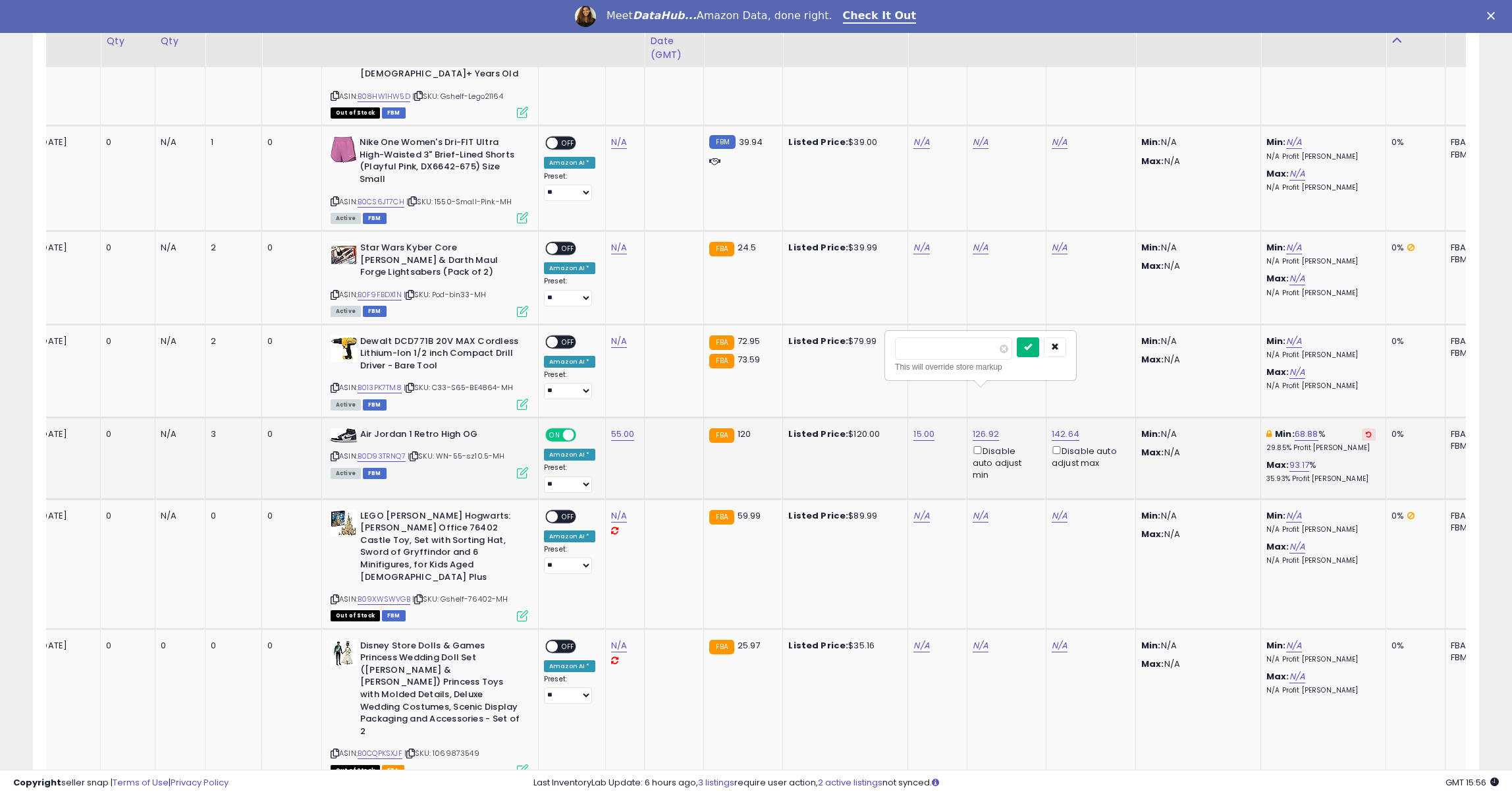
click at [1032, 346] on icon "submit" at bounding box center [1027, 346] width 8 height 8
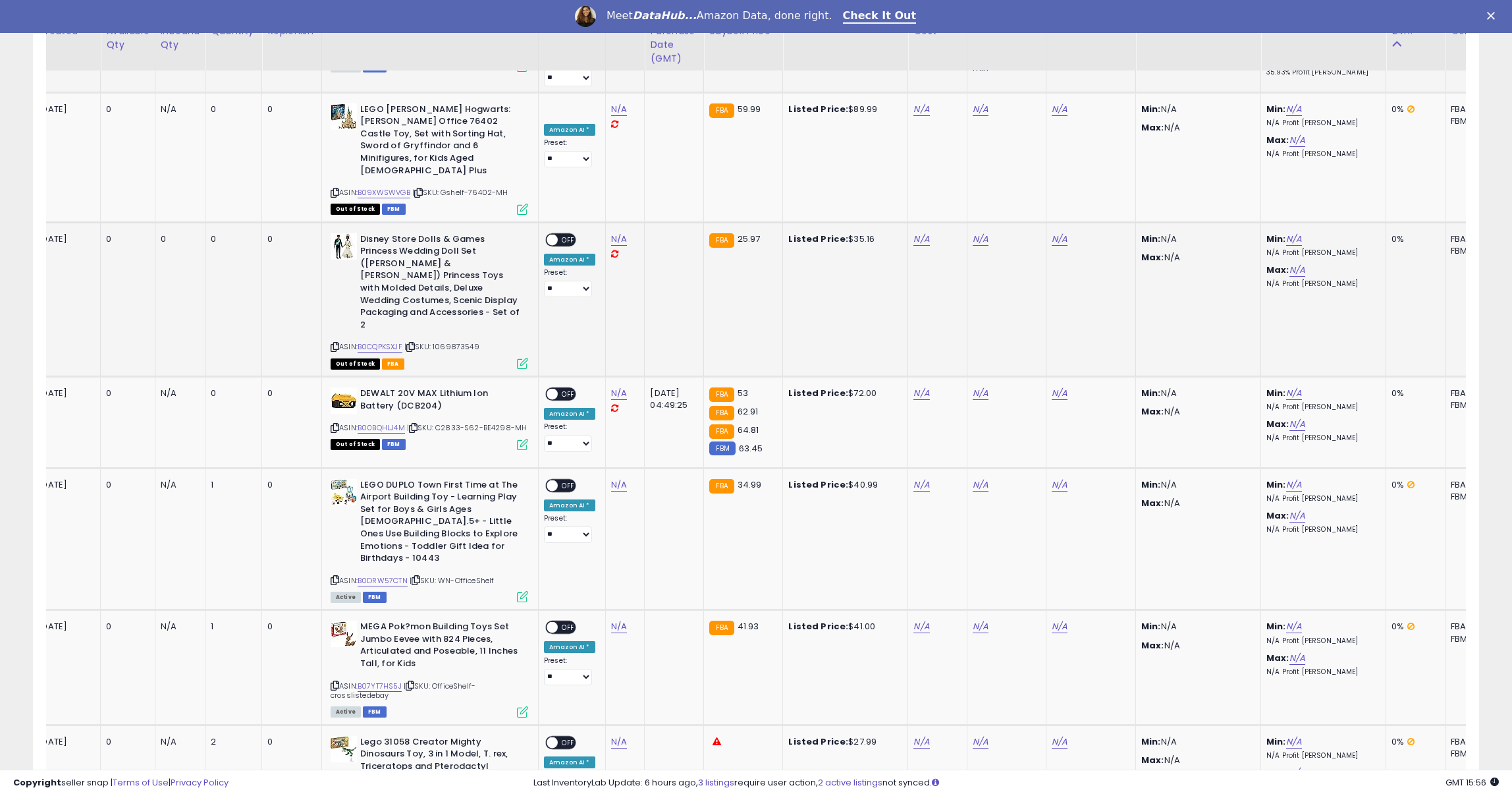
scroll to position [2470, 0]
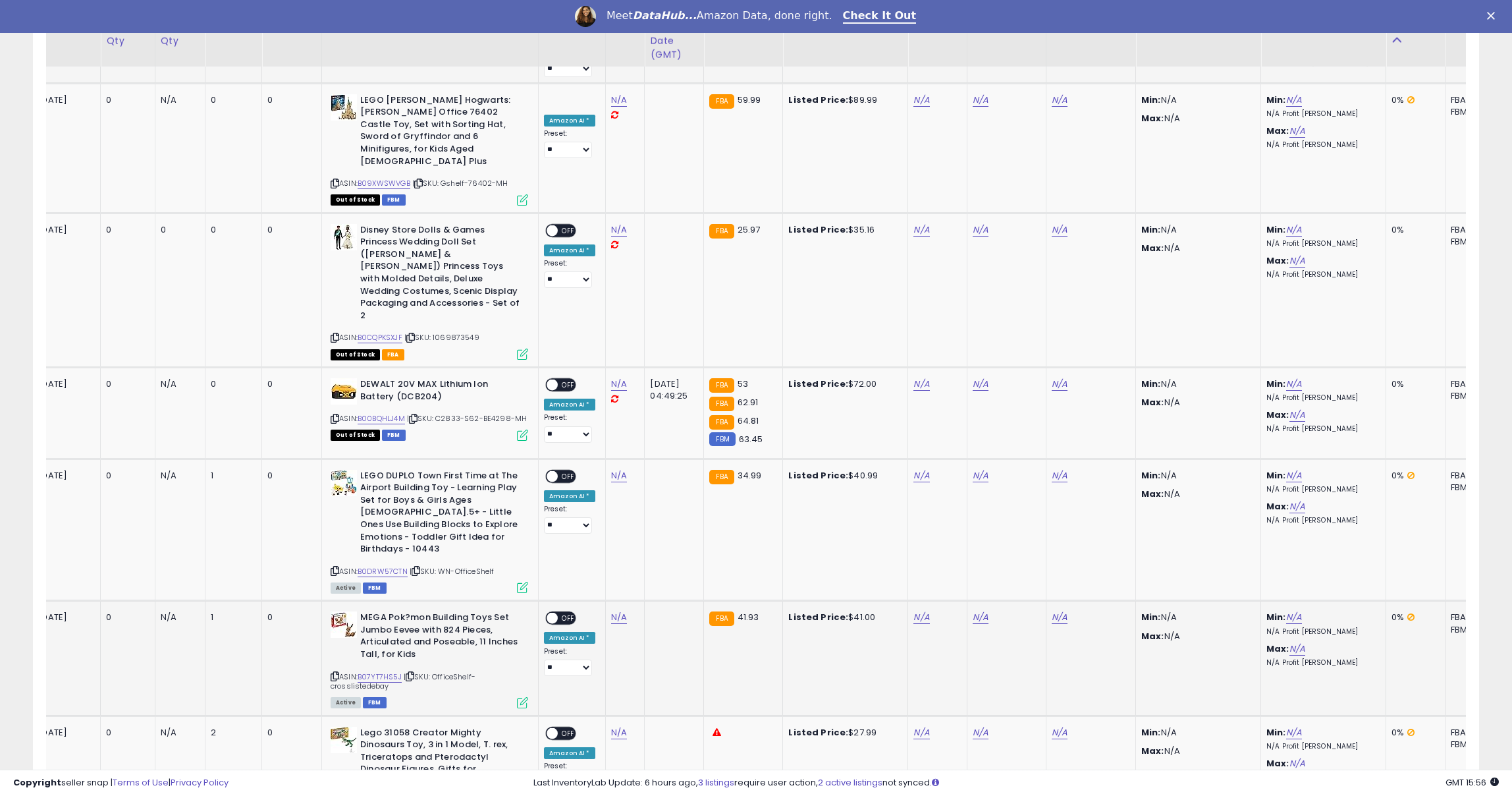
click at [337, 672] on icon at bounding box center [335, 676] width 9 height 7
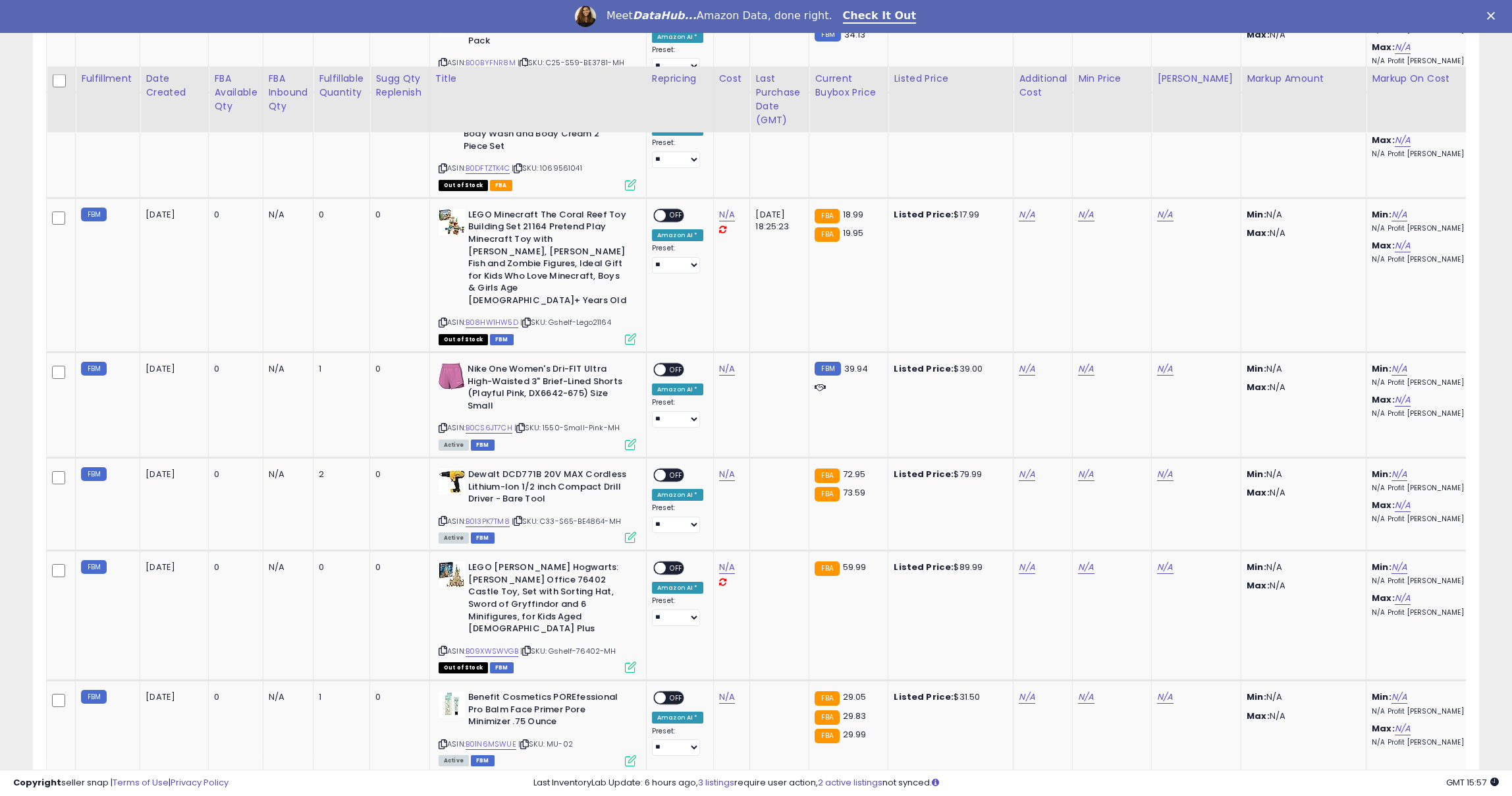
scroll to position [1812, 0]
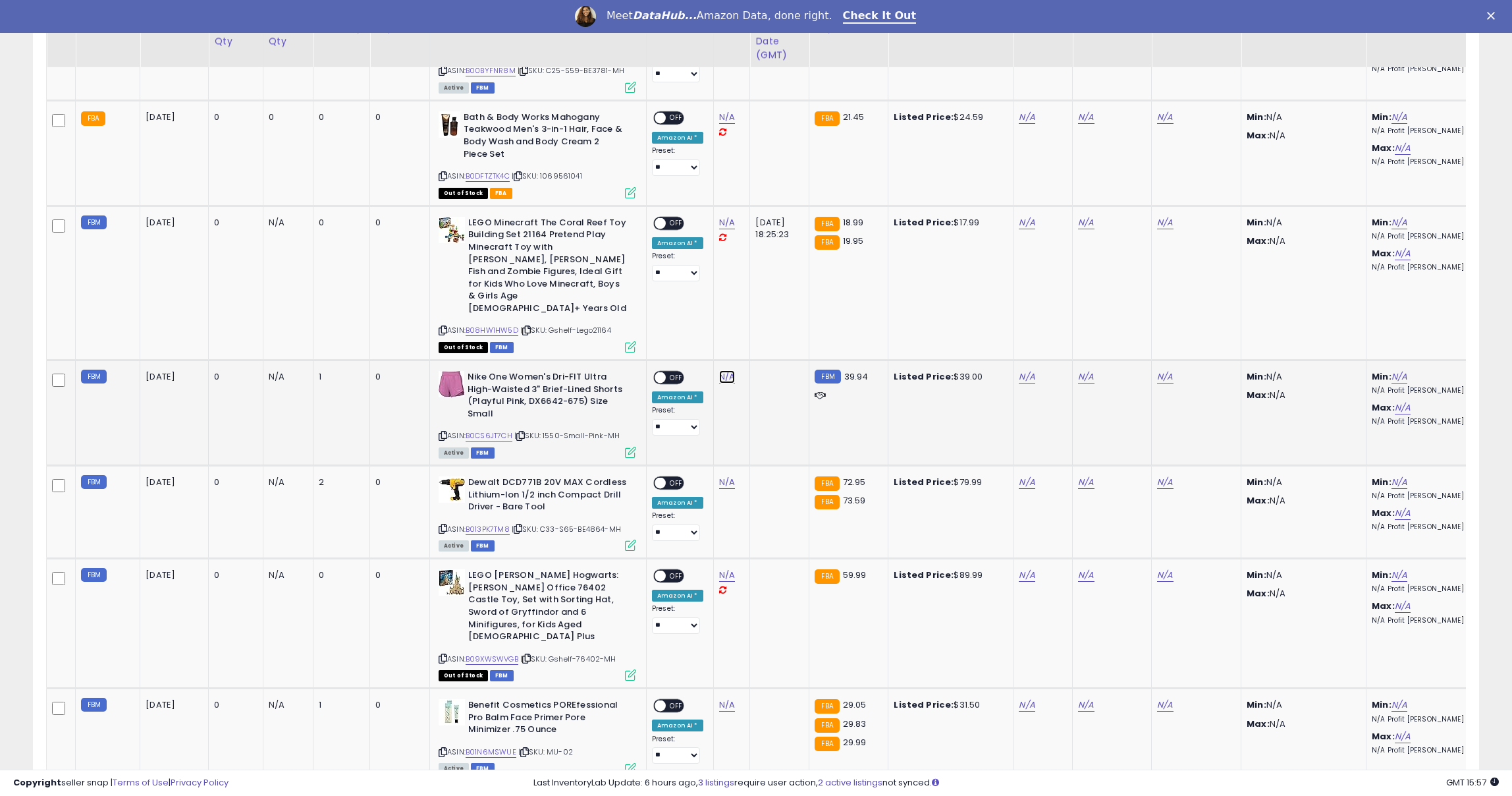
click at [726, 371] on link "N/A" at bounding box center [727, 377] width 15 height 13
type input "****"
click at [776, 307] on button "submit" at bounding box center [768, 303] width 22 height 20
click at [1022, 371] on link "N/A" at bounding box center [1027, 377] width 15 height 13
type input "*"
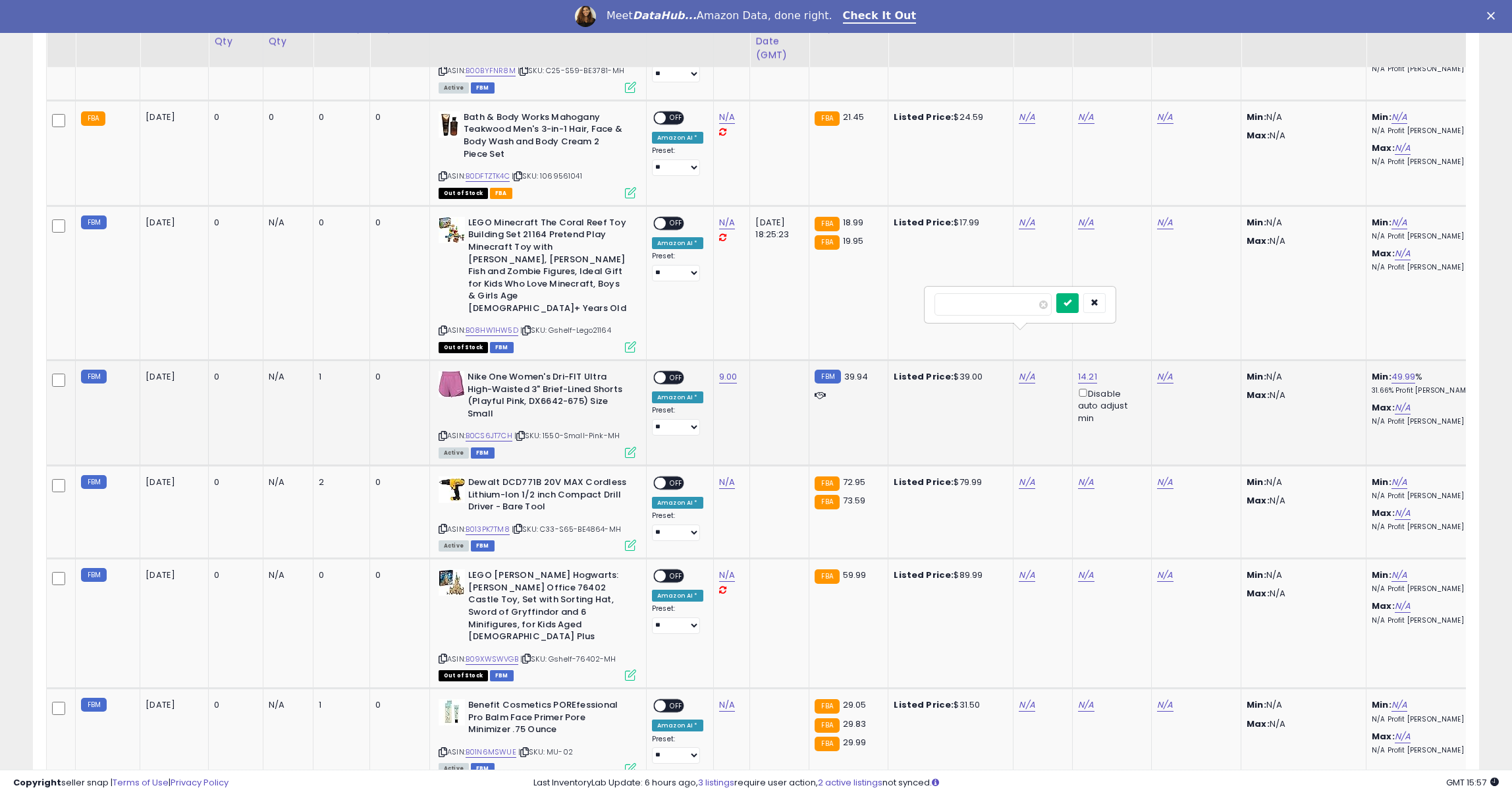
type input "****"
click at [1072, 305] on icon "submit" at bounding box center [1067, 302] width 8 height 8
click at [1087, 371] on link "23.49" at bounding box center [1090, 377] width 24 height 13
drag, startPoint x: 1057, startPoint y: 292, endPoint x: 986, endPoint y: 282, distance: 71.7
click at [986, 282] on tbody "FBA 2025-07-06 0 0 0 0 ASIN: B0DBJLRTWS ON" at bounding box center [1196, 329] width 2297 height 2738
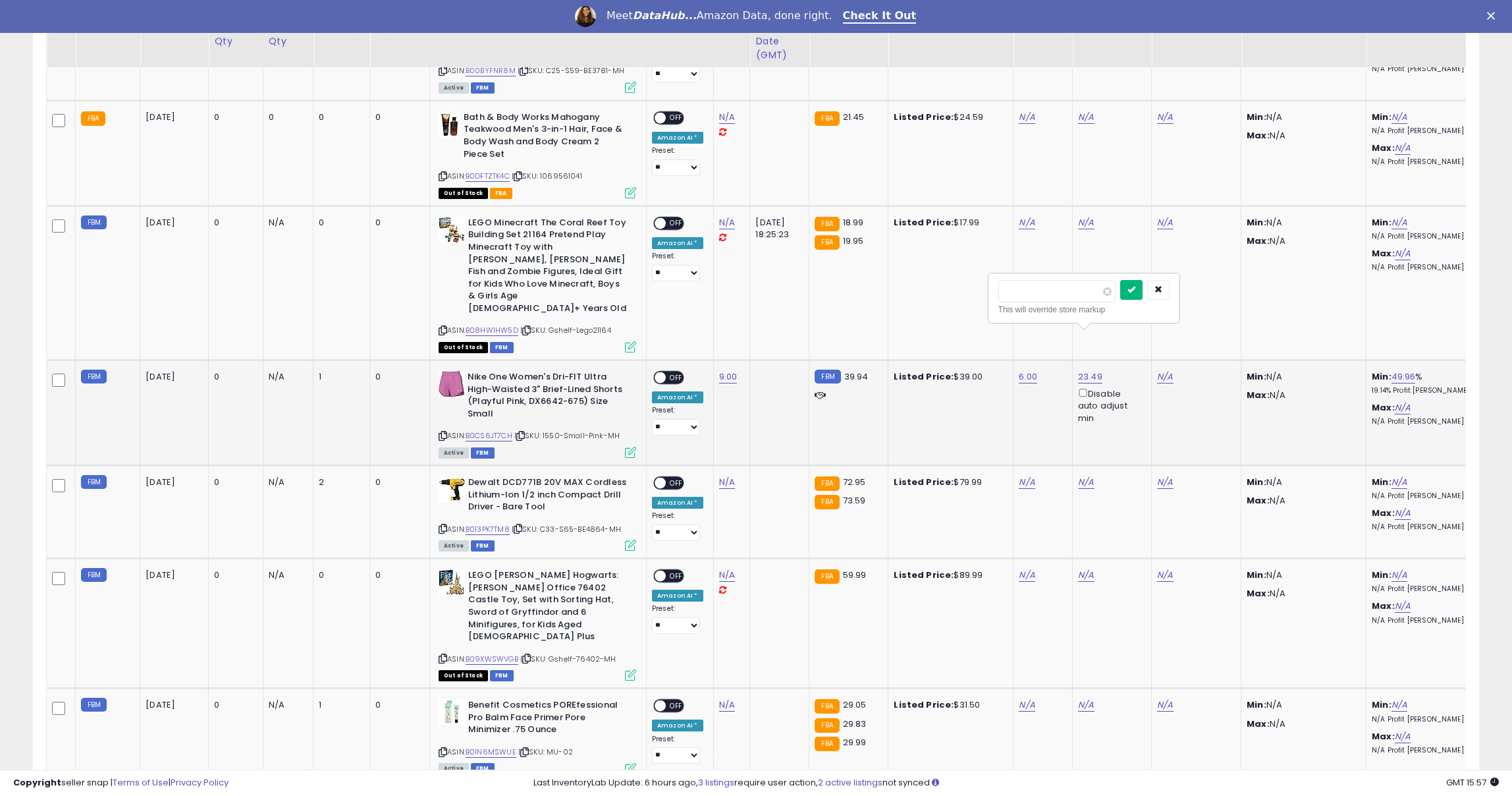
type input "*****"
click at [1136, 292] on button "submit" at bounding box center [1131, 289] width 22 height 20
click at [1160, 371] on link "N/A" at bounding box center [1165, 377] width 15 height 13
type input "**"
click at [1211, 286] on icon "submit" at bounding box center [1206, 289] width 8 height 8
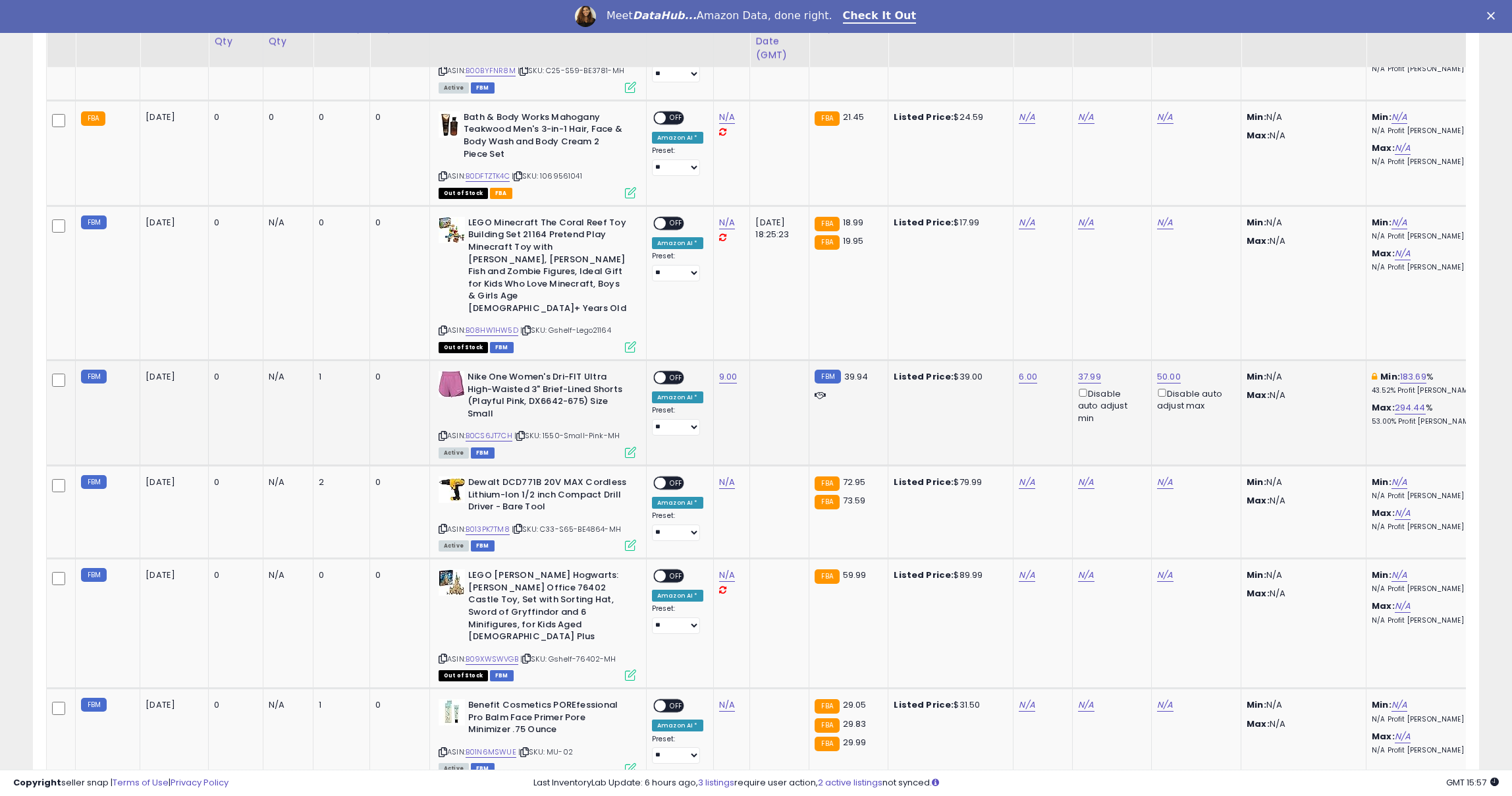
click at [660, 372] on span at bounding box center [660, 377] width 11 height 11
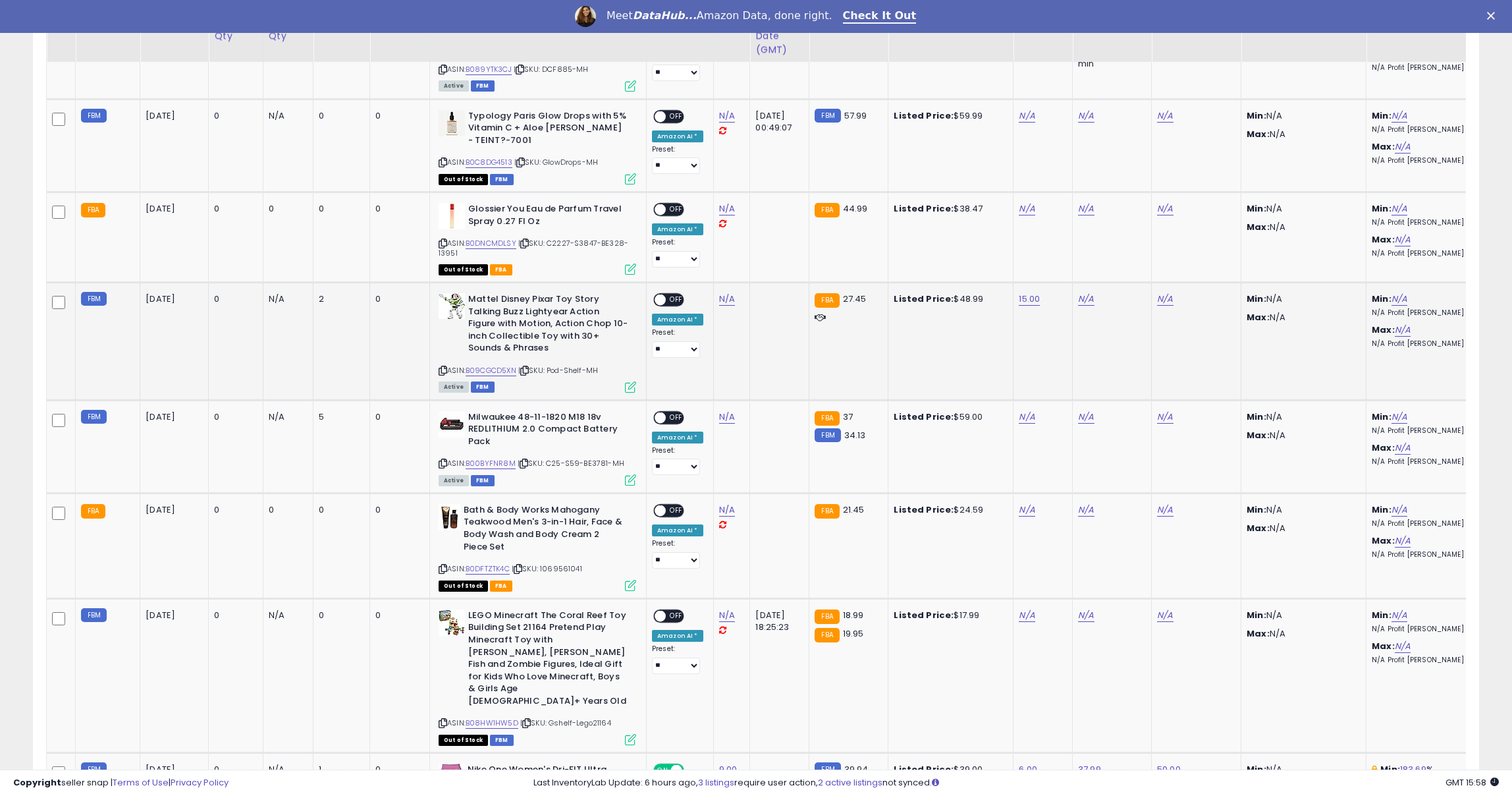
scroll to position [1414, 0]
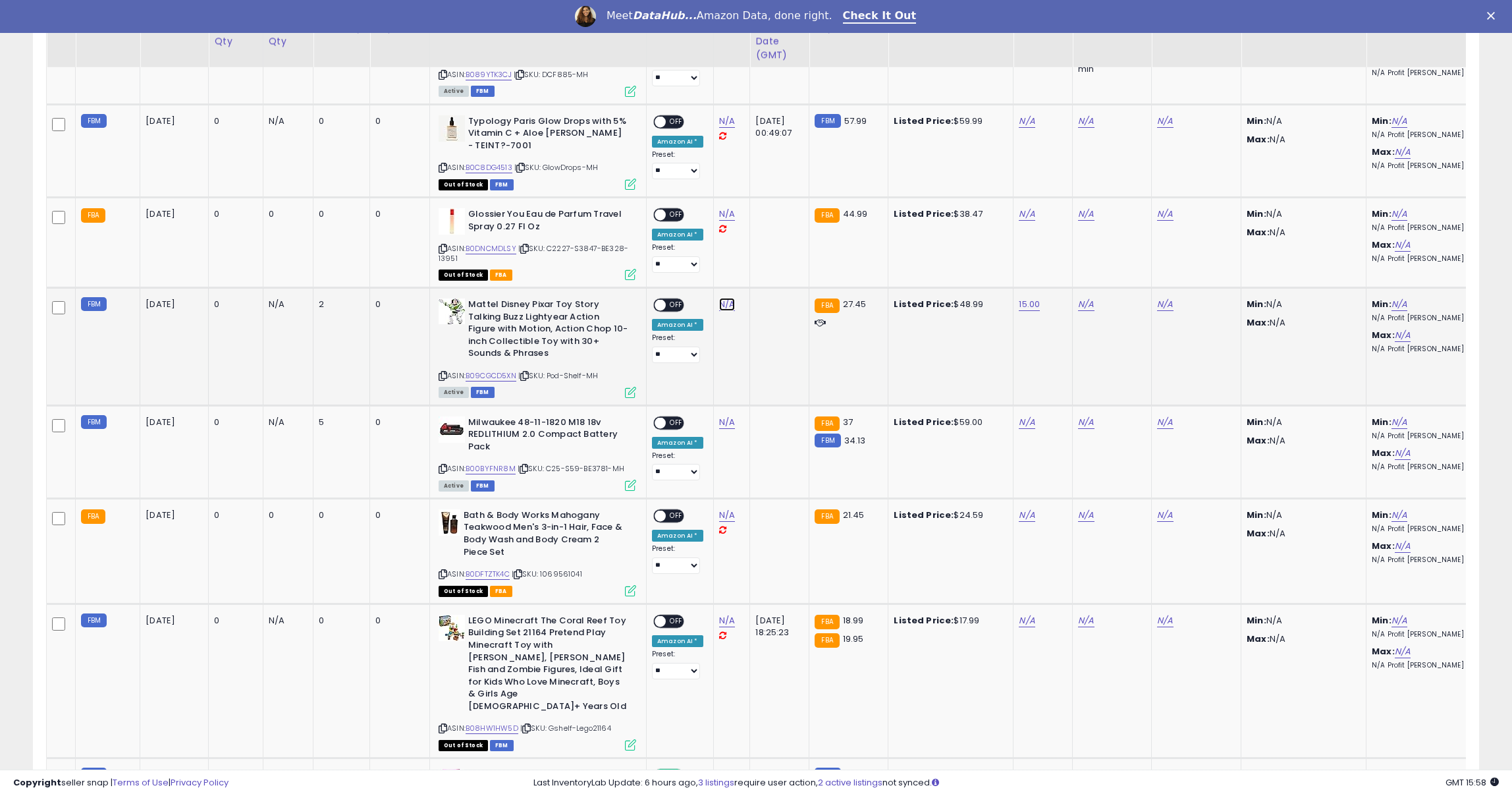
click at [720, 298] on link "N/A" at bounding box center [727, 304] width 15 height 13
type input "**"
click at [769, 256] on button "submit" at bounding box center [768, 256] width 22 height 20
click at [658, 299] on span at bounding box center [660, 305] width 11 height 11
click at [659, 299] on span at bounding box center [660, 305] width 11 height 11
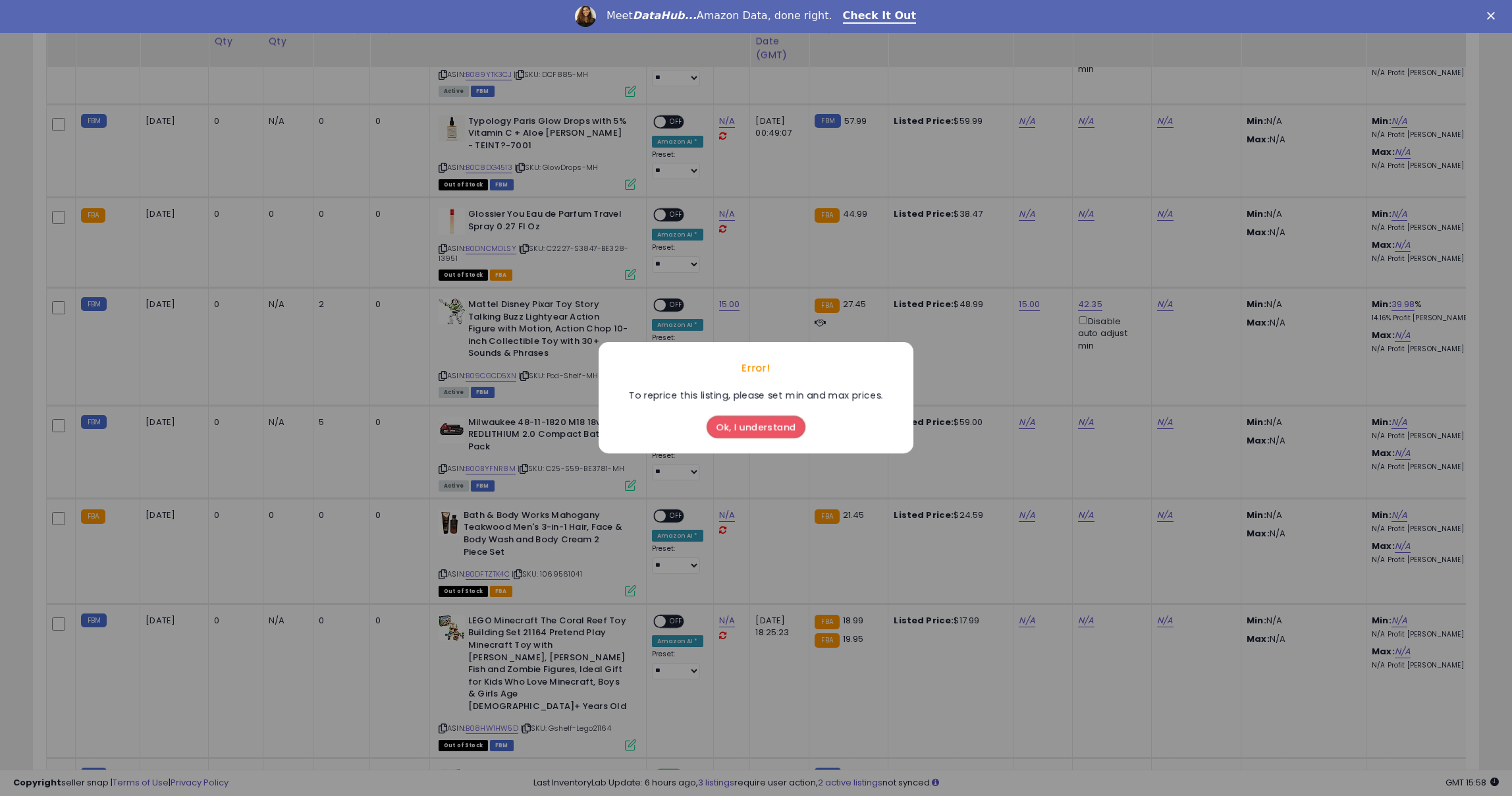
click at [778, 428] on button "Ok, I understand" at bounding box center [756, 427] width 99 height 22
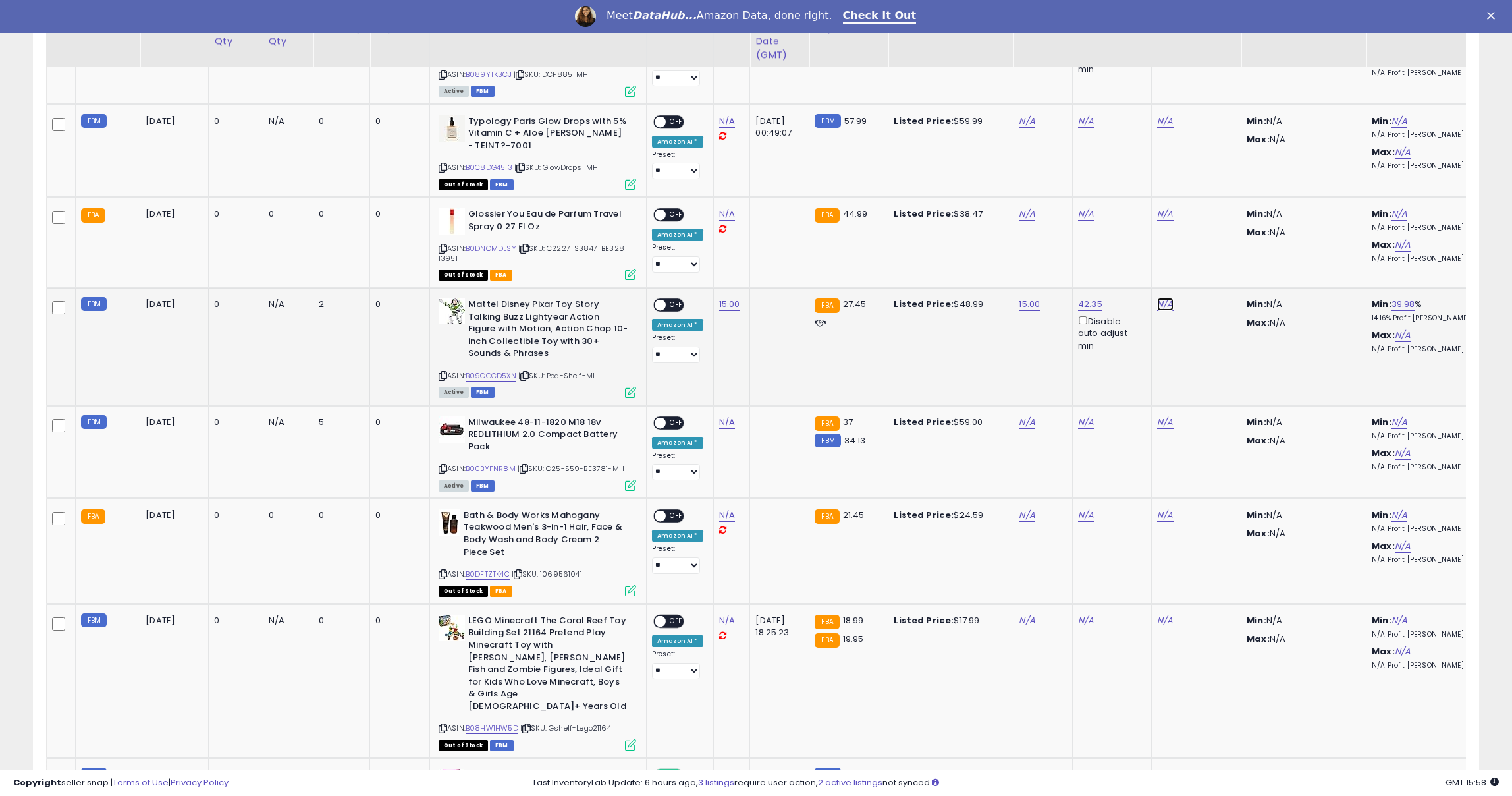
click at [1166, 298] on link "N/A" at bounding box center [1165, 304] width 15 height 13
type input "**"
click at [1211, 241] on icon "submit" at bounding box center [1208, 242] width 8 height 8
click at [666, 299] on div "ON OFF" at bounding box center [654, 305] width 31 height 11
click at [662, 299] on span at bounding box center [660, 305] width 11 height 11
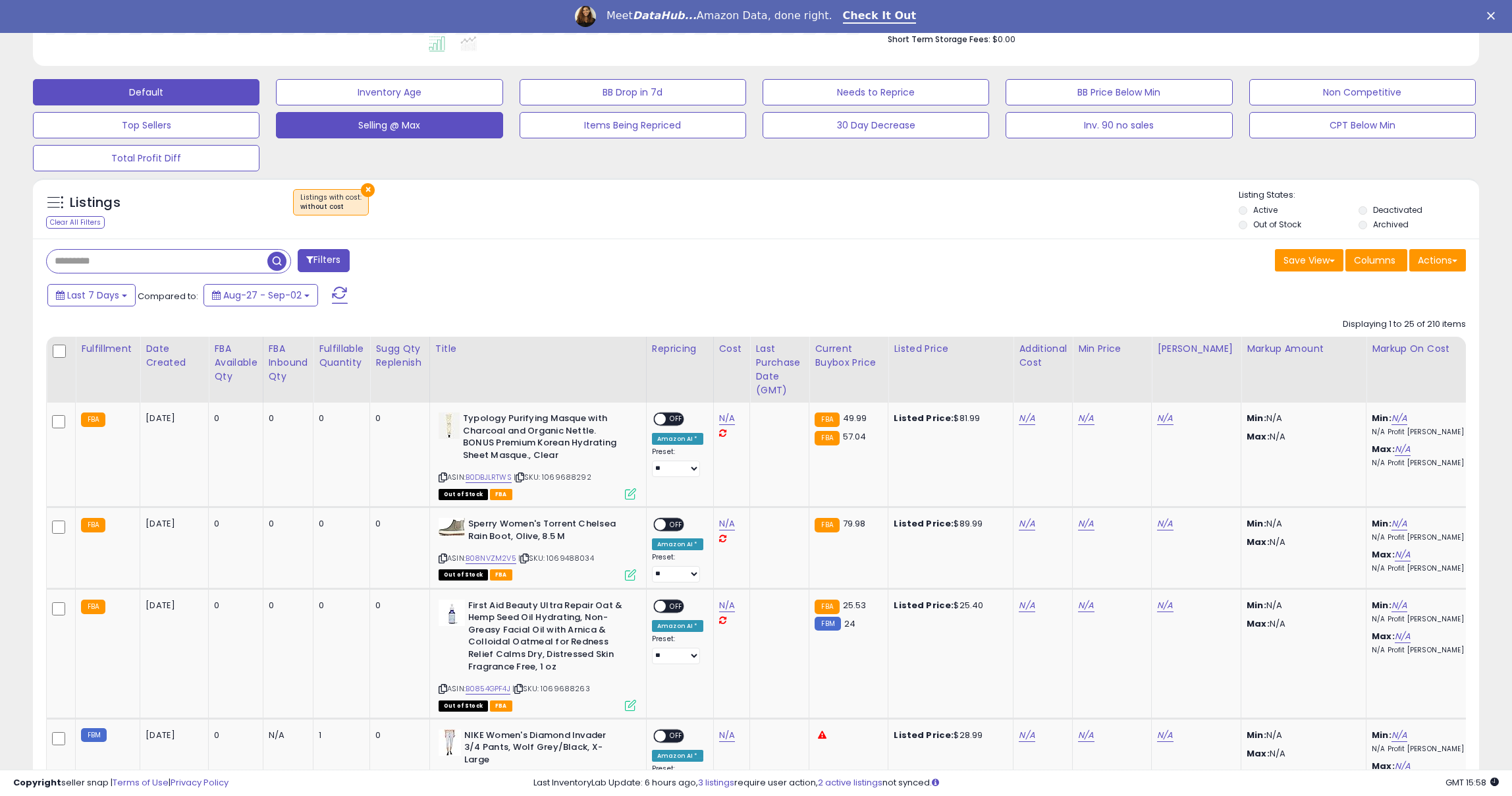
scroll to position [377, 0]
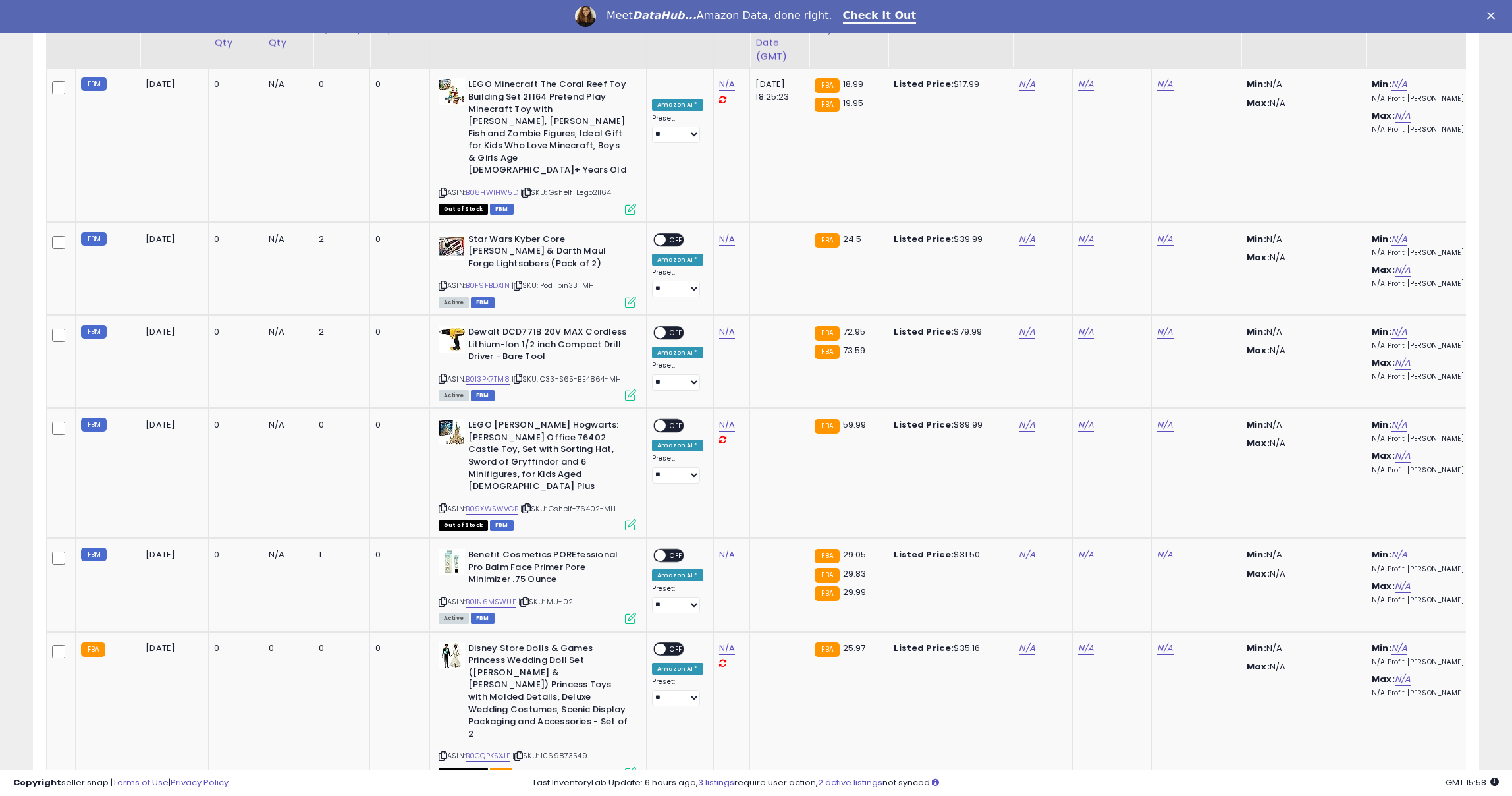
scroll to position [1927, 0]
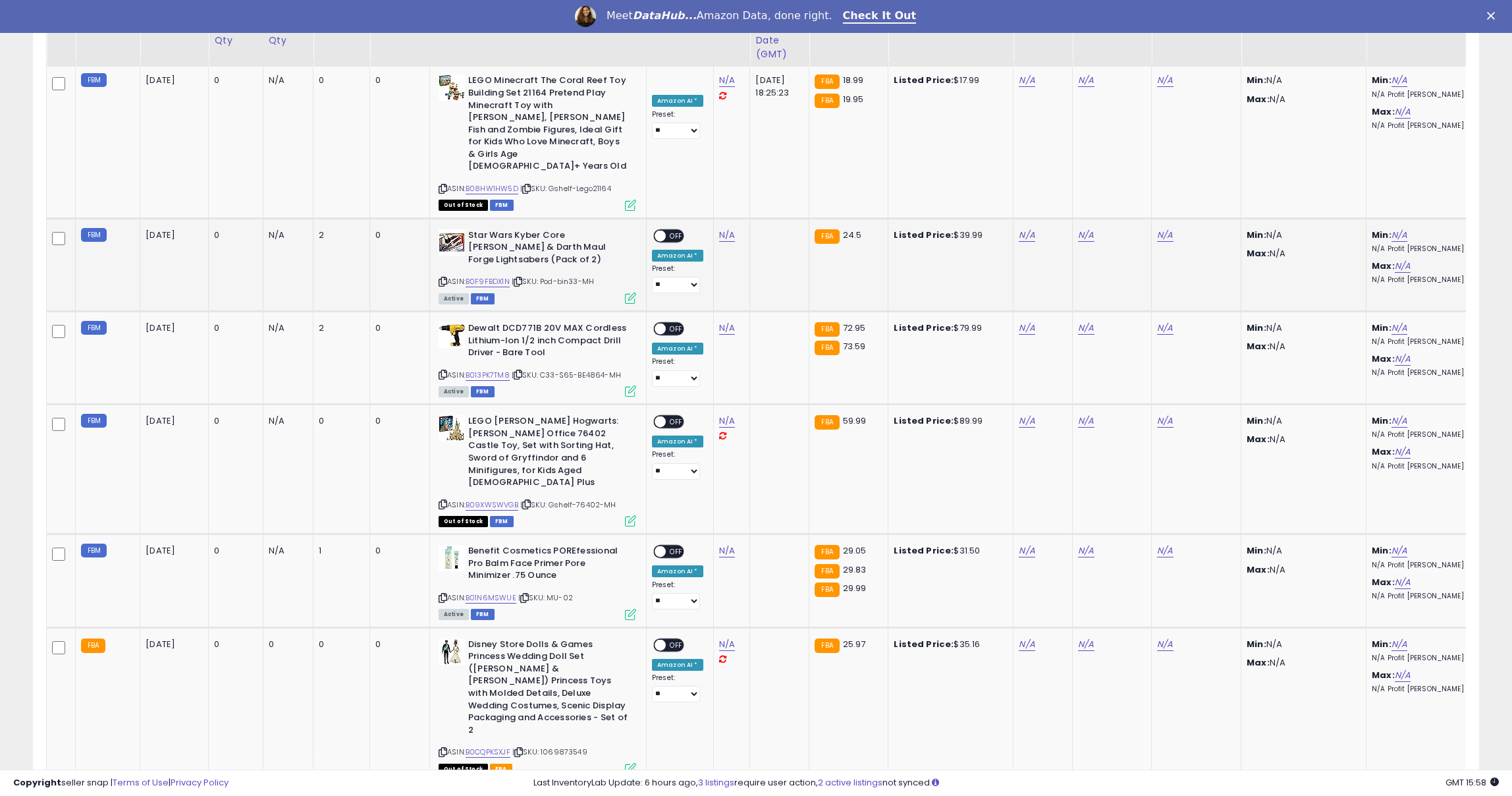
click at [440, 278] on icon at bounding box center [443, 281] width 9 height 7
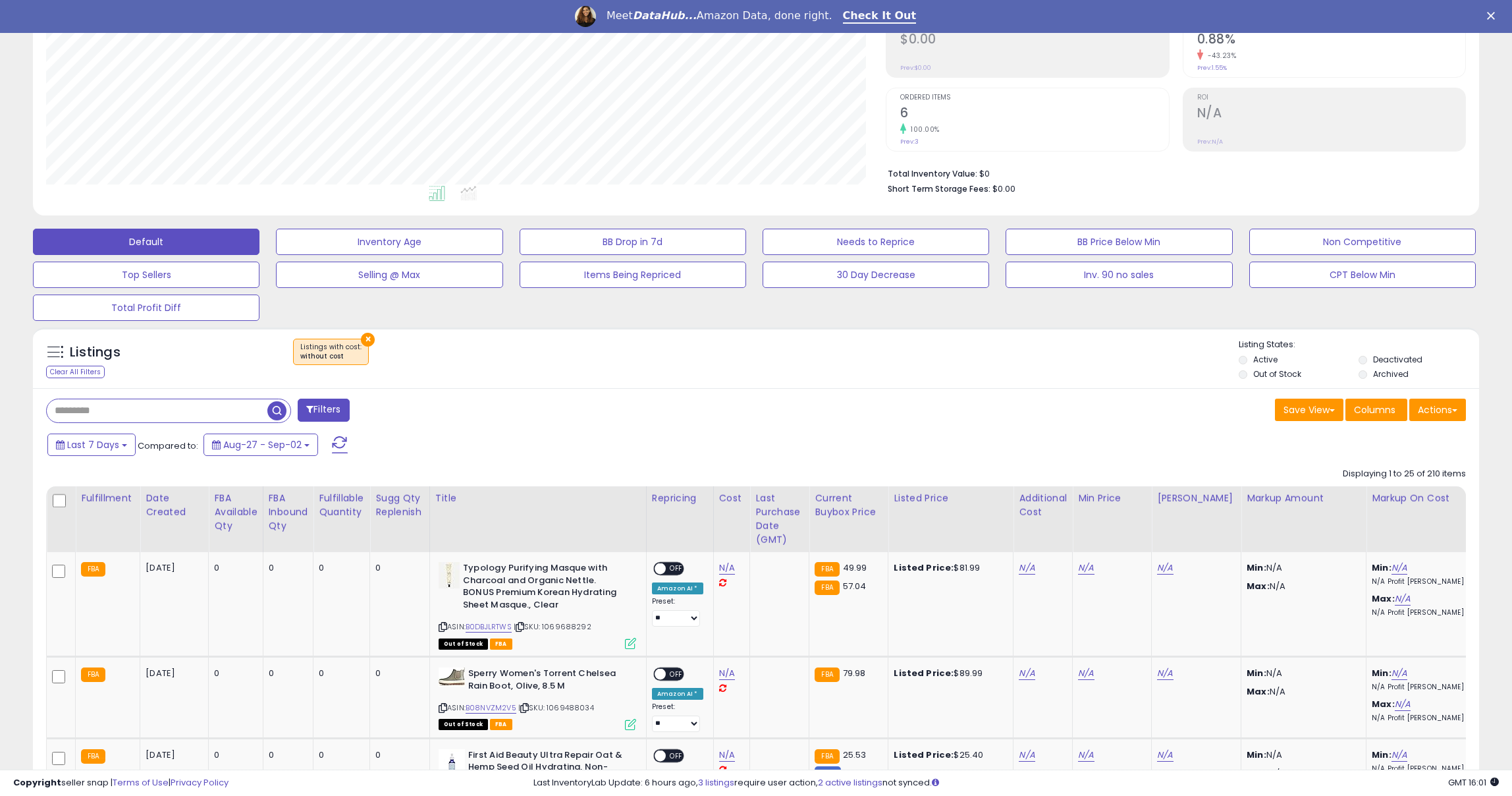
scroll to position [114, 0]
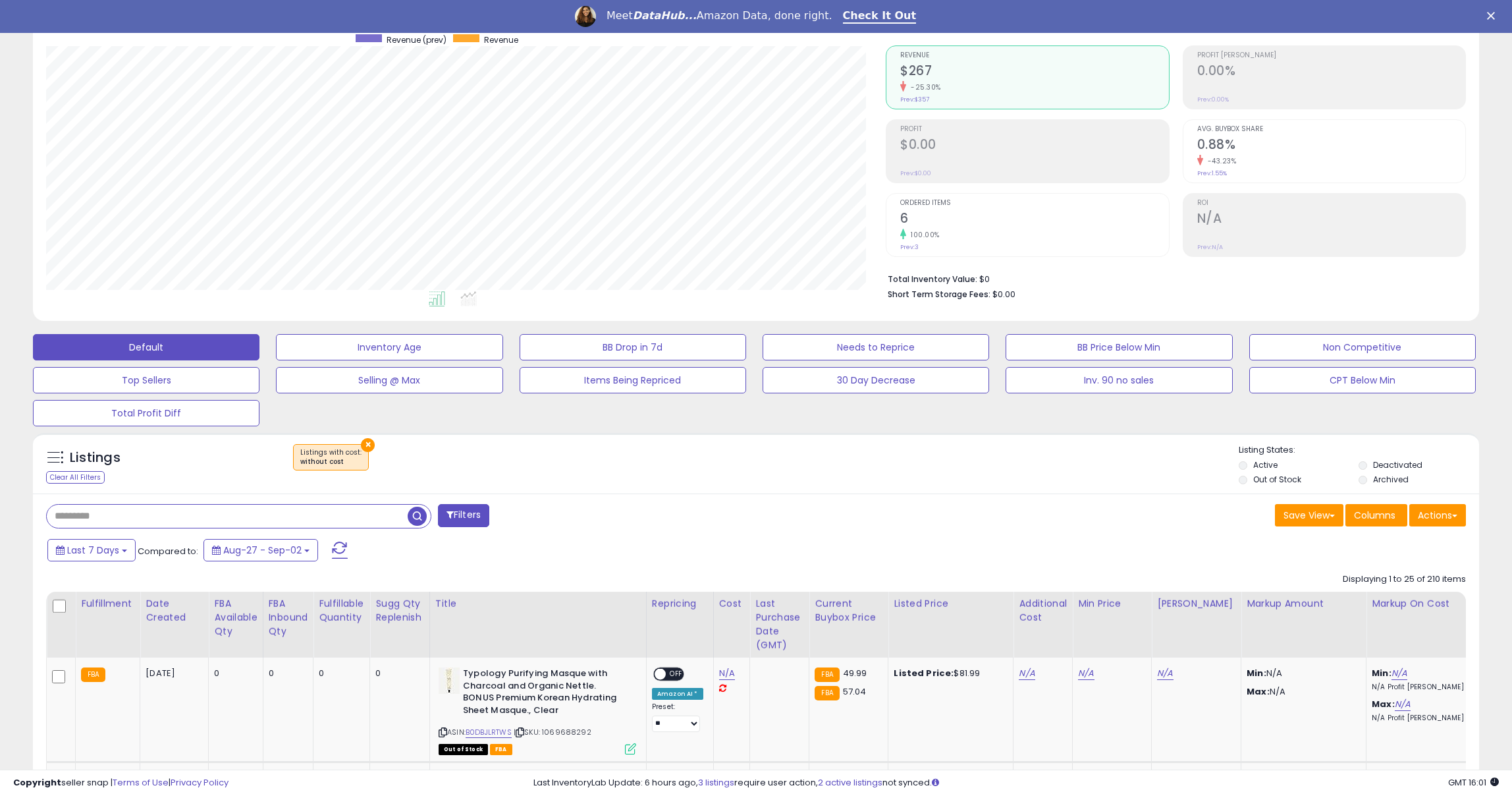
click at [214, 513] on input "text" at bounding box center [227, 516] width 361 height 23
paste input "**********"
type input "**********"
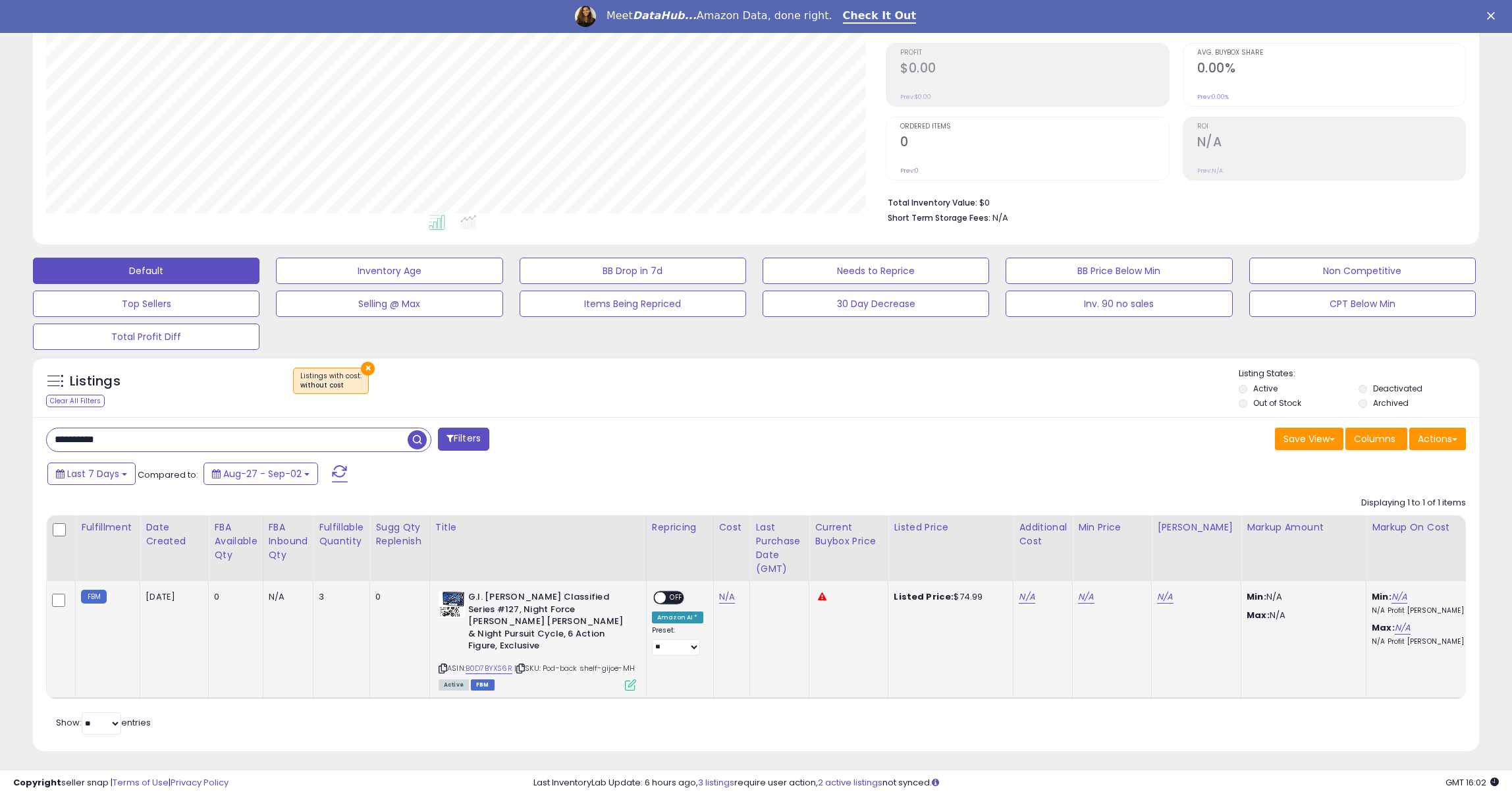
scroll to position [270, 840]
click at [729, 594] on link "N/A" at bounding box center [727, 596] width 15 height 13
type input "*****"
click at [780, 563] on button "submit" at bounding box center [768, 564] width 22 height 20
click at [1024, 596] on link "N/A" at bounding box center [1030, 596] width 15 height 13
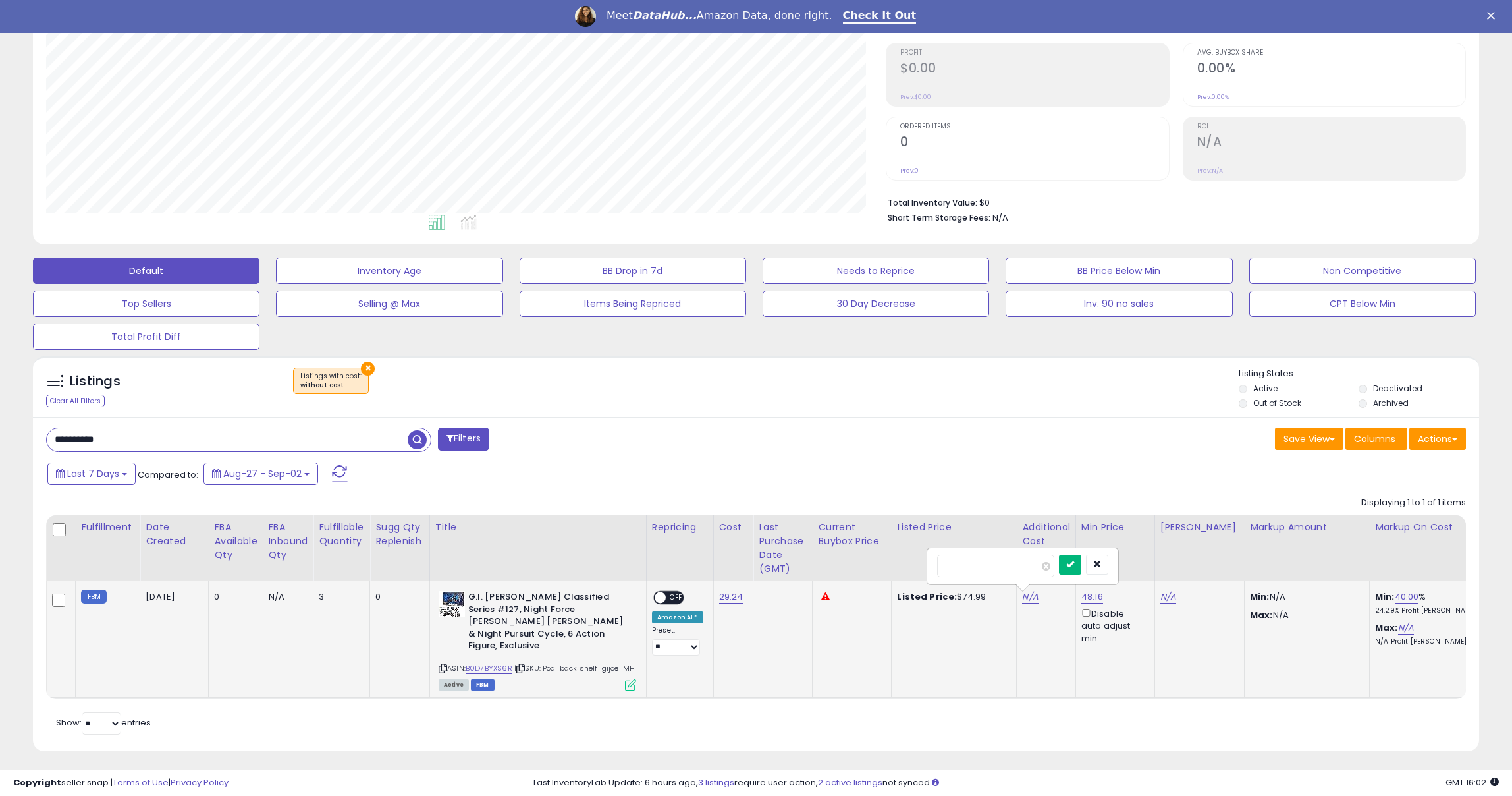
type input "**"
click at [1080, 567] on button "submit" at bounding box center [1070, 564] width 22 height 20
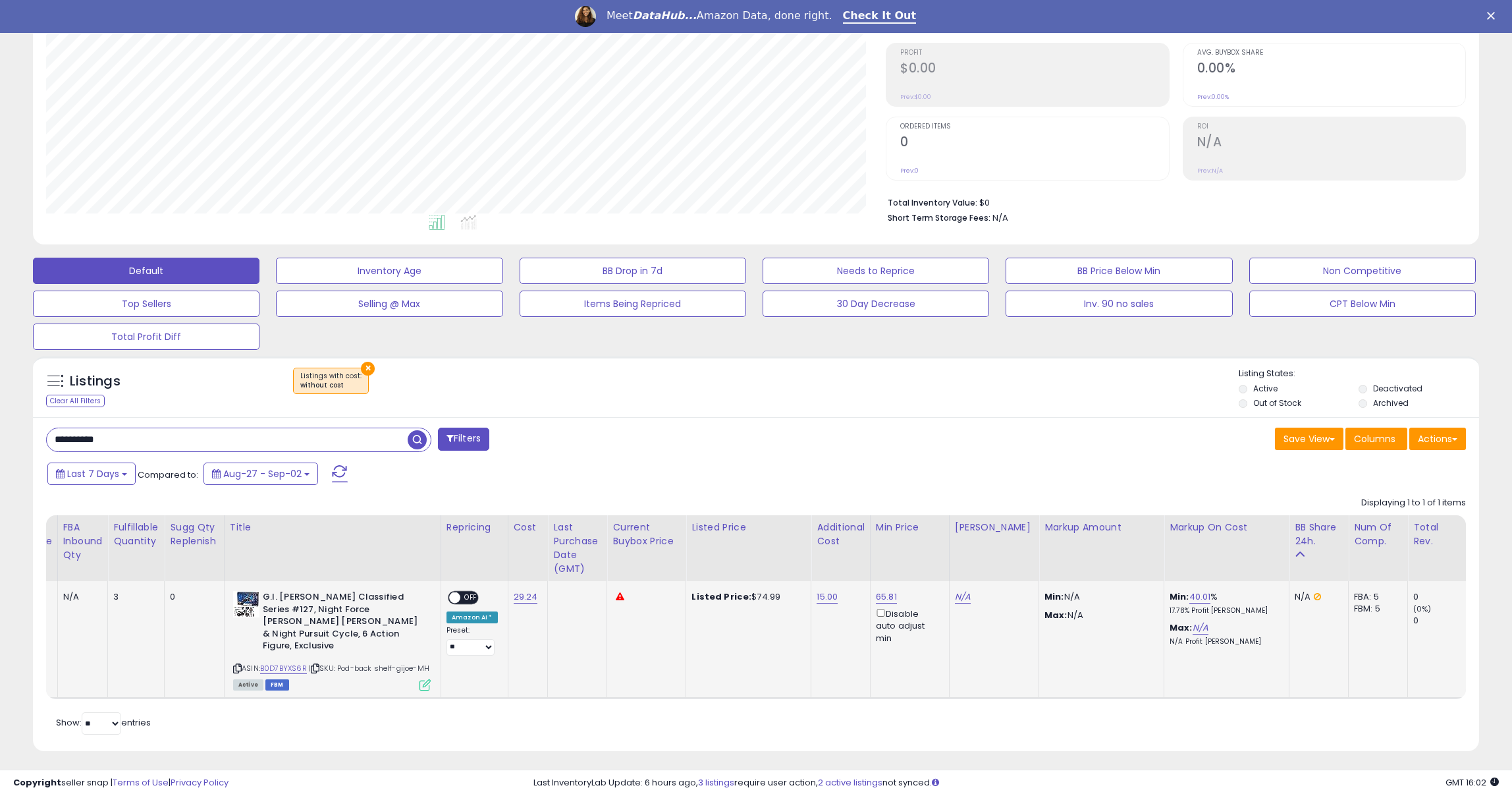
scroll to position [0, 0]
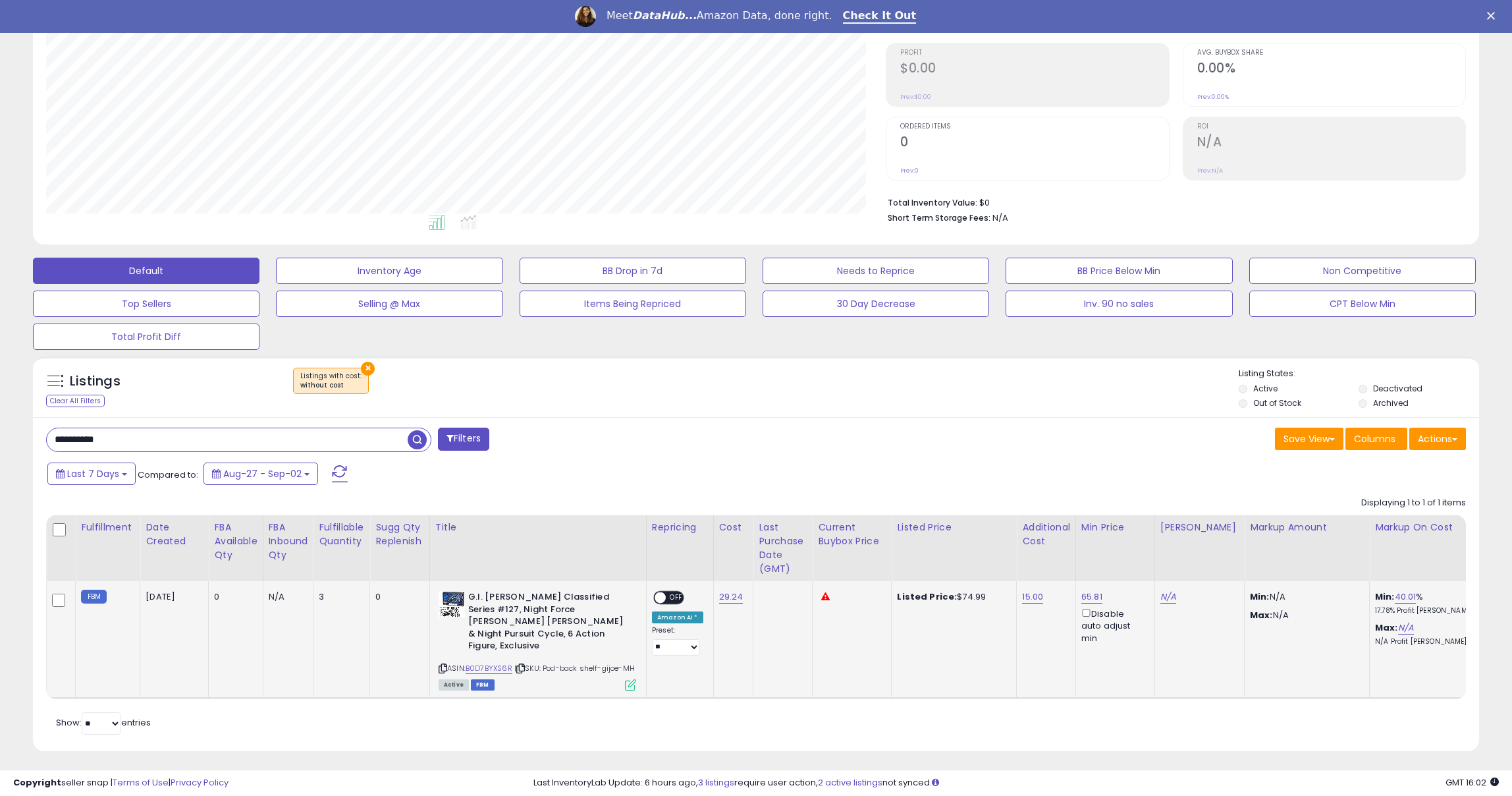
click at [660, 591] on div "ON OFF" at bounding box center [669, 598] width 31 height 14
click at [660, 595] on span at bounding box center [660, 597] width 11 height 11
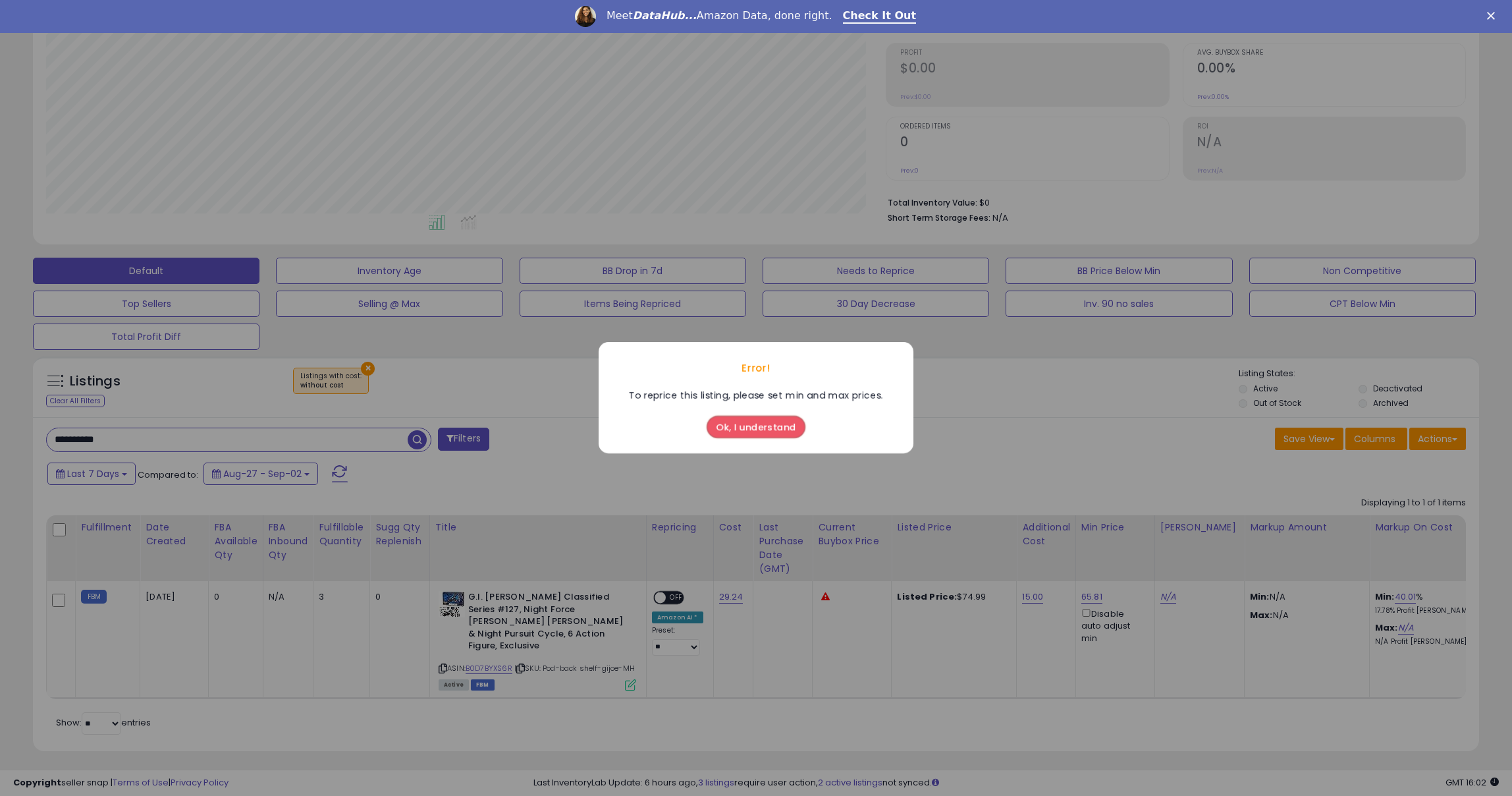
click at [749, 425] on button "Ok, I understand" at bounding box center [756, 427] width 99 height 22
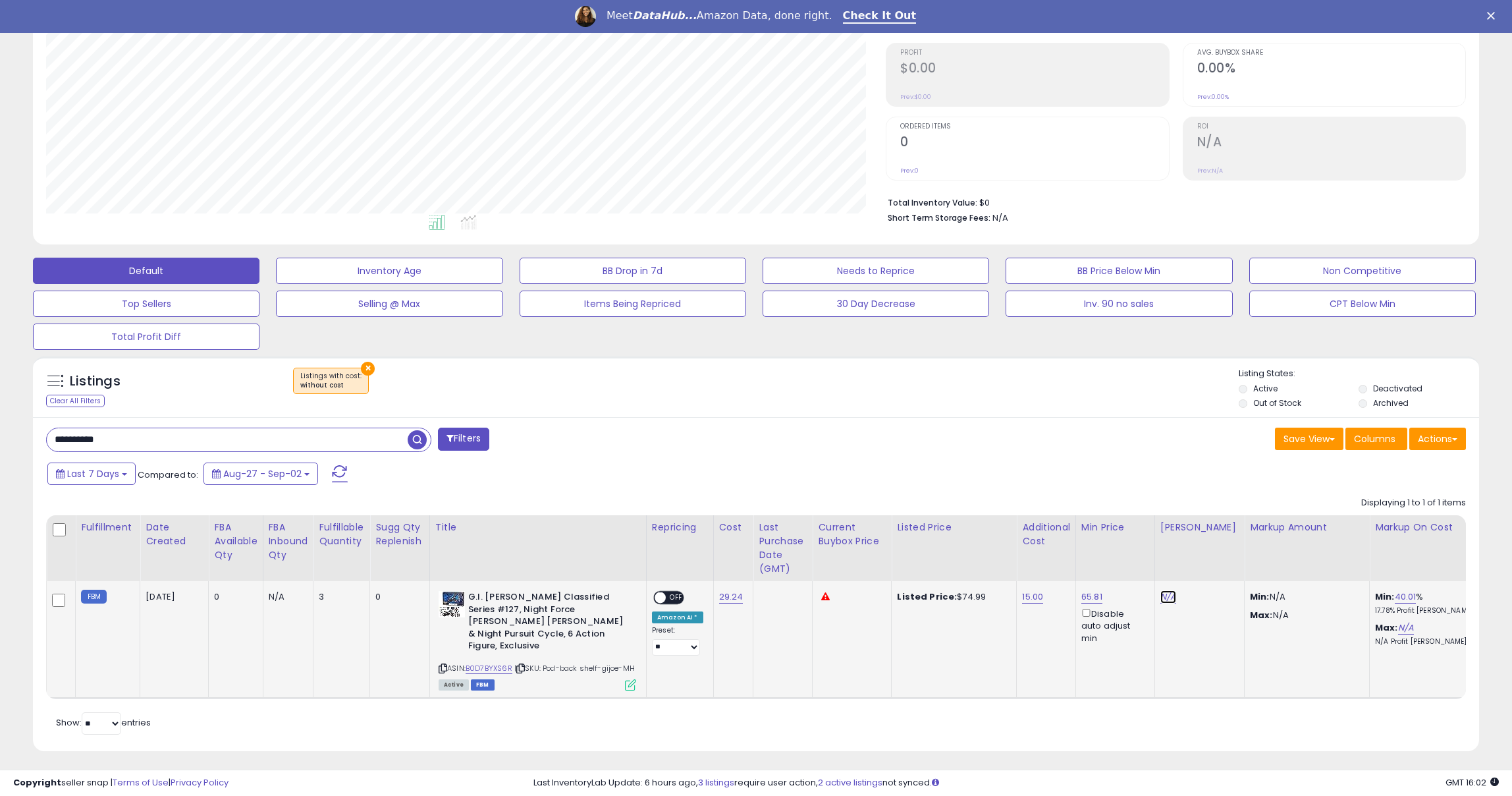
click at [1160, 593] on link "N/A" at bounding box center [1168, 596] width 15 height 13
type input "**"
click at [1211, 555] on button "submit" at bounding box center [1209, 551] width 22 height 20
click at [661, 600] on span at bounding box center [660, 597] width 11 height 11
click at [76, 396] on div "Clear All Filters" at bounding box center [75, 401] width 58 height 13
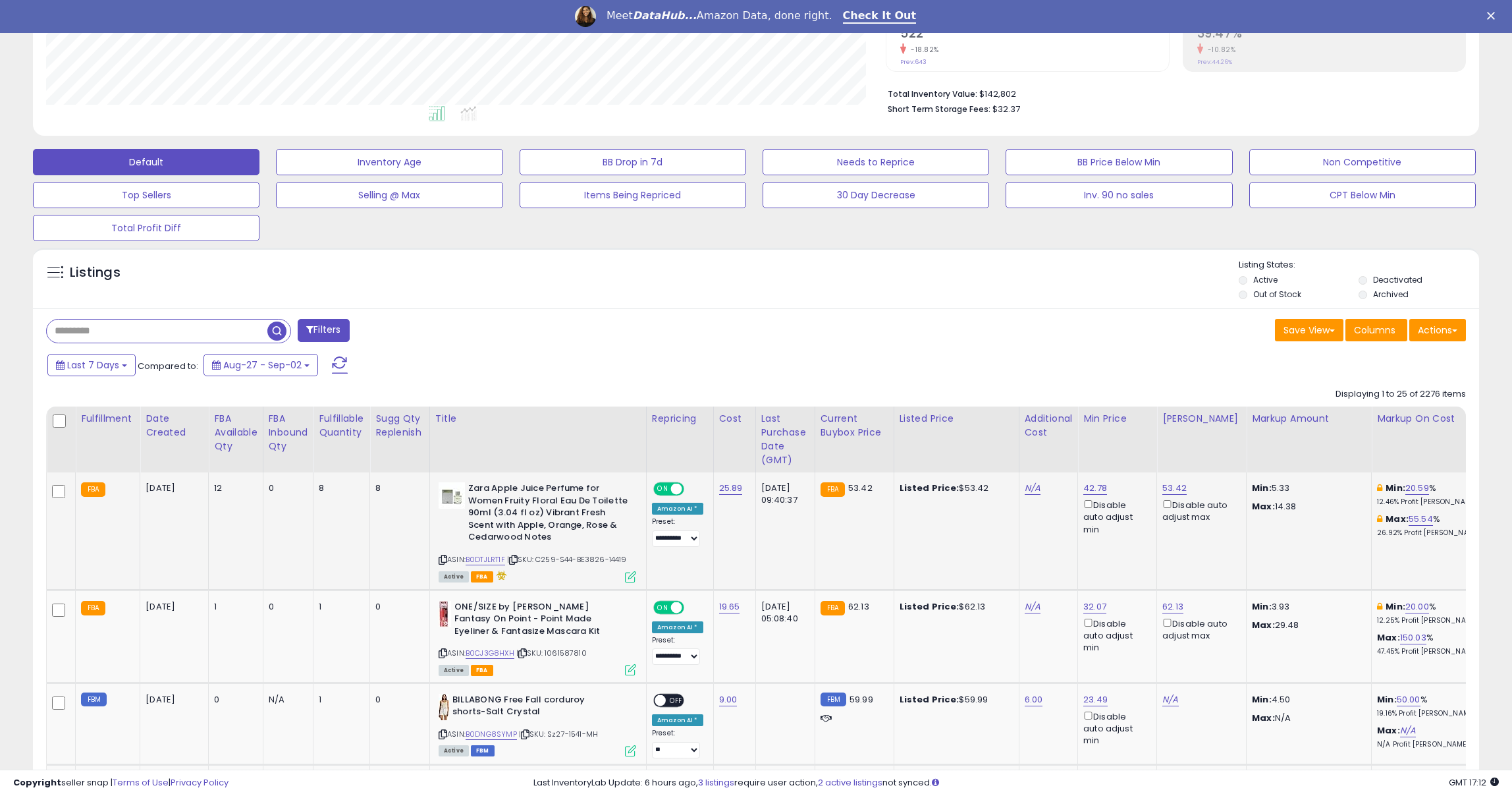
scroll to position [329, 0]
